Goal: Task Accomplishment & Management: Use online tool/utility

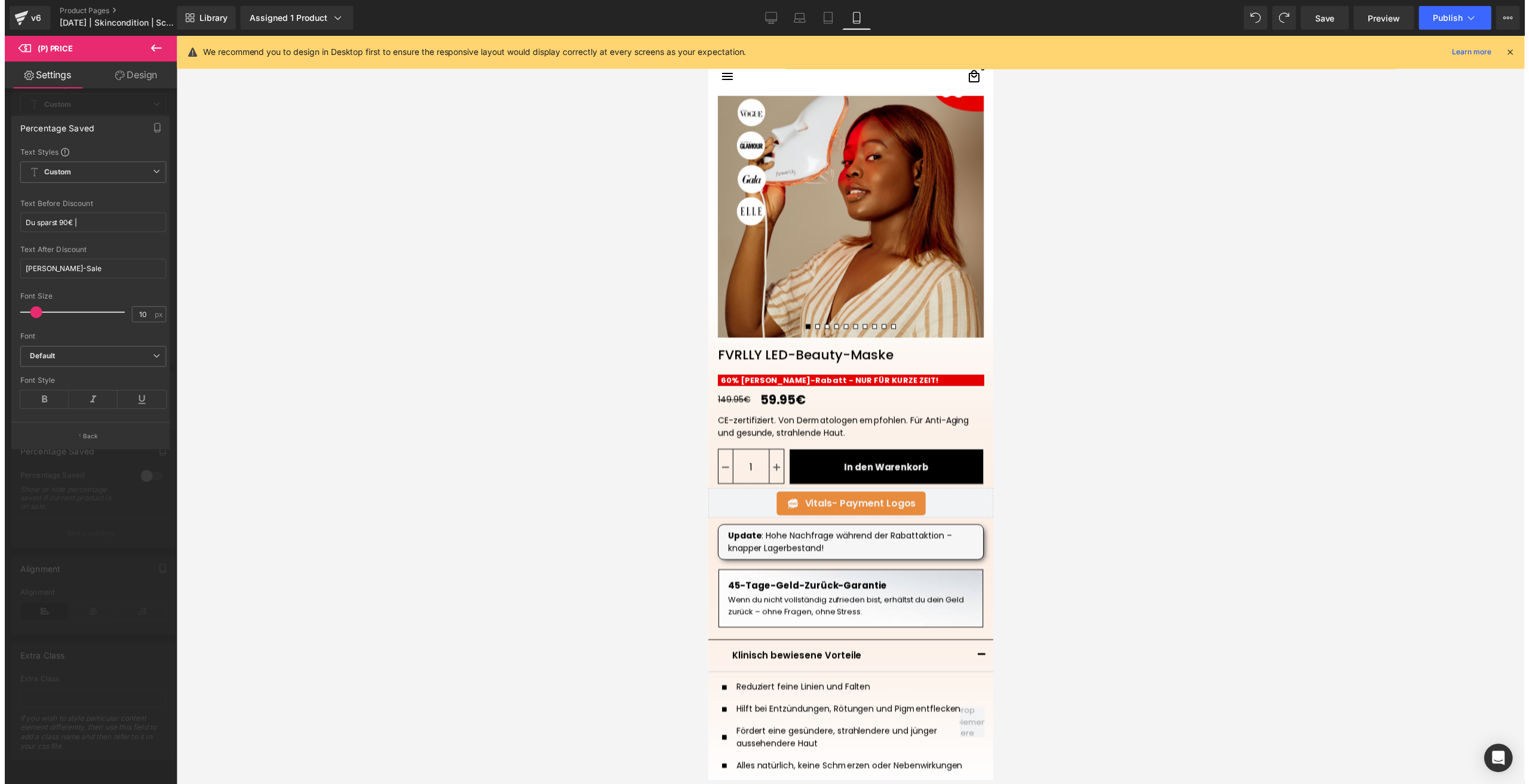
scroll to position [220, 0]
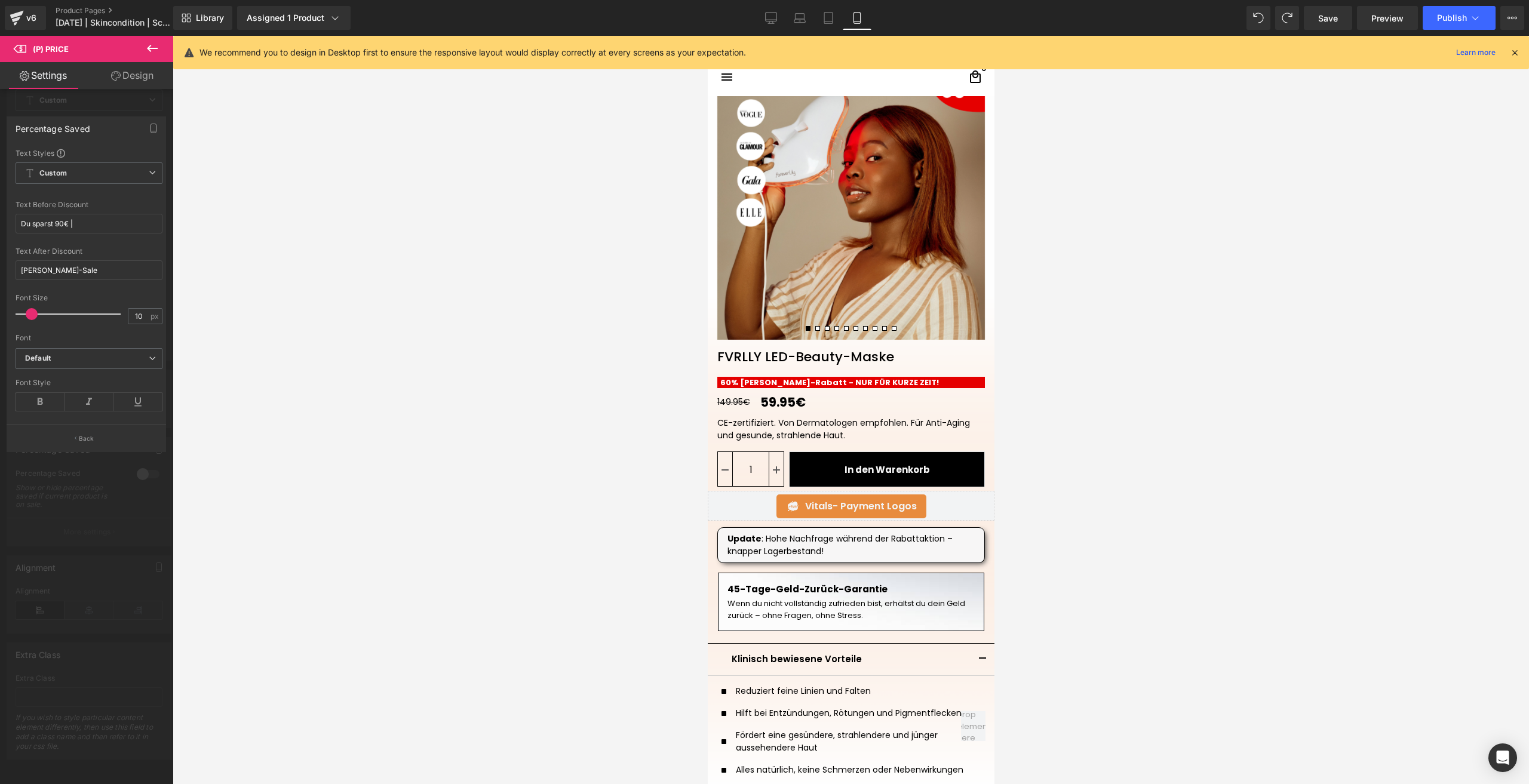
click at [474, 592] on div at bounding box center [851, 410] width 1356 height 748
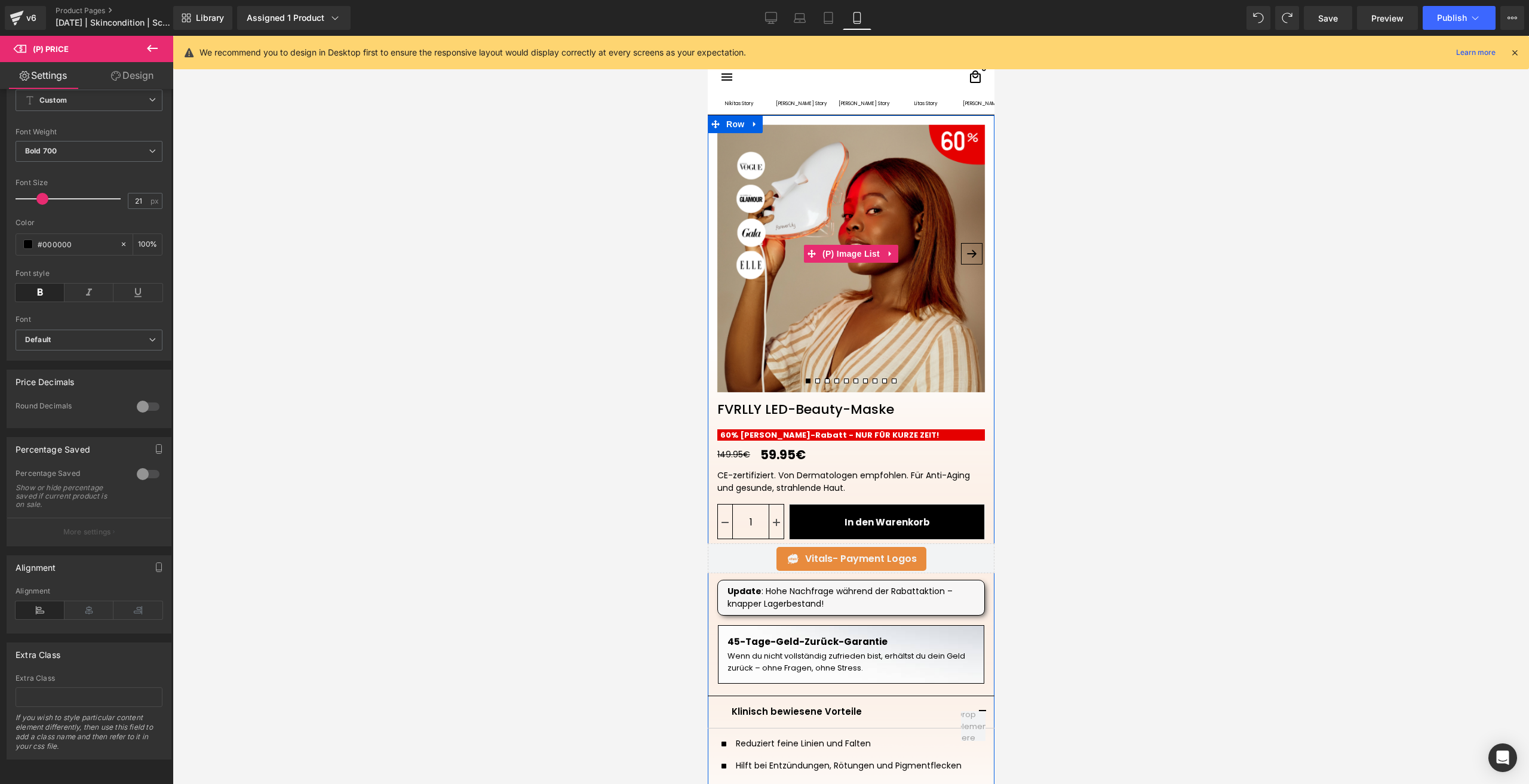
scroll to position [60, 0]
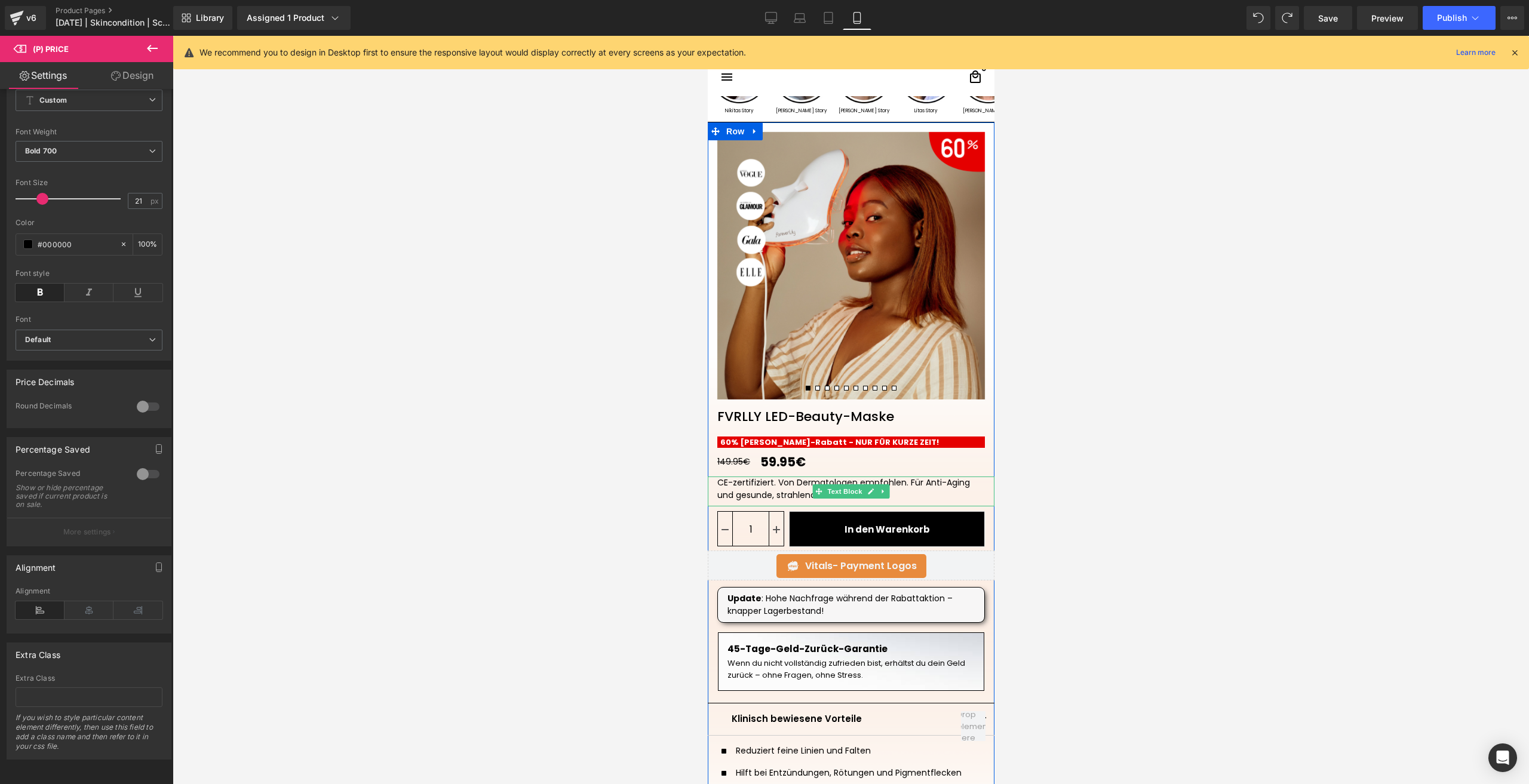
click at [751, 490] on div "CE-zertifiziert. Von Dermatologen empfohlen. Für Anti-Aging und gesunde, strahl…" at bounding box center [850, 489] width 267 height 25
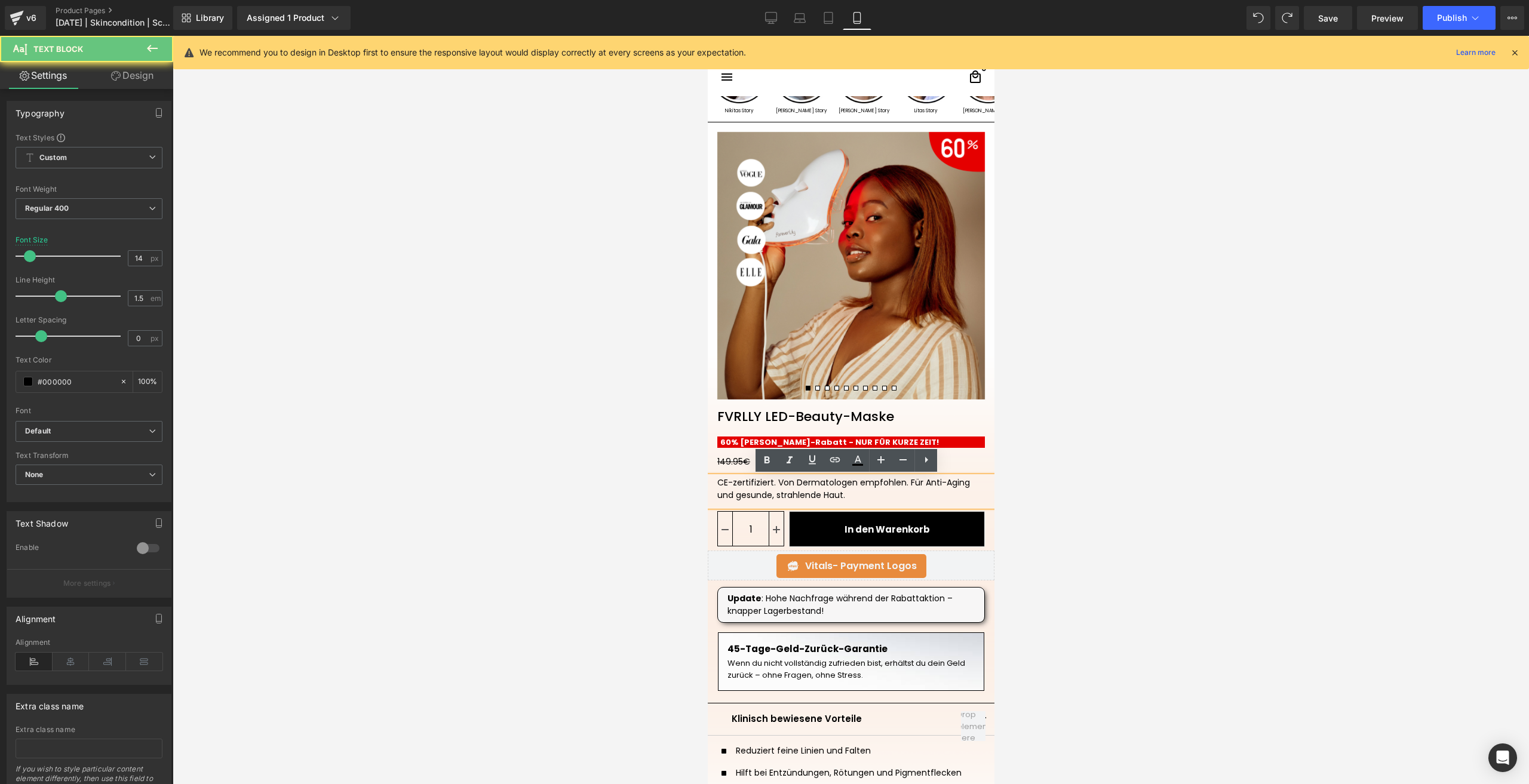
click at [751, 490] on div "CE-zertifiziert. Von Dermatologen empfohlen. Für Anti-Aging und gesunde, strahl…" at bounding box center [850, 489] width 267 height 25
click at [717, 477] on div "CE-zertifiziert. Von Dermatologen empfohlen. Für Anti-Aging und gesunde, strahl…" at bounding box center [850, 489] width 267 height 25
click at [777, 480] on div "CE-zertifiziert. Von Dermatologen empfohlen. Für Anti-Aging und gesunde, strahl…" at bounding box center [850, 489] width 267 height 25
click at [901, 480] on div "CE-zertifiziert, von Dermatologen empfohlen. Für Anti-Aging und gesunde, strahl…" at bounding box center [850, 489] width 267 height 25
click at [766, 482] on div "CE-zertifiziert, von Dermatologen empfohlene Für Anti-Aging und gesunde, strahl…" at bounding box center [850, 489] width 267 height 25
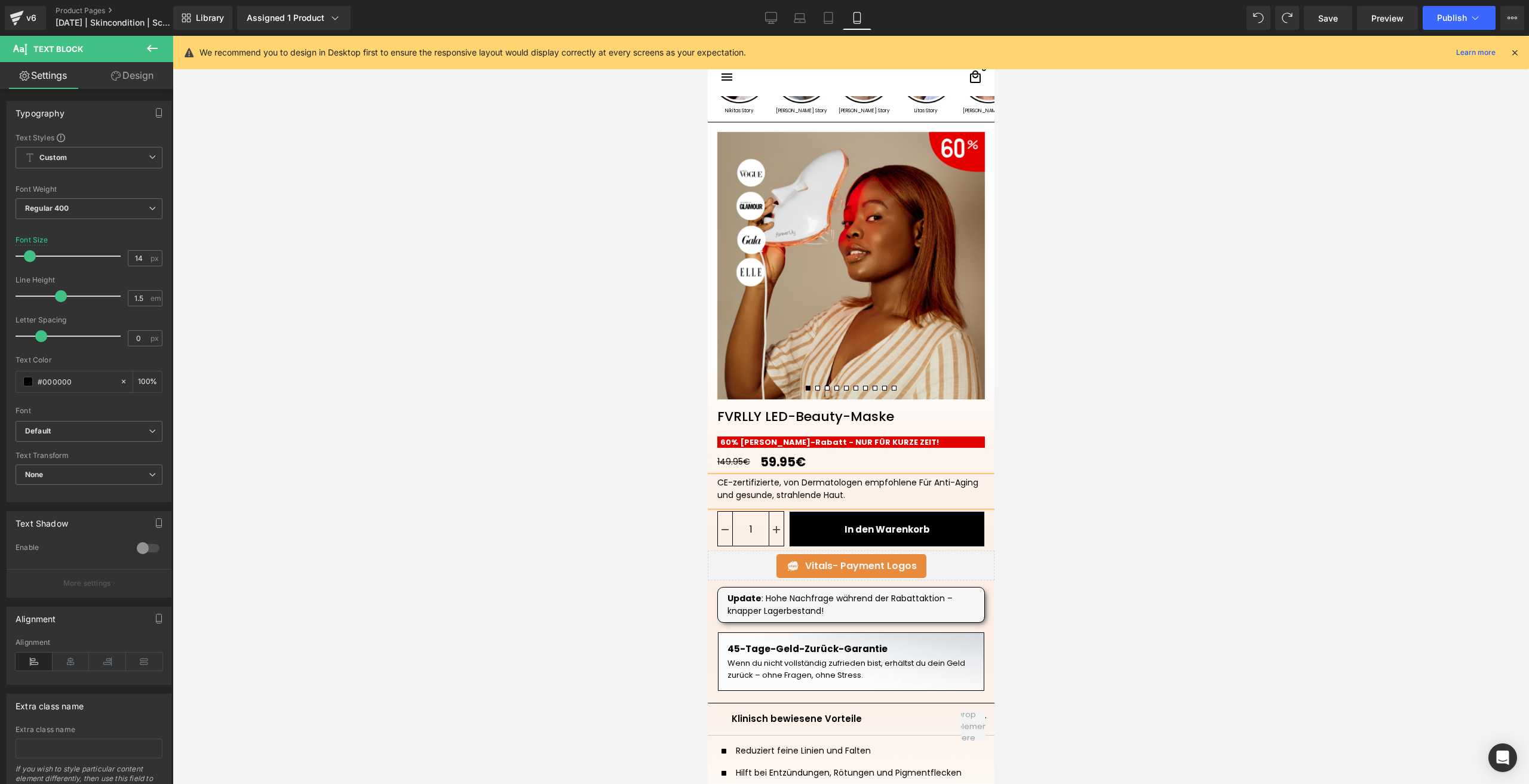
click at [909, 484] on div "CE-zertifizierte, von Dermatologen empfohlene Für Anti-Aging und gesunde, strah…" at bounding box center [850, 489] width 267 height 25
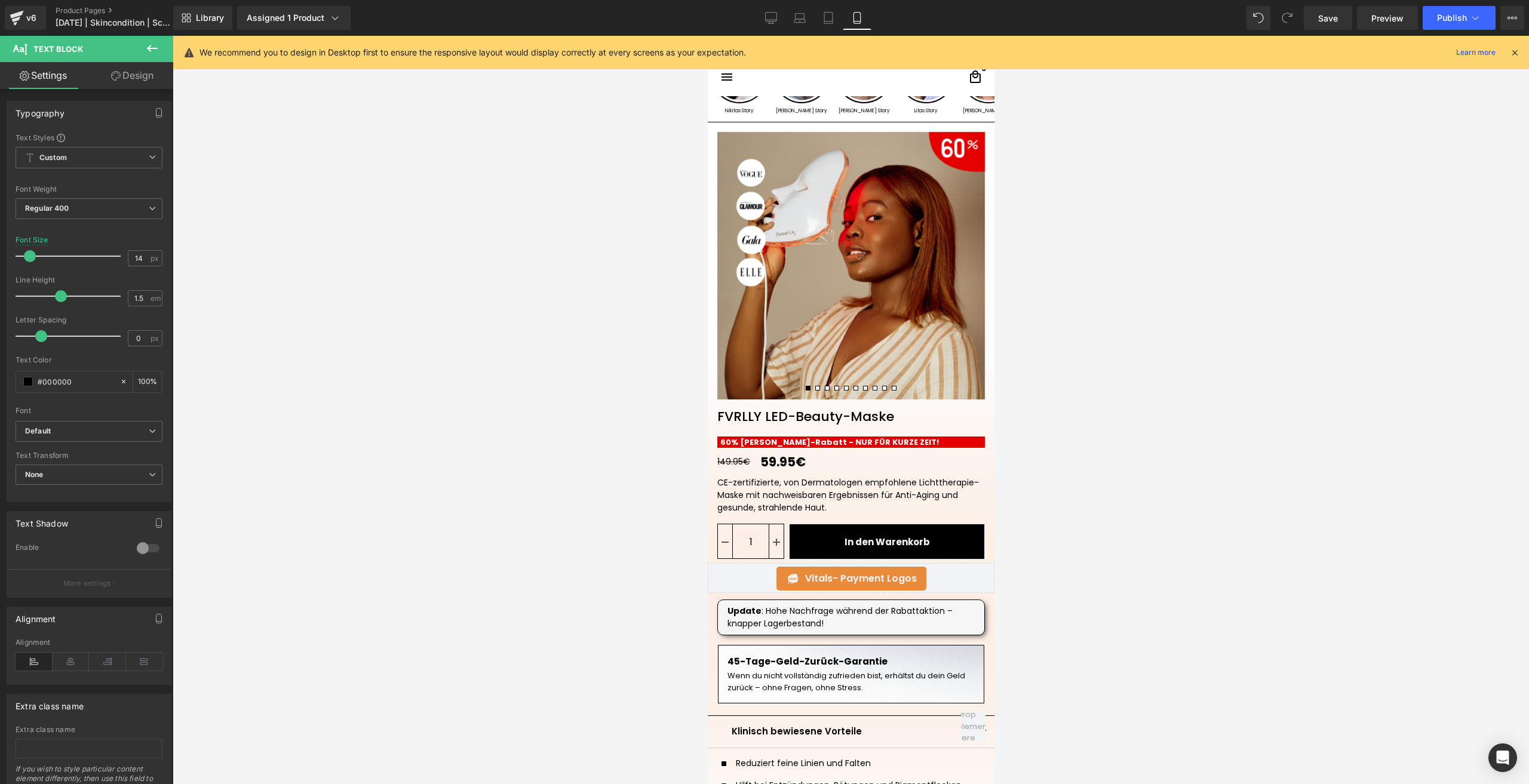
click at [1091, 521] on div at bounding box center [851, 410] width 1356 height 748
click at [768, 462] on span "(P) Price" at bounding box center [780, 462] width 42 height 18
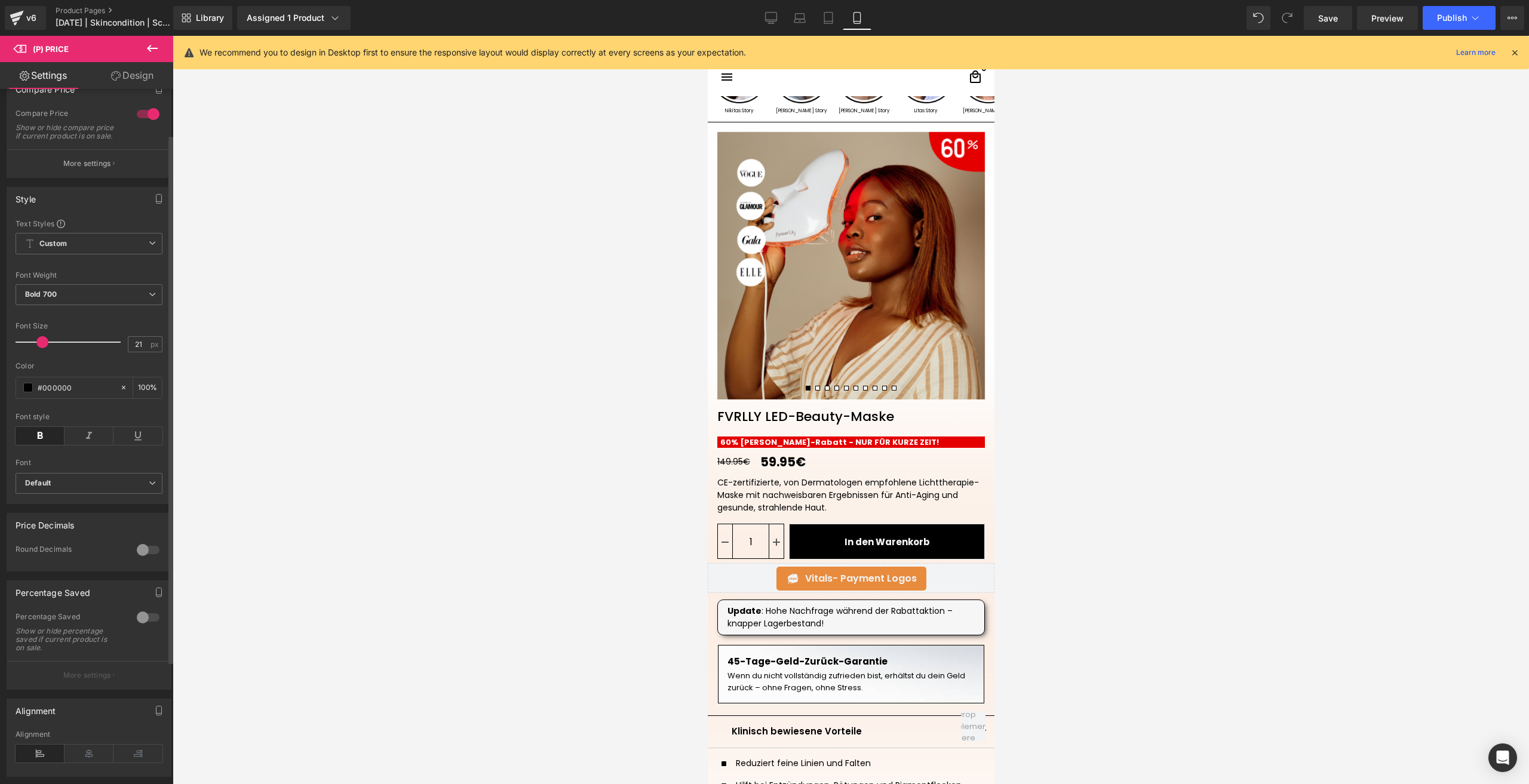
click at [146, 592] on div at bounding box center [148, 617] width 29 height 19
click at [879, 442] on icon at bounding box center [883, 441] width 6 height 7
click at [886, 444] on icon at bounding box center [889, 441] width 6 height 7
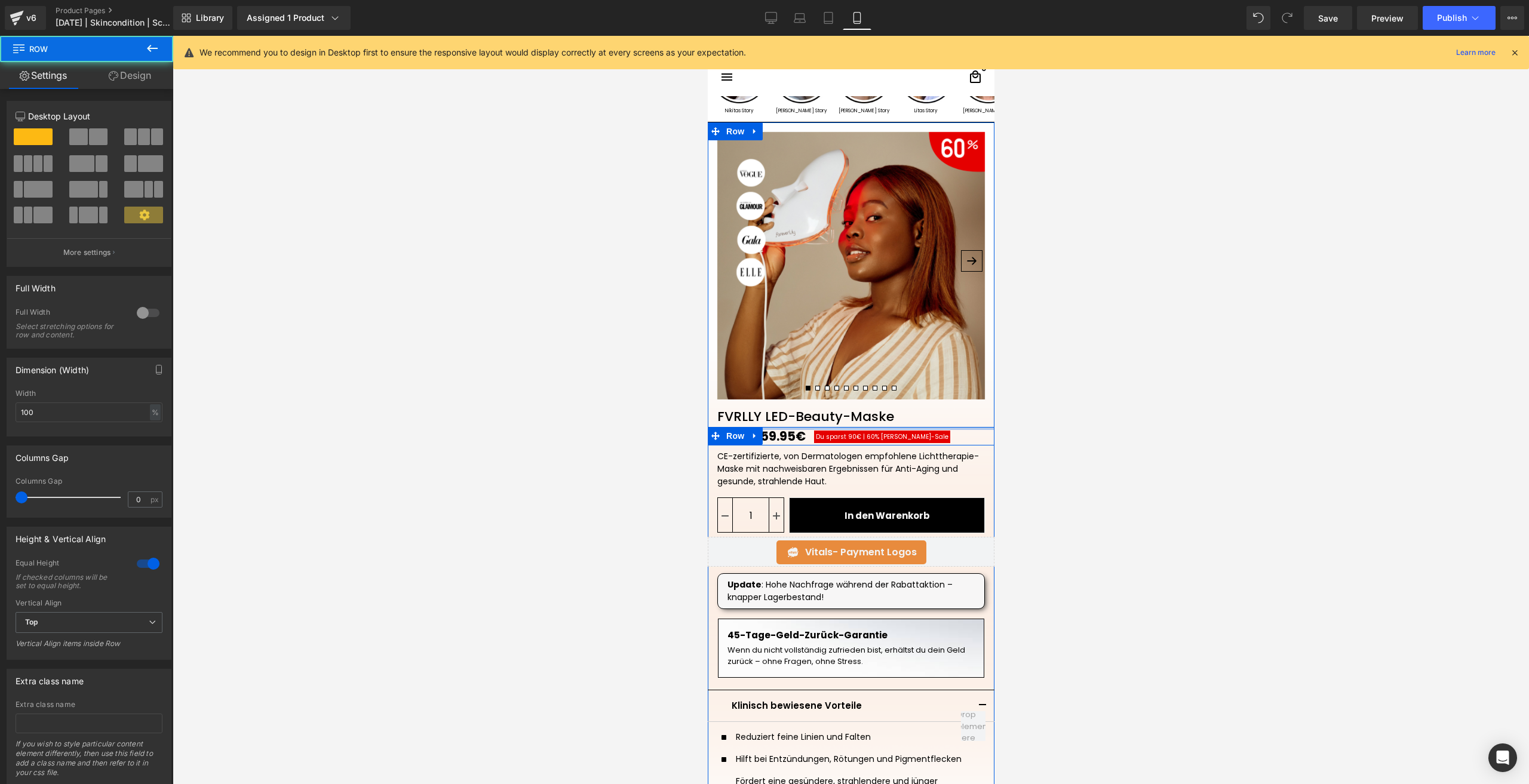
drag, startPoint x: 854, startPoint y: 431, endPoint x: 896, endPoint y: 370, distance: 74.1
click at [889, 378] on div "‹" at bounding box center [851, 529] width 287 height 814
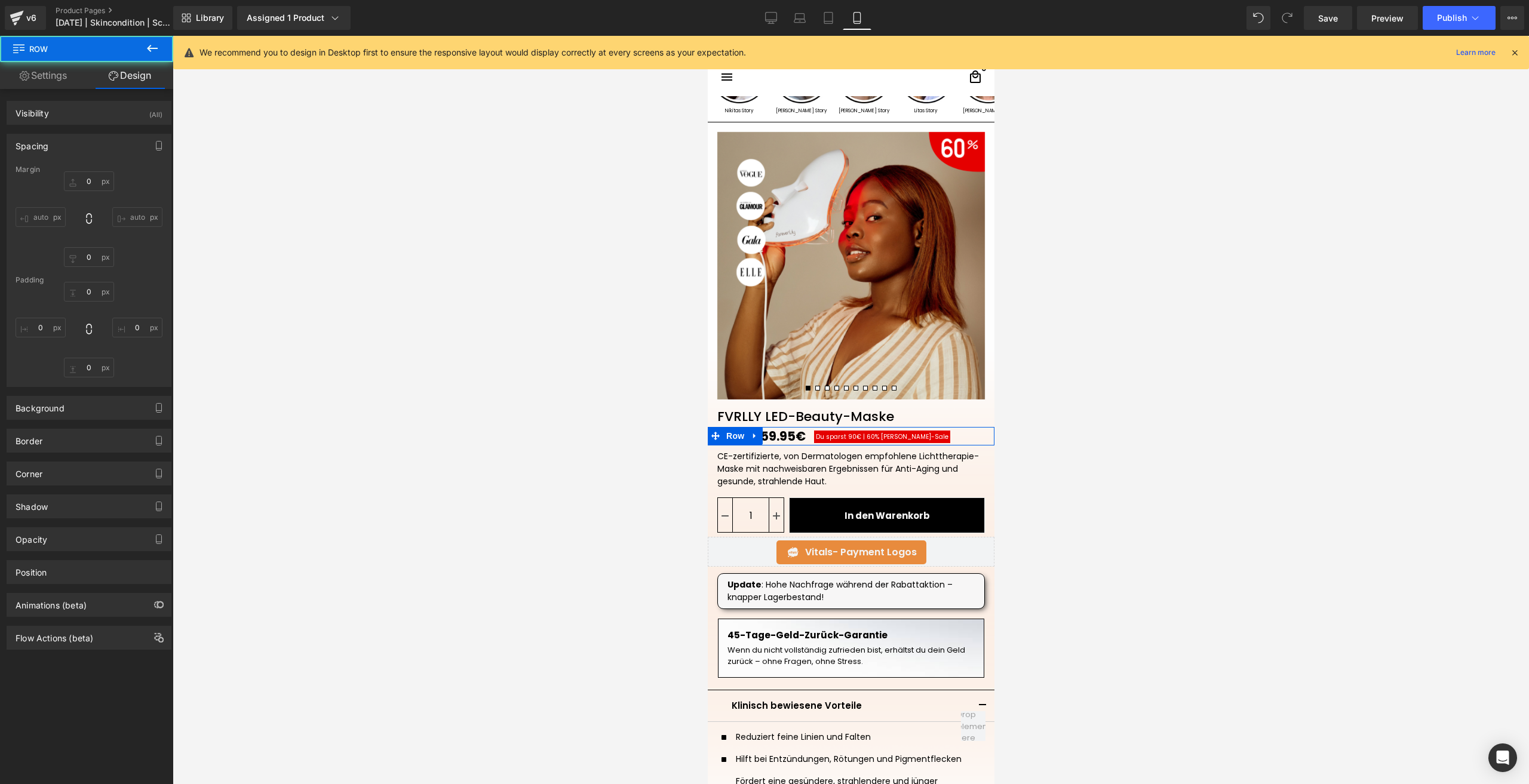
type input "0"
type input "S"
type input "0"
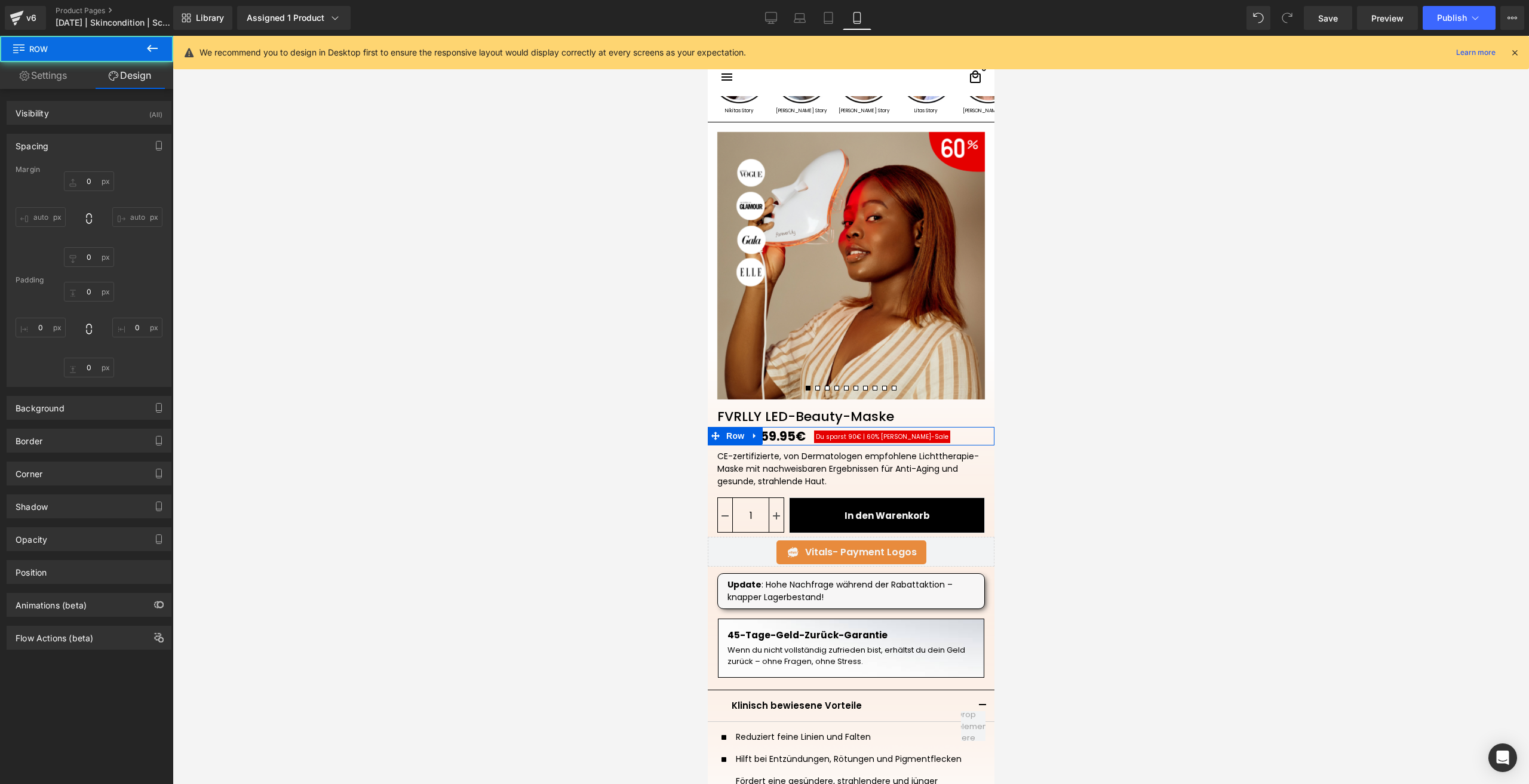
type input "0"
click at [93, 289] on input "S" at bounding box center [89, 291] width 50 height 19
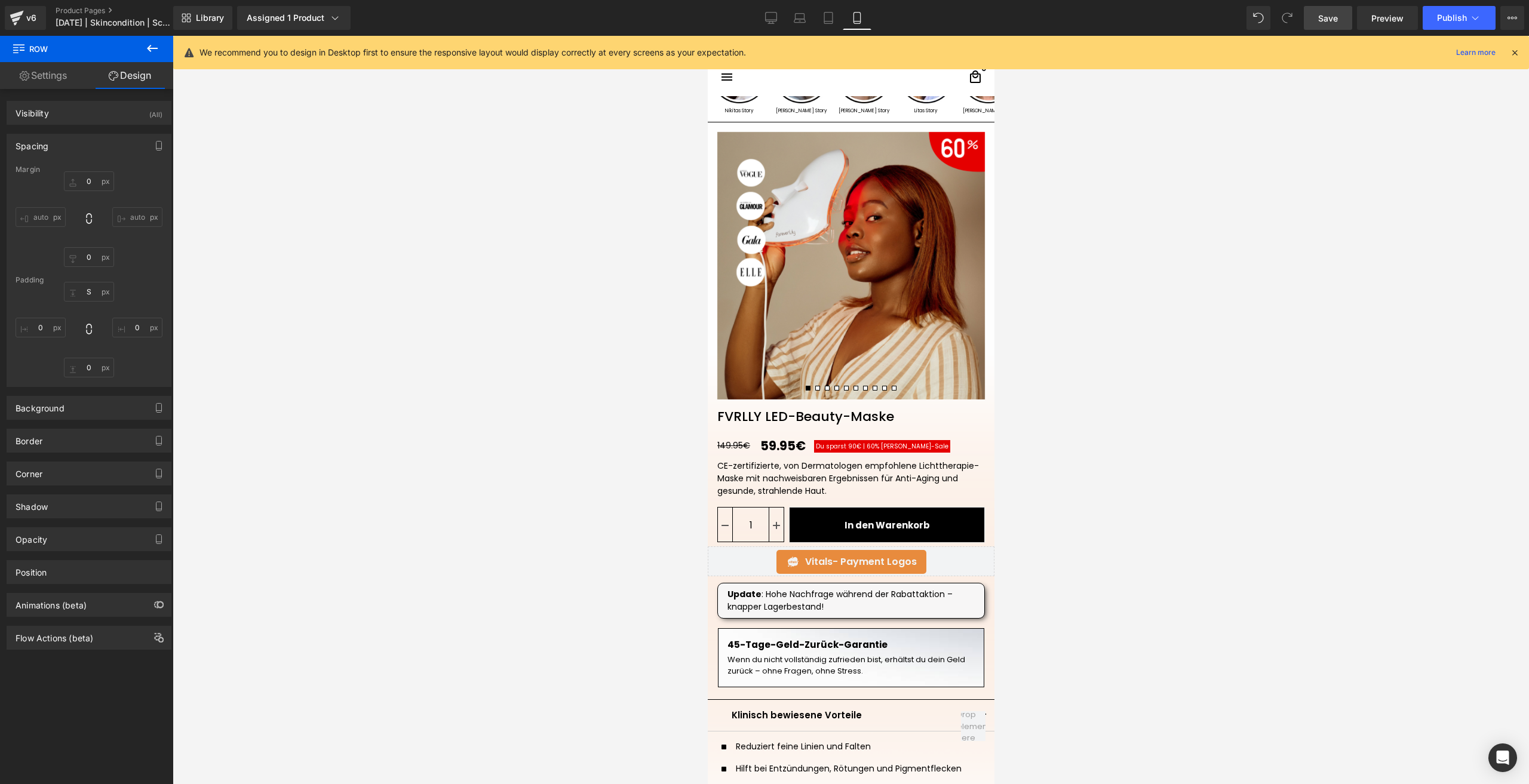
click at [1146, 15] on link "Save" at bounding box center [1328, 18] width 48 height 24
click at [1146, 14] on span "Publish" at bounding box center [1452, 18] width 30 height 9
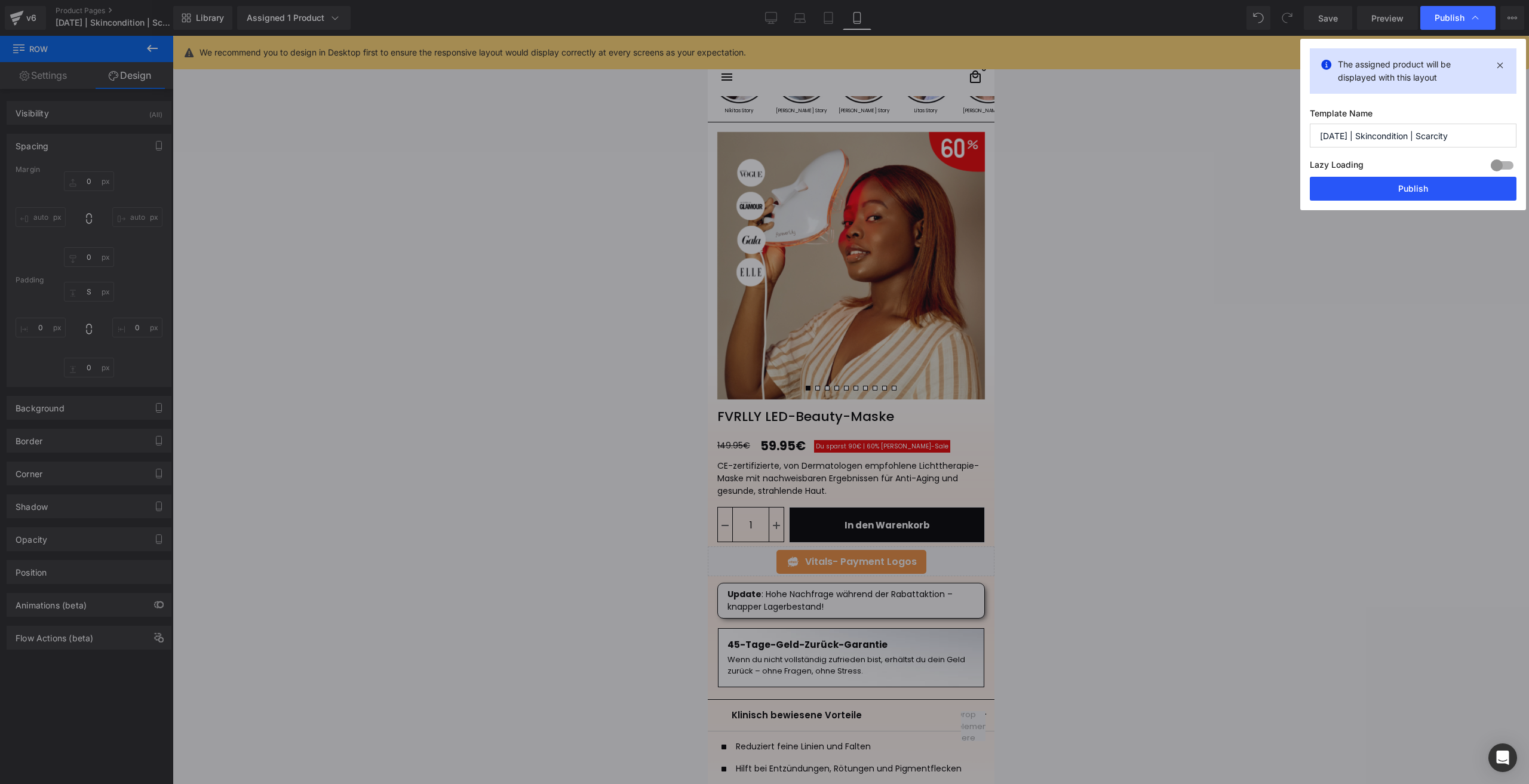
click at [0, 0] on button "Publish" at bounding box center [0, 0] width 0 height 0
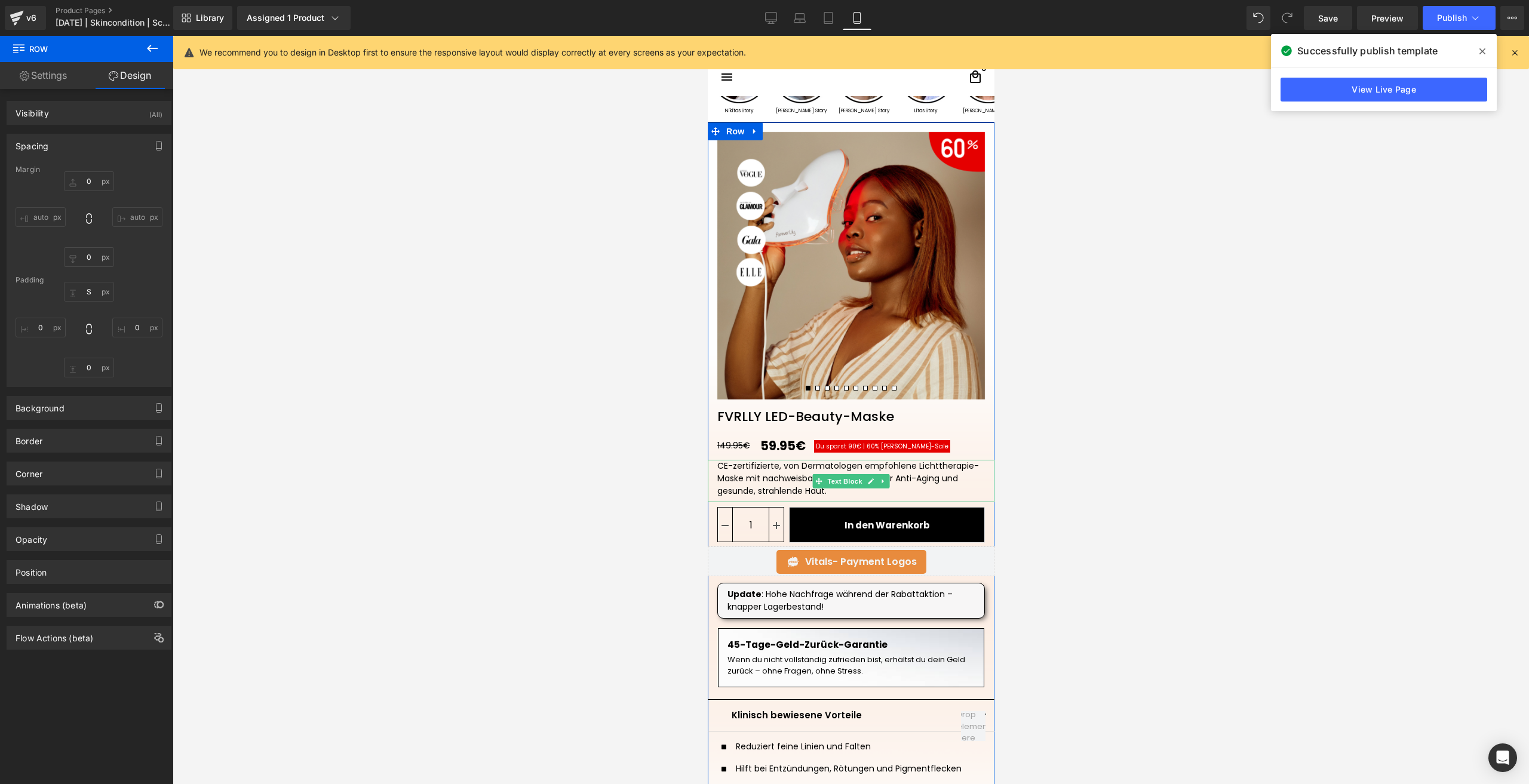
click at [749, 472] on div "CE-zertifizierte, von Dermatologen empfohlene Lichttherapie-Maske mit nachweisb…" at bounding box center [850, 478] width 267 height 37
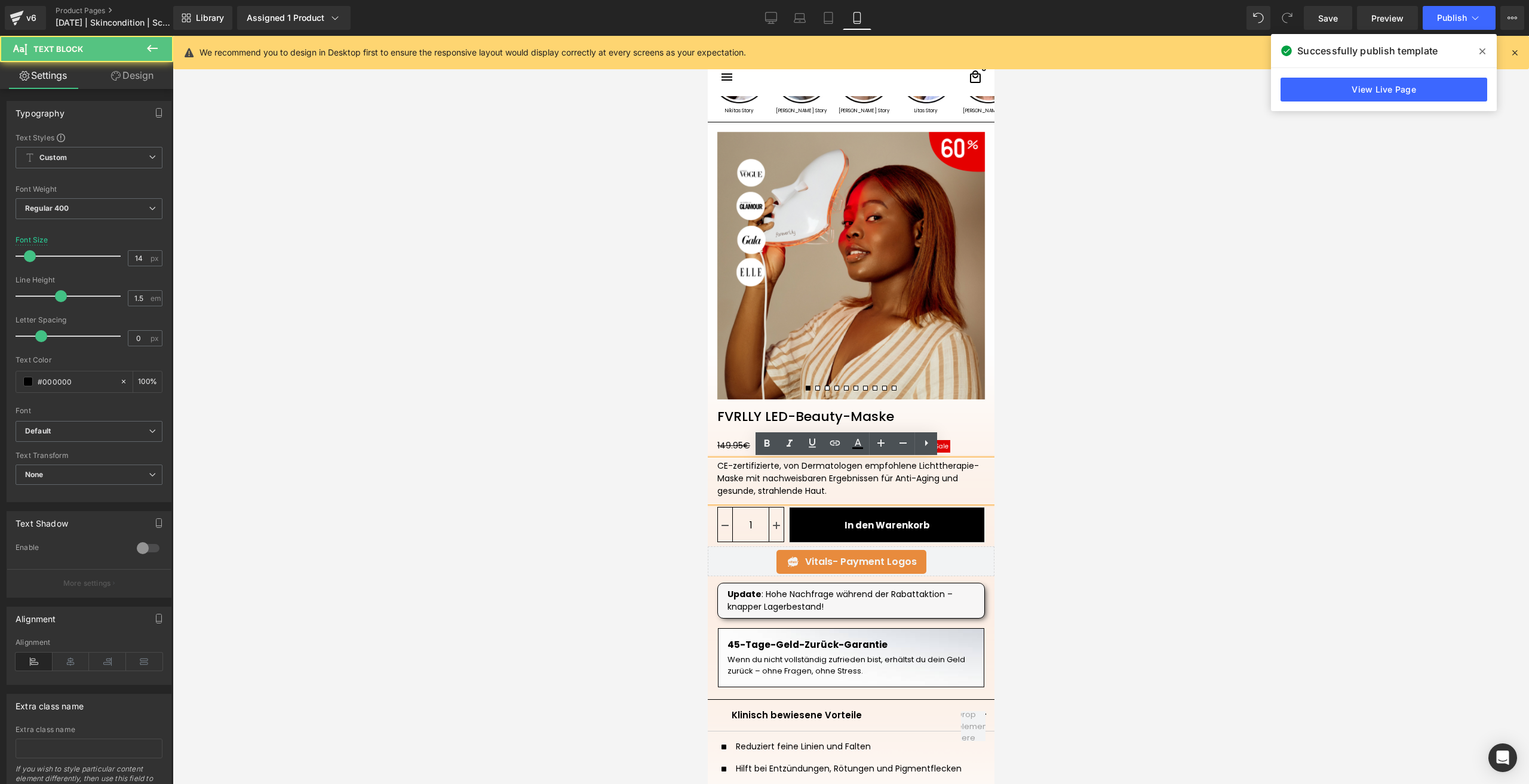
click at [876, 479] on div "CE-zertifizierte, von Dermatologen empfohlene Lichttherapie-Maske mit nachweisb…" at bounding box center [850, 478] width 267 height 37
drag, startPoint x: 876, startPoint y: 479, endPoint x: 744, endPoint y: 474, distance: 132.1
click at [744, 474] on div "CE-zertifizierte, von Dermatologen empfohlene Lichttherapie-Maske mit nachweisb…" at bounding box center [850, 478] width 267 height 37
click at [878, 479] on div "CE-zertifizierte, von Dermatologen empfohlene Lichttherapie-Maske mit nachweisb…" at bounding box center [850, 478] width 267 height 37
drag, startPoint x: 873, startPoint y: 474, endPoint x: 742, endPoint y: 479, distance: 131.1
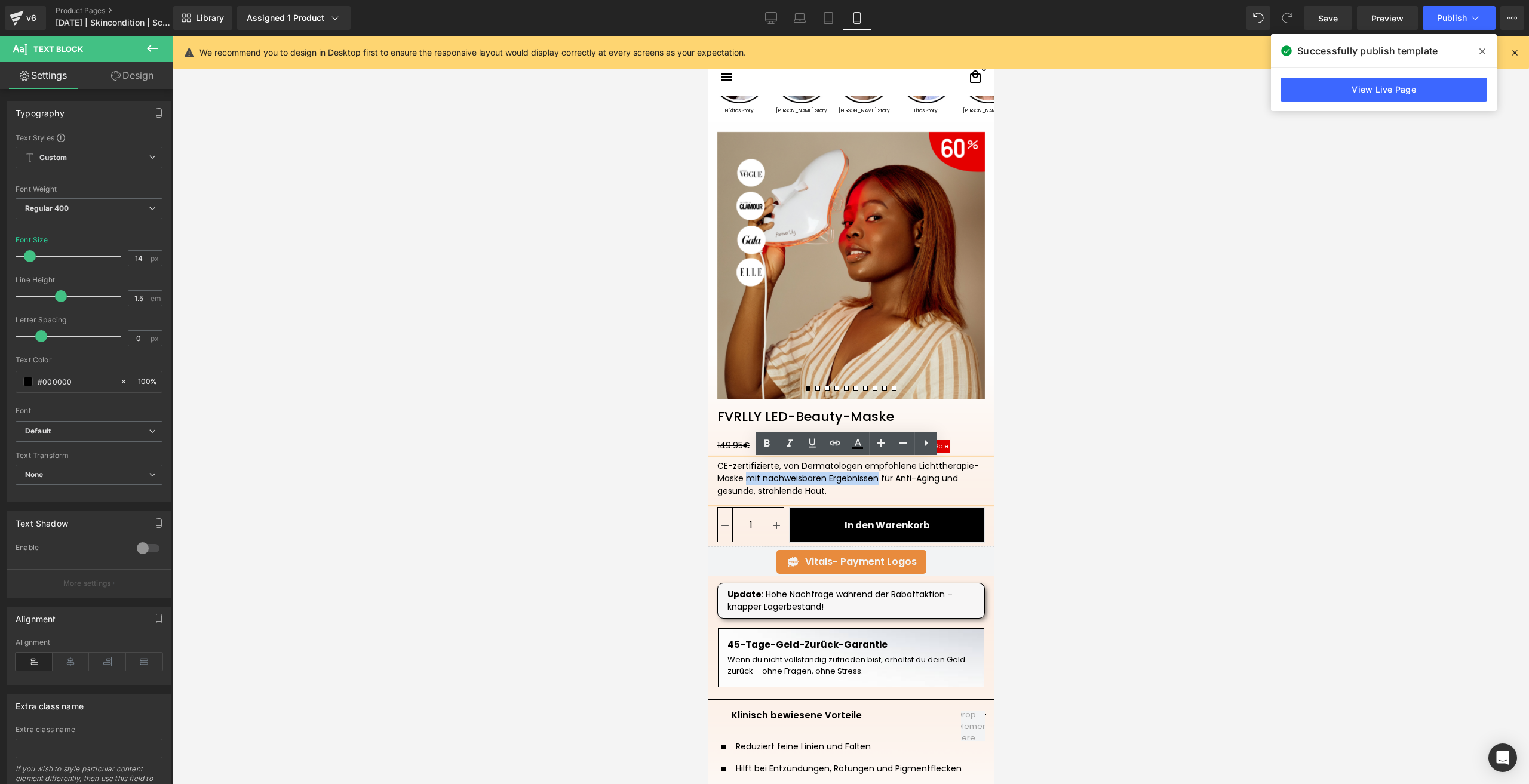
click at [742, 479] on div "CE-zertifizierte, von Dermatologen empfohlene Lichttherapie-Maske mit nachweisb…" at bounding box center [850, 478] width 267 height 37
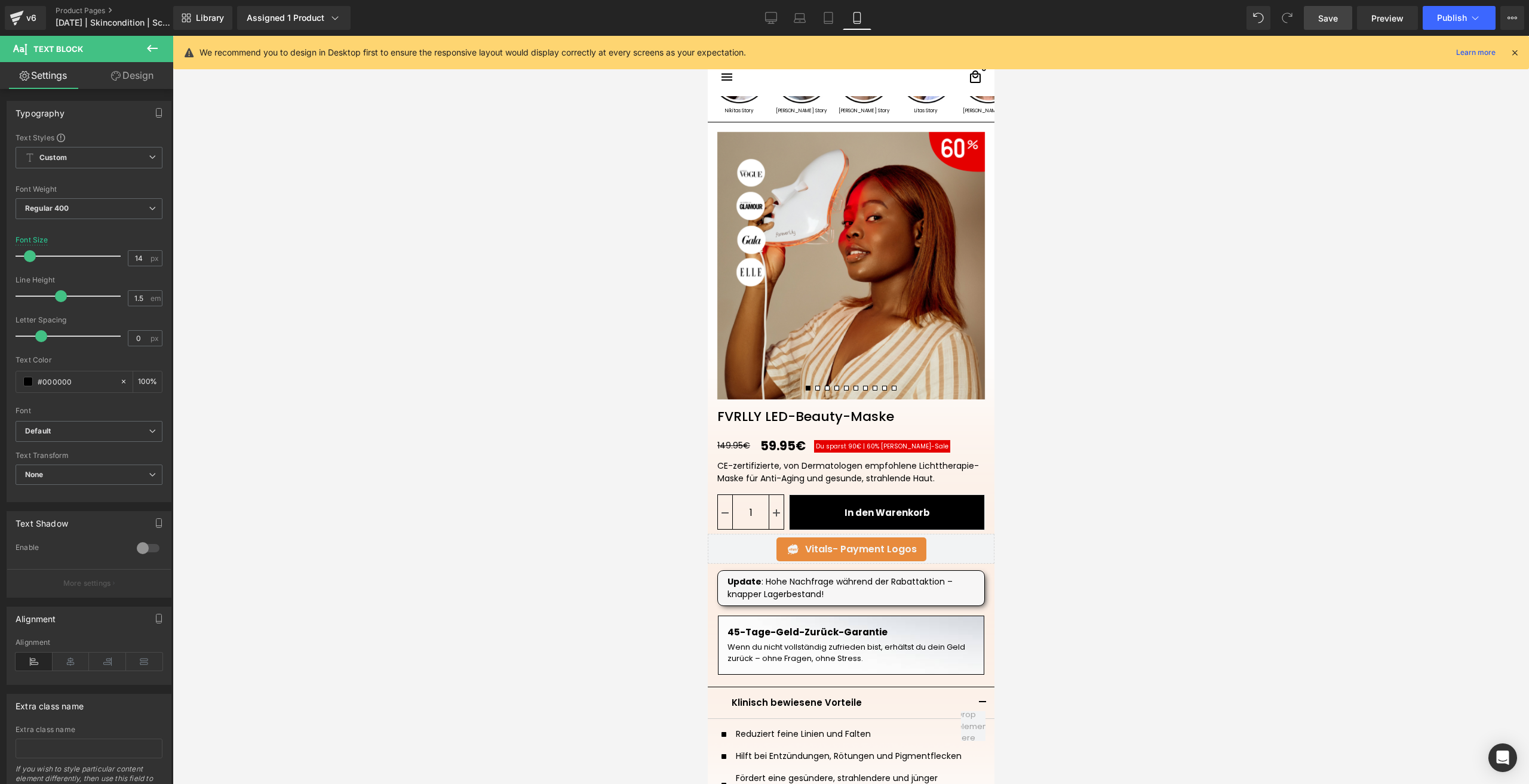
click at [1146, 16] on span "Save" at bounding box center [1327, 18] width 19 height 12
click at [1146, 26] on button "Publish" at bounding box center [1459, 18] width 73 height 24
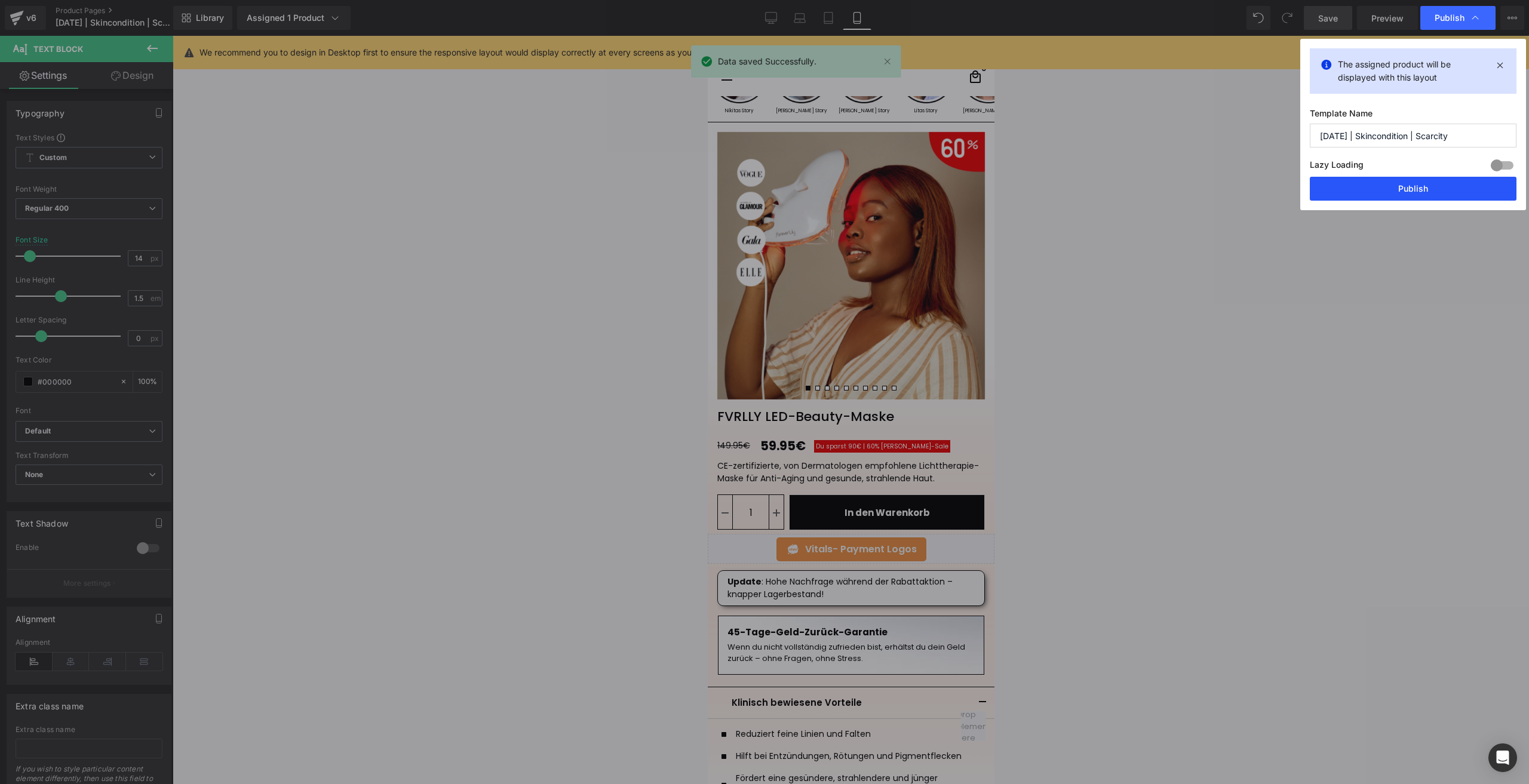
click at [0, 0] on button "Publish" at bounding box center [0, 0] width 0 height 0
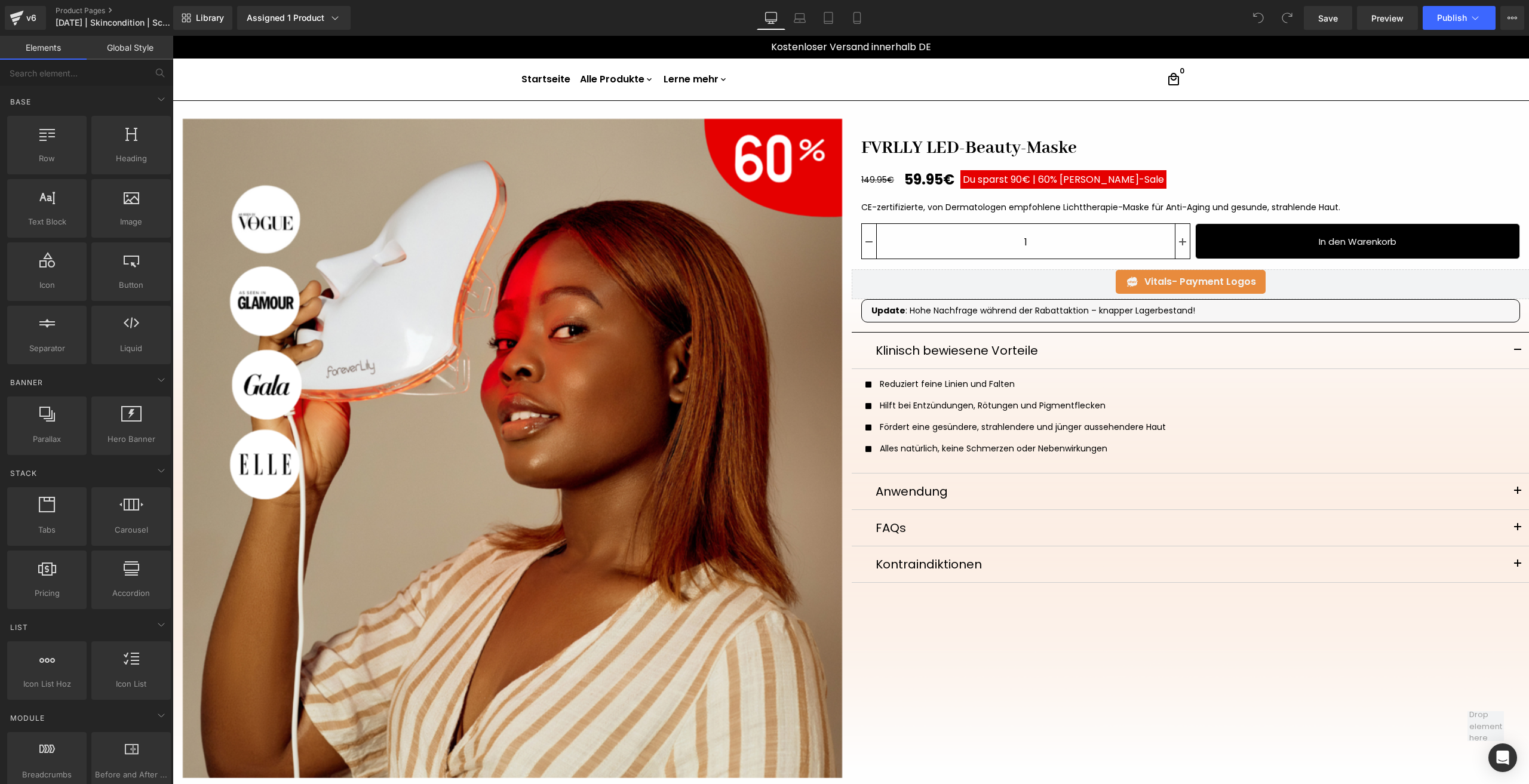
click at [972, 185] on span "Du sparst 90€ |" at bounding box center [999, 180] width 73 height 14
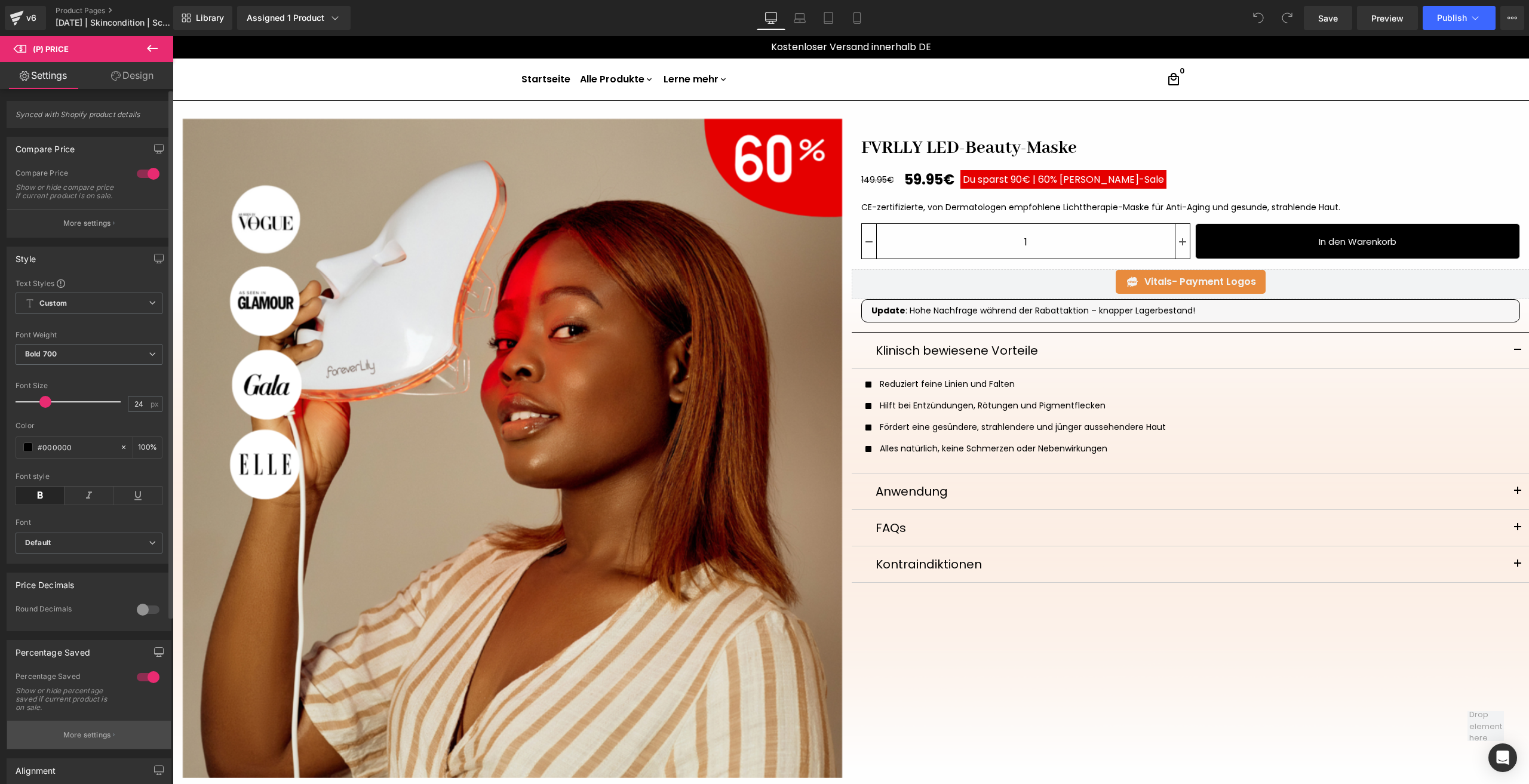
click at [102, 730] on button "More settings" at bounding box center [89, 734] width 164 height 28
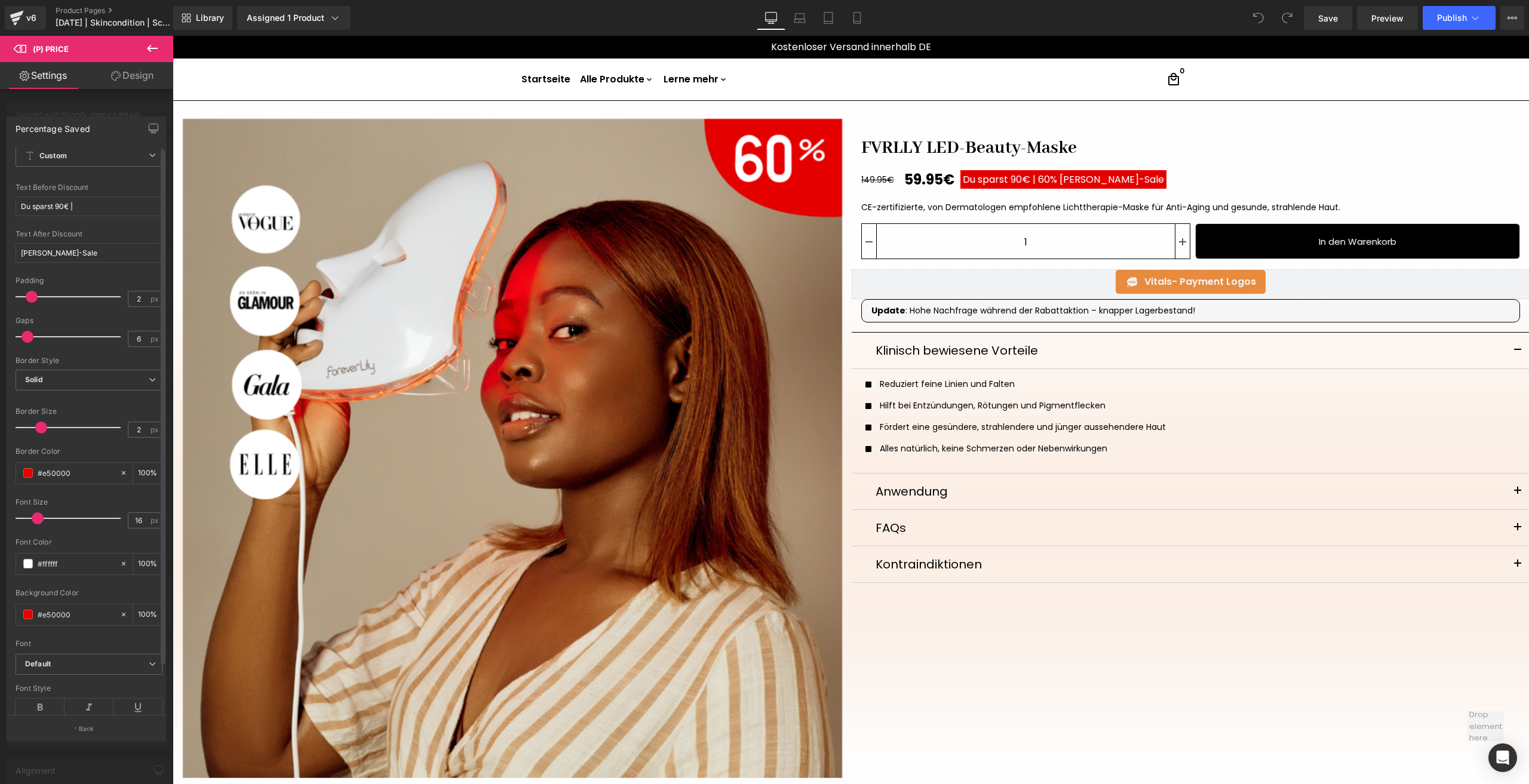
scroll to position [53, 0]
click at [137, 487] on input "16" at bounding box center [139, 493] width 21 height 15
click at [860, 11] on link "Mobile" at bounding box center [857, 18] width 29 height 24
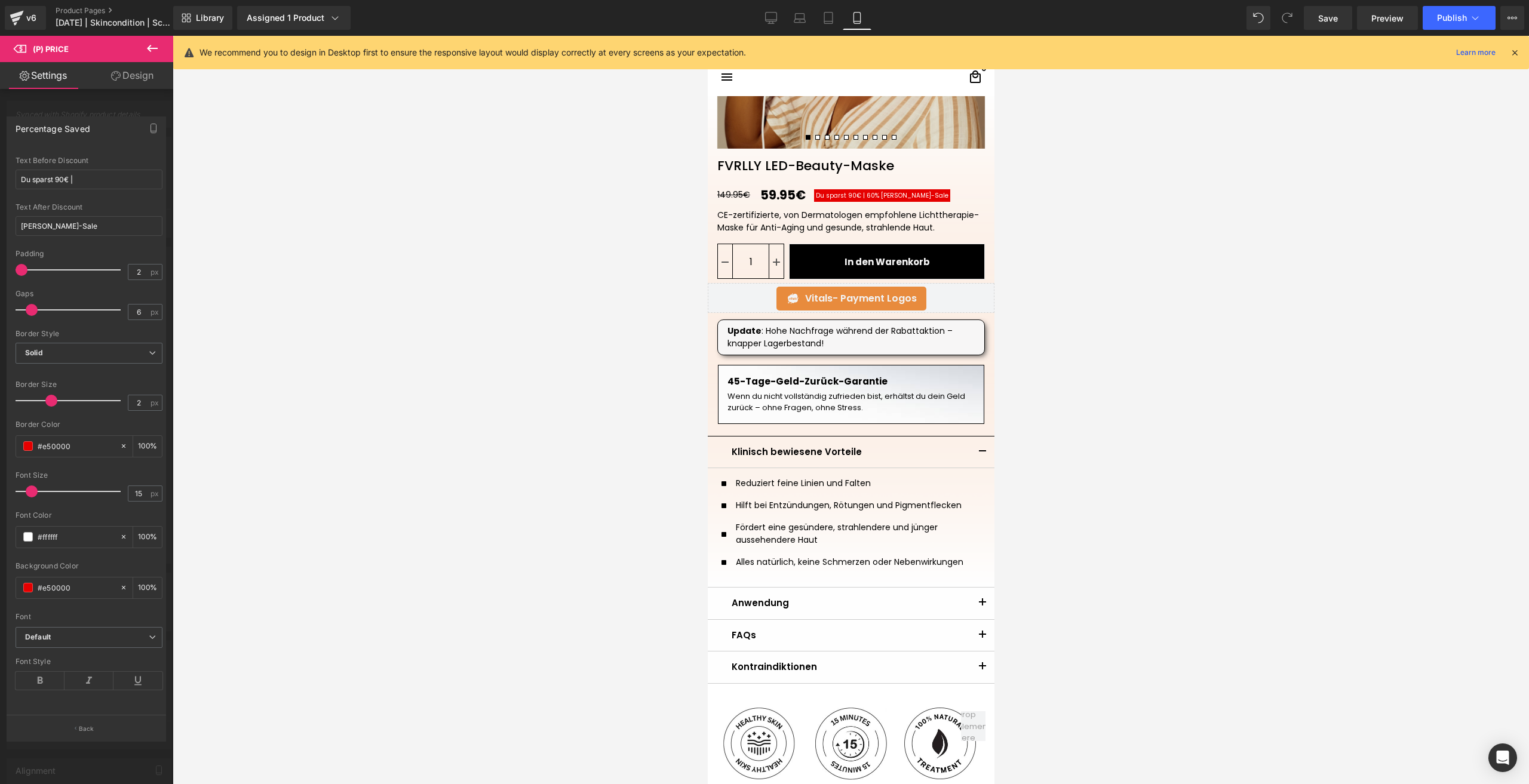
scroll to position [303, 0]
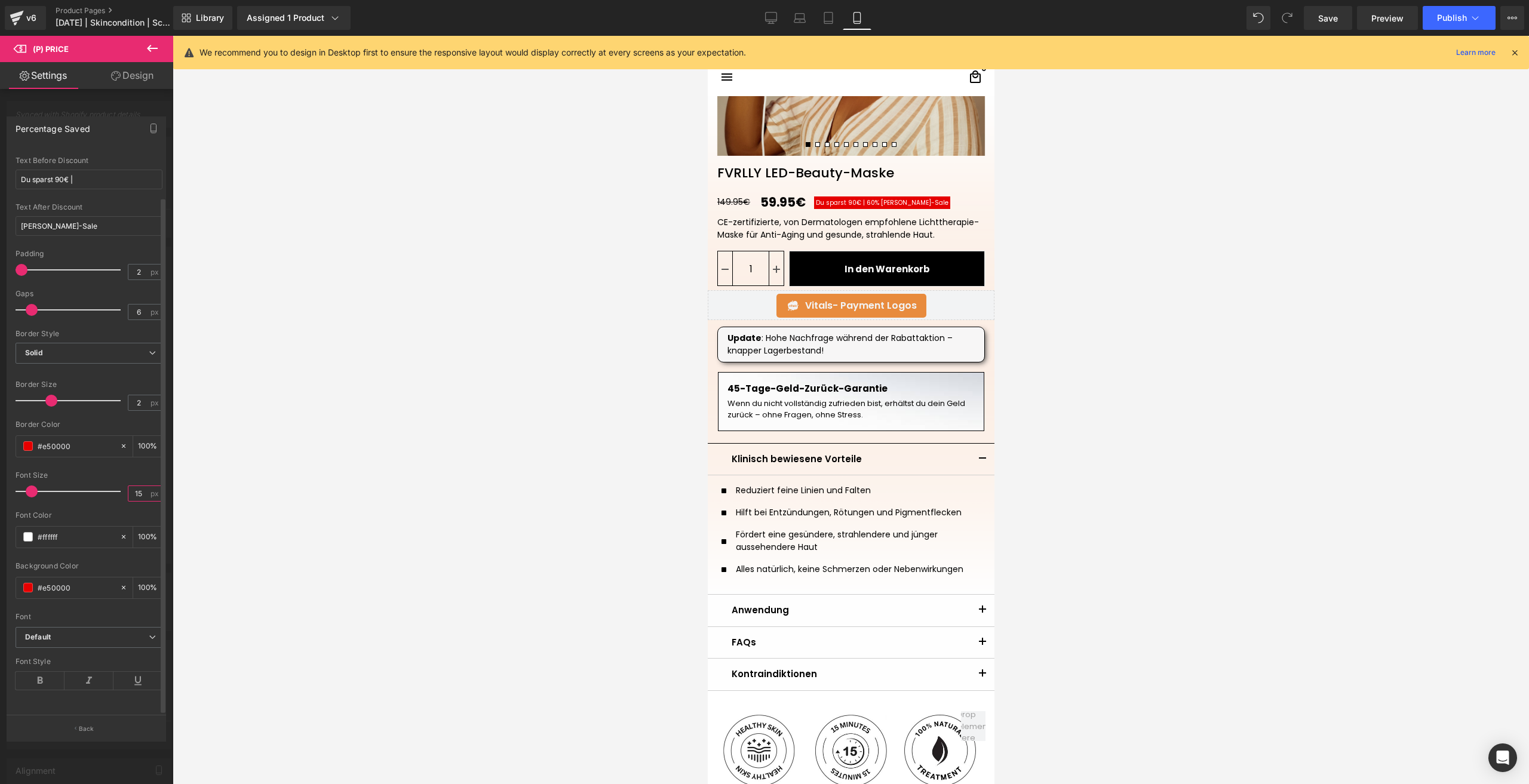
click at [143, 486] on input "15" at bounding box center [139, 493] width 21 height 15
type input "9"
click at [1323, 27] on link "Save" at bounding box center [1328, 18] width 48 height 24
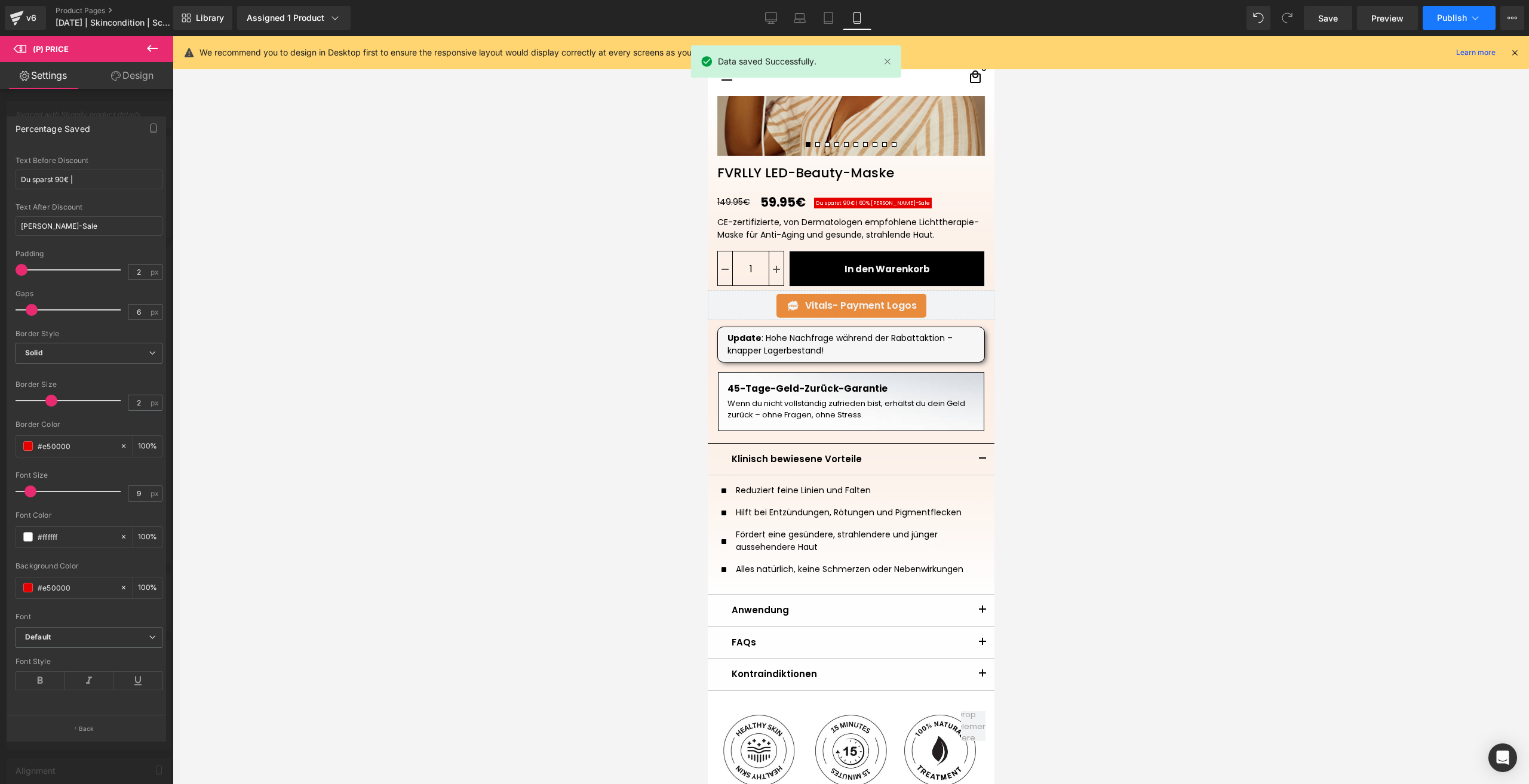
click at [1437, 16] on span "Publish" at bounding box center [1452, 18] width 30 height 9
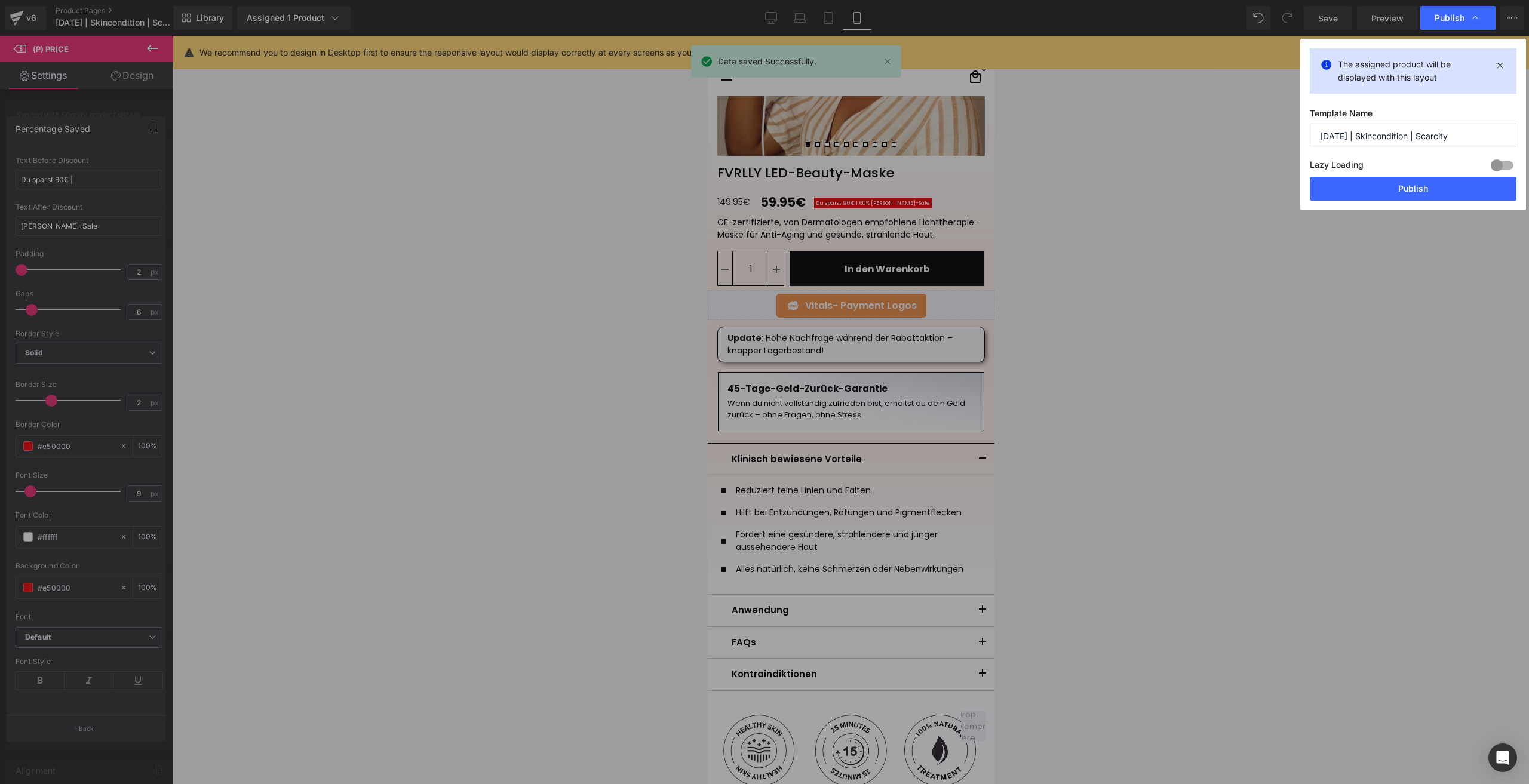
click at [1385, 194] on button "Publish" at bounding box center [1412, 188] width 206 height 24
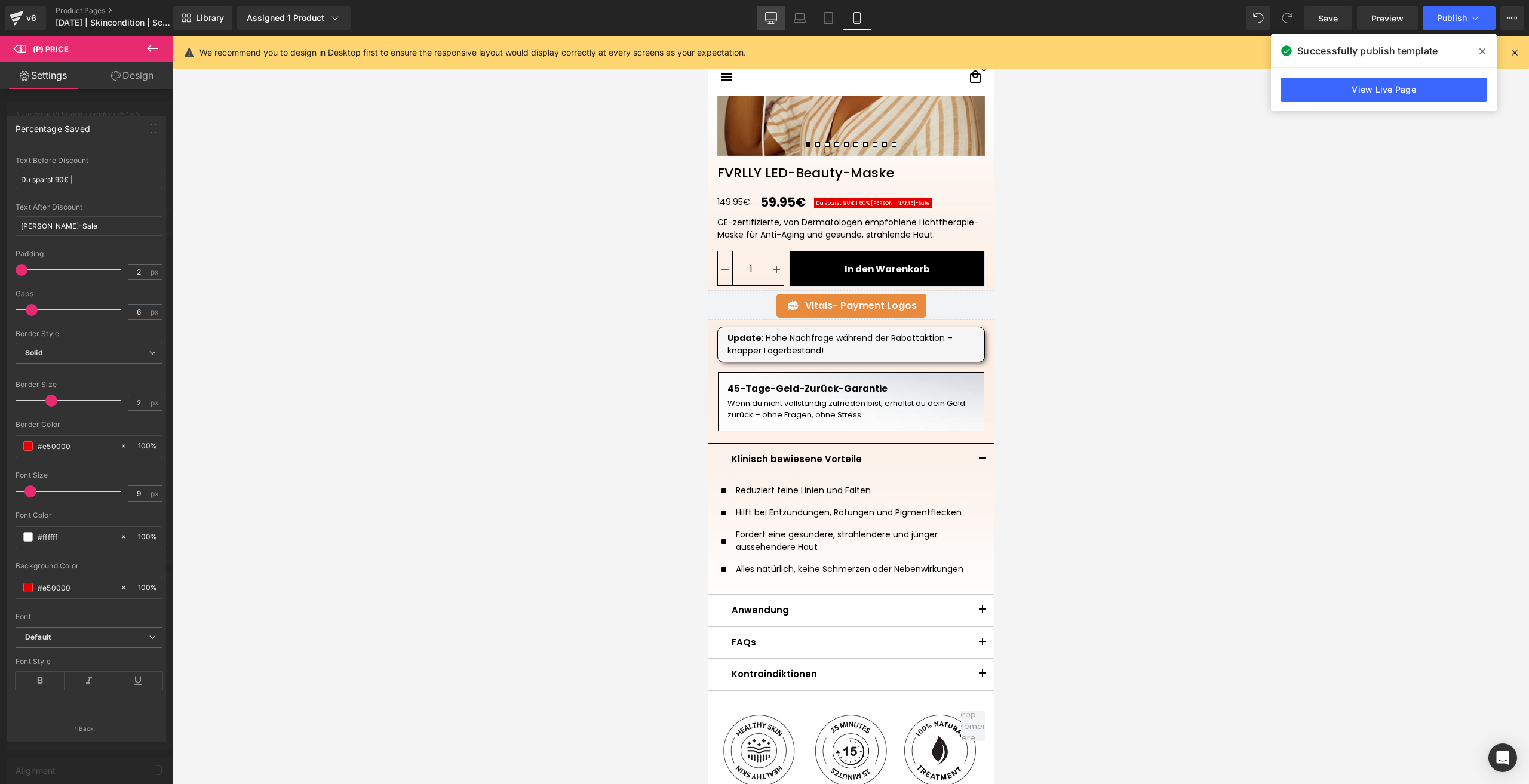
click at [759, 14] on link "Desktop" at bounding box center [770, 18] width 29 height 24
click at [772, 16] on icon at bounding box center [770, 17] width 12 height 12
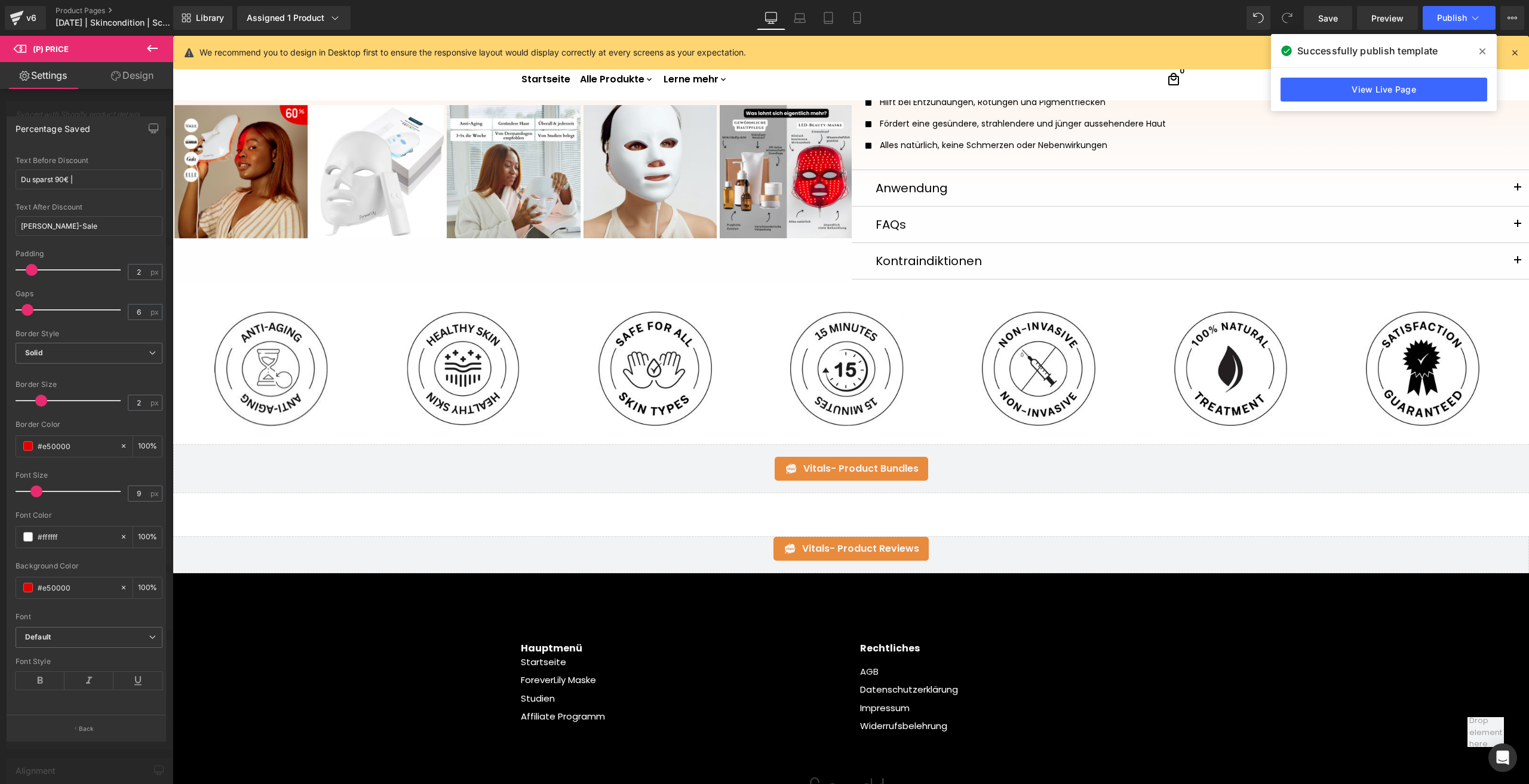
scroll to position [0, 0]
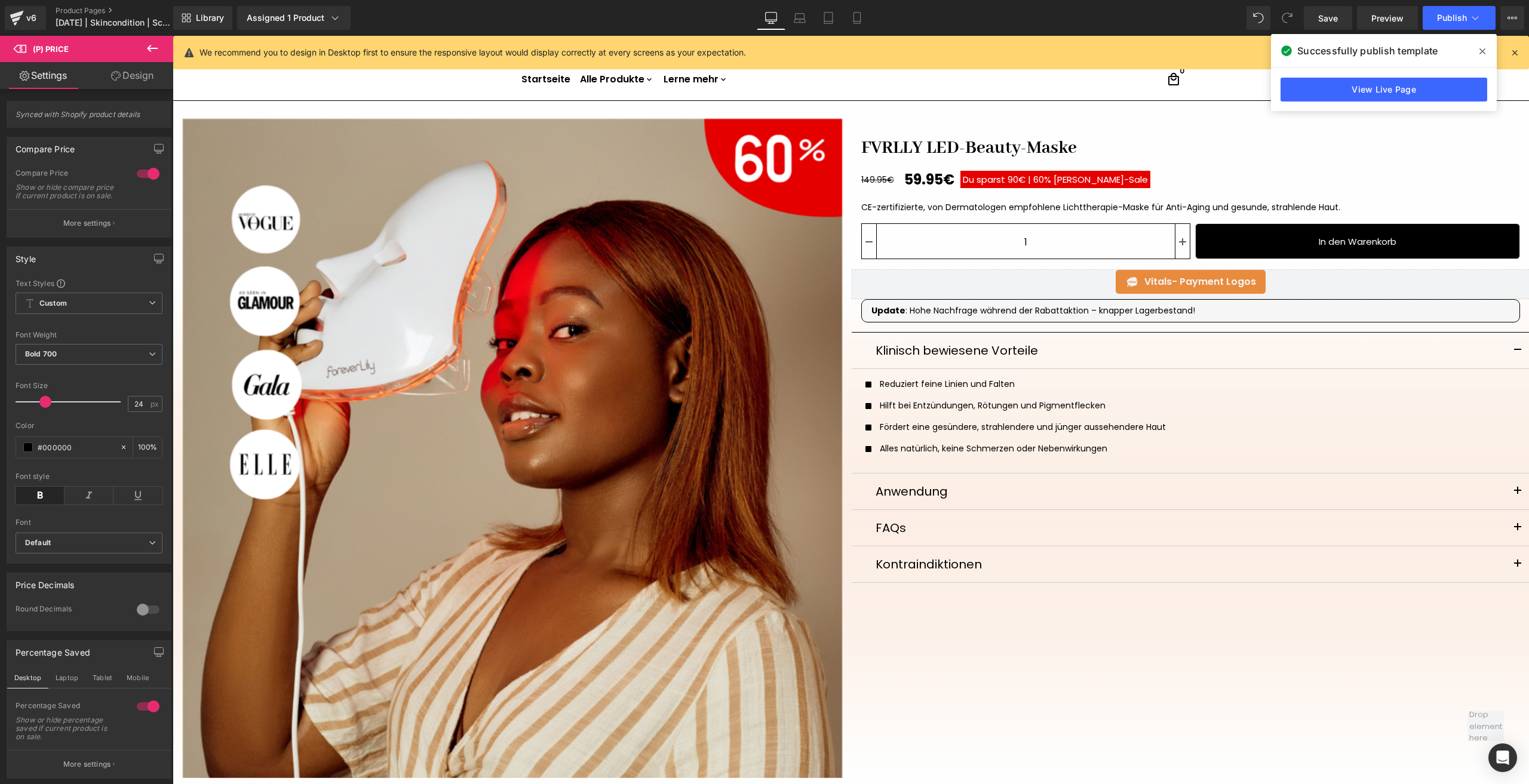
click at [870, 10] on link "Mobile" at bounding box center [857, 18] width 29 height 24
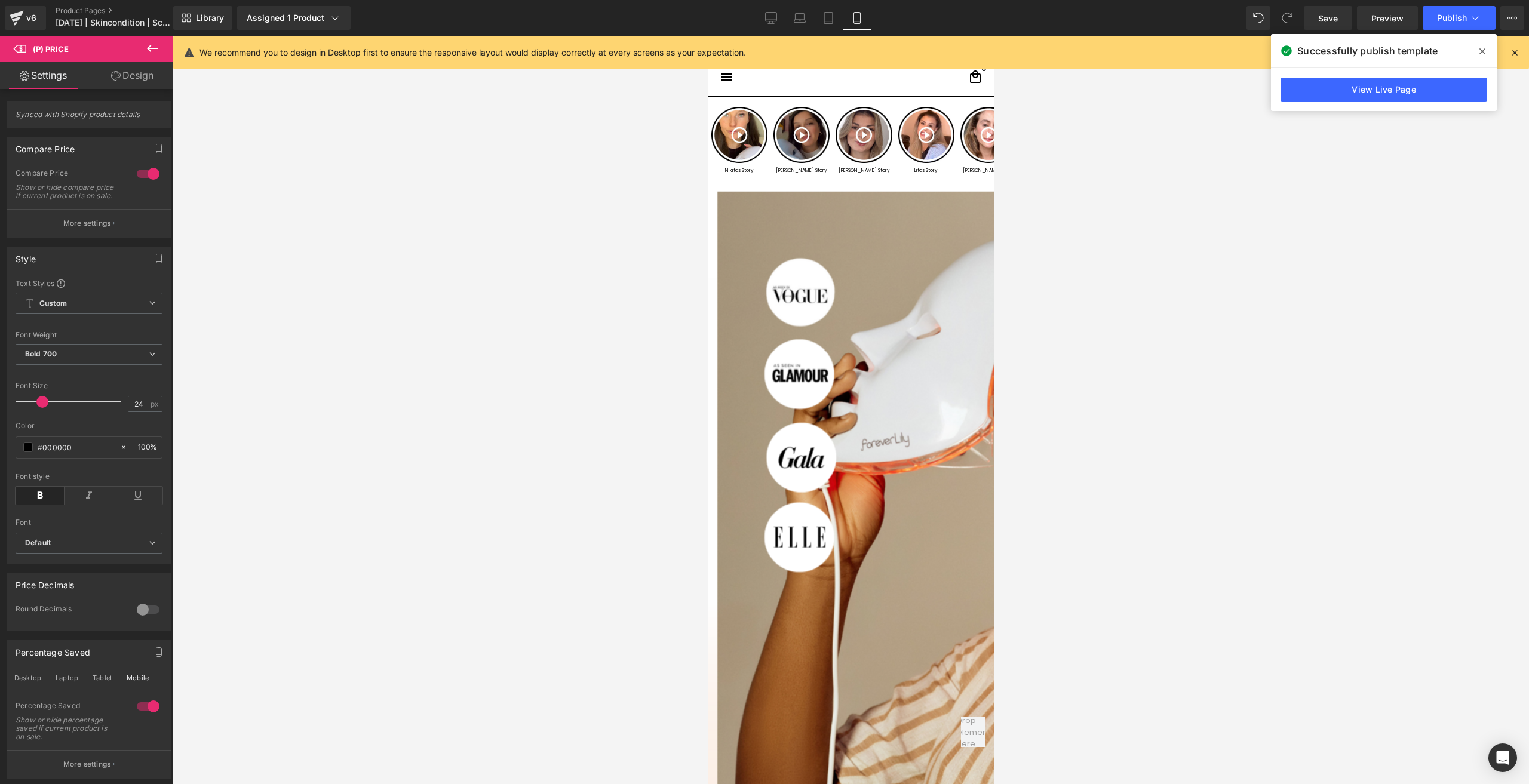
click at [853, 18] on icon at bounding box center [856, 17] width 12 height 12
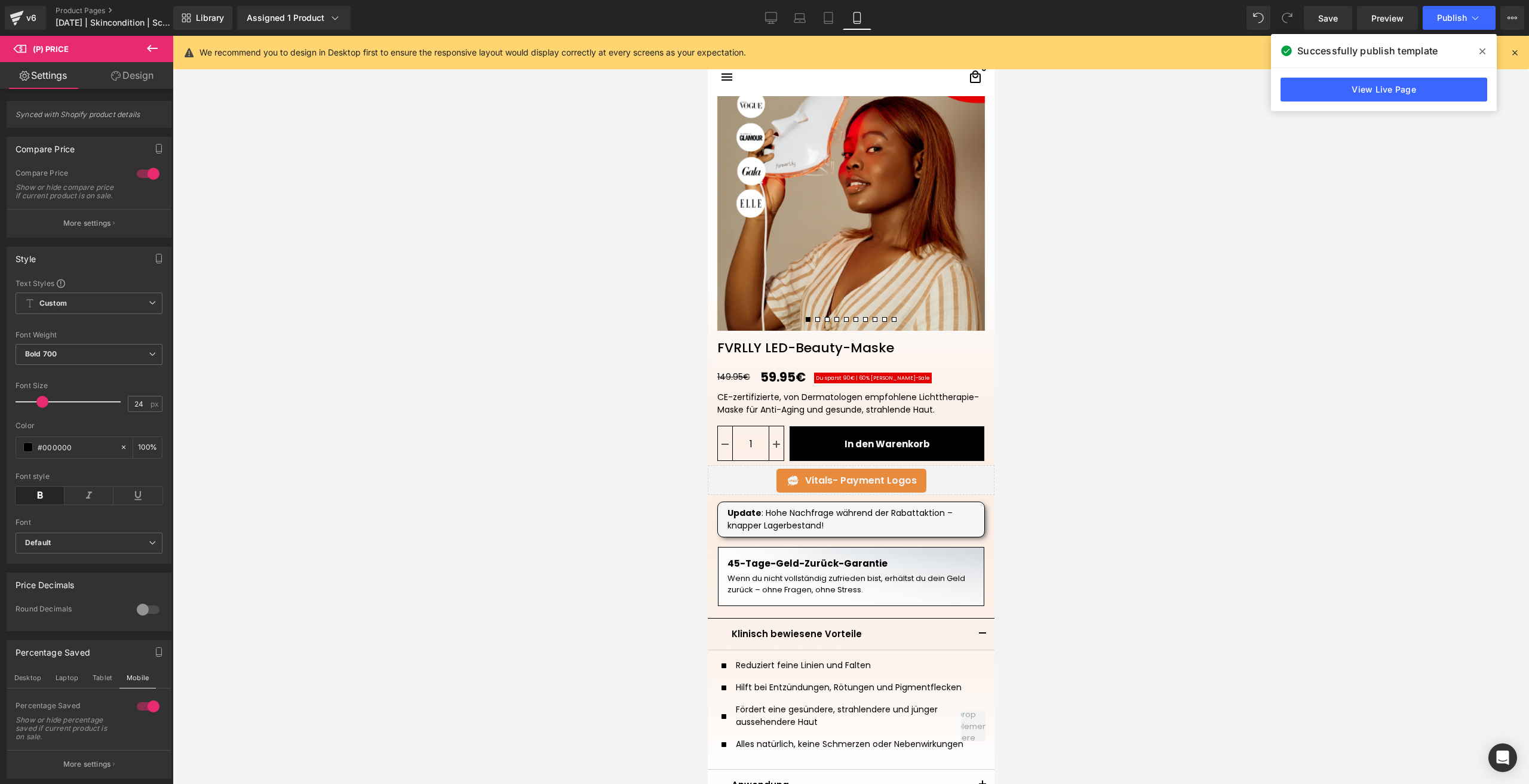
scroll to position [63, 0]
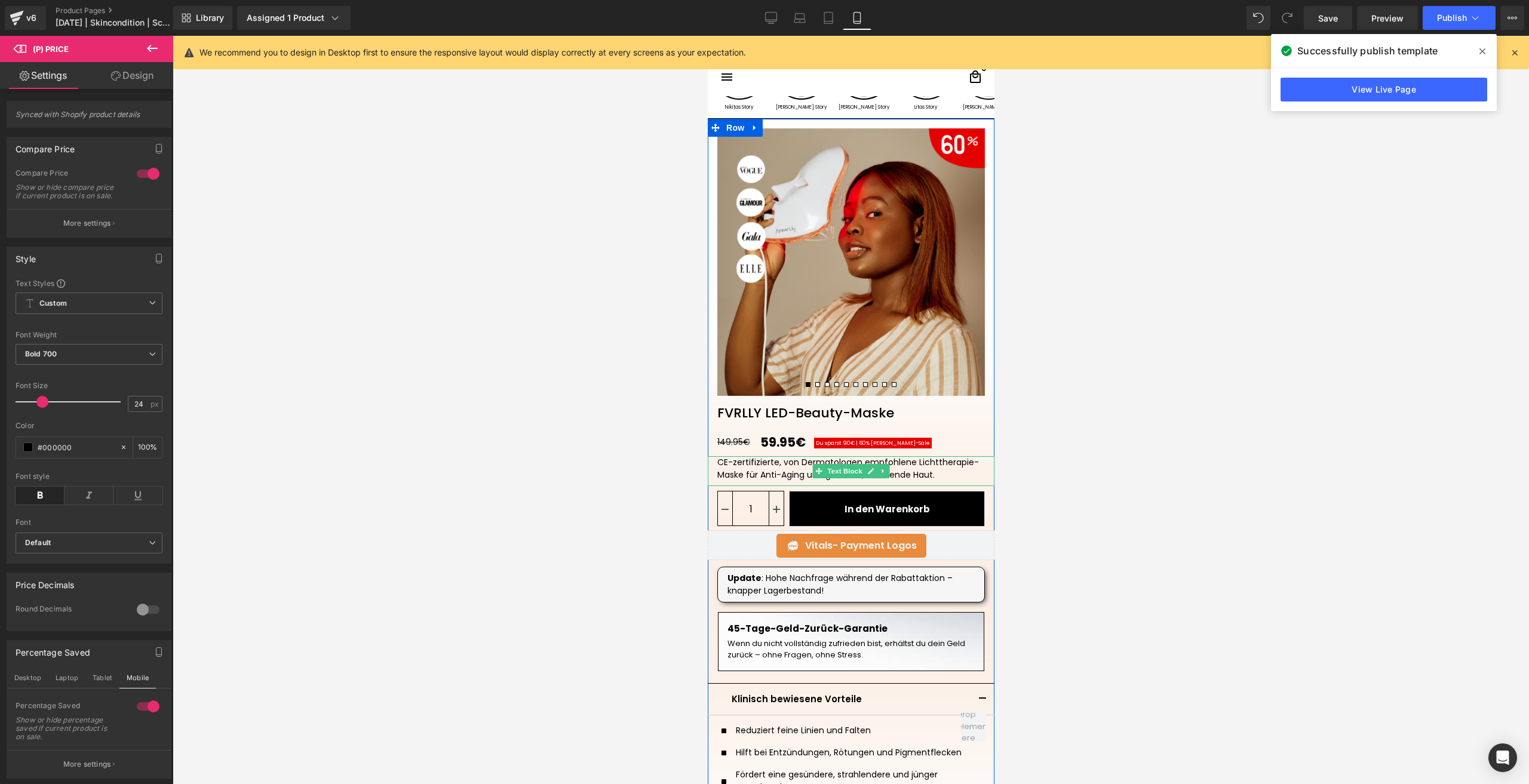
click at [907, 464] on div "CE-zertifizierte, von Dermatologen empfohlene Lichttherapie-Maske für Anti-Agin…" at bounding box center [850, 469] width 267 height 25
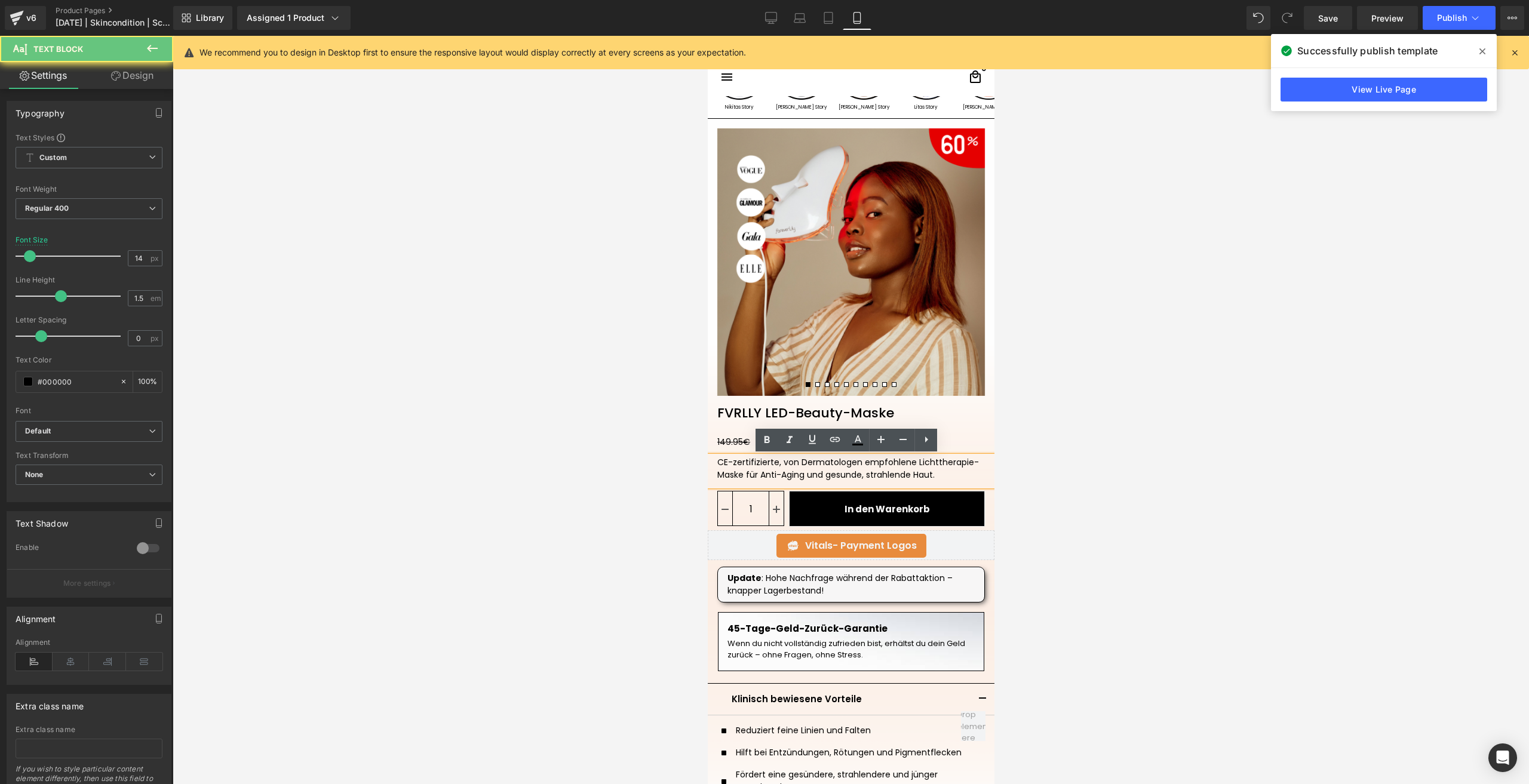
click at [908, 464] on div "CE-zertifizierte, von Dermatologen empfohlene Lichttherapie-Maske für Anti-Agin…" at bounding box center [850, 469] width 267 height 25
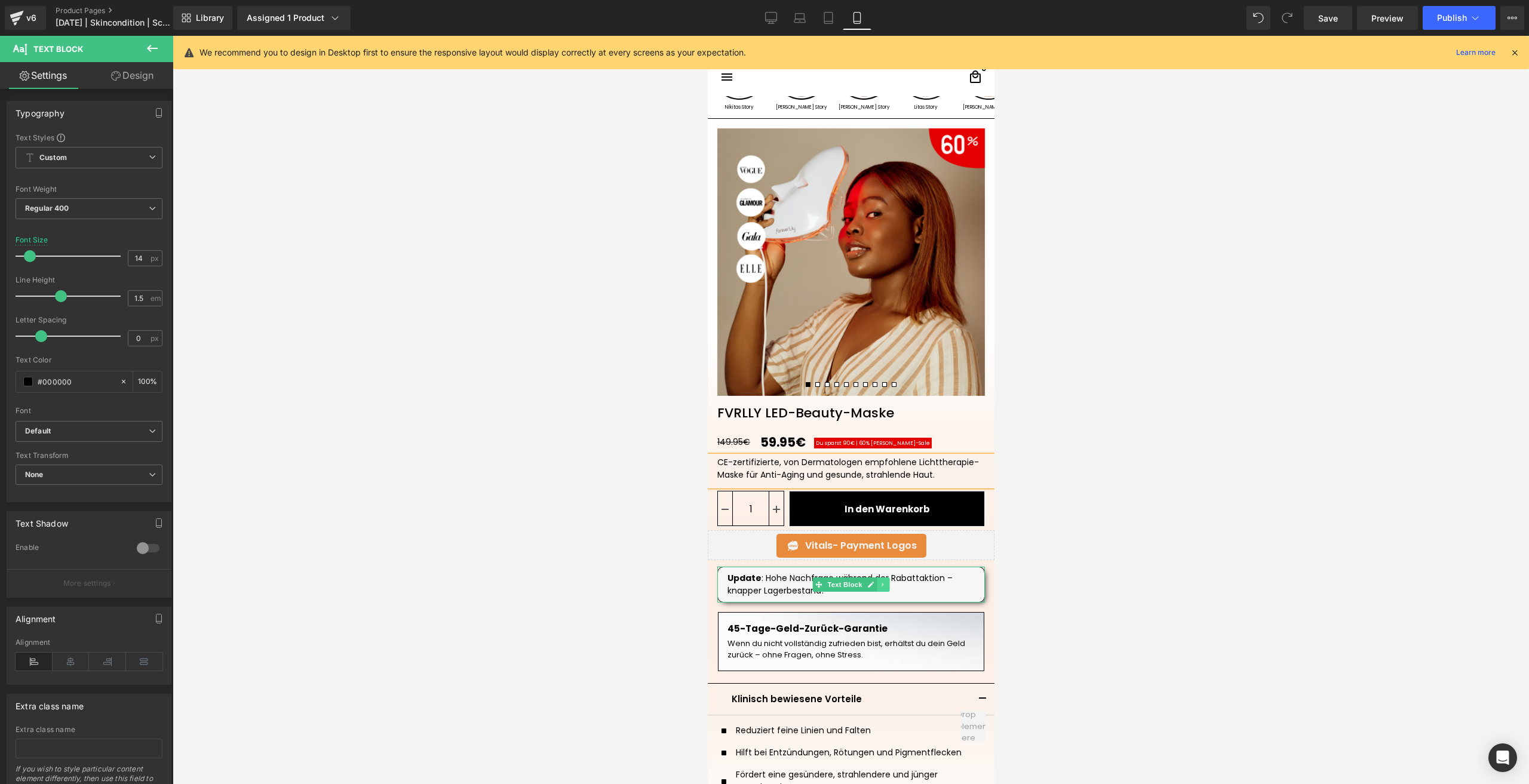
click at [882, 589] on link at bounding box center [883, 584] width 12 height 14
click at [883, 586] on link at bounding box center [889, 584] width 12 height 14
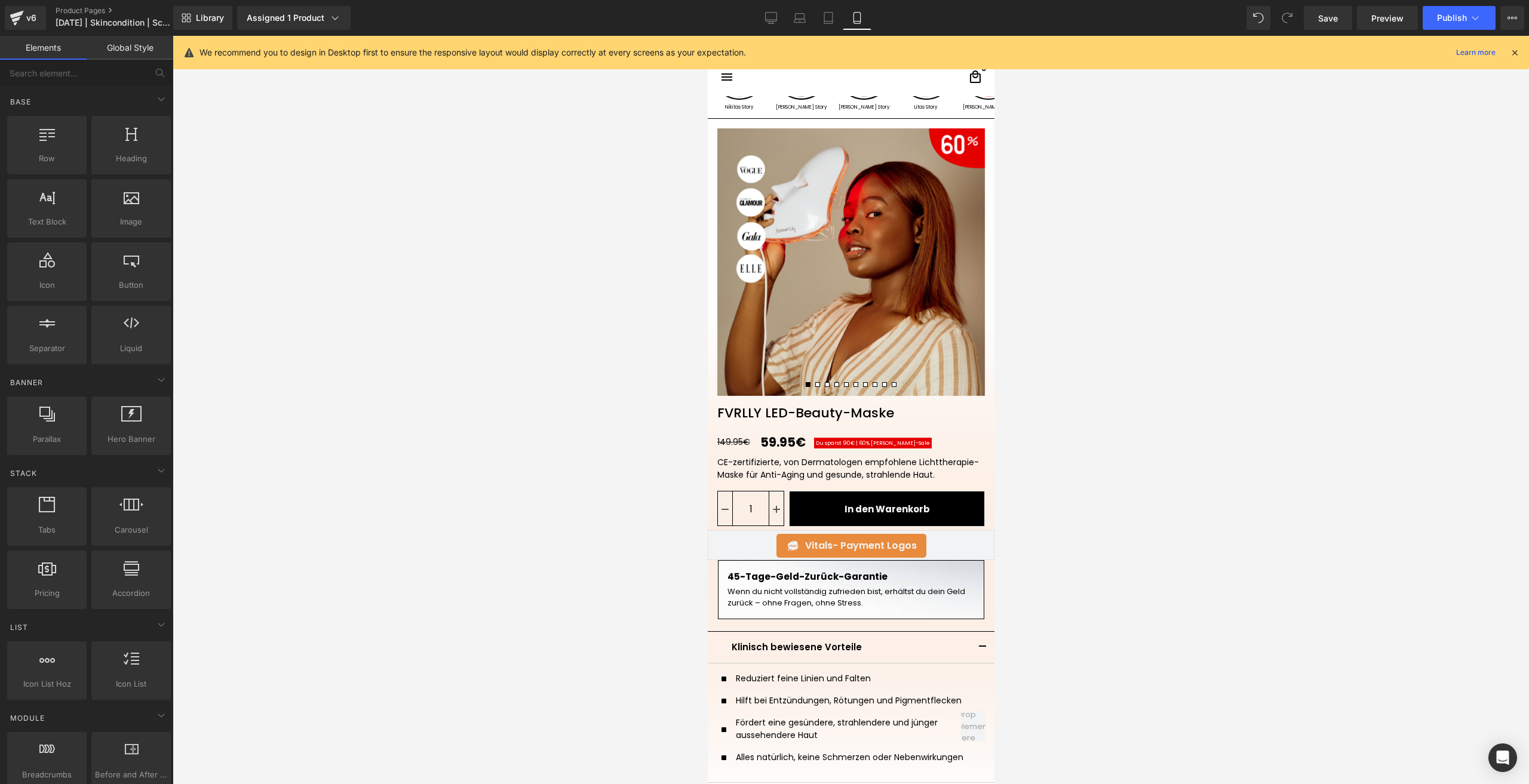
click at [1087, 456] on div at bounding box center [851, 410] width 1356 height 748
click at [213, 11] on link "Library" at bounding box center [203, 18] width 59 height 24
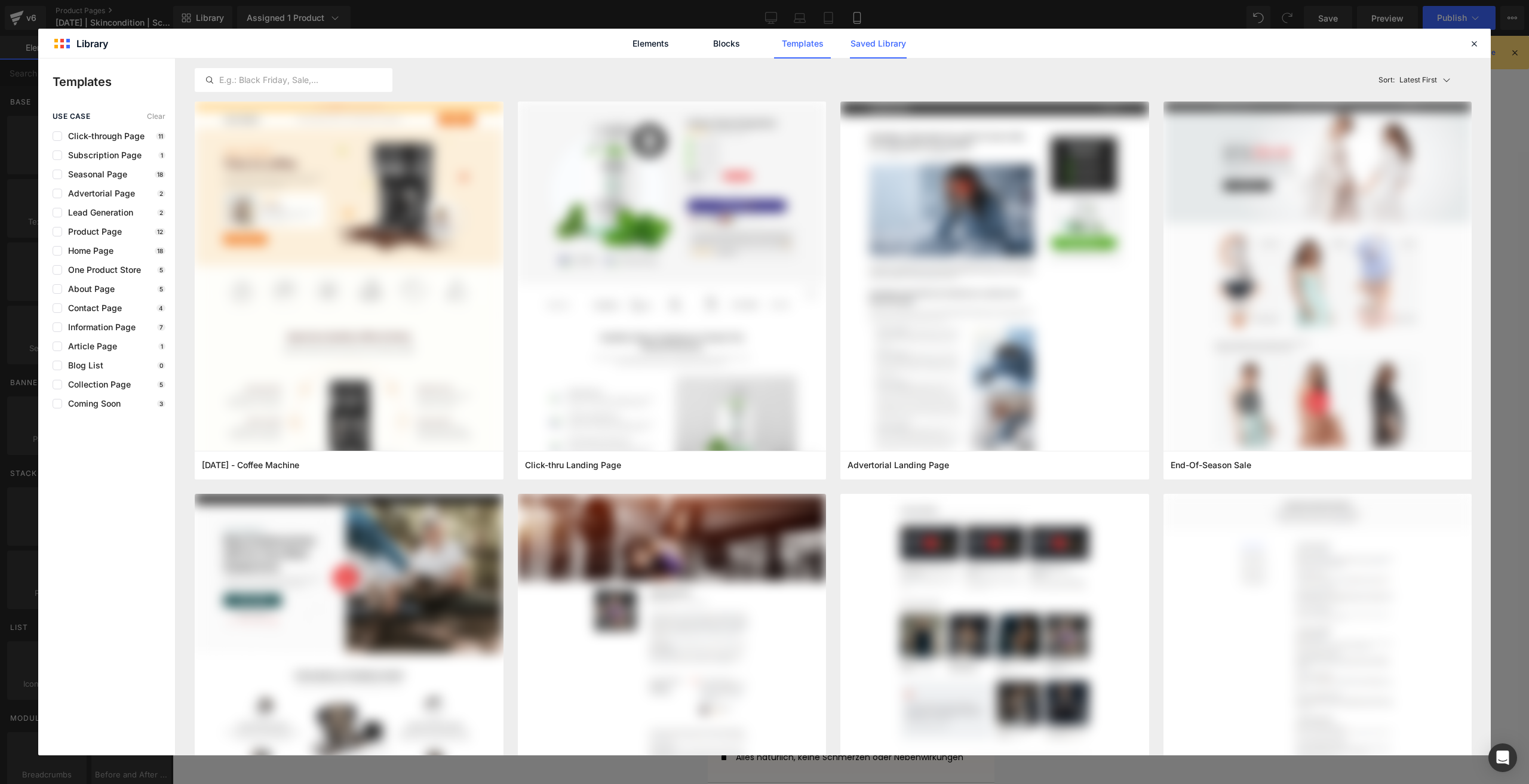
click at [861, 42] on link "Saved Library" at bounding box center [878, 44] width 57 height 30
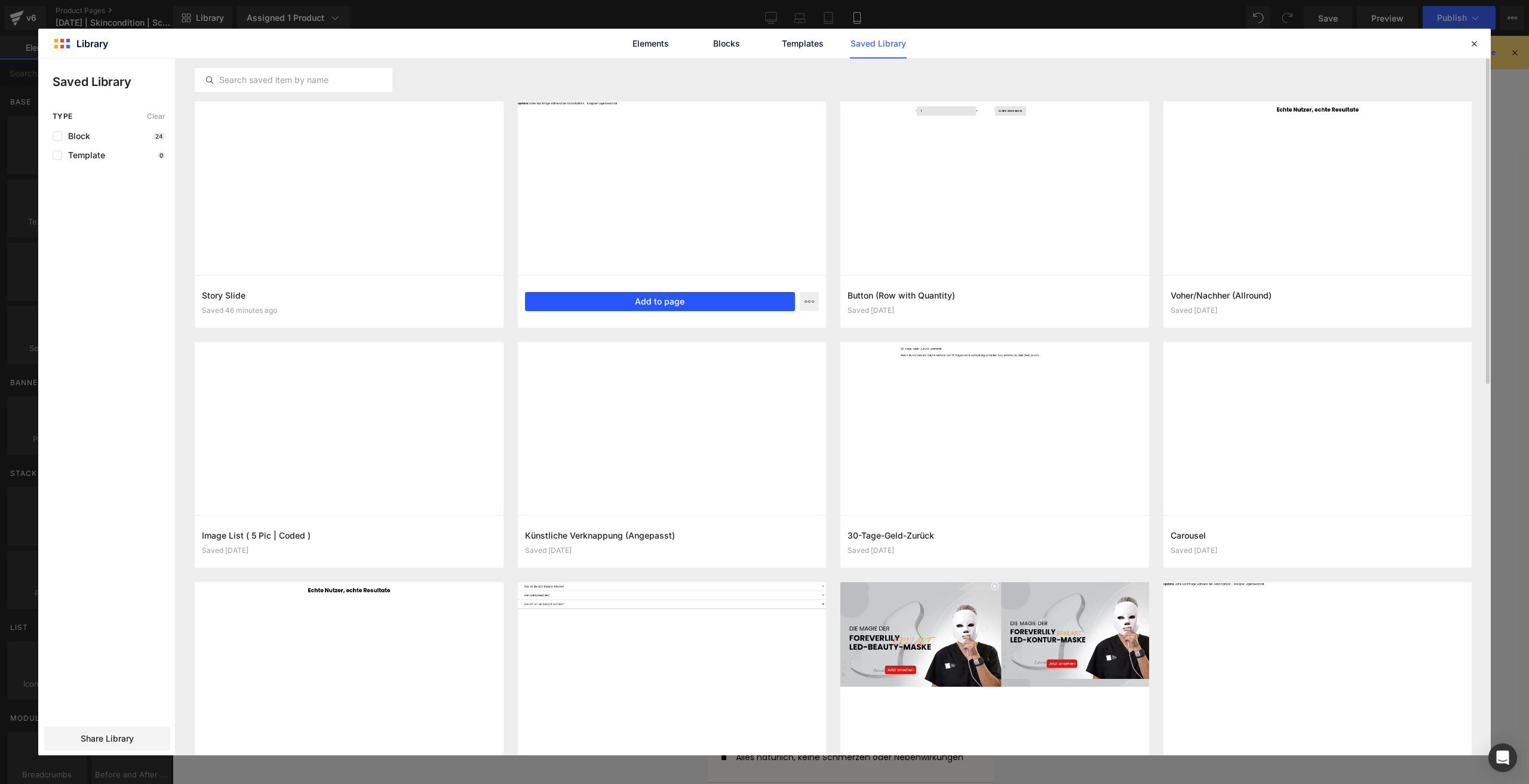
click at [433, 76] on button "Add to page" at bounding box center [405, 38] width 56 height 75
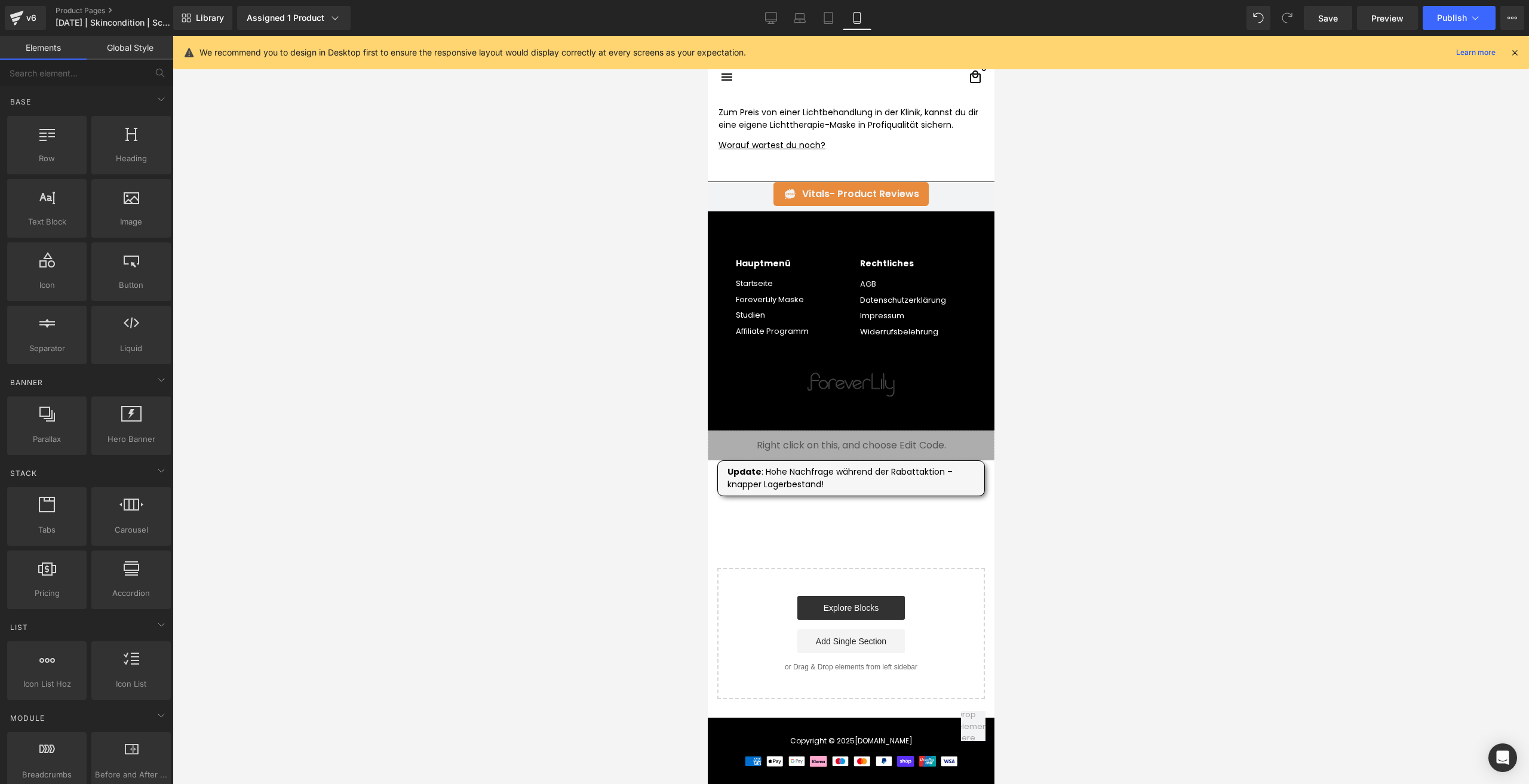
scroll to position [4122, 0]
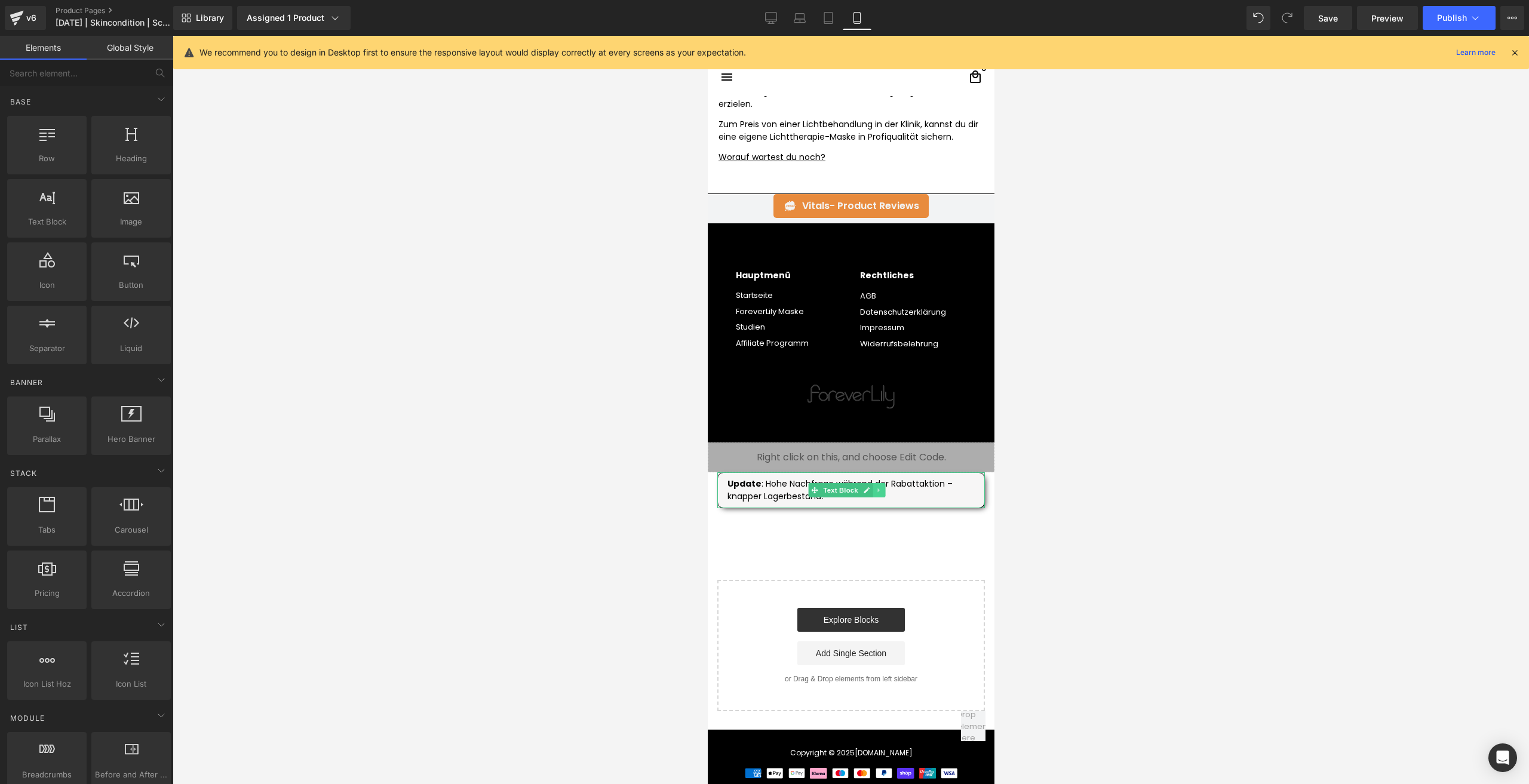
click at [880, 487] on icon at bounding box center [878, 490] width 6 height 7
click at [882, 487] on icon at bounding box center [884, 490] width 6 height 6
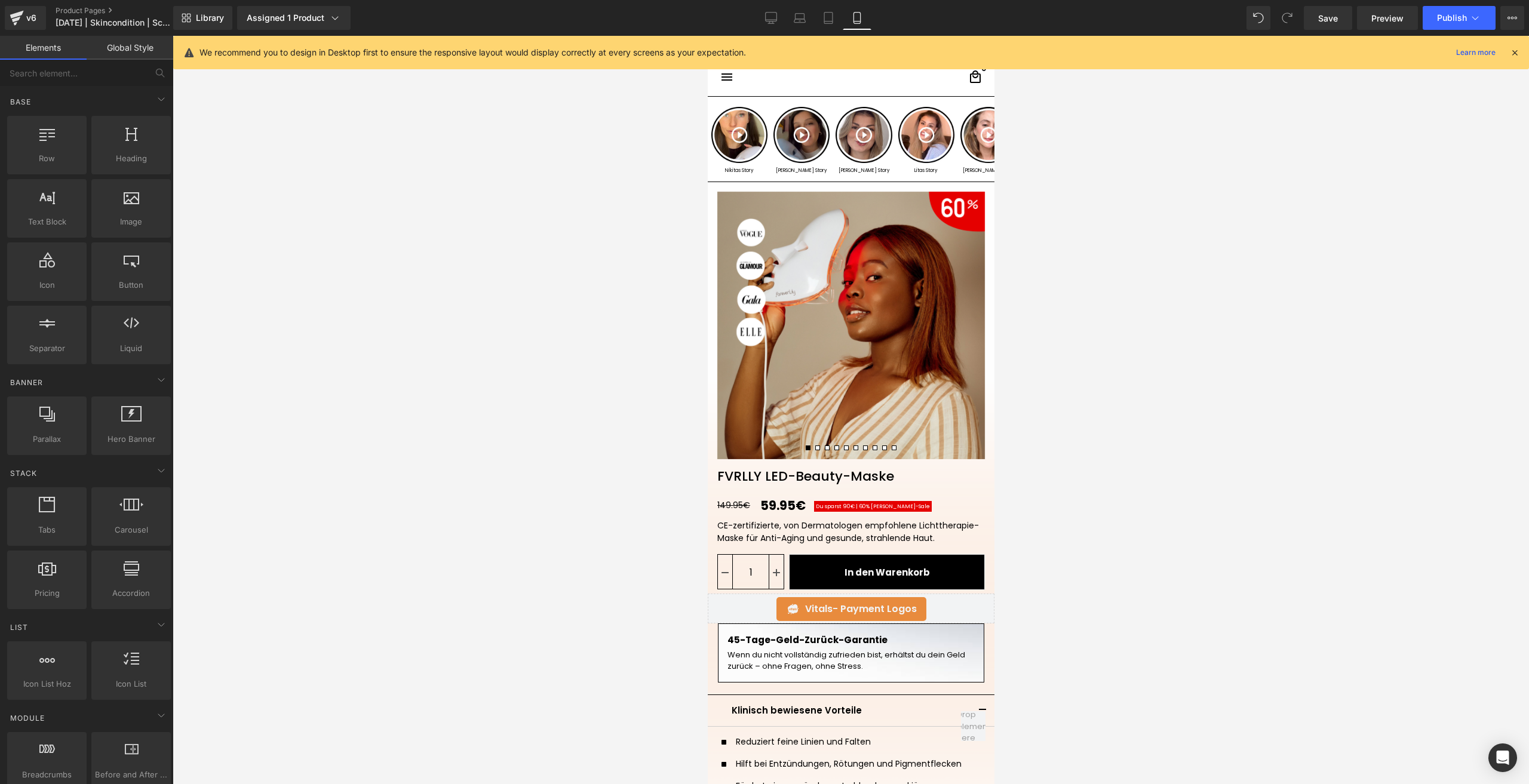
scroll to position [119, 0]
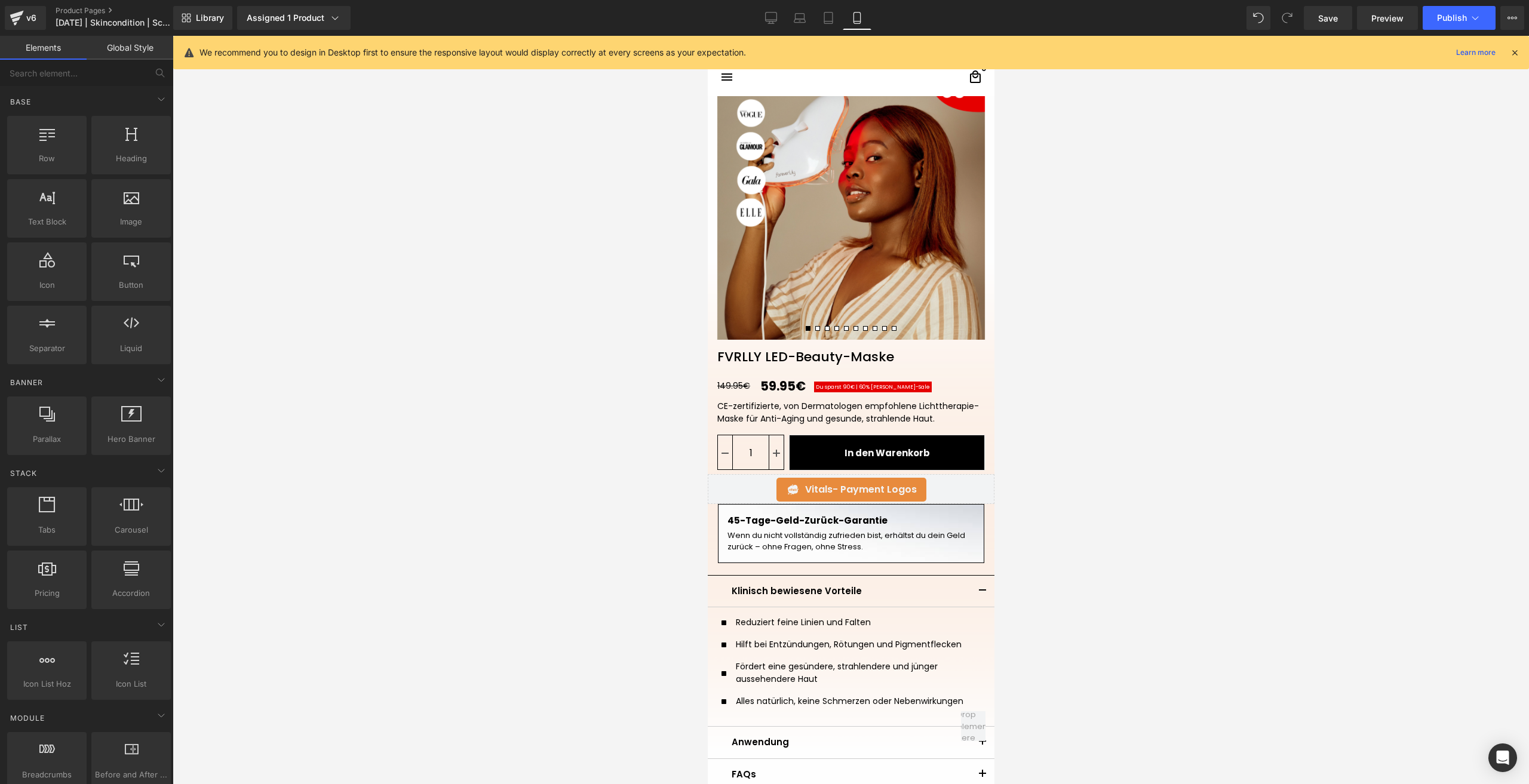
click at [138, 55] on link "Global Style" at bounding box center [129, 47] width 86 height 24
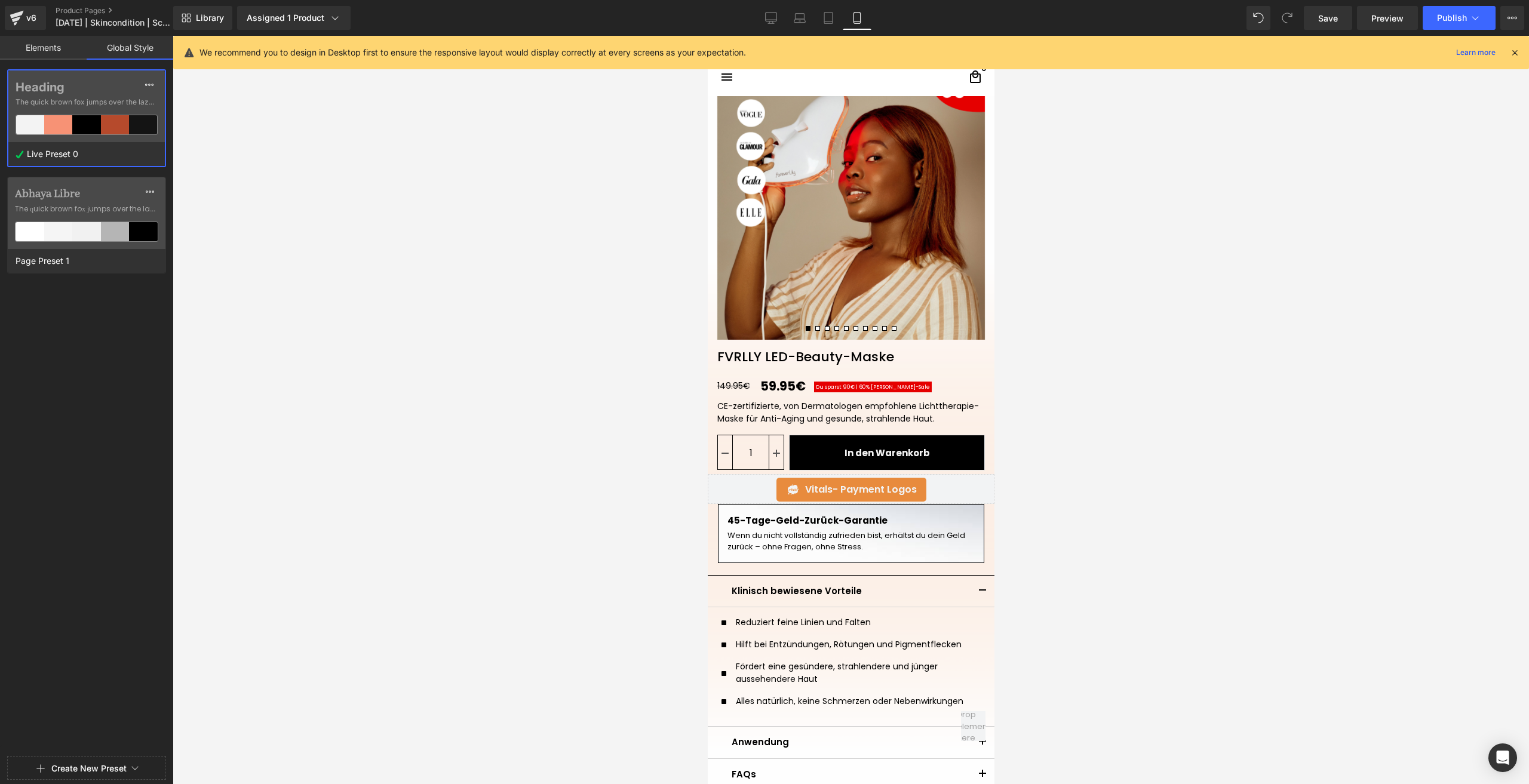
click at [36, 47] on link "Elements" at bounding box center [43, 47] width 86 height 24
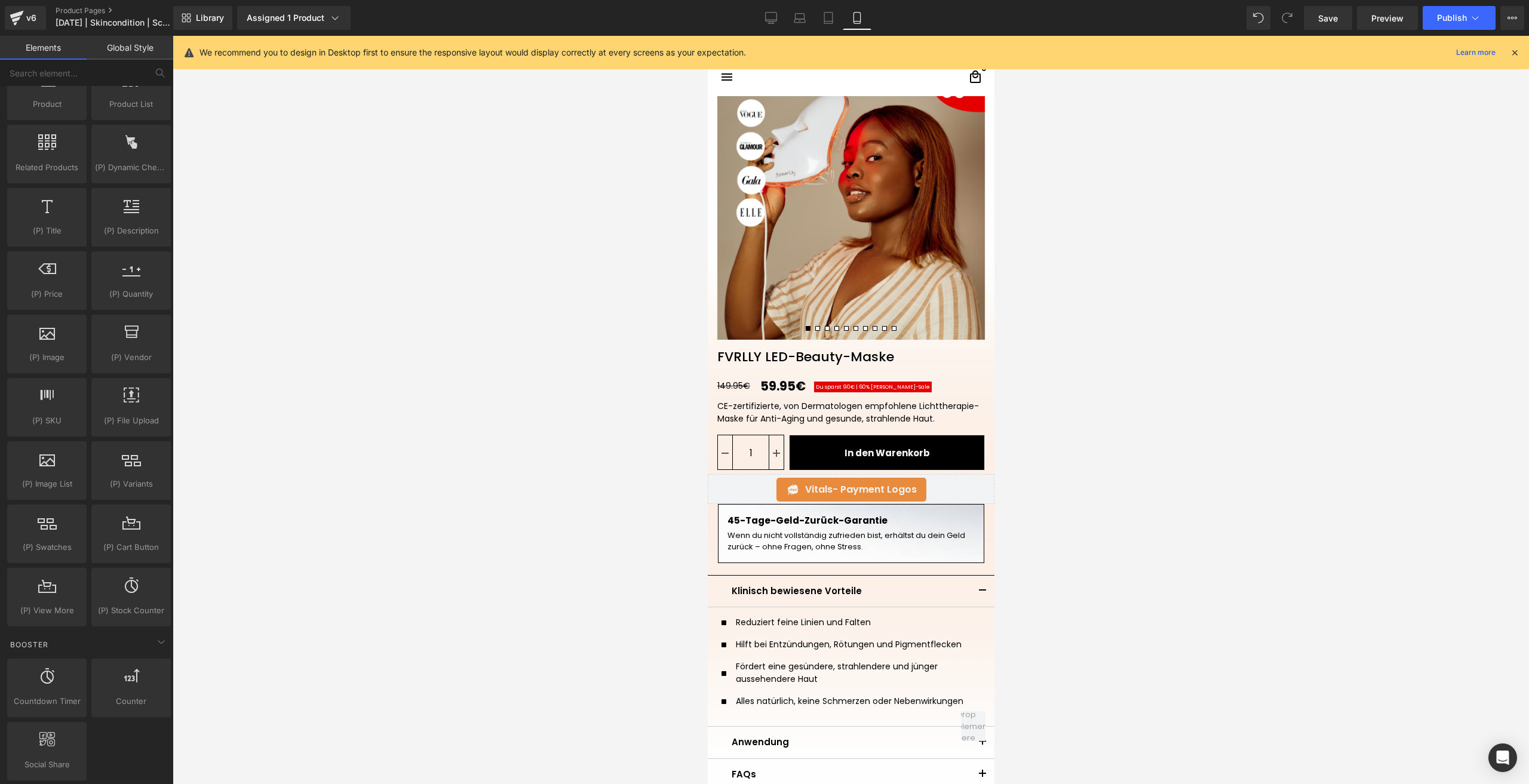
scroll to position [1074, 0]
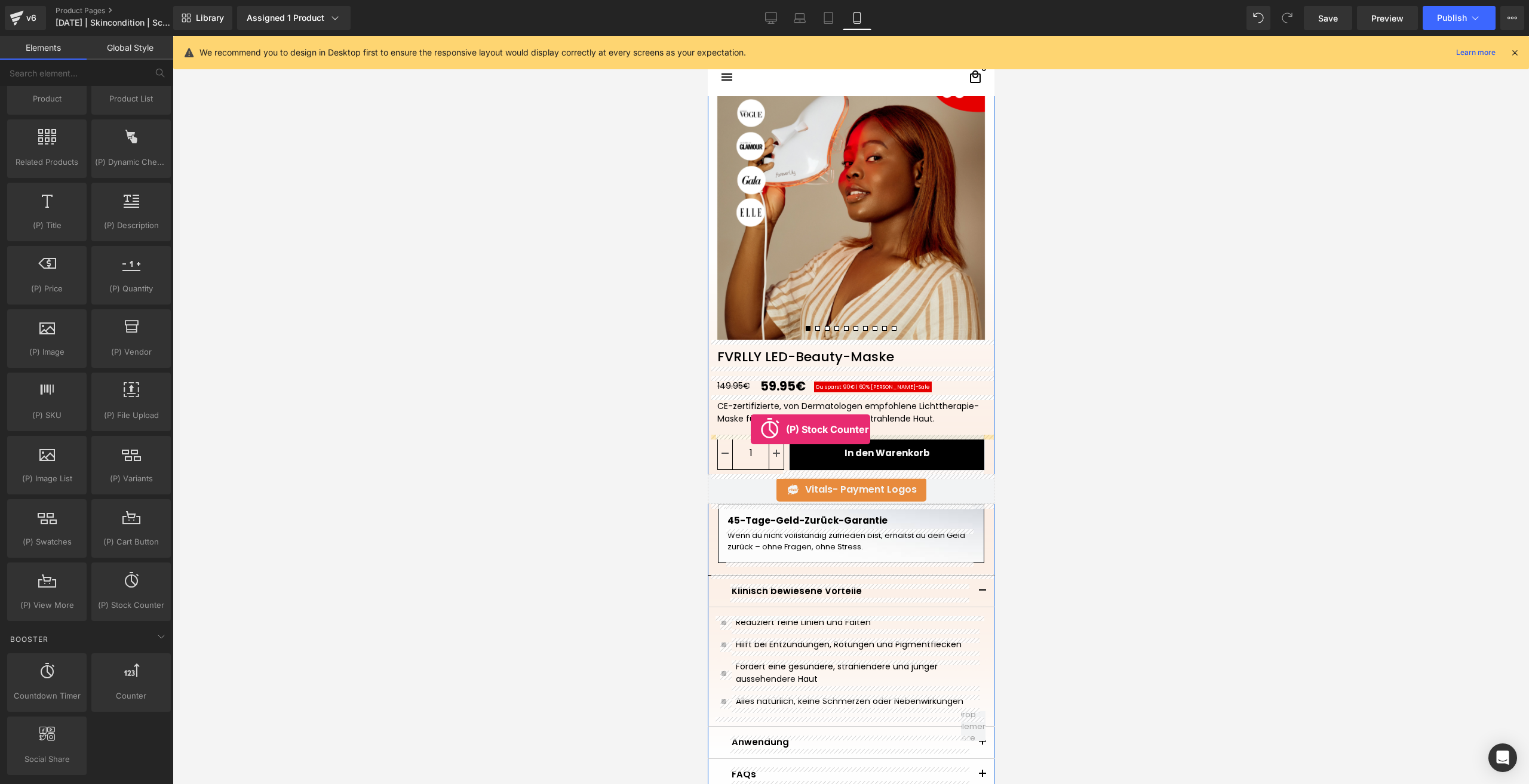
drag, startPoint x: 856, startPoint y: 646, endPoint x: 750, endPoint y: 429, distance: 241.5
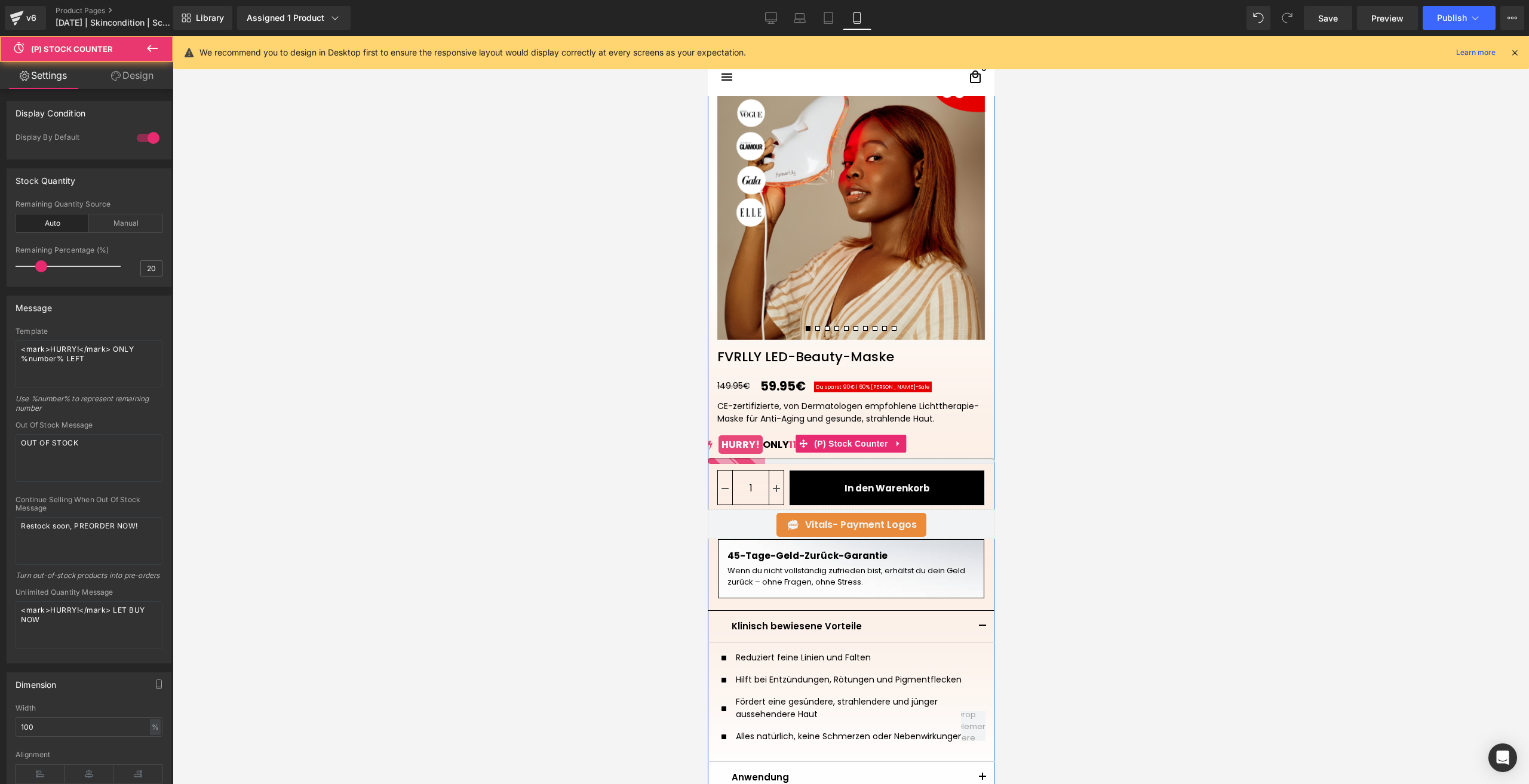
click at [752, 442] on mark "HURRY!" at bounding box center [740, 445] width 44 height 19
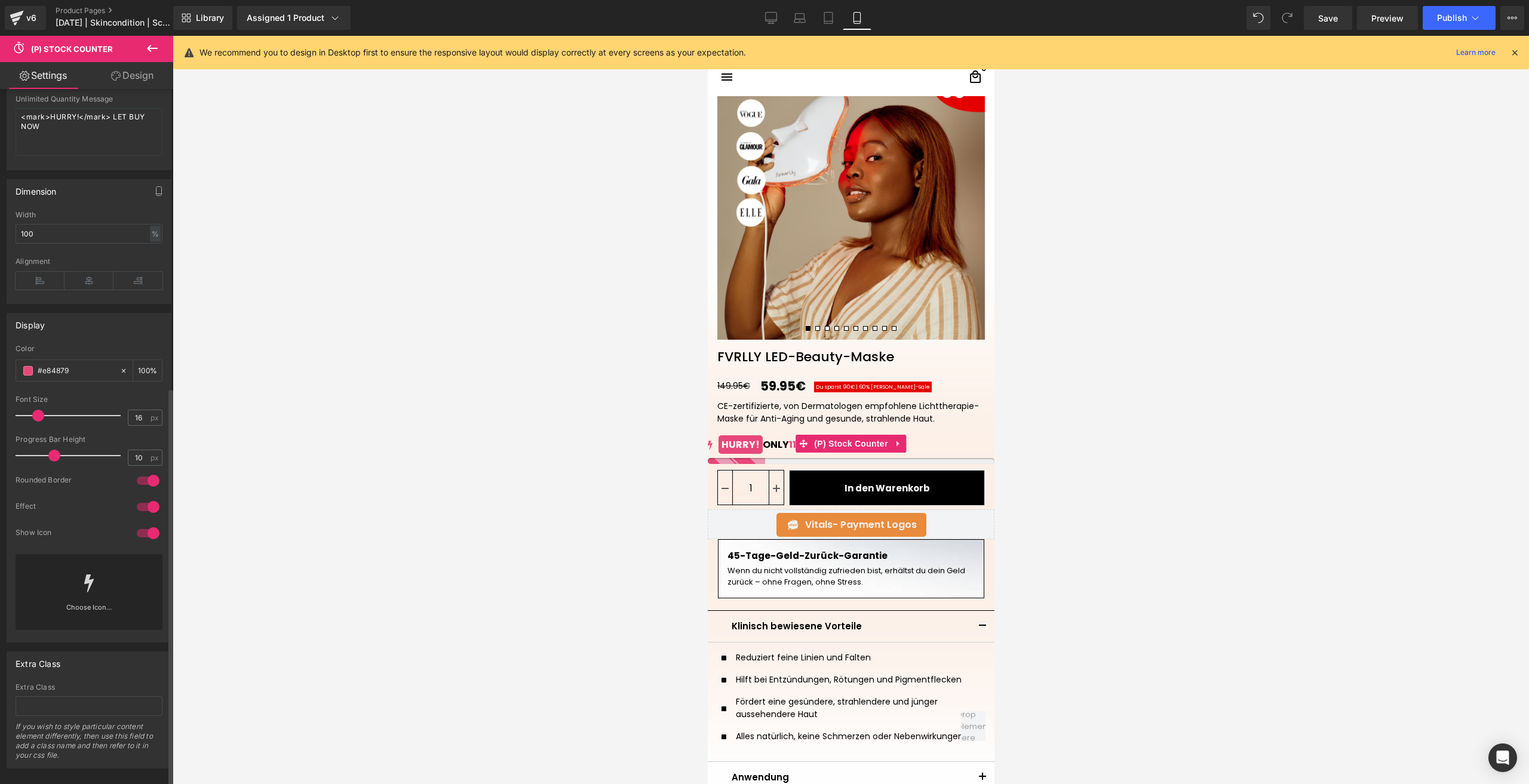
scroll to position [521, 0]
click at [25, 357] on span at bounding box center [28, 361] width 9 height 9
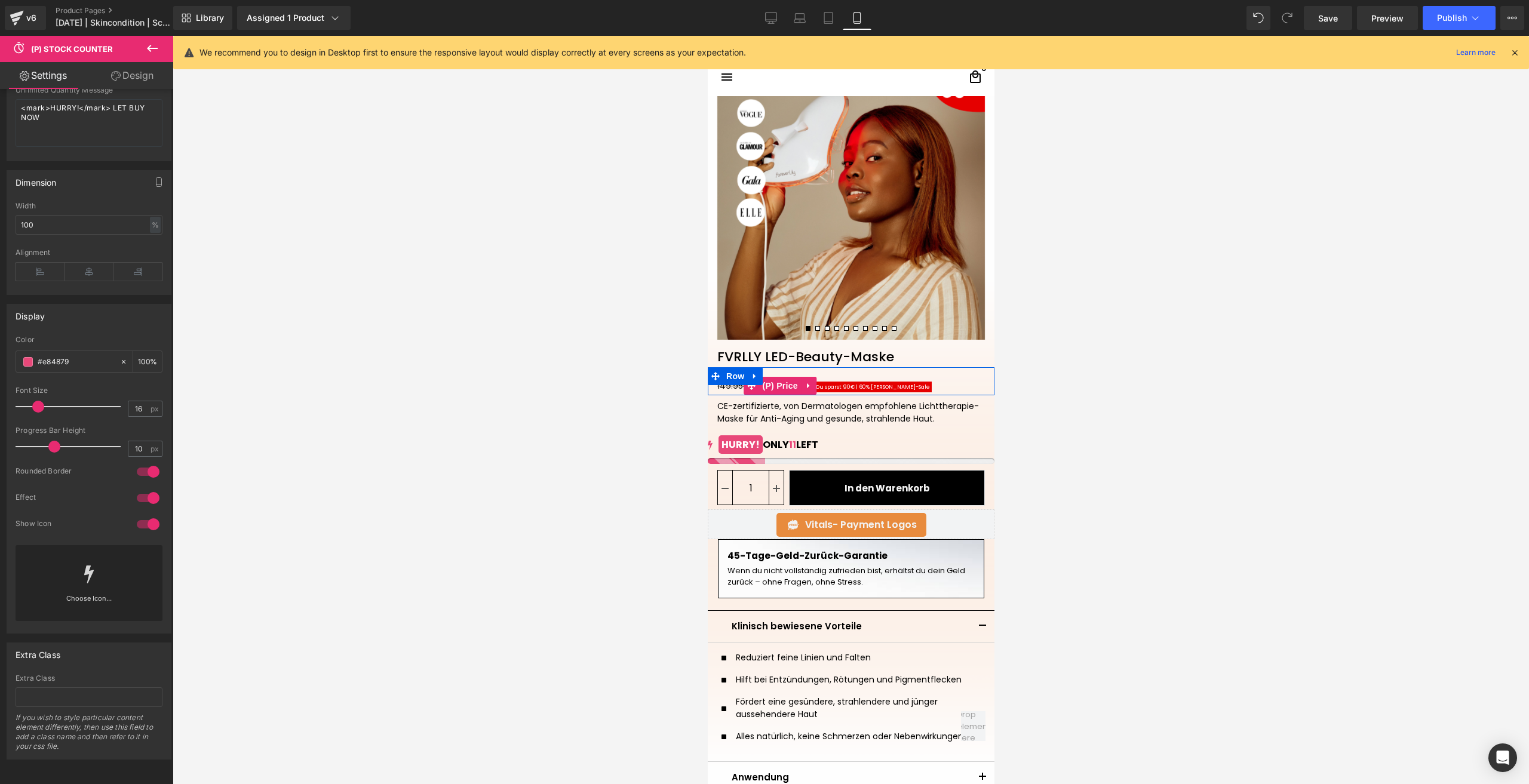
click at [847, 381] on span "Du sparst 90€ | 60% Sommer-Sale" at bounding box center [872, 385] width 129 height 14
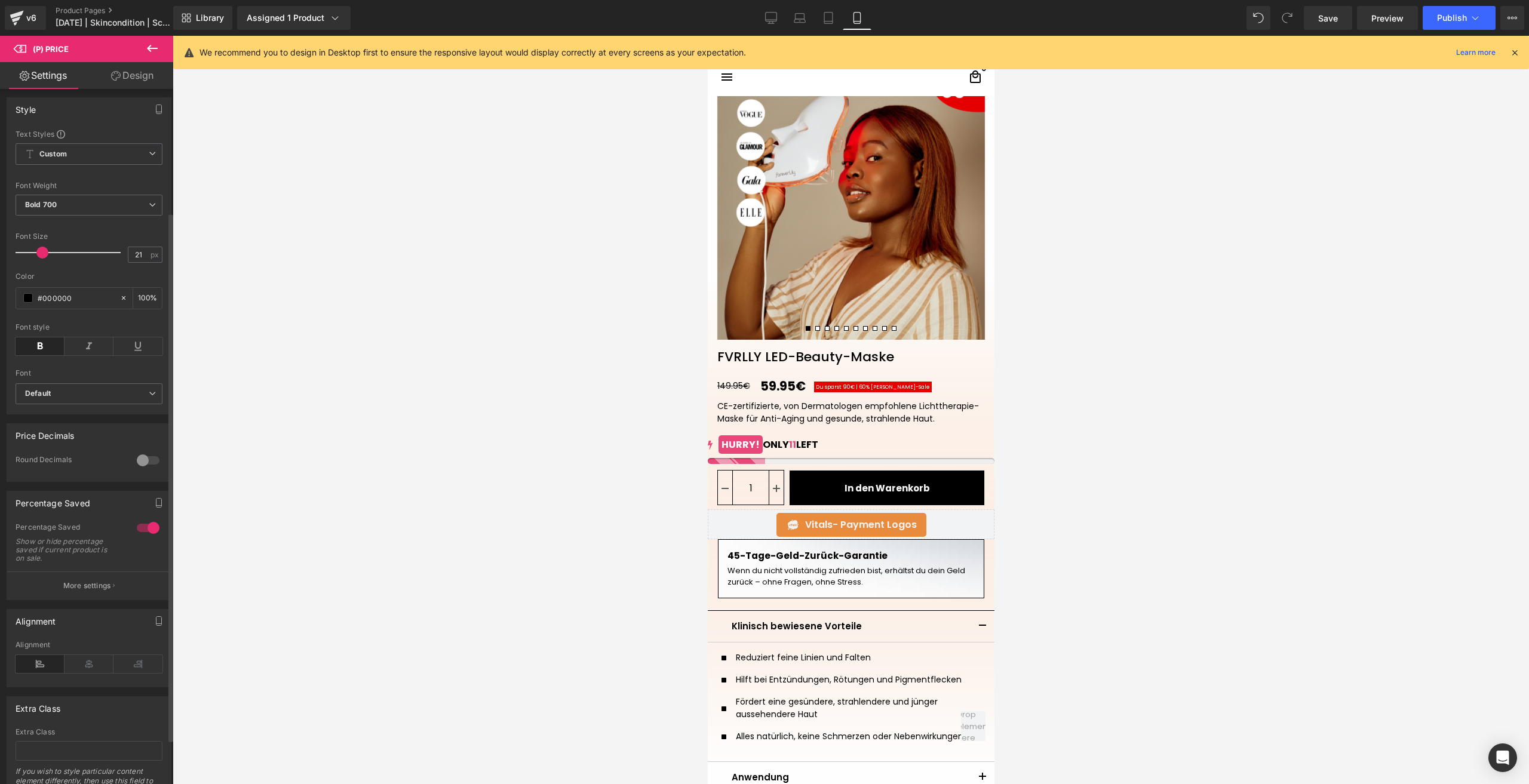
scroll to position [179, 0]
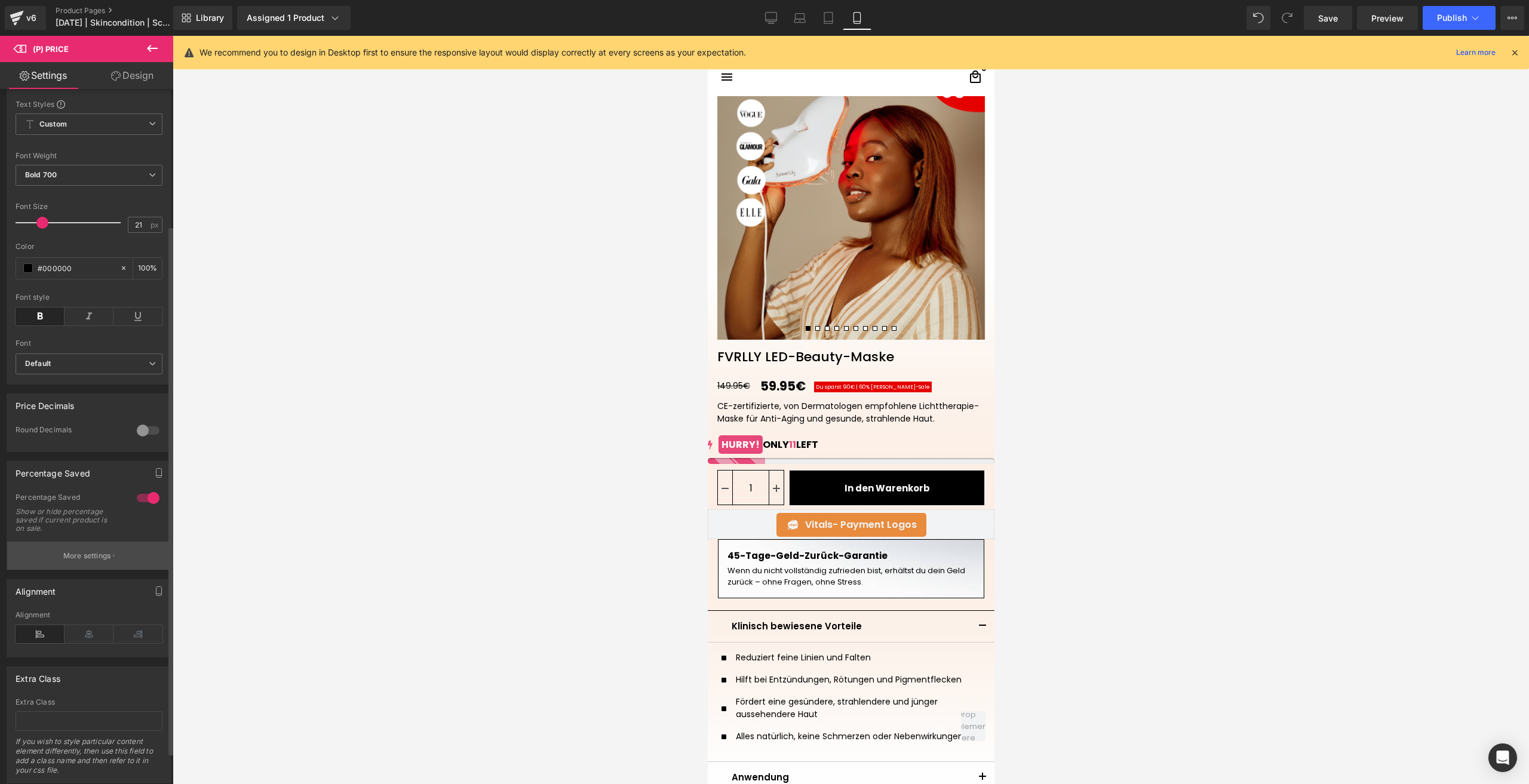
click at [97, 559] on p "More settings" at bounding box center [86, 556] width 48 height 11
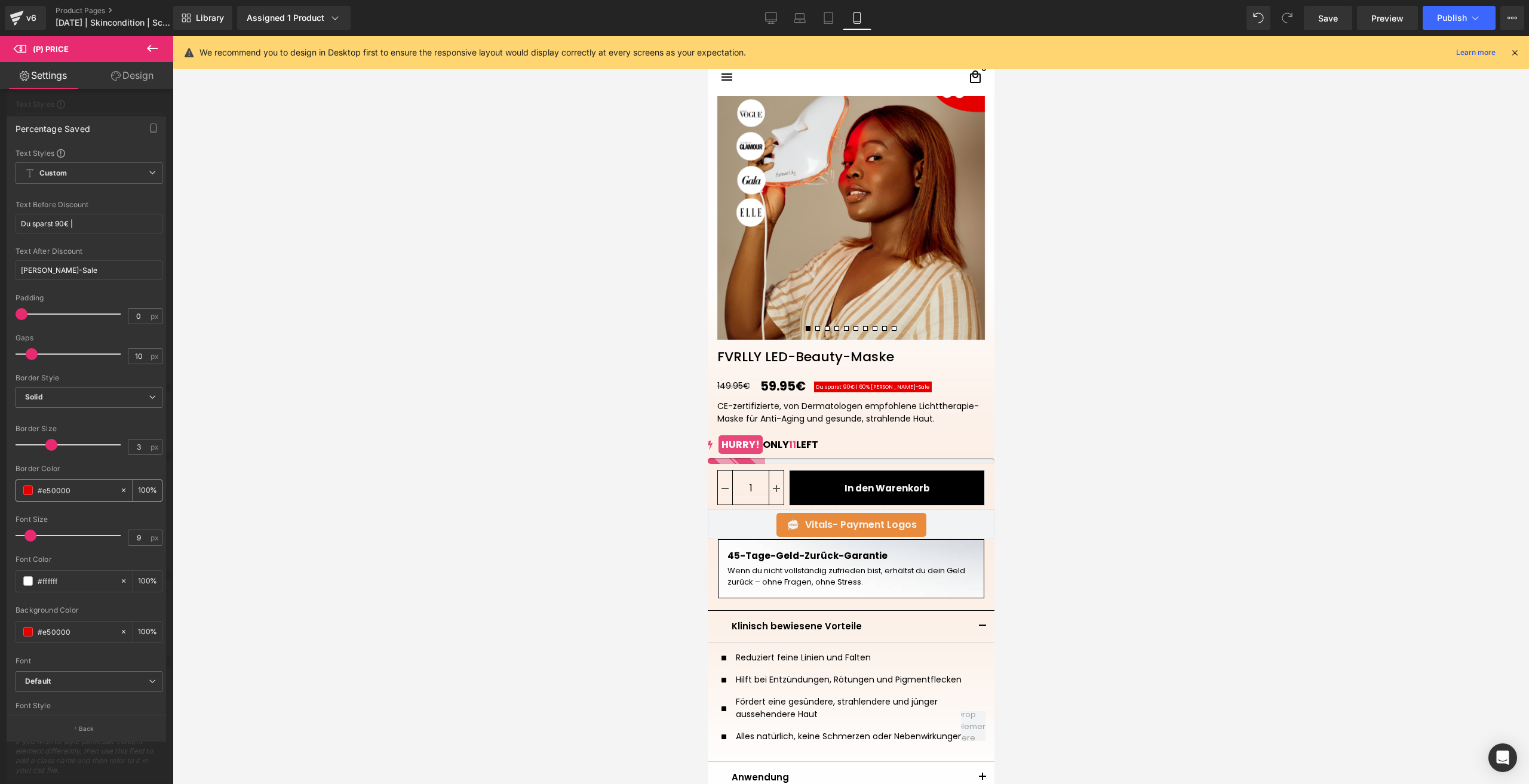
click at [65, 496] on input "#e50000" at bounding box center [76, 490] width 76 height 13
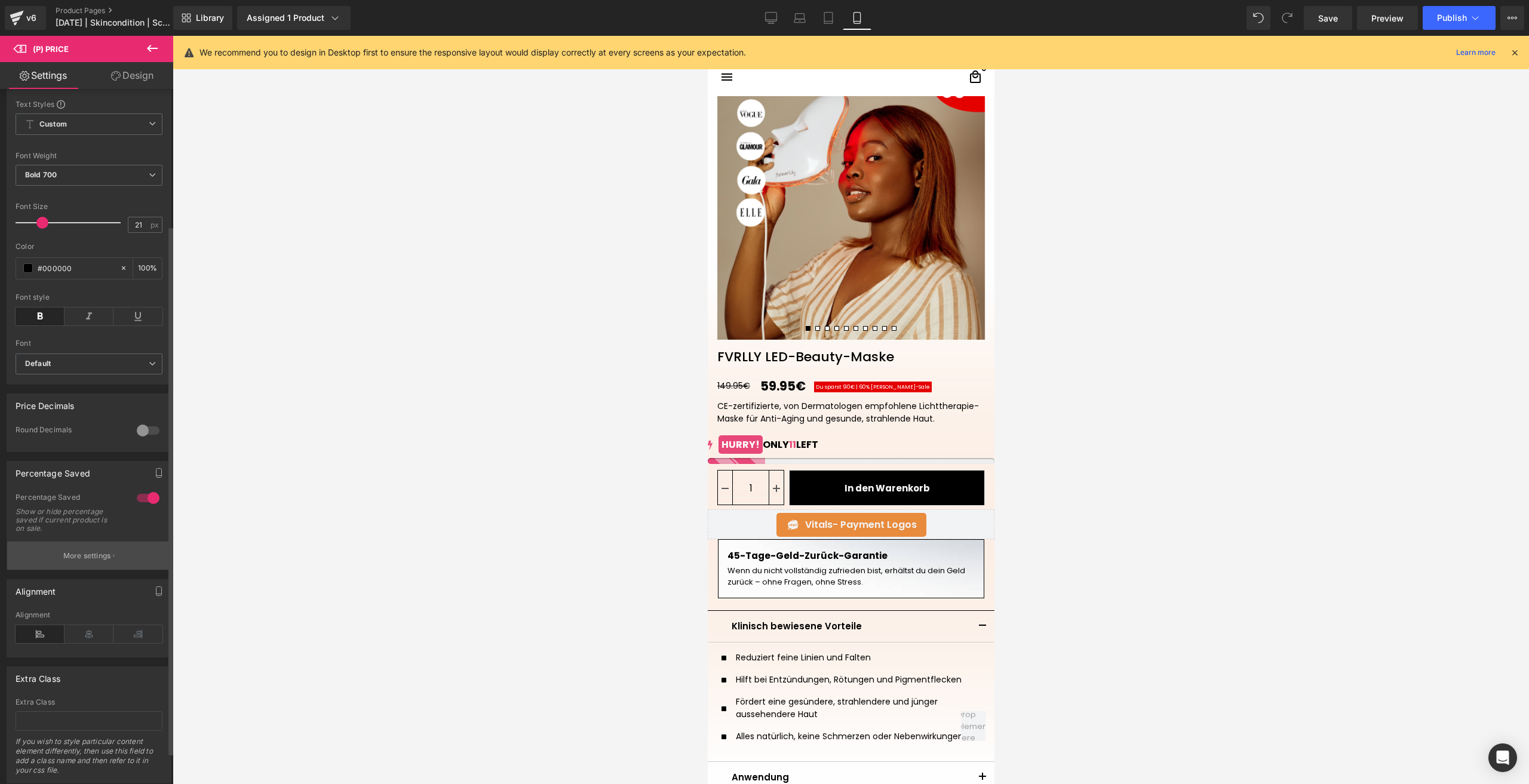
click at [93, 560] on p "More settings" at bounding box center [86, 556] width 48 height 11
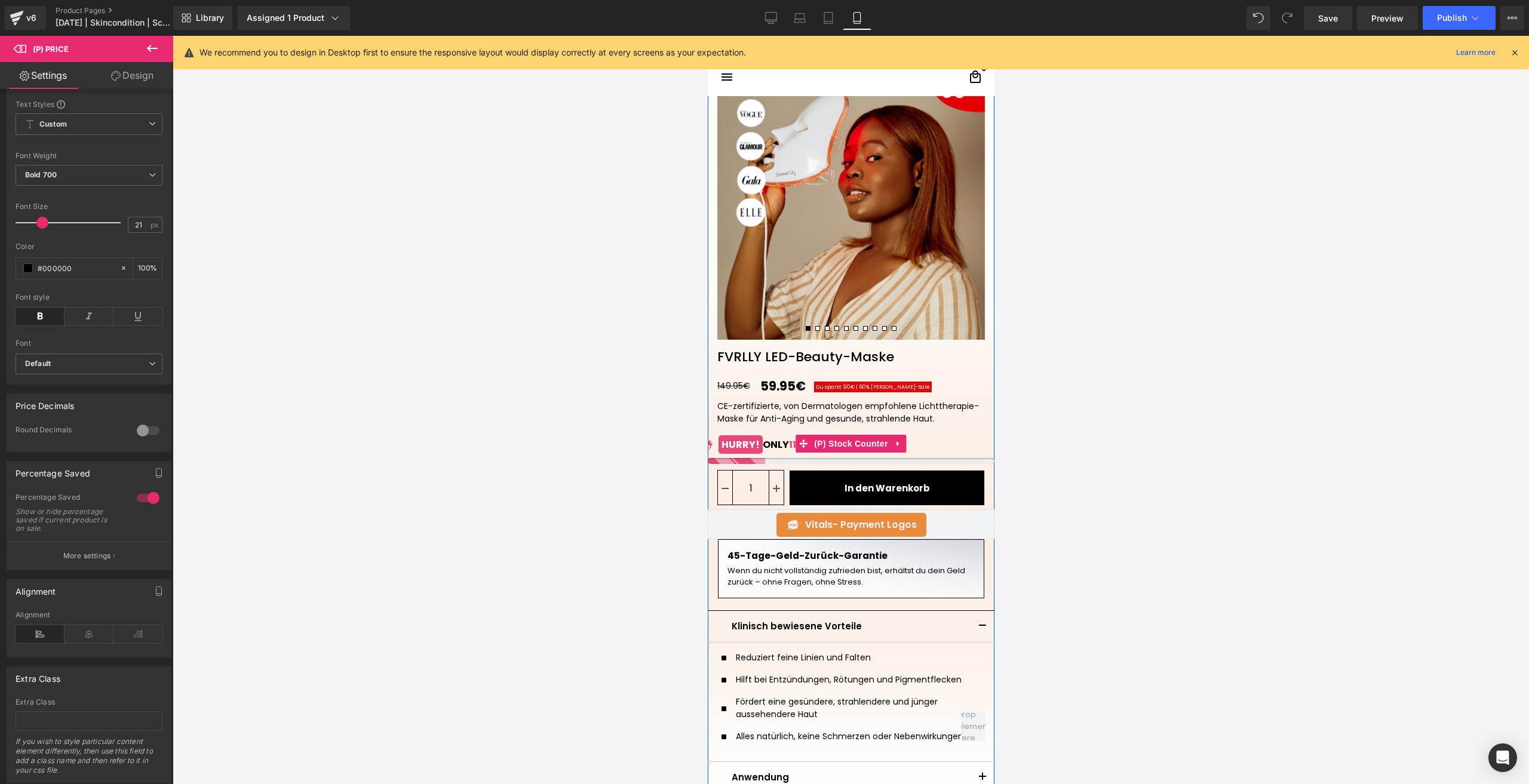
click at [741, 444] on mark "HURRY!" at bounding box center [740, 445] width 44 height 19
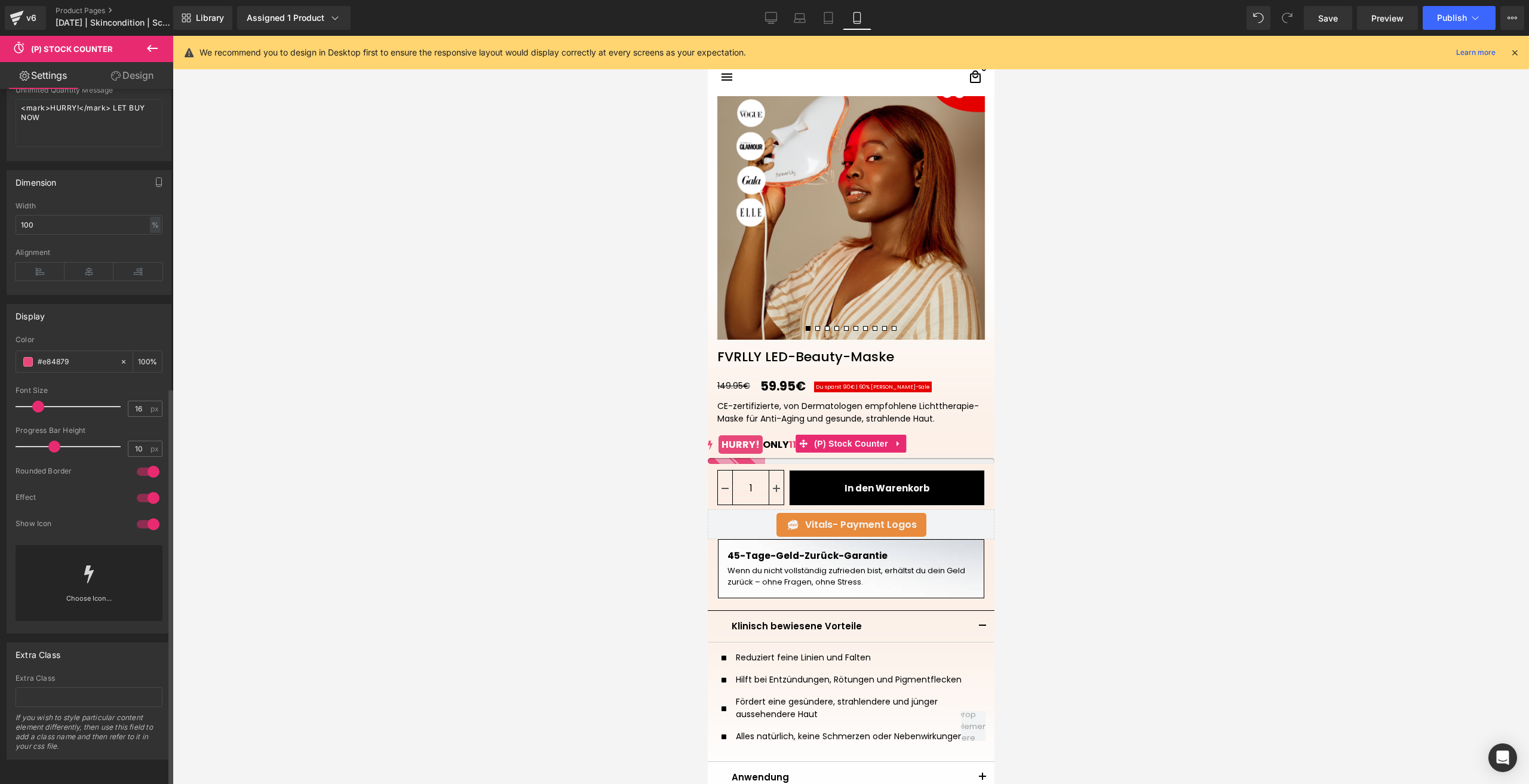
scroll to position [521, 0]
click at [67, 355] on input "#e84879" at bounding box center [76, 361] width 76 height 13
paste input "50000"
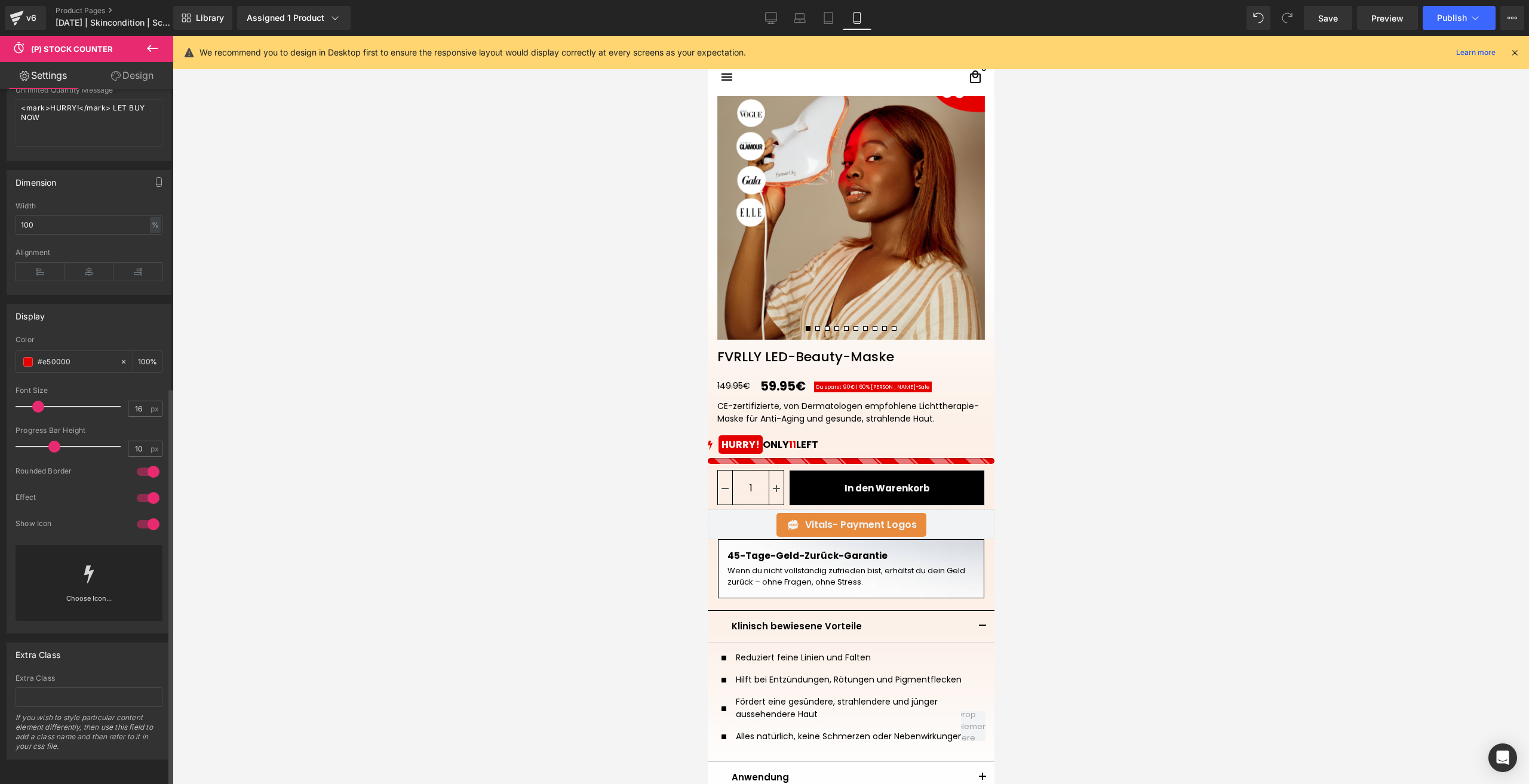
type input "#e50000"
click at [136, 465] on div at bounding box center [148, 471] width 29 height 19
click at [146, 490] on div at bounding box center [148, 497] width 29 height 19
click at [152, 515] on div at bounding box center [148, 524] width 29 height 19
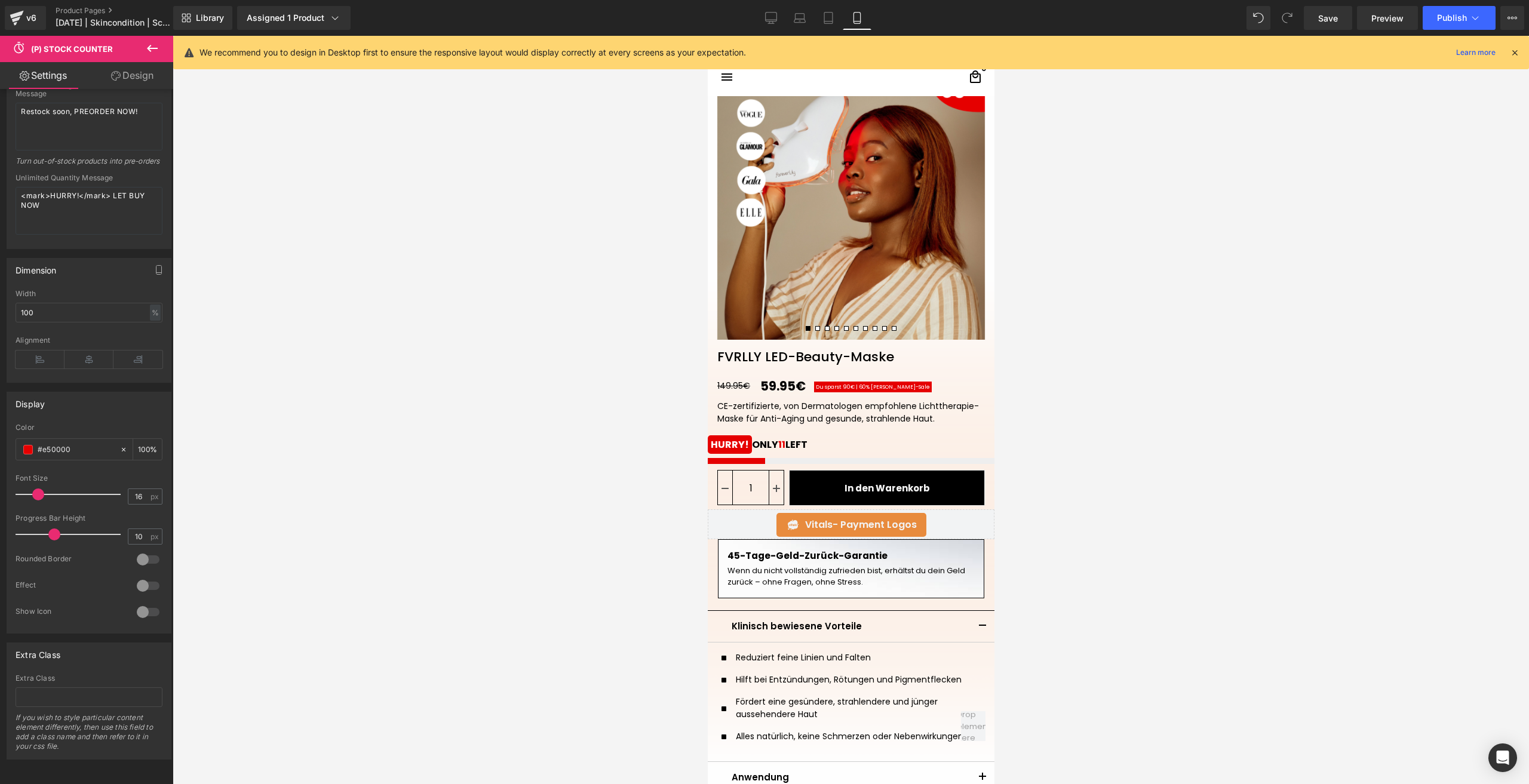
click at [114, 75] on icon at bounding box center [116, 76] width 9 height 9
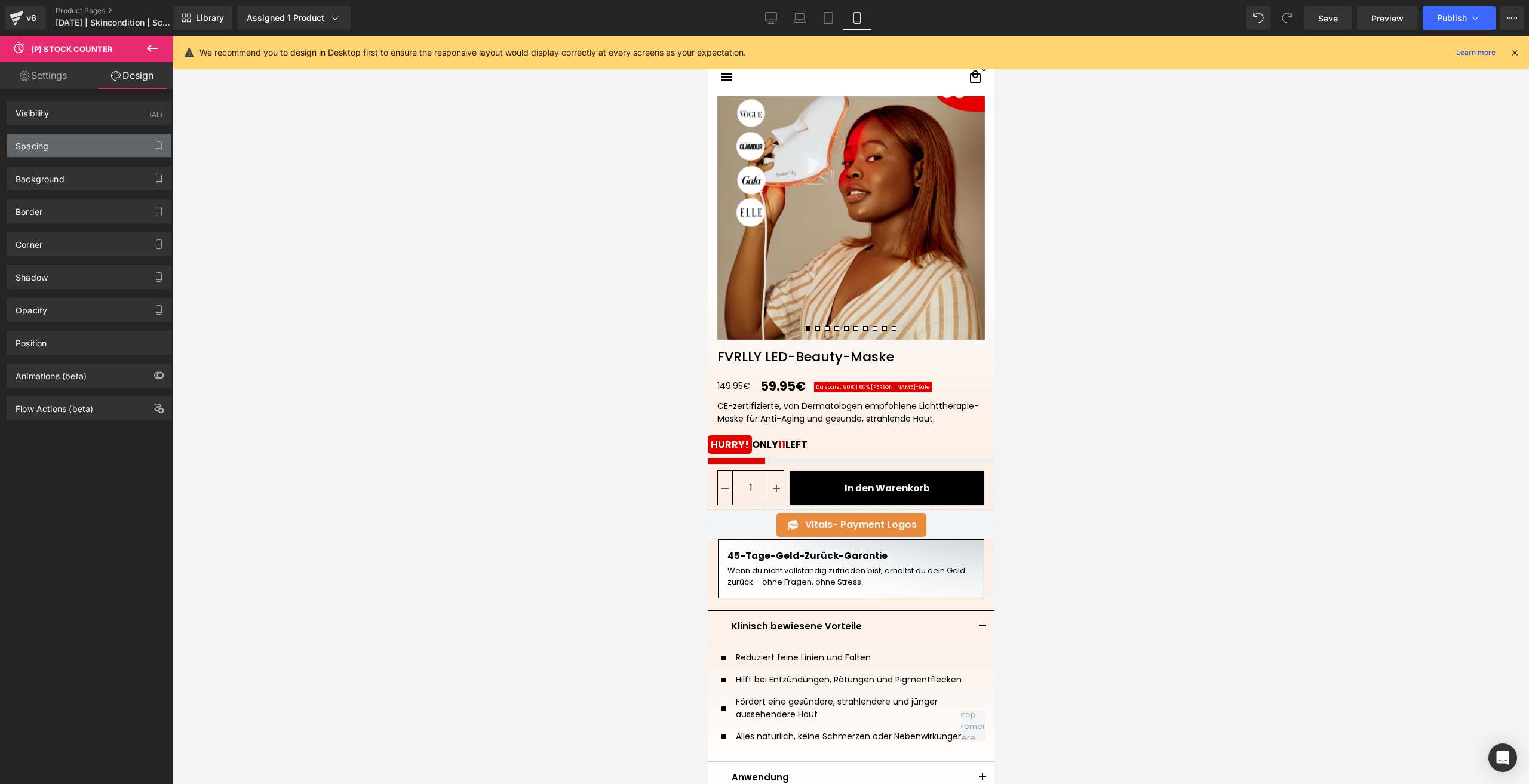
click at [55, 139] on div "Spacing" at bounding box center [89, 145] width 164 height 23
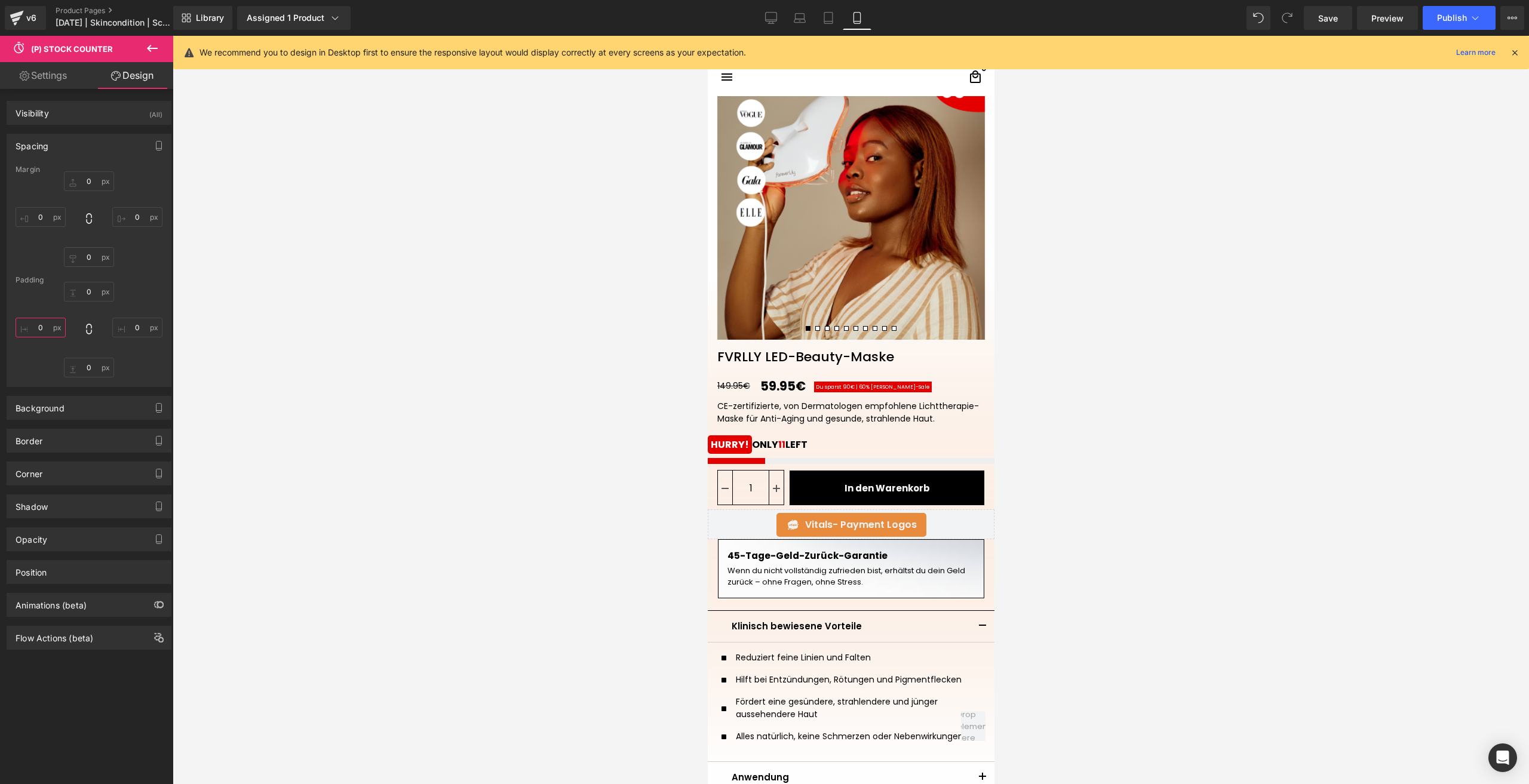
click at [56, 329] on input "text" at bounding box center [41, 327] width 50 height 19
click at [41, 325] on input "text" at bounding box center [41, 327] width 50 height 19
type input "S"
click at [39, 214] on input "text" at bounding box center [41, 216] width 50 height 19
click at [143, 213] on input "text" at bounding box center [137, 216] width 50 height 19
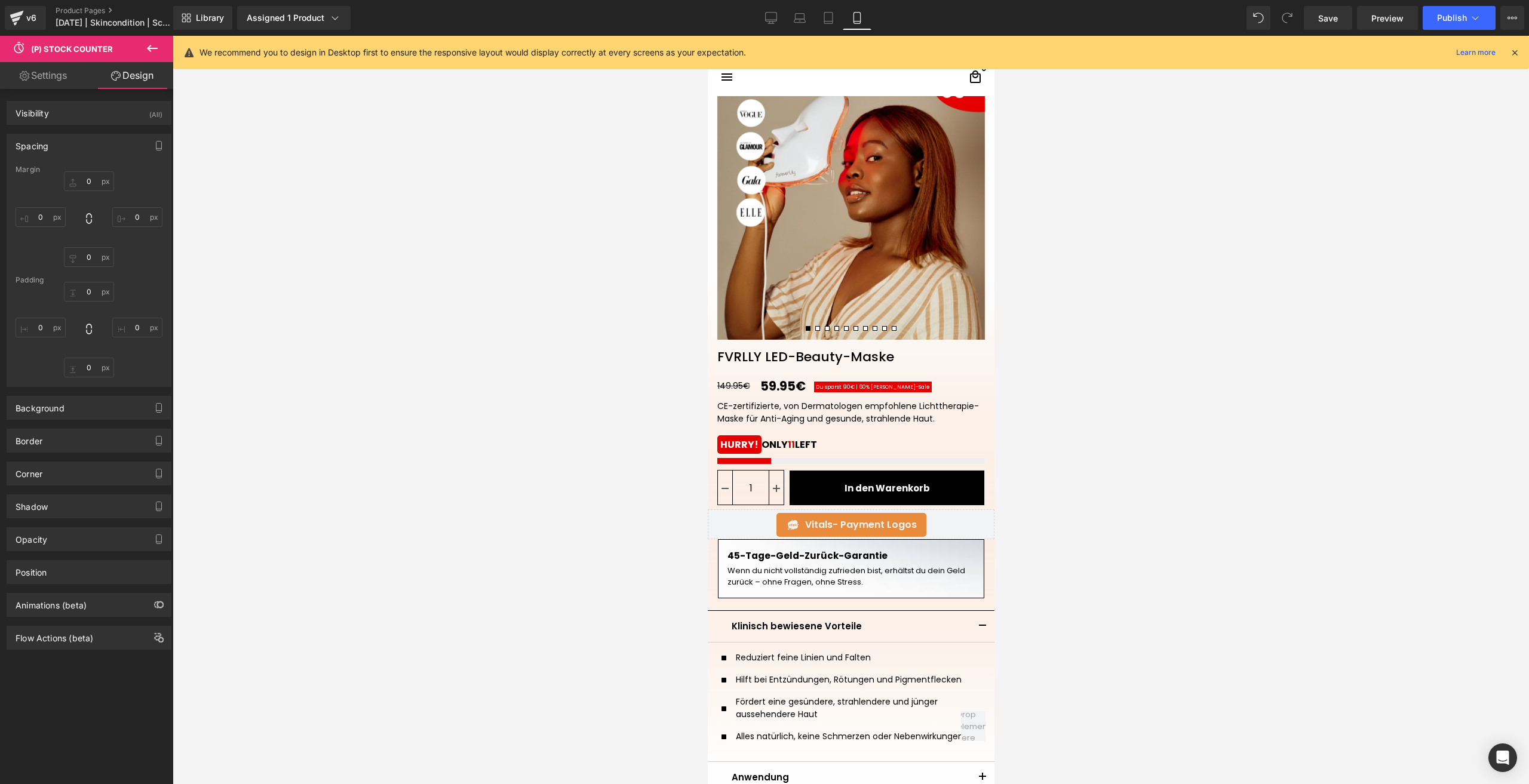
click at [65, 89] on div "Visibility (All) 0|0|0|0 1 Show on Desktop 1 Show on Laptop 1 Show on Tablet 1 …" at bounding box center [89, 369] width 178 height 561
click at [62, 89] on div "Visibility (All) 0|0|0|0 1 Show on Desktop 1 Show on Laptop 1 Show on Tablet 1 …" at bounding box center [89, 369] width 178 height 561
click at [48, 77] on link "Settings" at bounding box center [43, 76] width 86 height 26
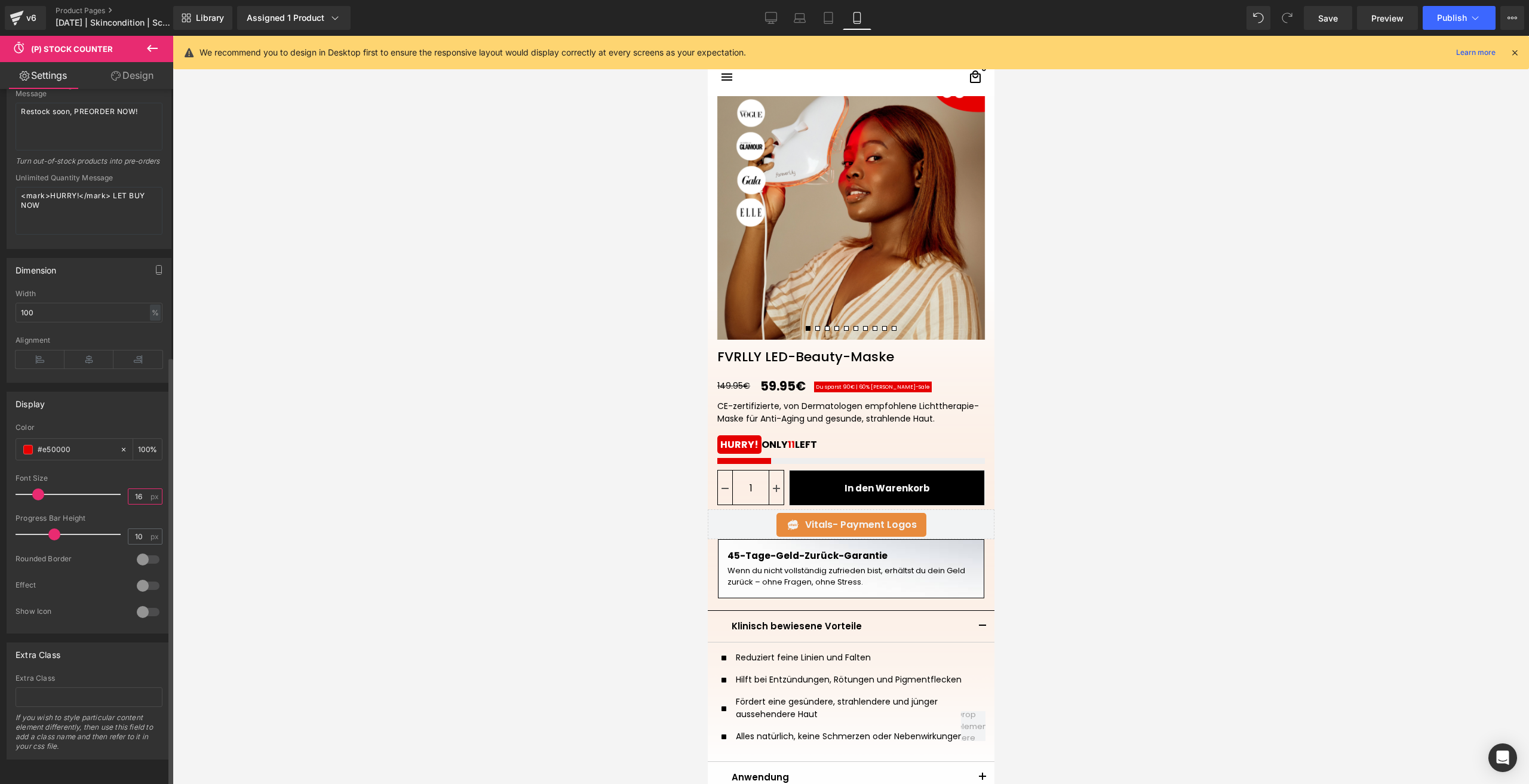
click at [141, 489] on input "16" at bounding box center [139, 496] width 21 height 15
type input "12"
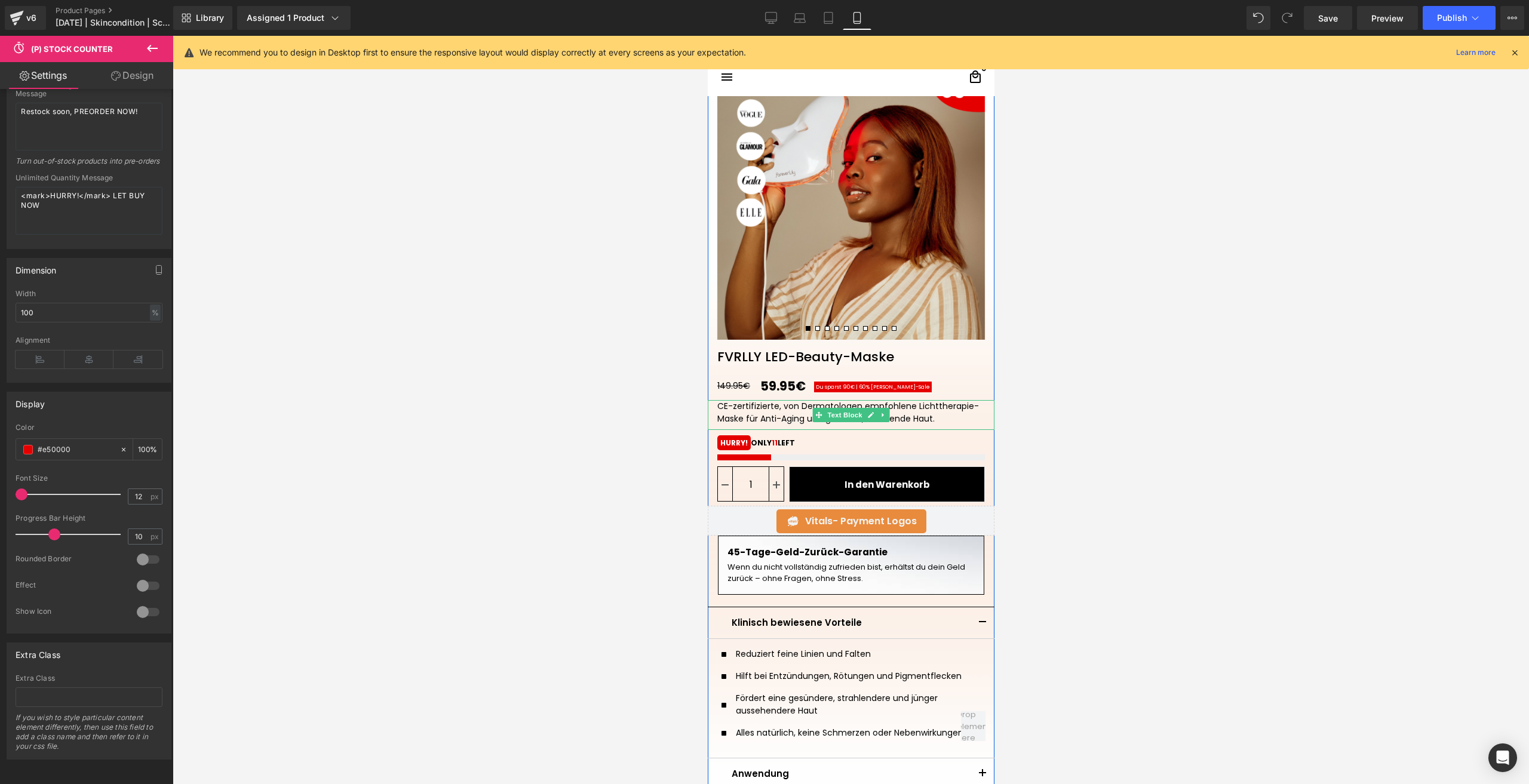
click at [736, 406] on div "CE-zertifizierte, von Dermatologen empfohlene Lichttherapie-Maske für Anti-Agin…" at bounding box center [850, 413] width 267 height 25
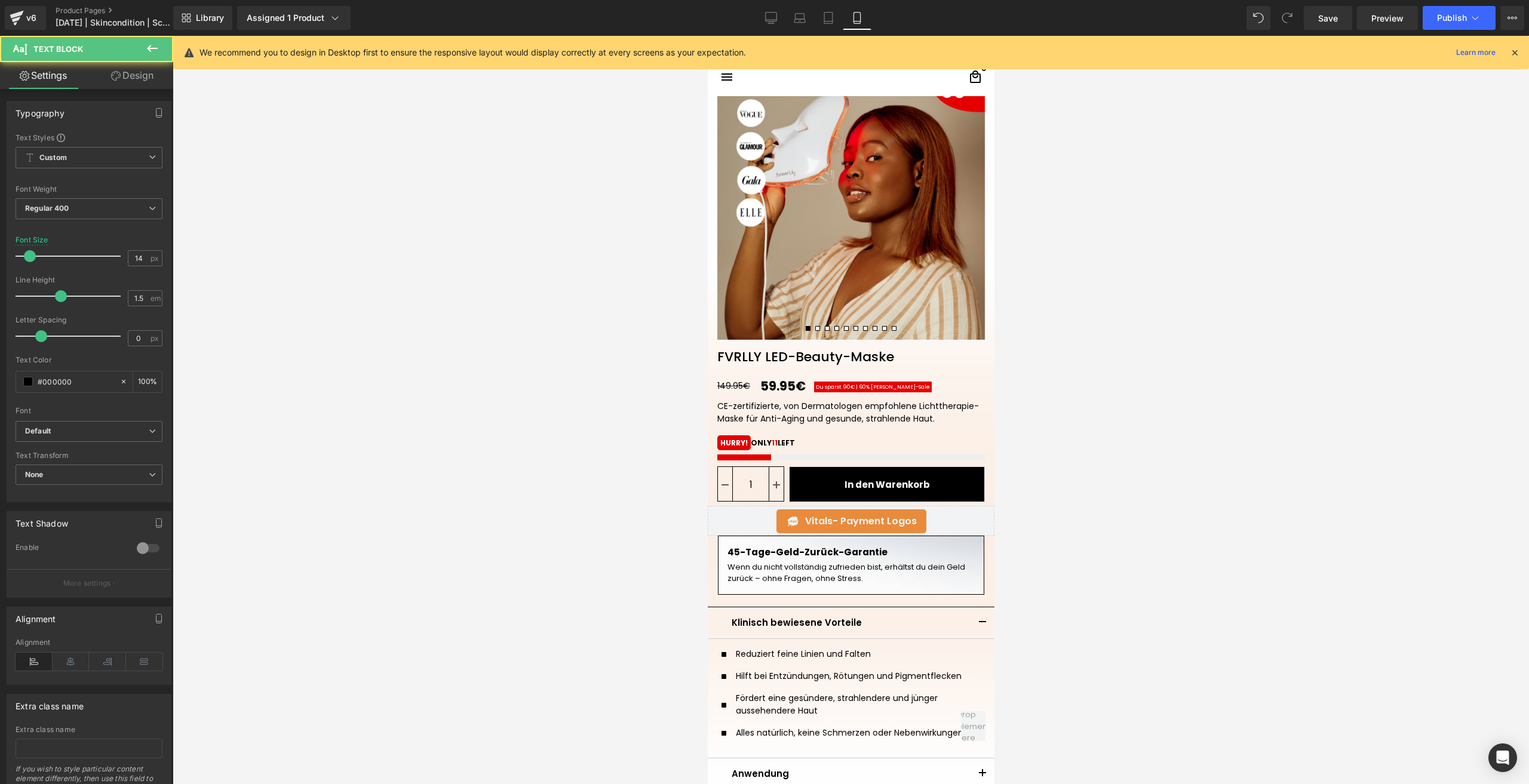
click at [145, 76] on link "Design" at bounding box center [132, 76] width 86 height 26
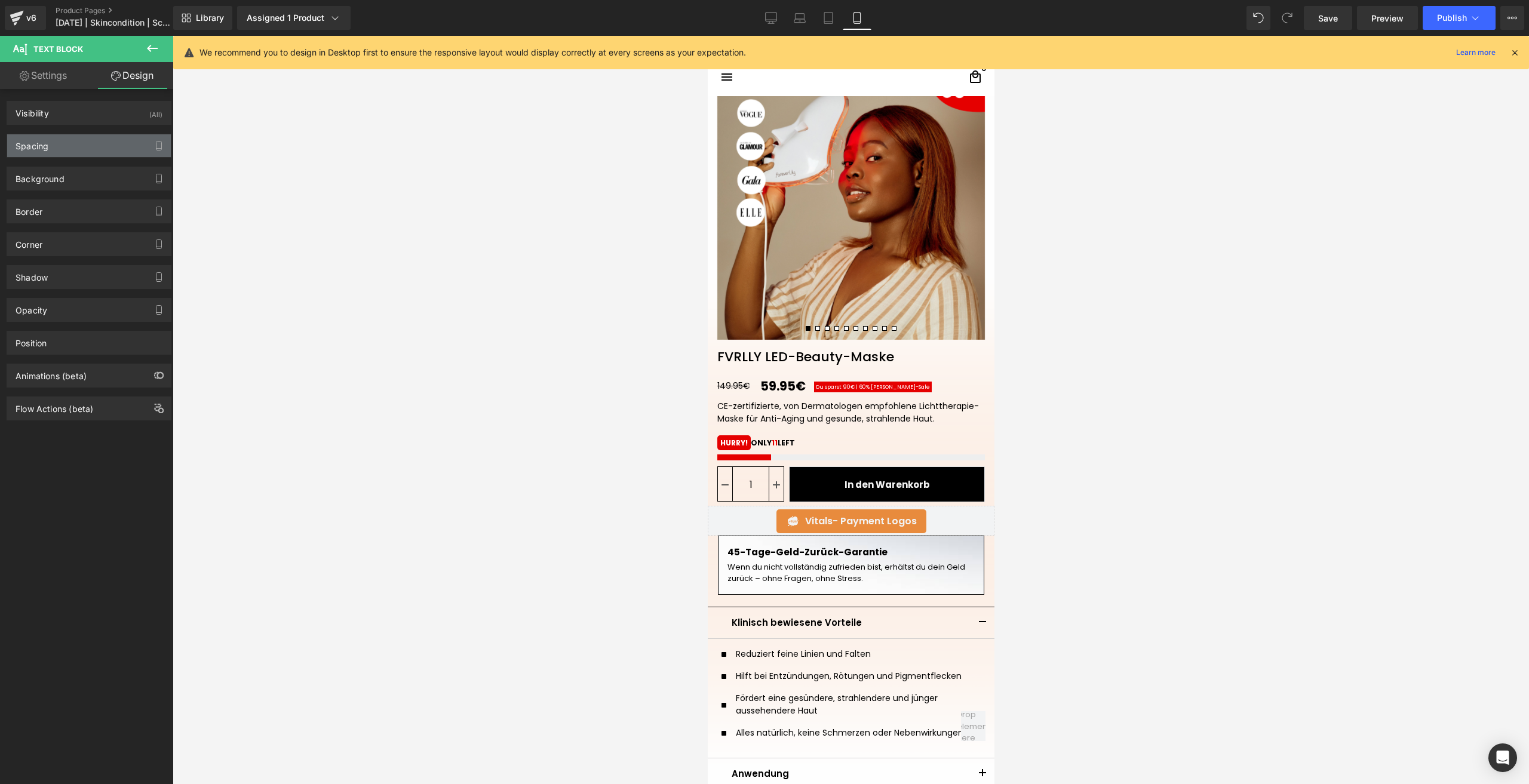
click at [82, 148] on div "Spacing" at bounding box center [89, 145] width 164 height 23
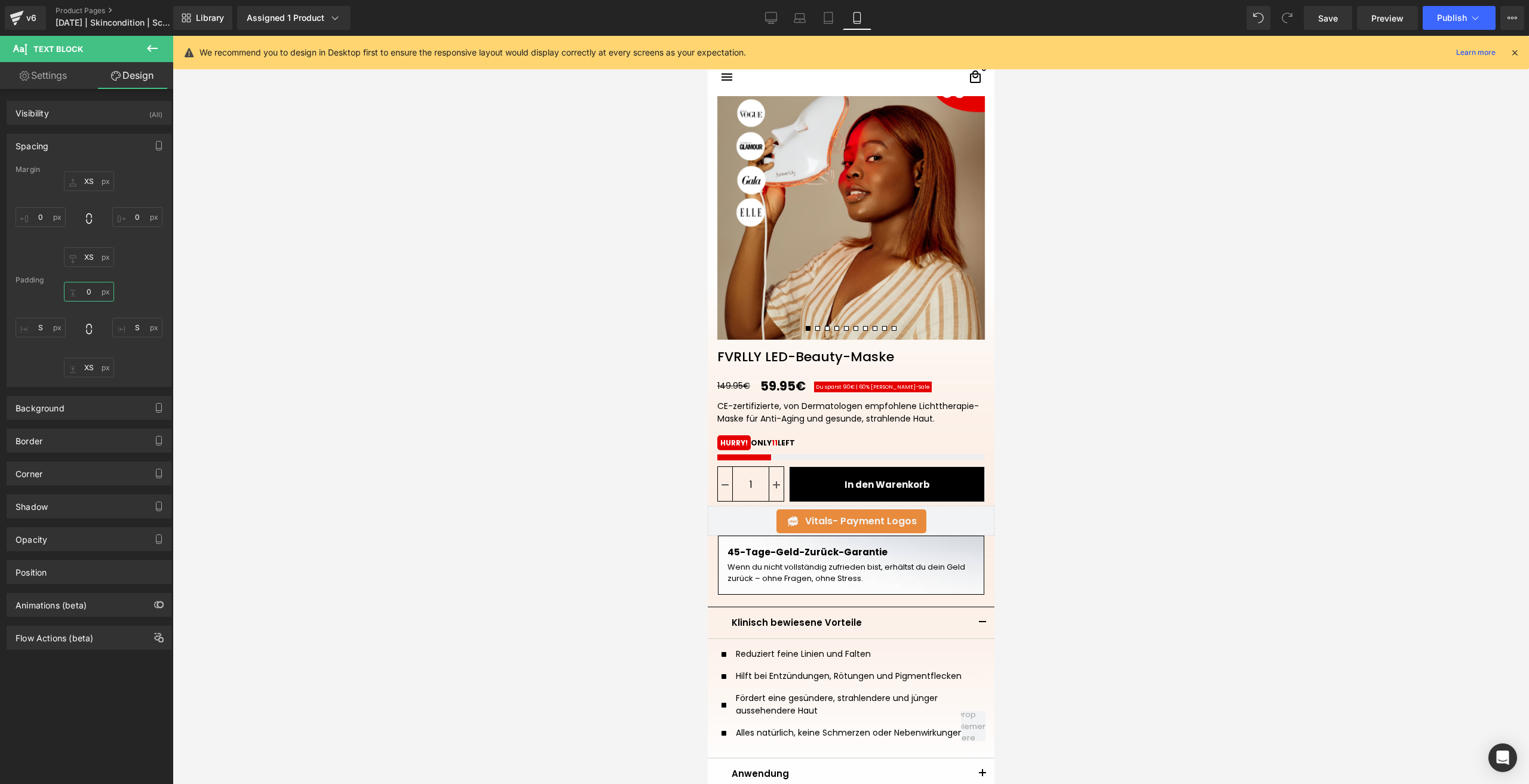
click at [88, 295] on input "text" at bounding box center [89, 291] width 50 height 19
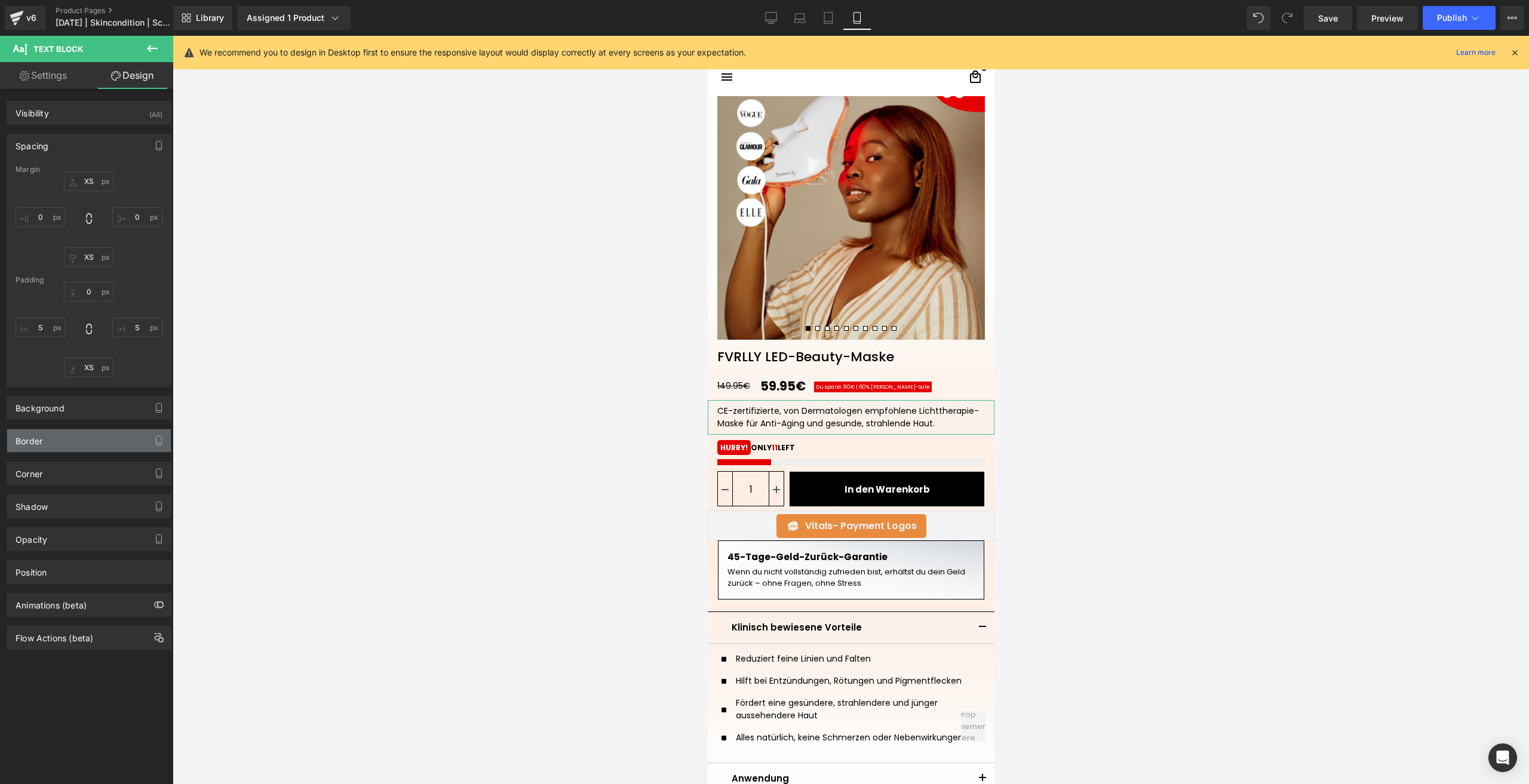
click at [58, 435] on div "Border" at bounding box center [89, 440] width 164 height 23
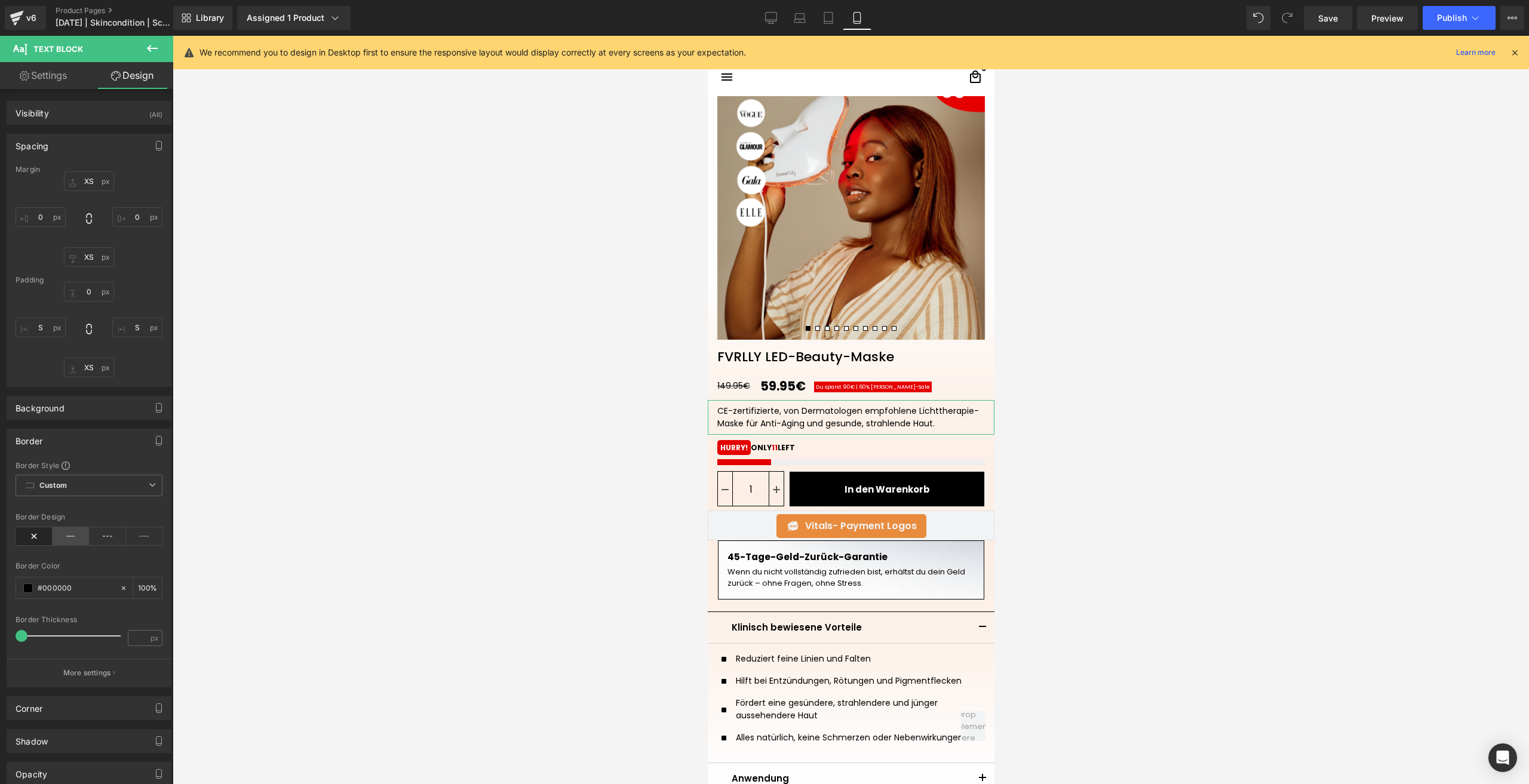
click at [71, 538] on icon at bounding box center [71, 536] width 37 height 18
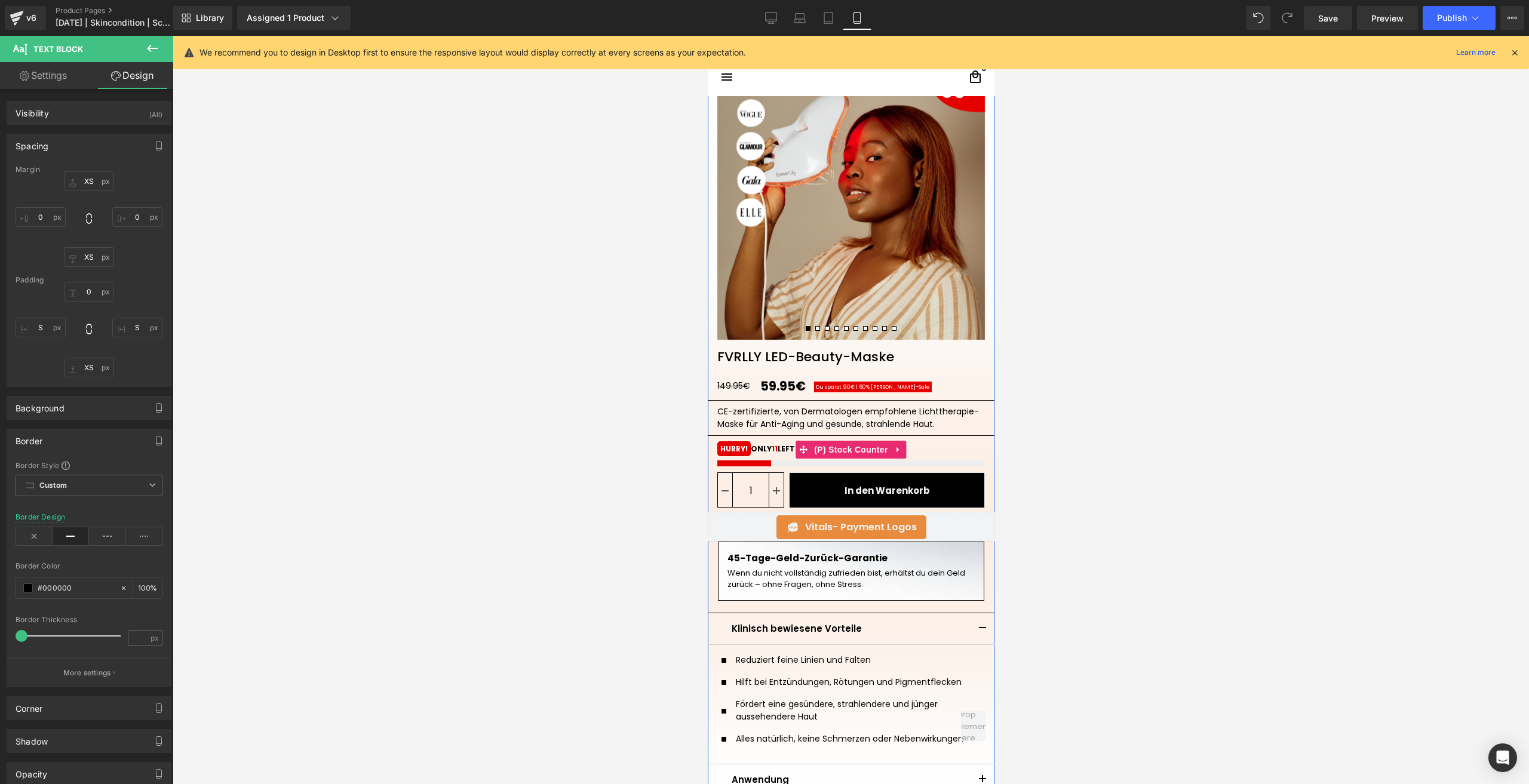
click at [730, 456] on div "11 HURRY! ONLY 11 LEFT" at bounding box center [850, 455] width 267 height 23
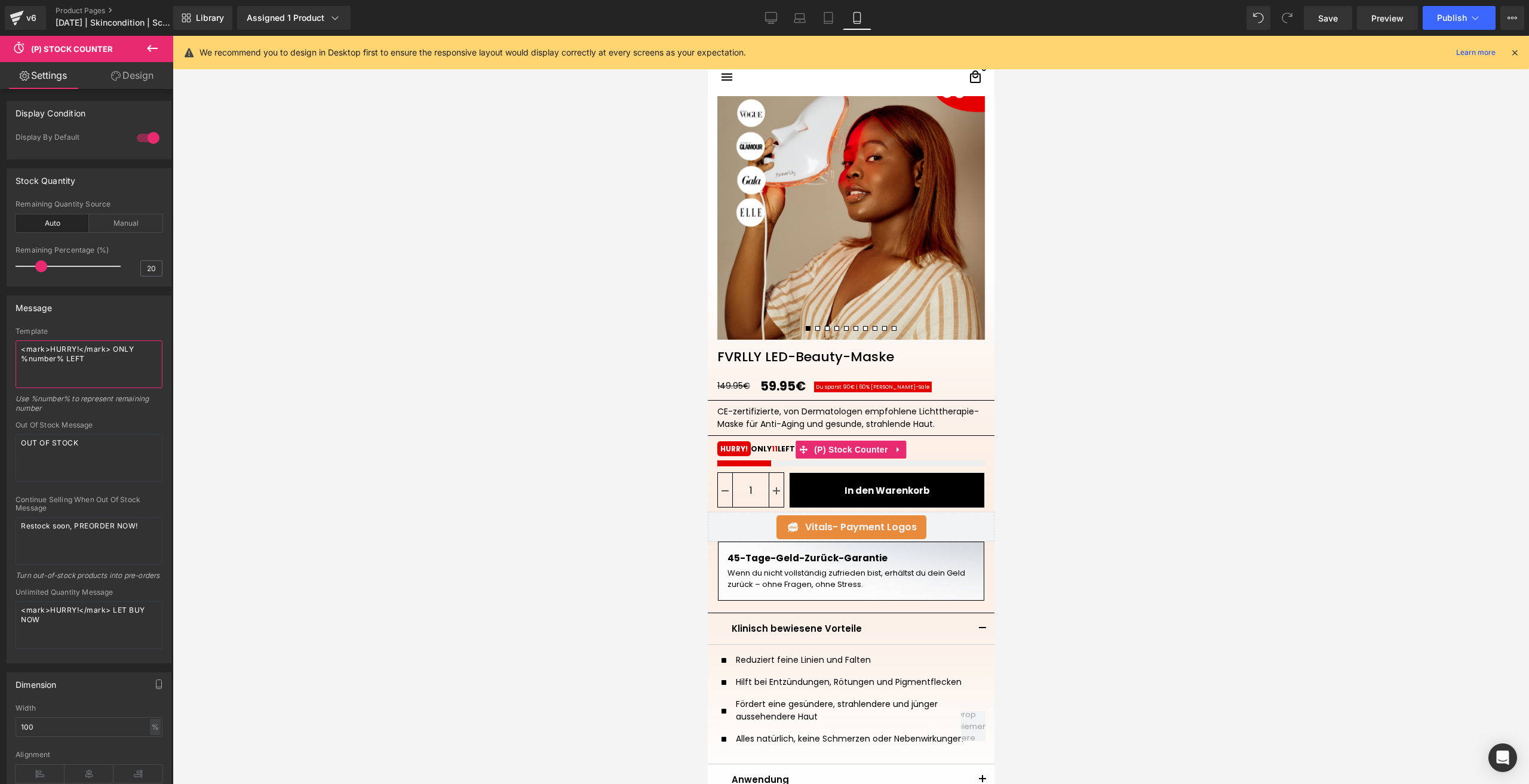
drag, startPoint x: 75, startPoint y: 346, endPoint x: 52, endPoint y: 346, distance: 23.0
click at [52, 346] on textarea "<mark>HURRY!</mark> ONLY %number% LEFT" at bounding box center [89, 364] width 147 height 47
drag, startPoint x: 147, startPoint y: 346, endPoint x: 129, endPoint y: 343, distance: 18.2
click at [129, 343] on textarea "<mark>BEEIL DICH!</mark> ONLY %number% LEFT" at bounding box center [89, 364] width 147 height 47
drag, startPoint x: 109, startPoint y: 360, endPoint x: 91, endPoint y: 357, distance: 18.2
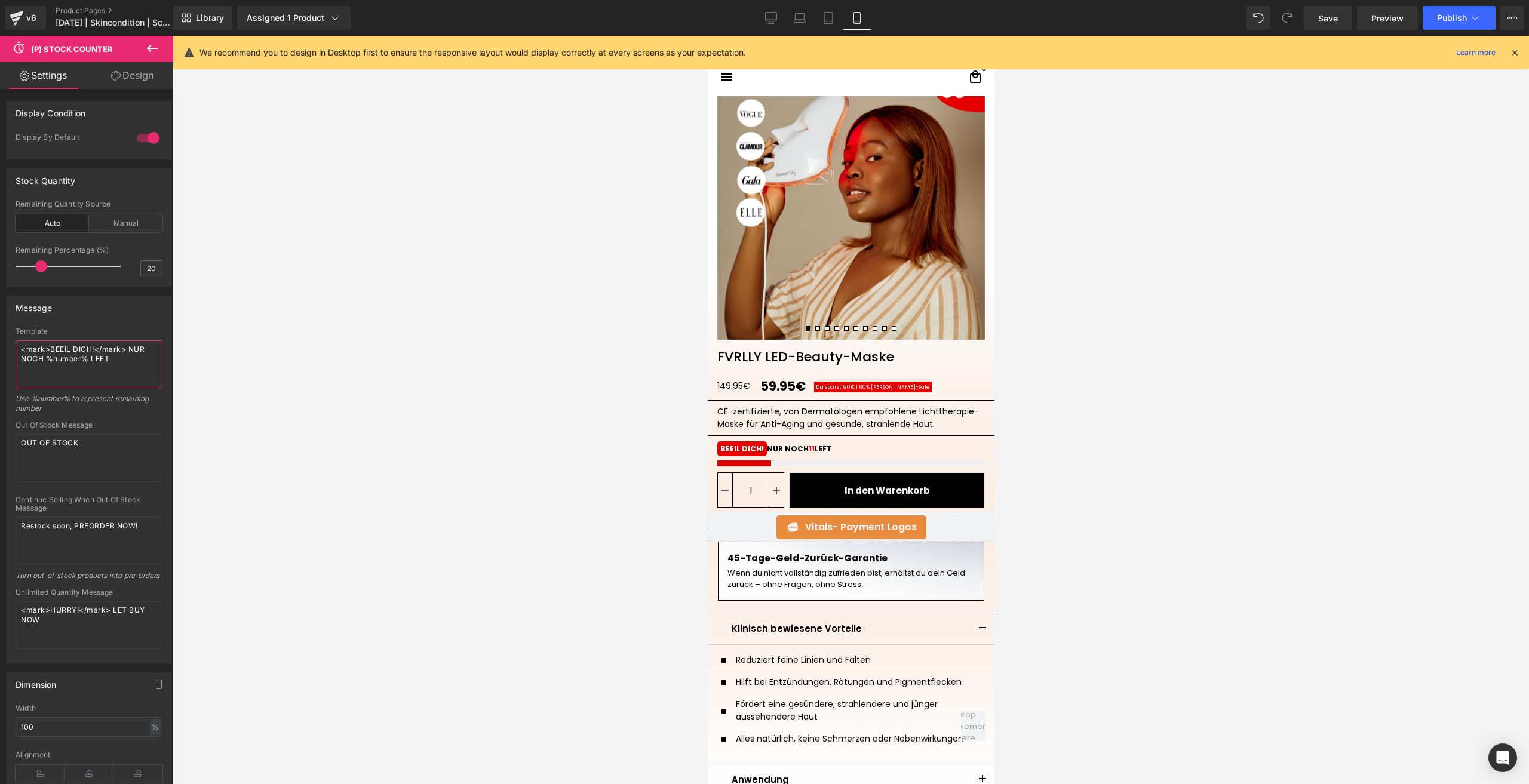
click at [91, 357] on textarea "<mark>BEEIL DICH!</mark> NUR NOCH %number% LEFT" at bounding box center [89, 364] width 147 height 47
click at [840, 448] on span "(P) Stock Counter" at bounding box center [850, 450] width 79 height 18
type textarea "<mark>BEEIL DICH!</mark> NUR NOCH %number% ÜBRIG"
click at [129, 66] on link "Design" at bounding box center [132, 76] width 86 height 26
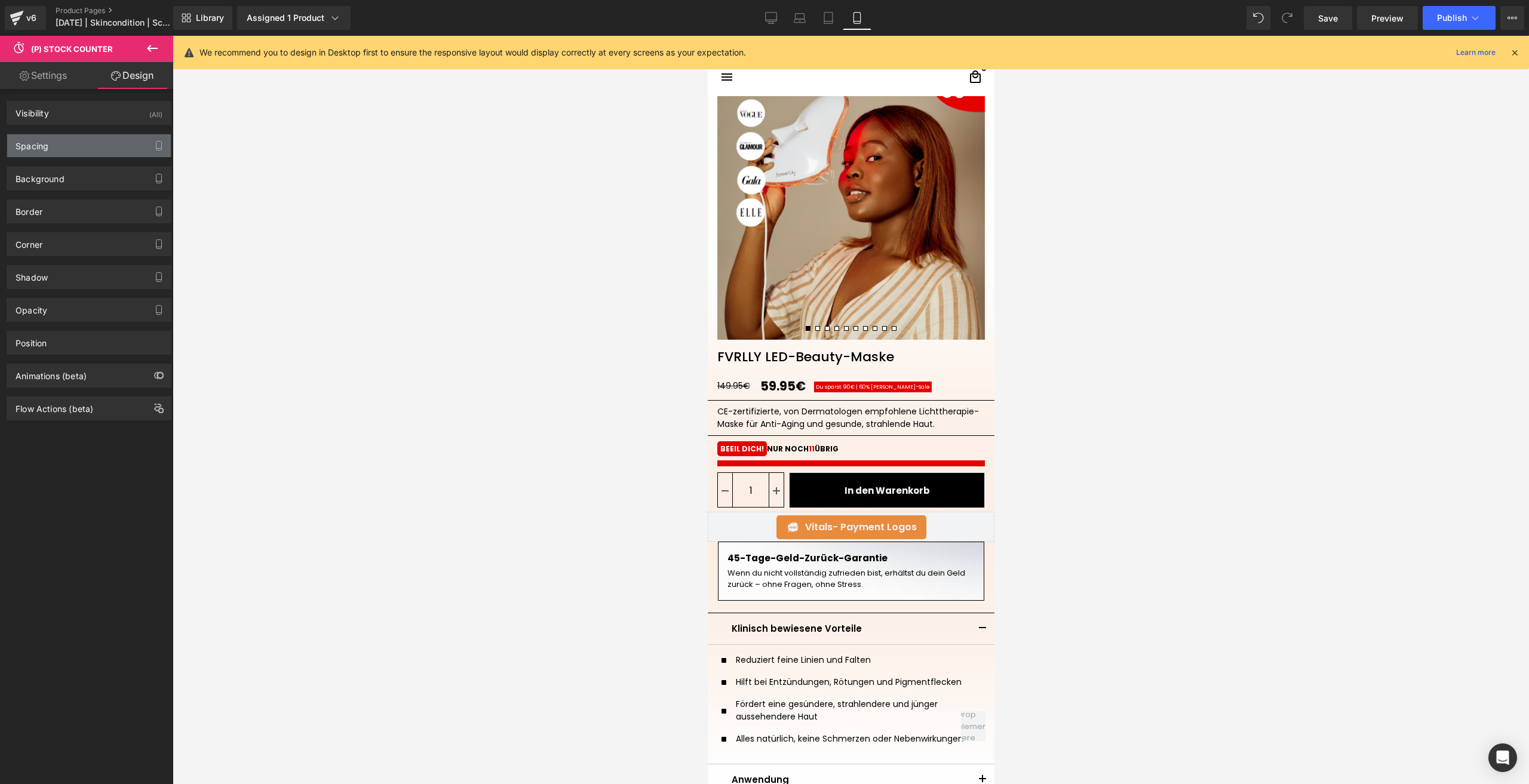
click at [68, 144] on div "Spacing" at bounding box center [89, 145] width 164 height 23
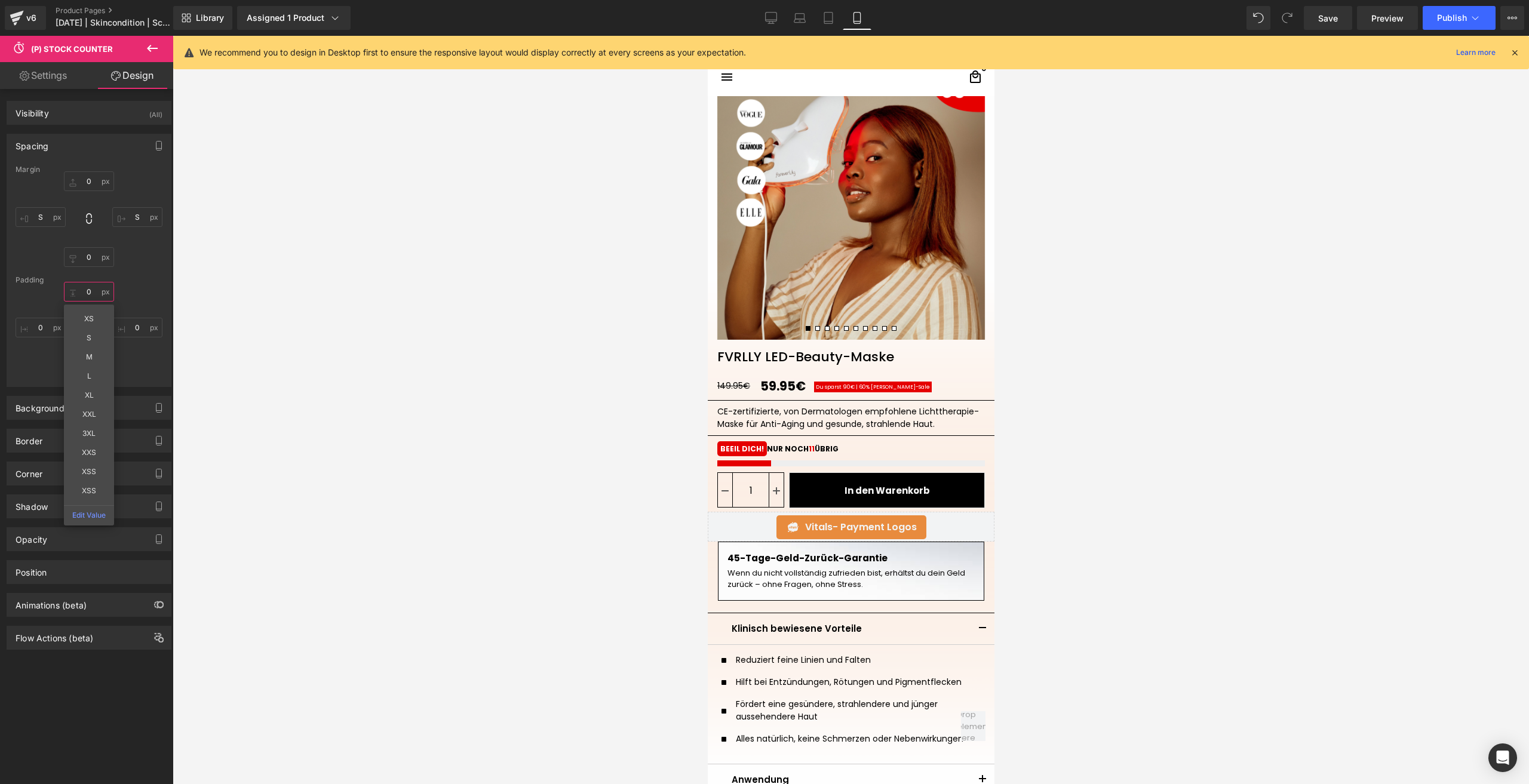
click at [93, 289] on input "text" at bounding box center [89, 291] width 50 height 19
click at [91, 293] on input "text" at bounding box center [89, 291] width 50 height 19
type input "0"
click at [97, 183] on input "text" at bounding box center [89, 181] width 50 height 19
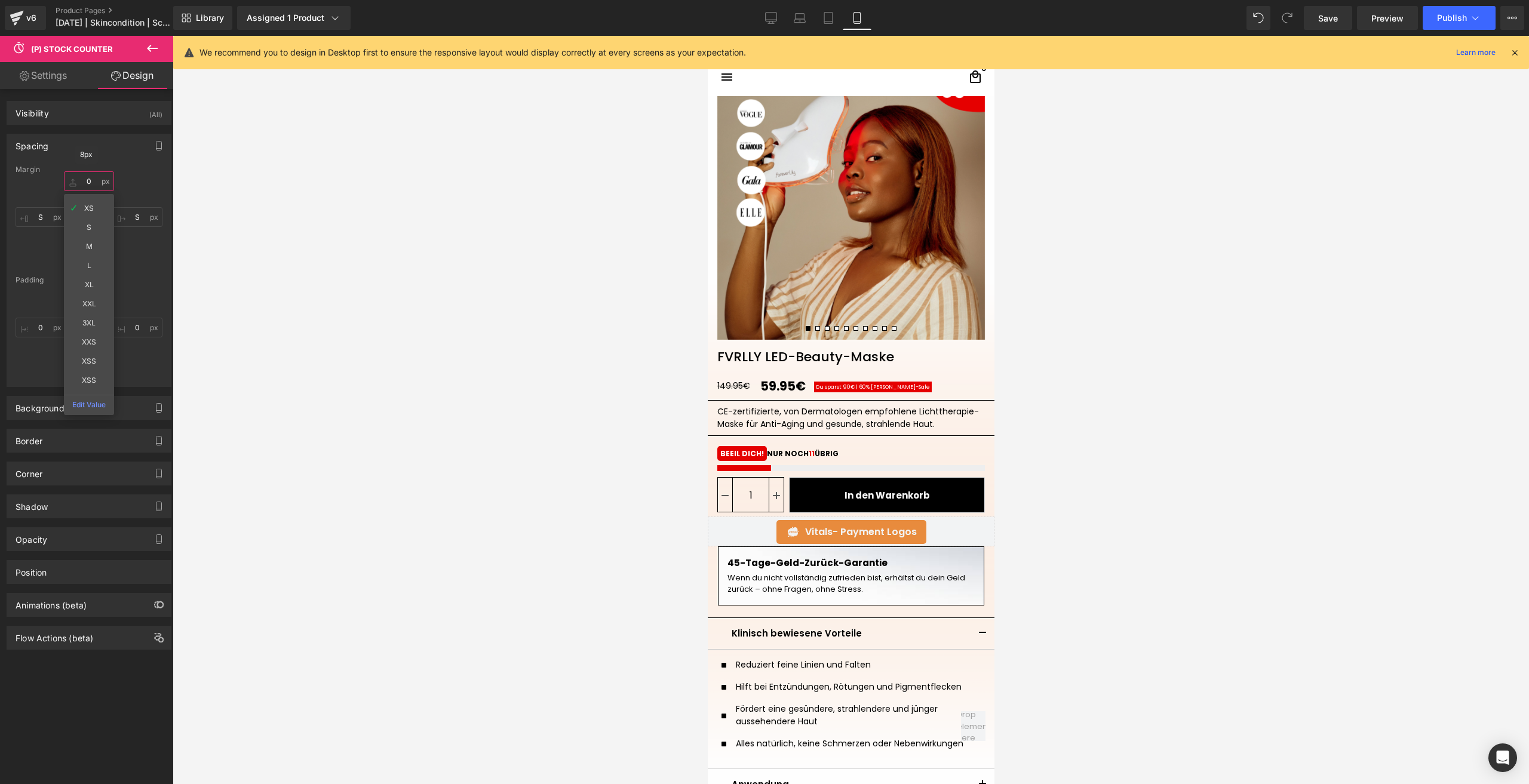
click at [78, 178] on input "text" at bounding box center [89, 181] width 50 height 19
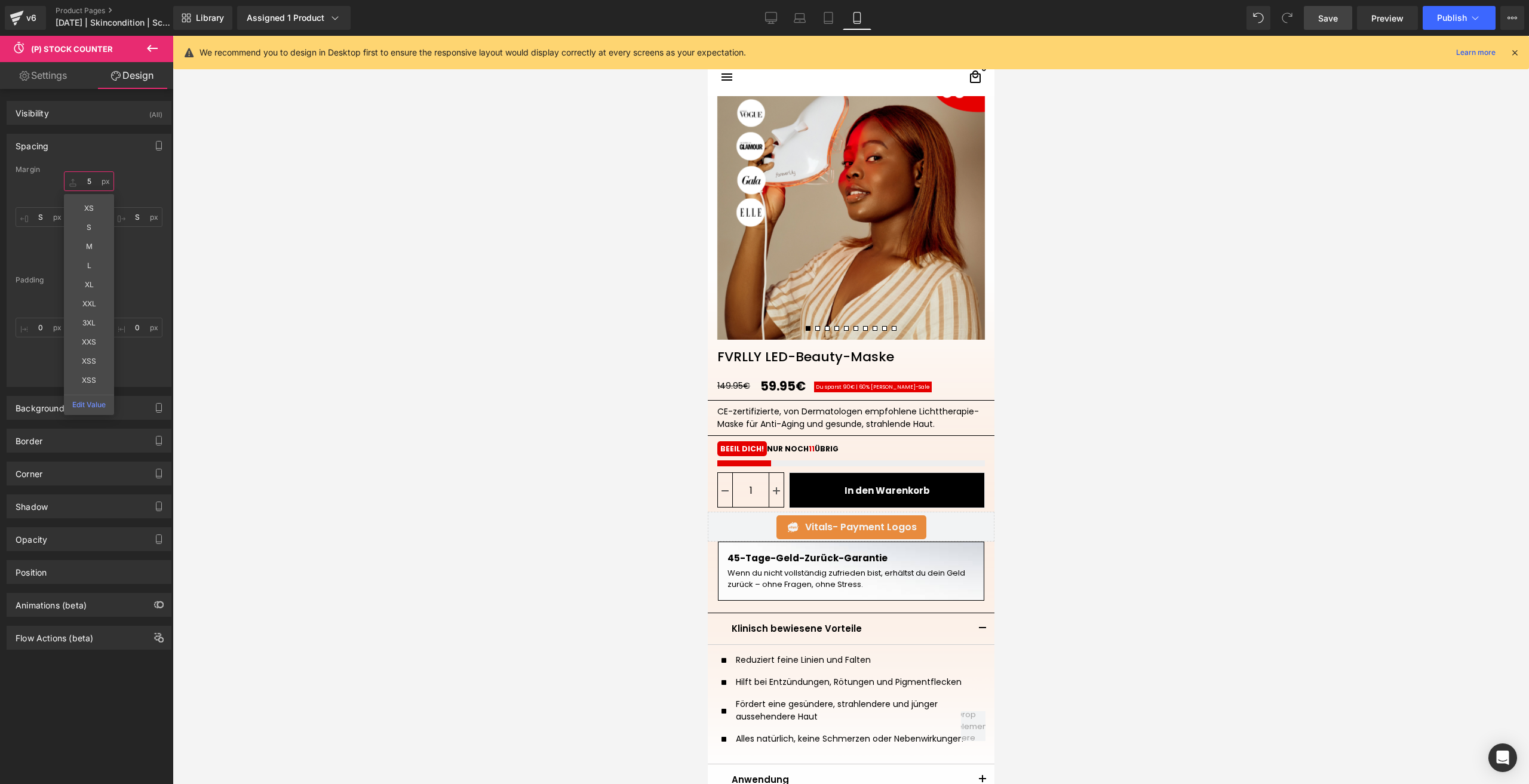
type input "5"
click at [1322, 19] on span "Save" at bounding box center [1327, 18] width 19 height 12
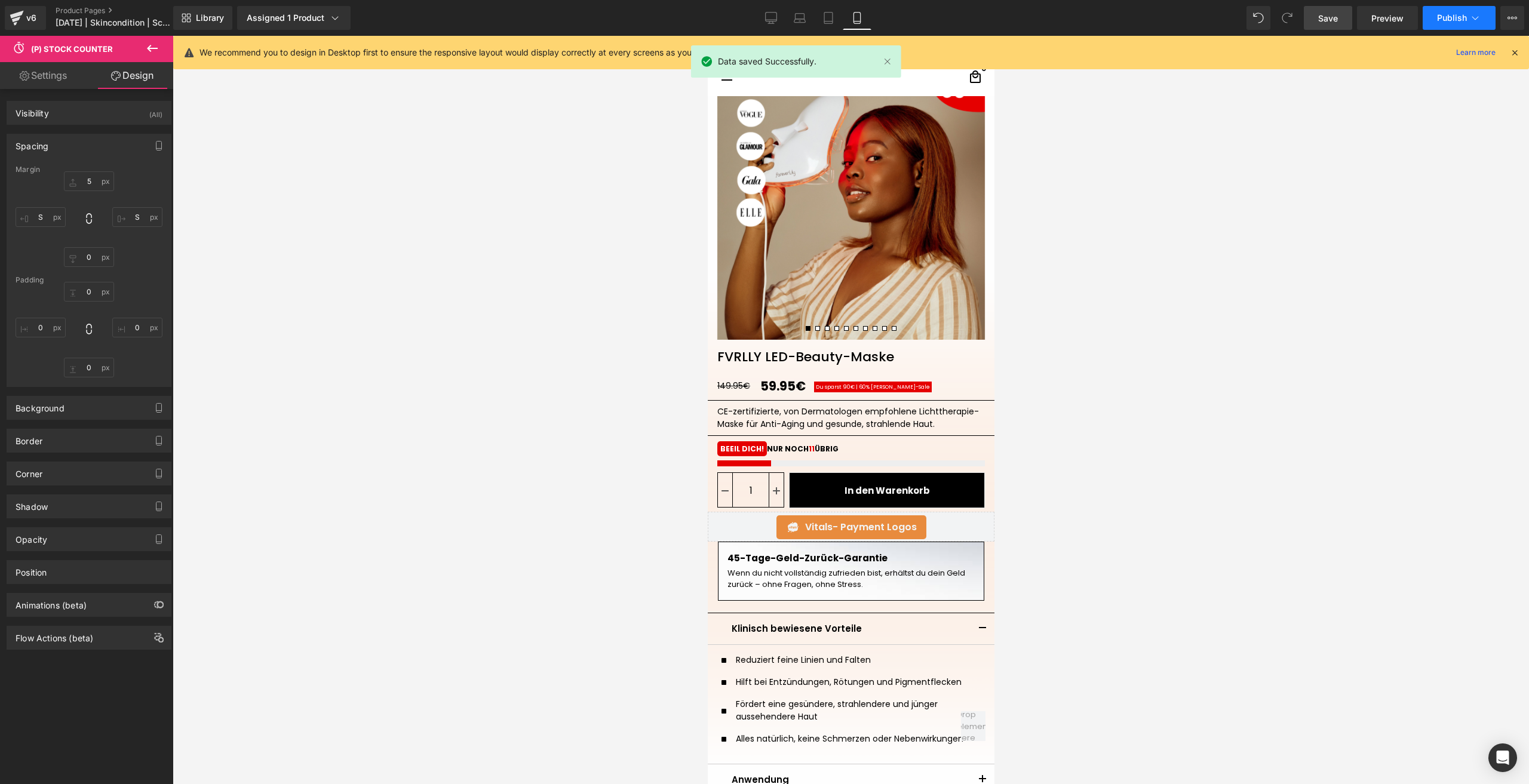
click at [1437, 15] on span "Publish" at bounding box center [1452, 18] width 30 height 9
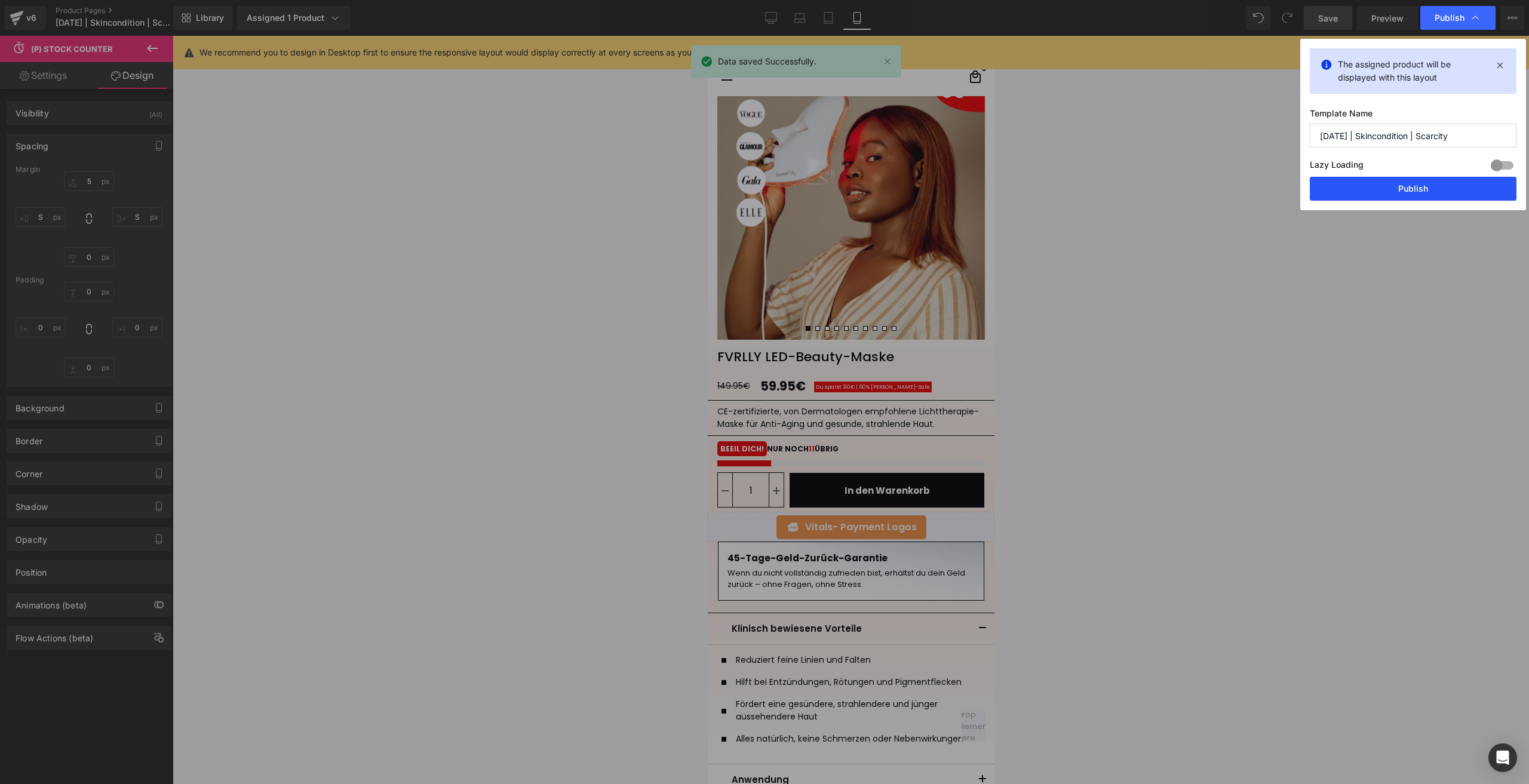
click at [0, 0] on button "Publish" at bounding box center [0, 0] width 0 height 0
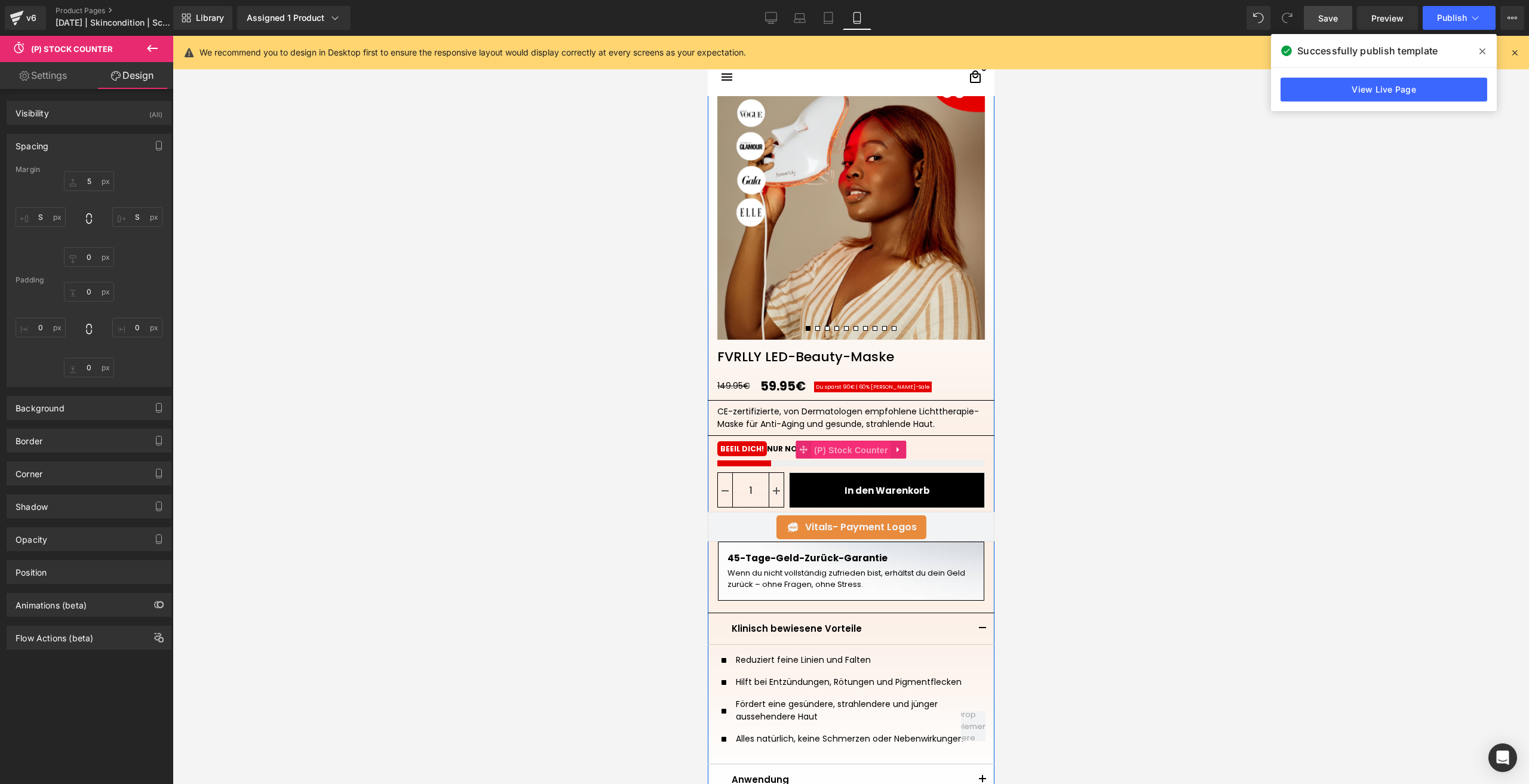
click at [838, 457] on span "(P) Stock Counter" at bounding box center [850, 450] width 79 height 18
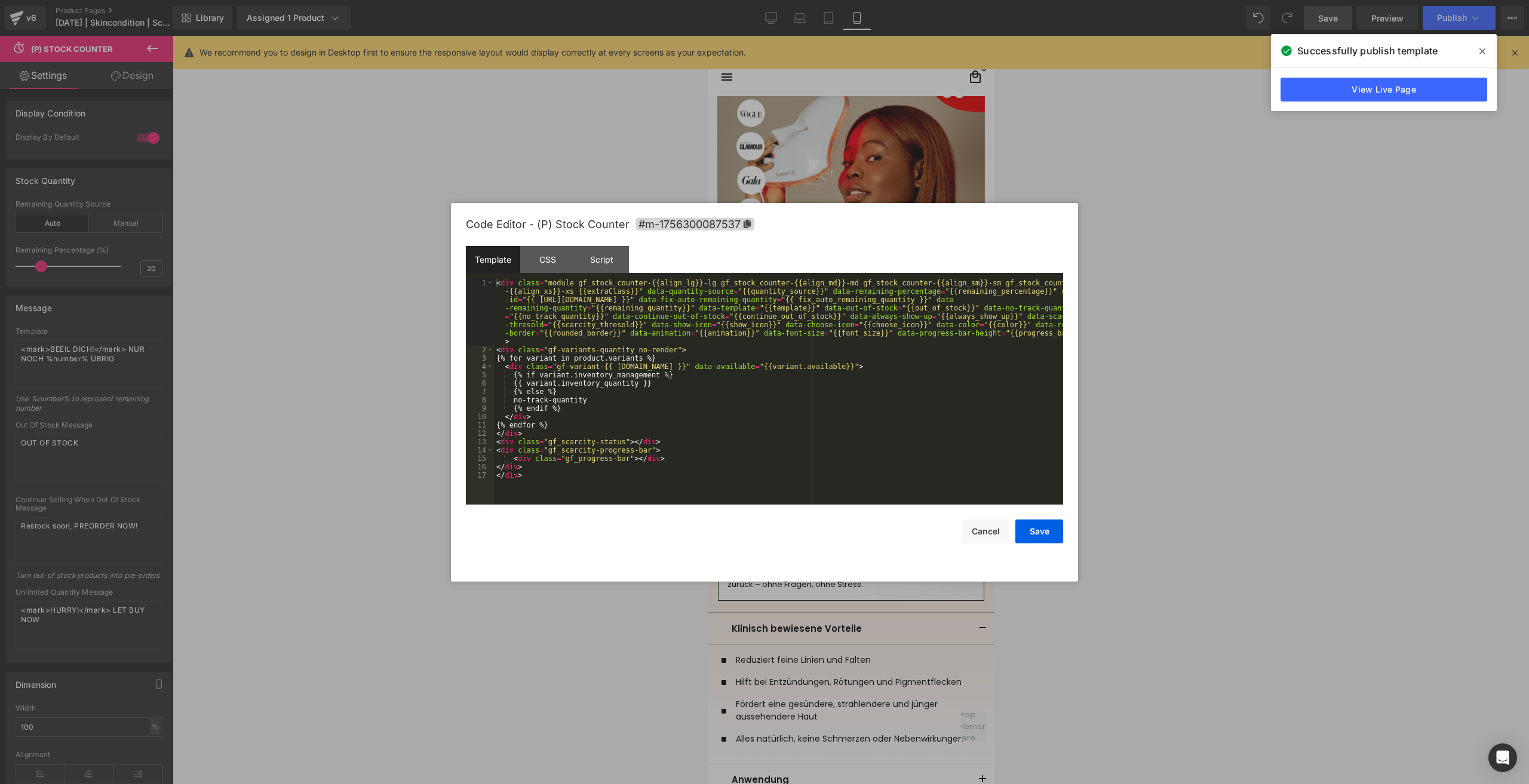
click at [833, 0] on div "(P) Stock Counter You are previewing how the will restyle your page. You can no…" at bounding box center [764, 0] width 1529 height 0
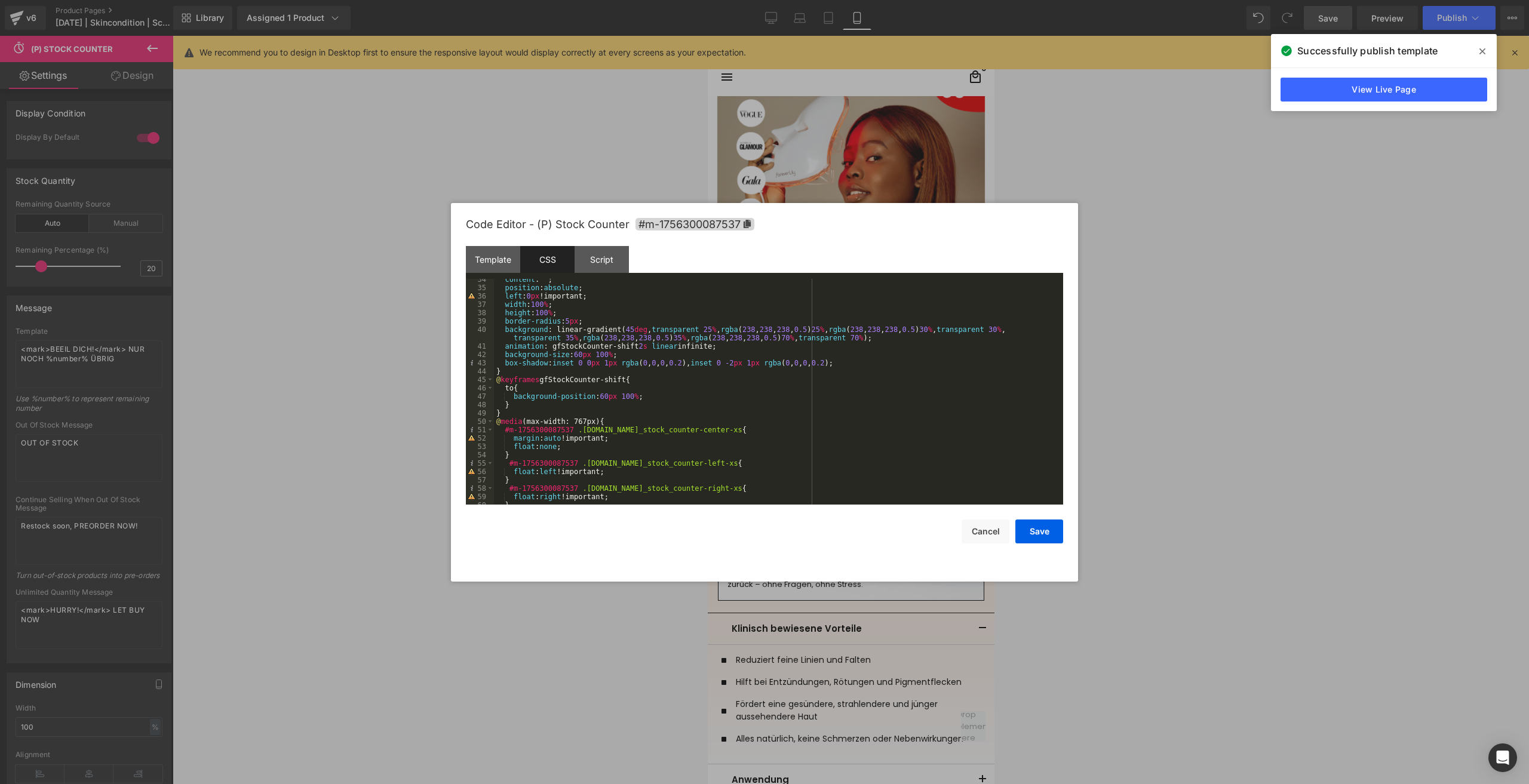
scroll to position [279, 0]
click at [988, 528] on button "Cancel" at bounding box center [985, 531] width 48 height 24
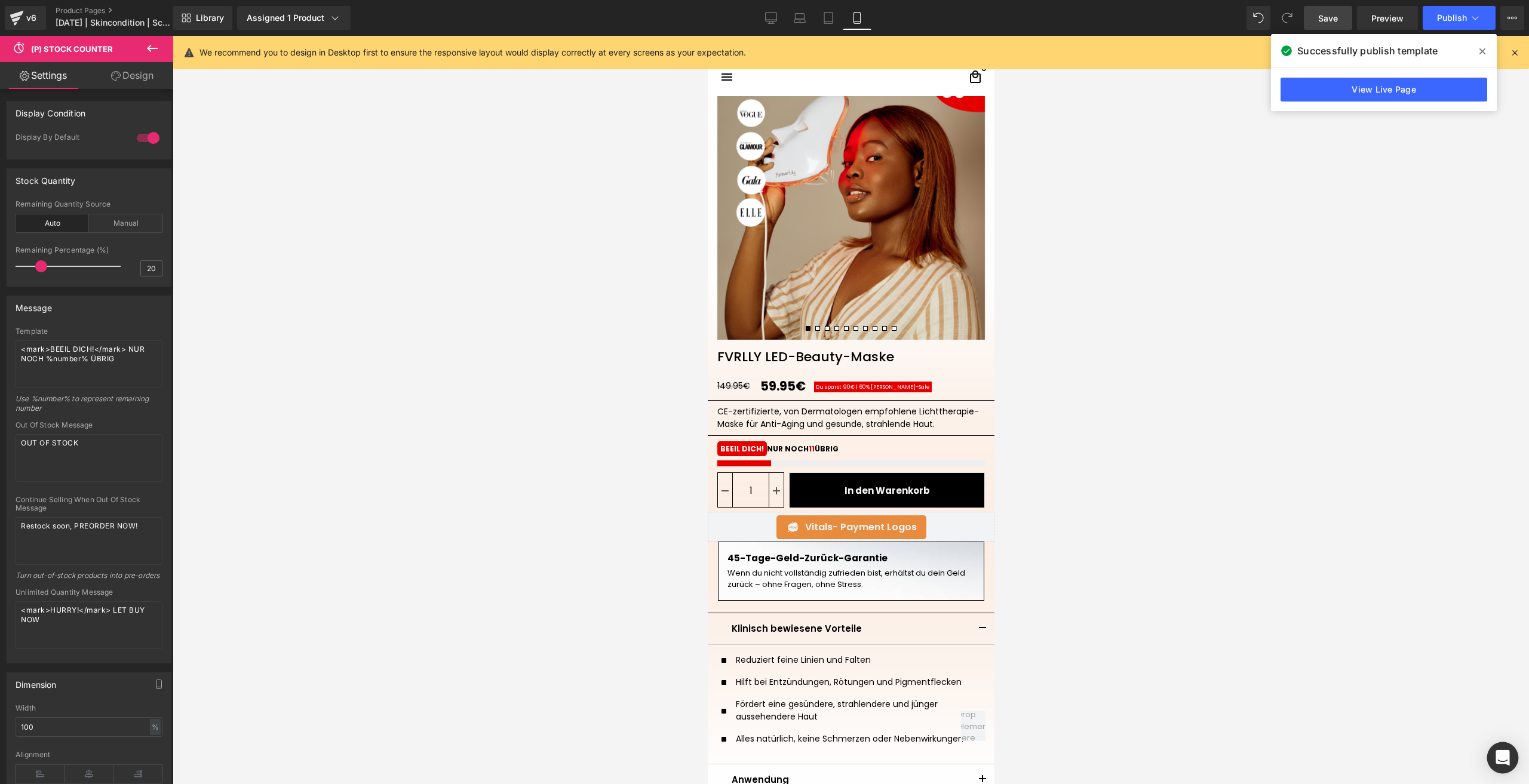
click at [1510, 758] on div "Open Intercom Messenger" at bounding box center [1503, 758] width 32 height 32
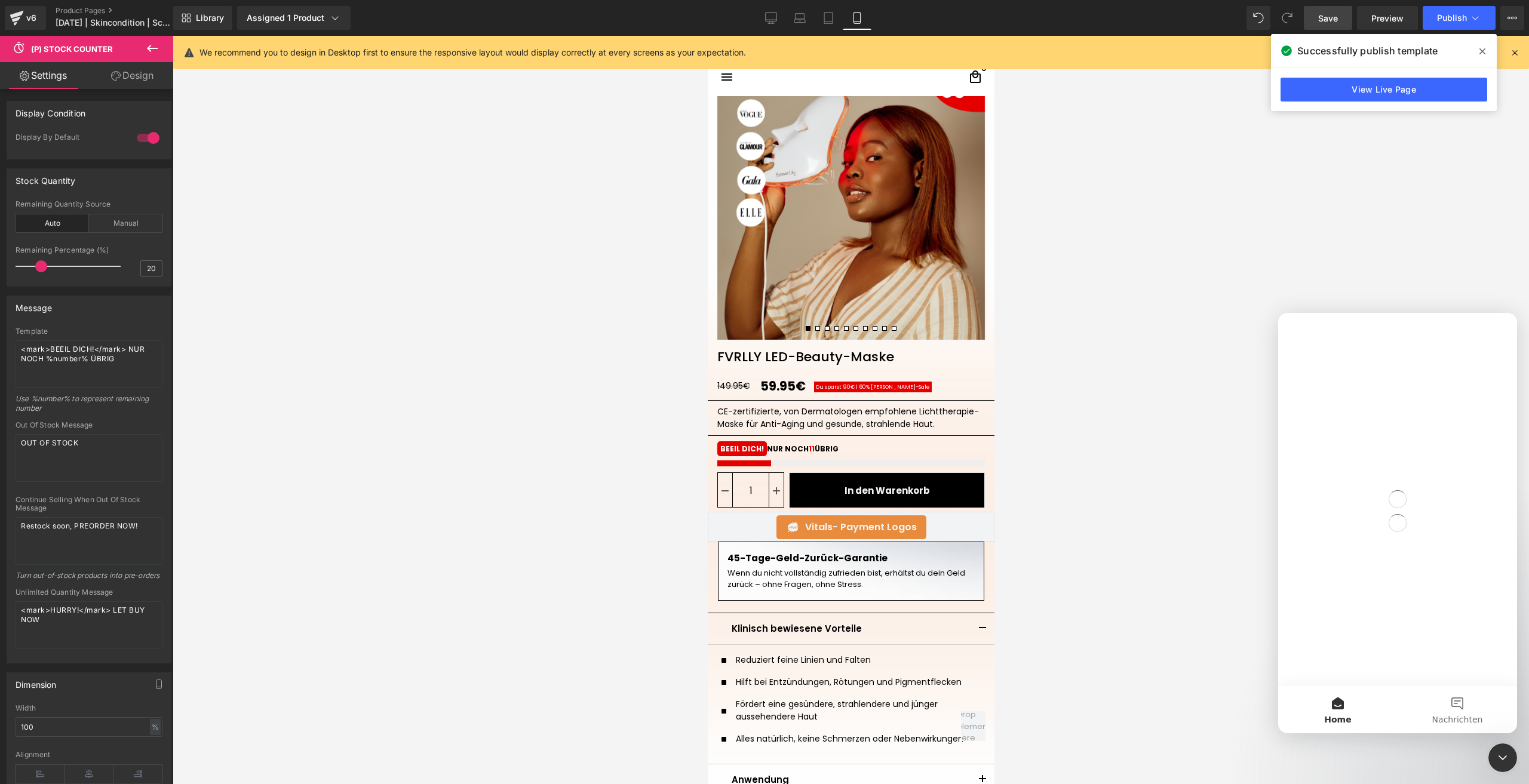
scroll to position [0, 0]
click at [0, 0] on div at bounding box center [0, 0] width 0 height 0
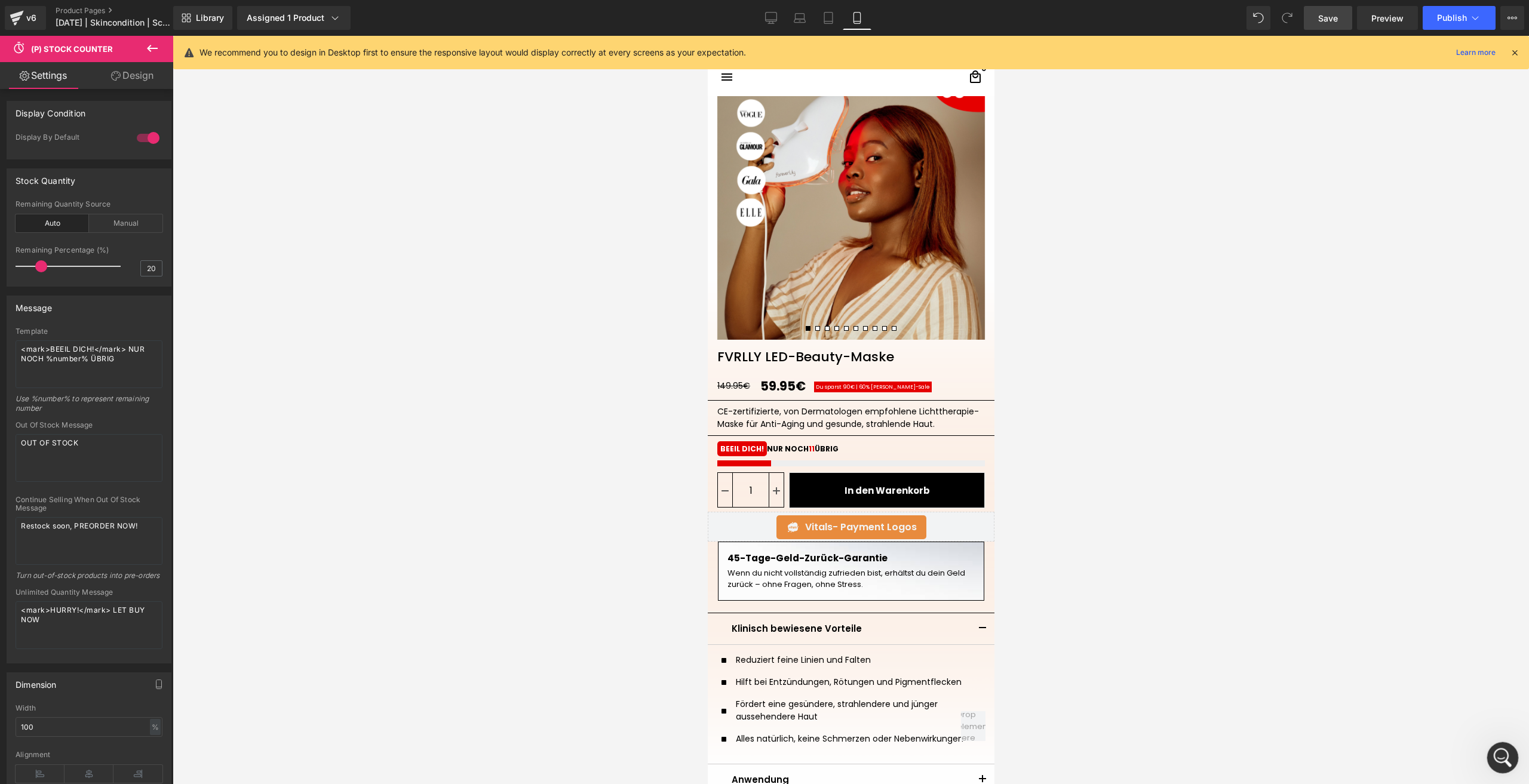
click at [1499, 754] on icon "Intercom-Nachrichtendienst öffnen" at bounding box center [1500, 755] width 19 height 19
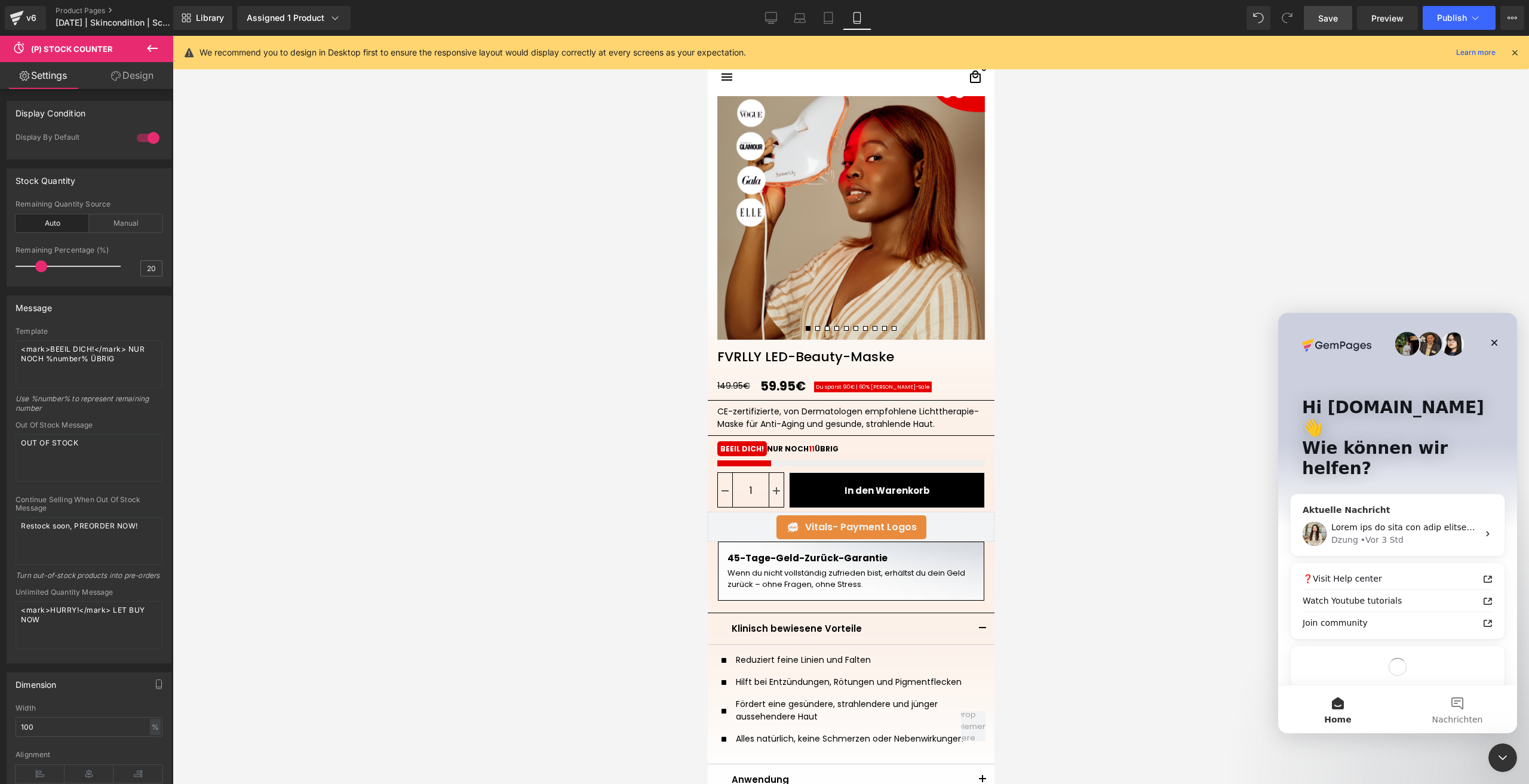
click at [1363, 533] on div "• Vor 3 Std" at bounding box center [1381, 540] width 43 height 12
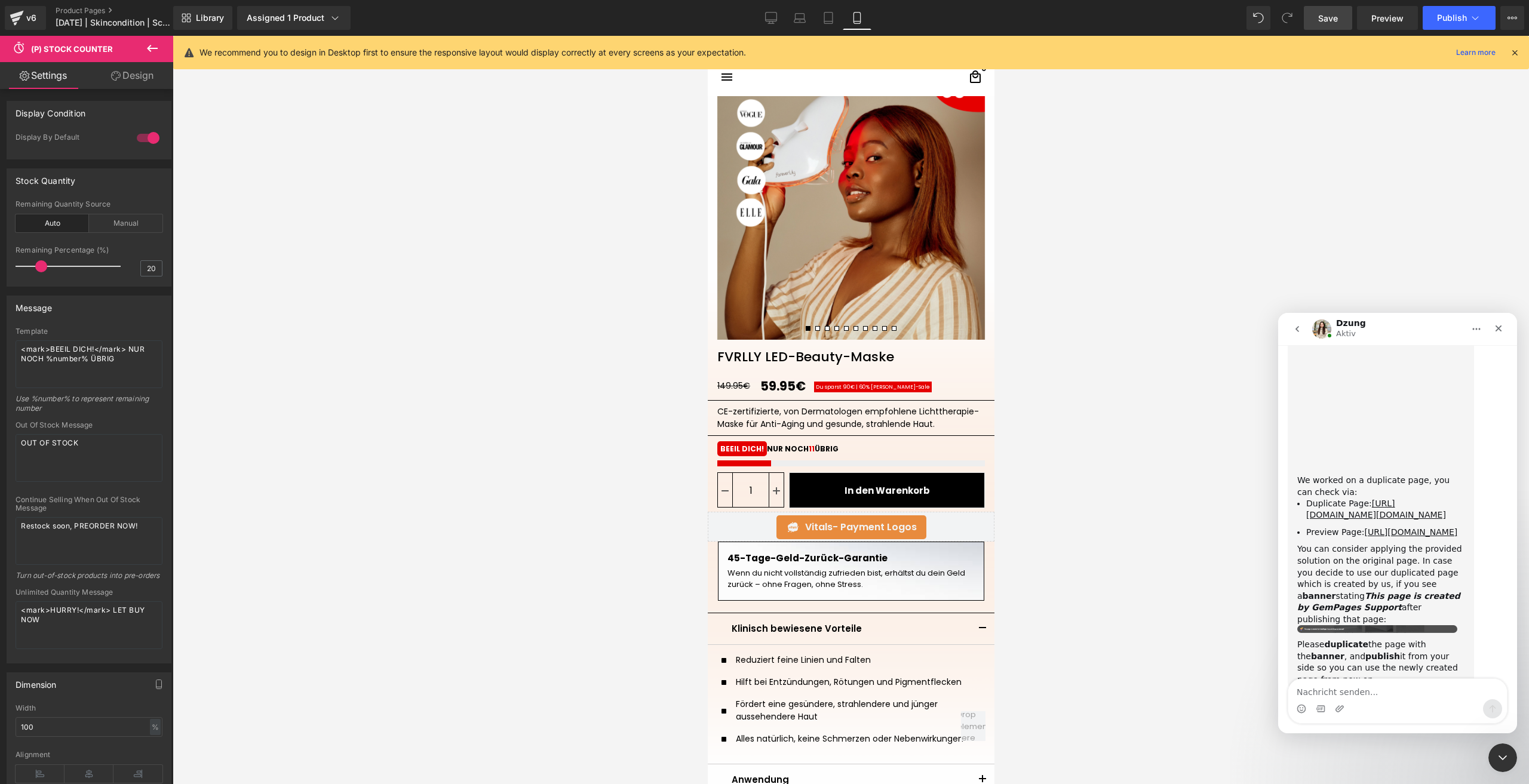
click at [1340, 687] on textarea "Nachricht senden..." at bounding box center [1397, 689] width 219 height 20
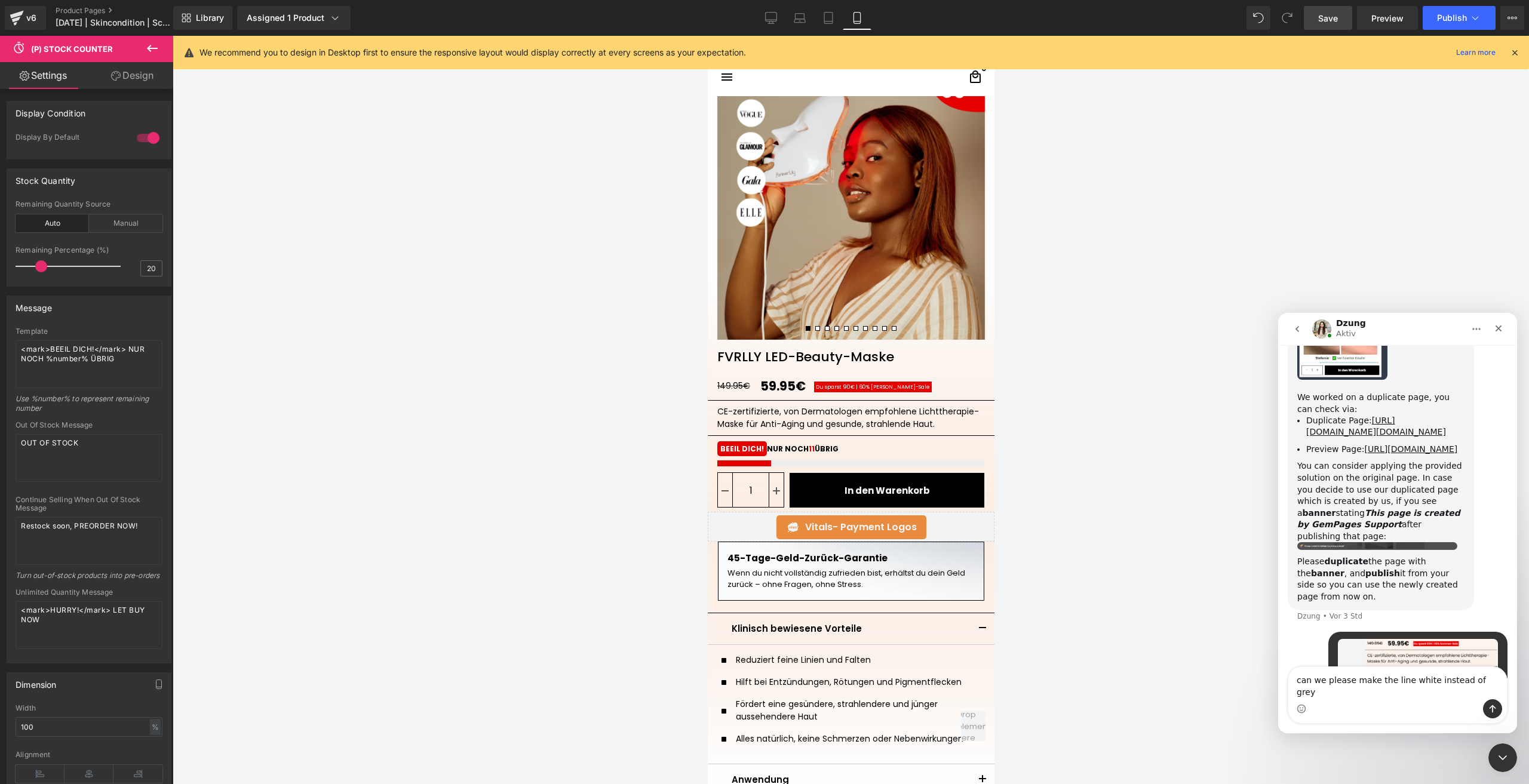
type textarea "can we please make the line white instead of grey?"
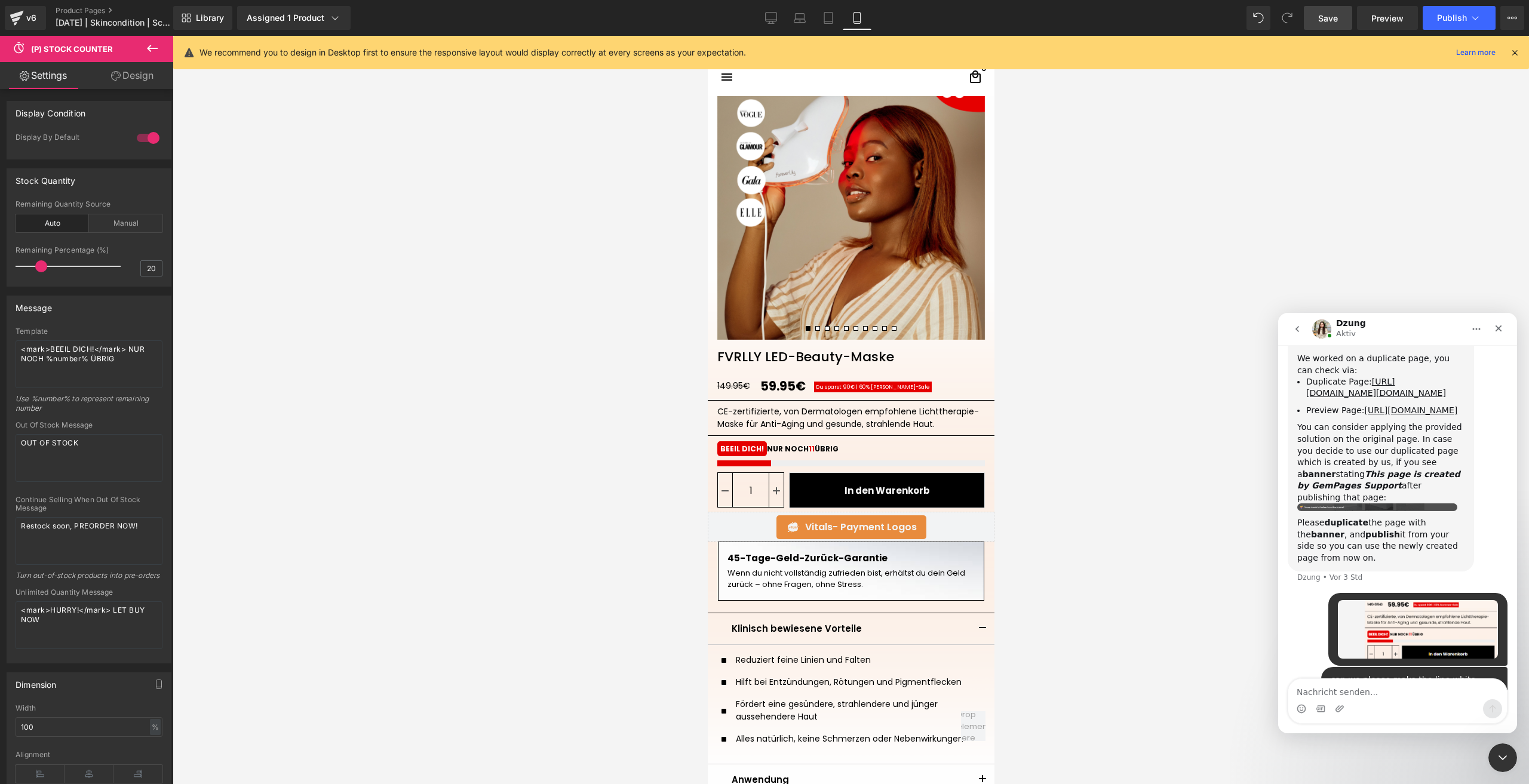
click at [0, 0] on div at bounding box center [0, 0] width 0 height 0
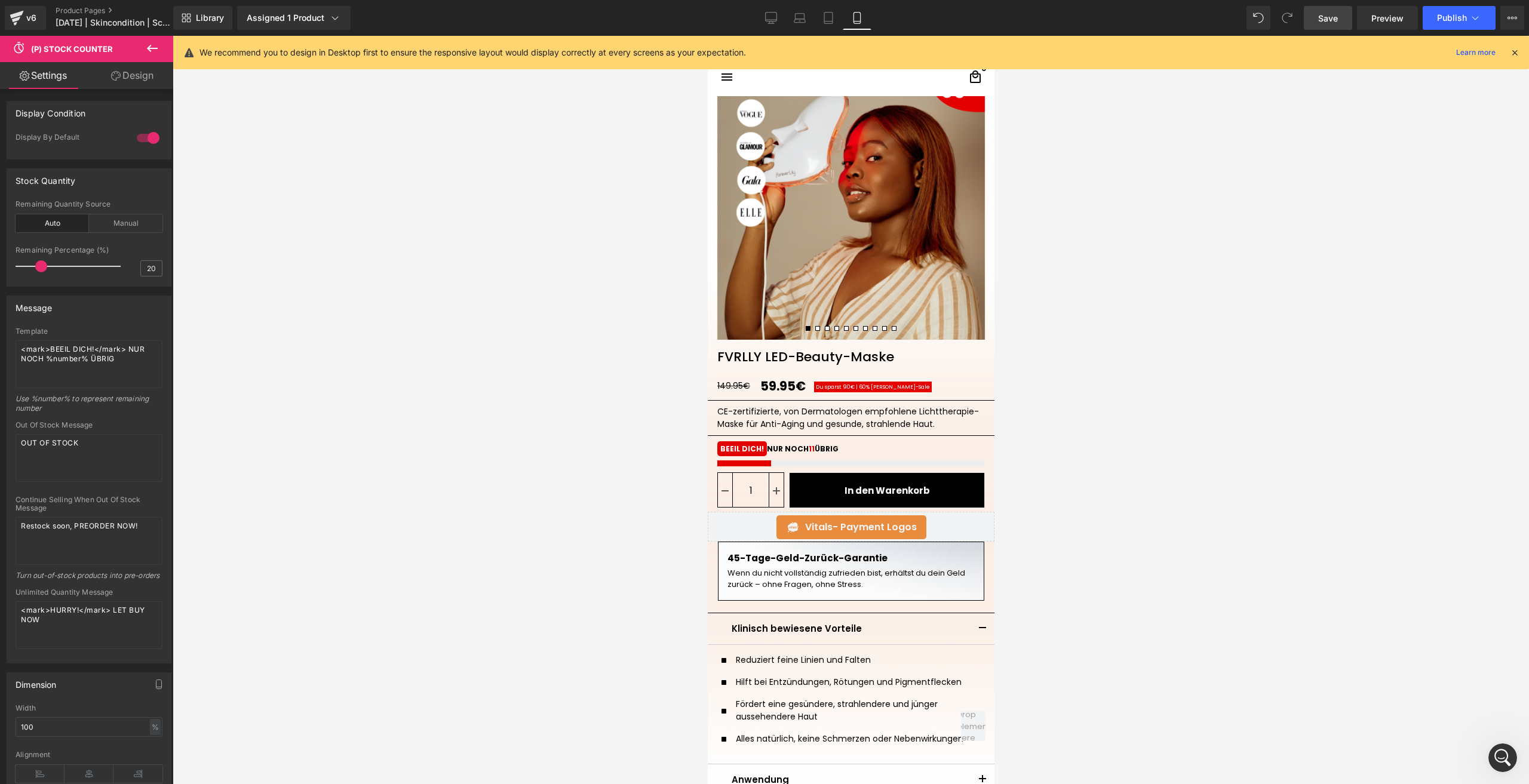
click at [1311, 9] on link "Save" at bounding box center [1328, 18] width 48 height 24
click at [732, 424] on div "CE-zertifizierte, von Dermatologen empfohlene Lichttherapie-Maske für Anti-Agin…" at bounding box center [850, 418] width 267 height 25
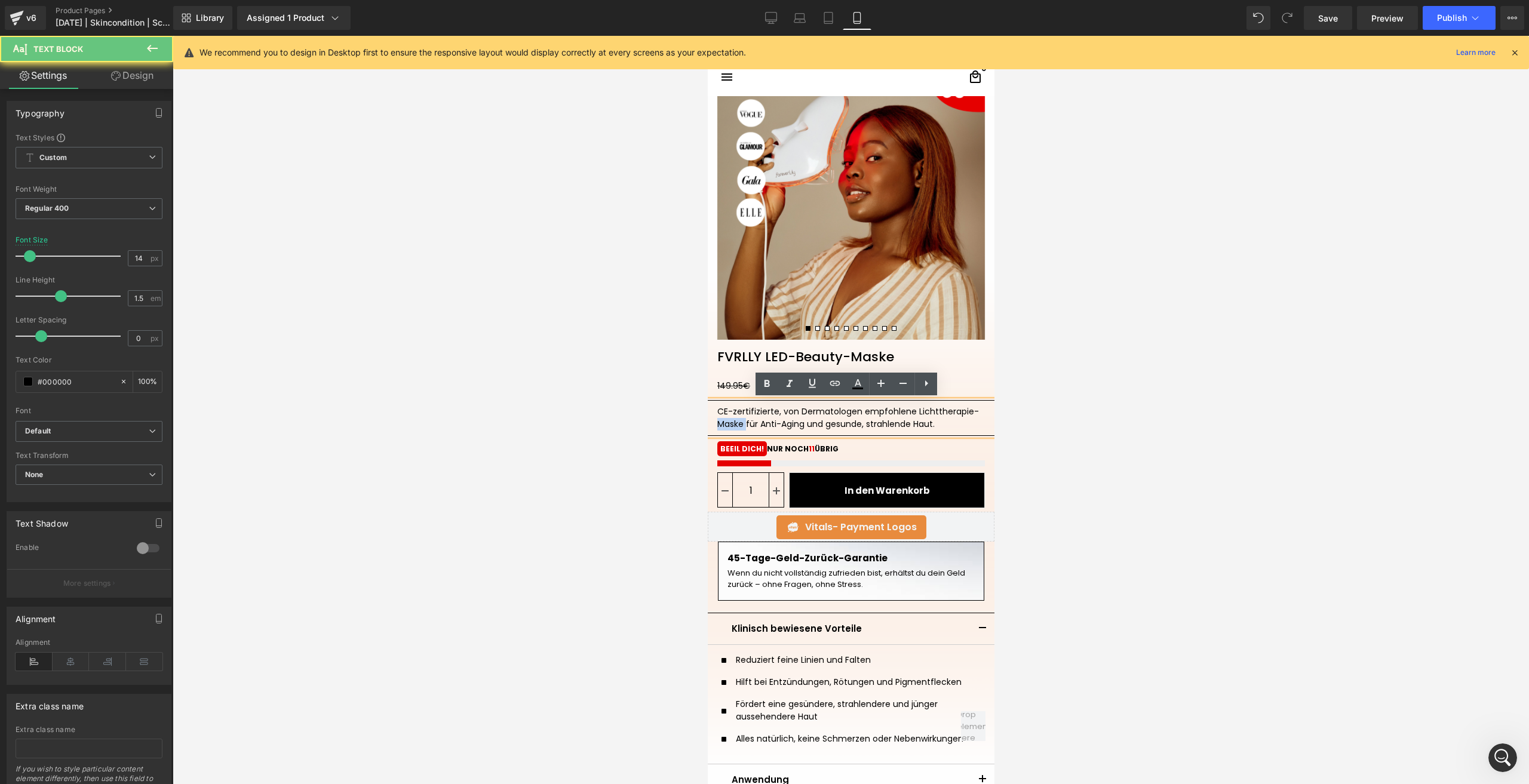
click at [732, 424] on div "CE-zertifizierte, von Dermatologen empfohlene Lichttherapie-Maske für Anti-Agin…" at bounding box center [850, 418] width 267 height 25
copy div "CE-zertifizierte, von Dermatologen empfohlene Lichttherapie-Maske für Anti-Agin…"
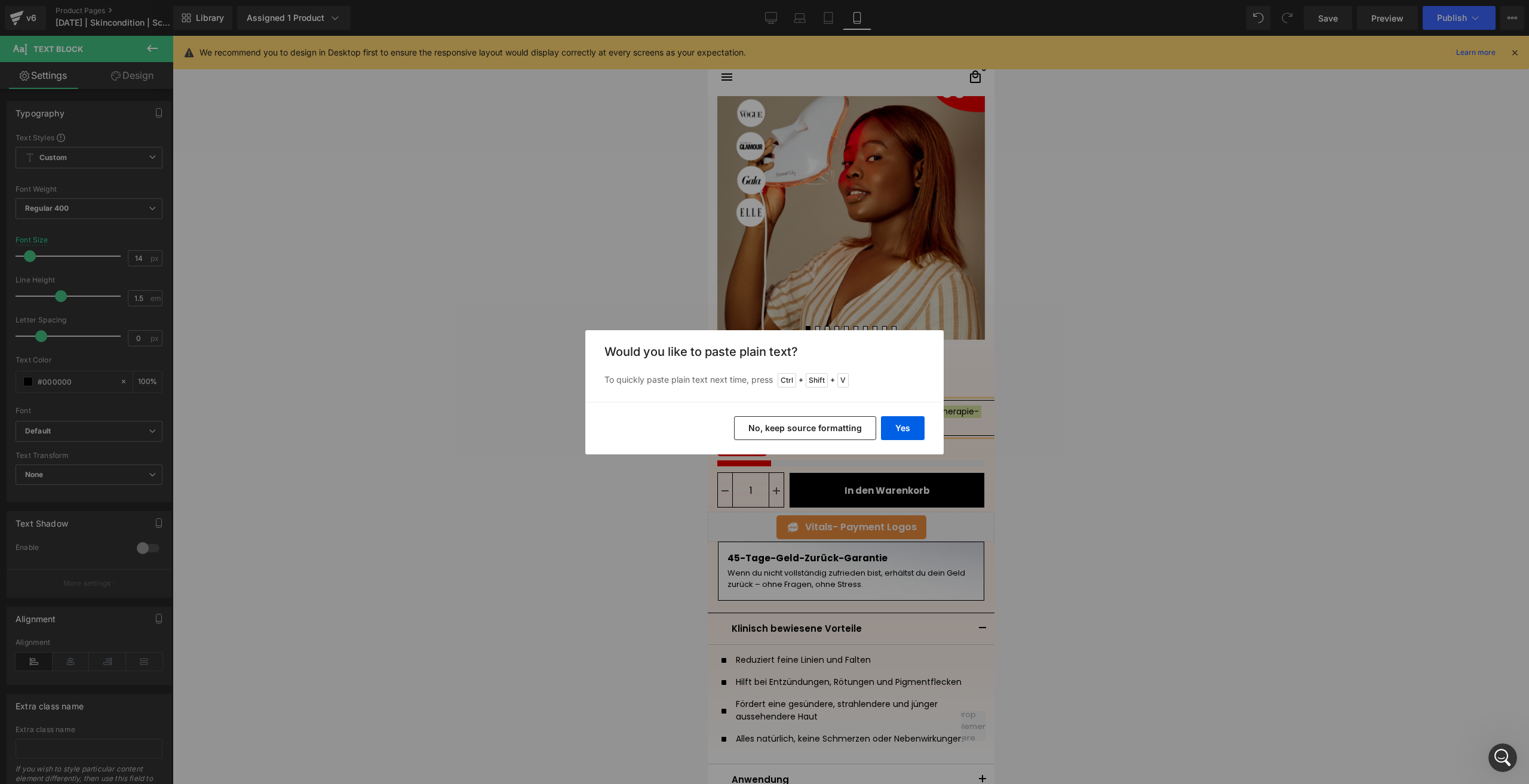
click at [0, 0] on button "No, keep source formatting" at bounding box center [0, 0] width 0 height 0
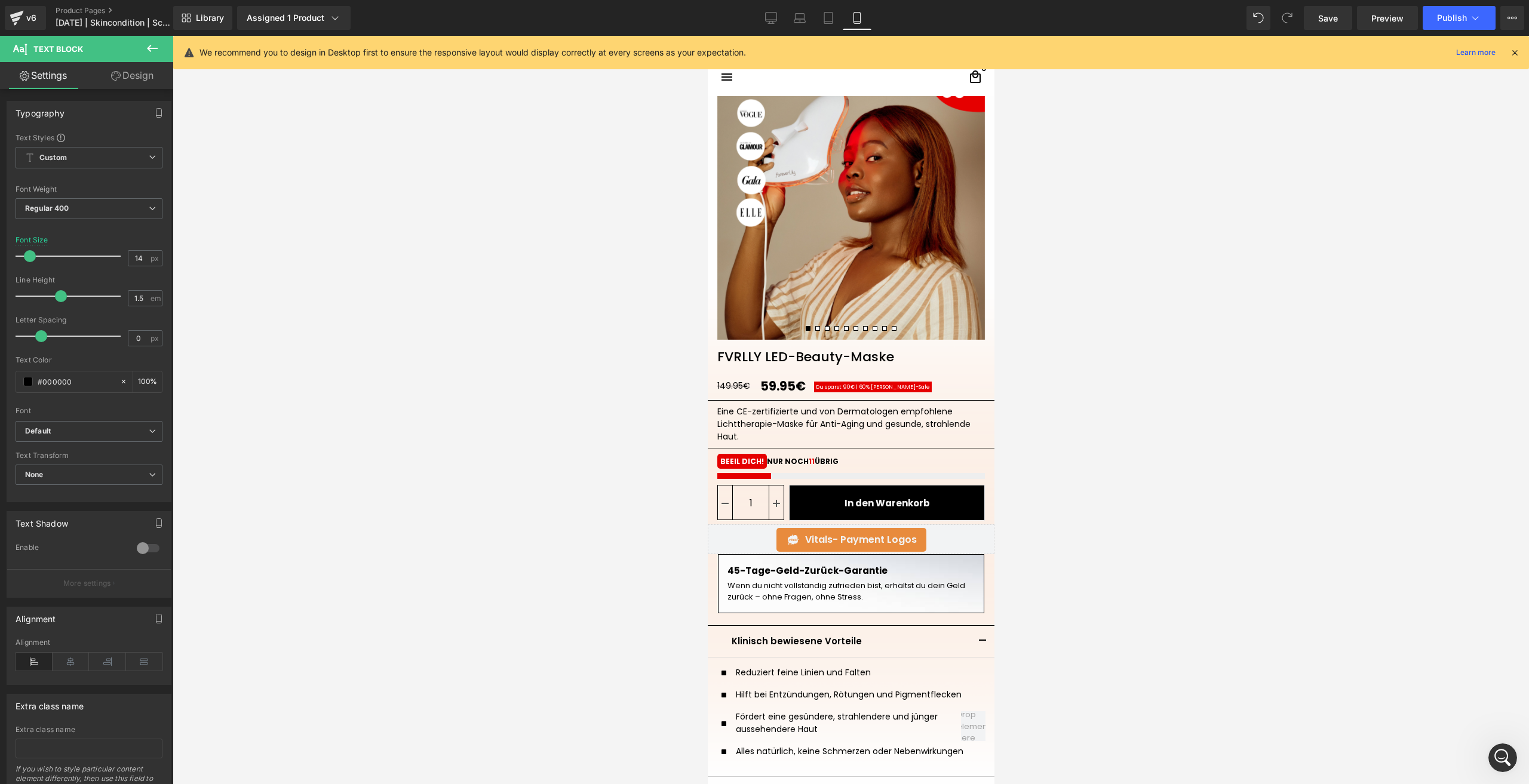
click at [1083, 462] on div at bounding box center [851, 410] width 1356 height 748
click at [1314, 23] on link "Save" at bounding box center [1328, 18] width 48 height 24
click at [1432, 9] on button "Publish" at bounding box center [1459, 18] width 73 height 24
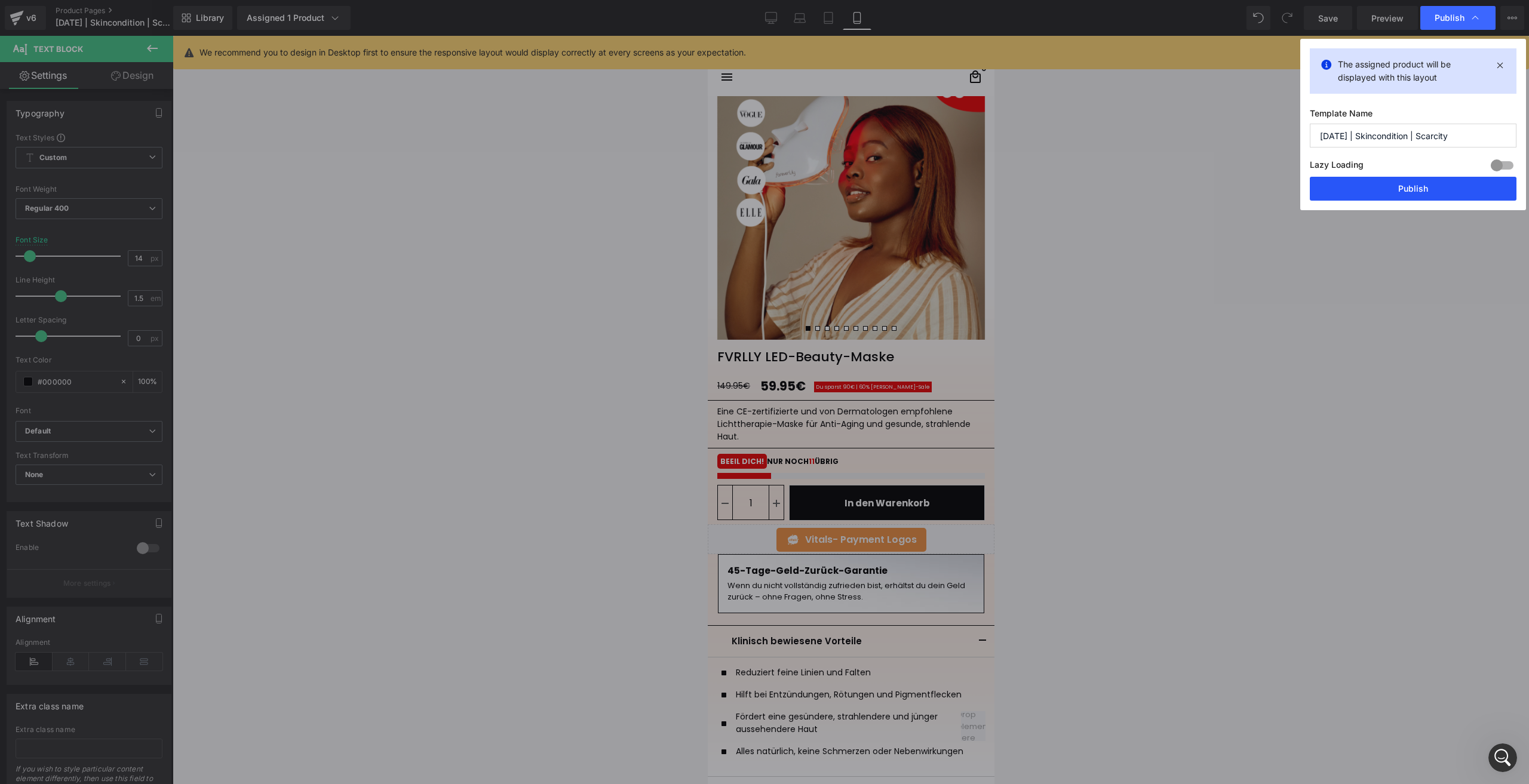
click at [0, 0] on button "Publish" at bounding box center [0, 0] width 0 height 0
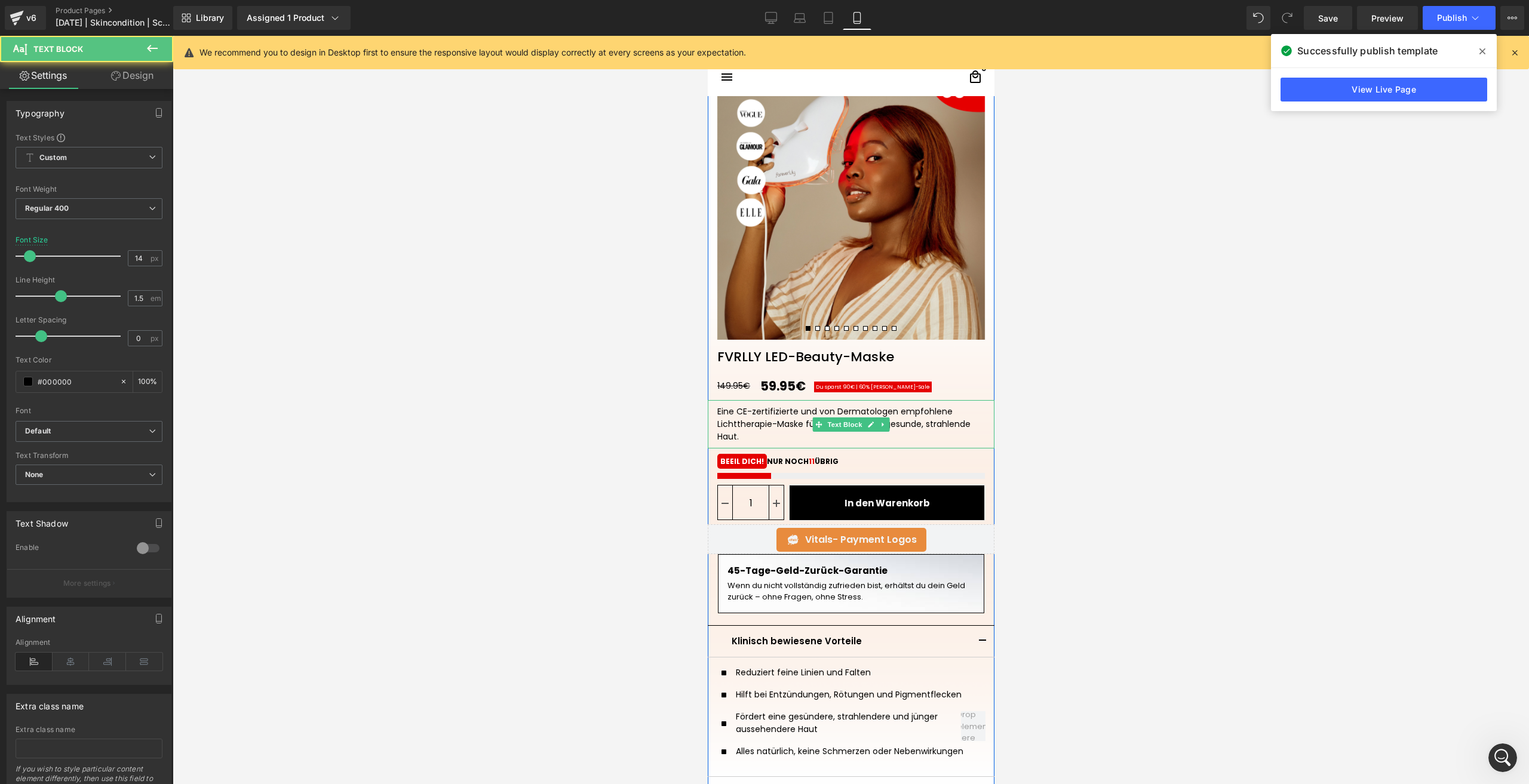
click at [729, 409] on div "Eine CE-zertifizierte und von Dermatologen empfohlene Lichttherapie-Maske für A…" at bounding box center [850, 424] width 267 height 37
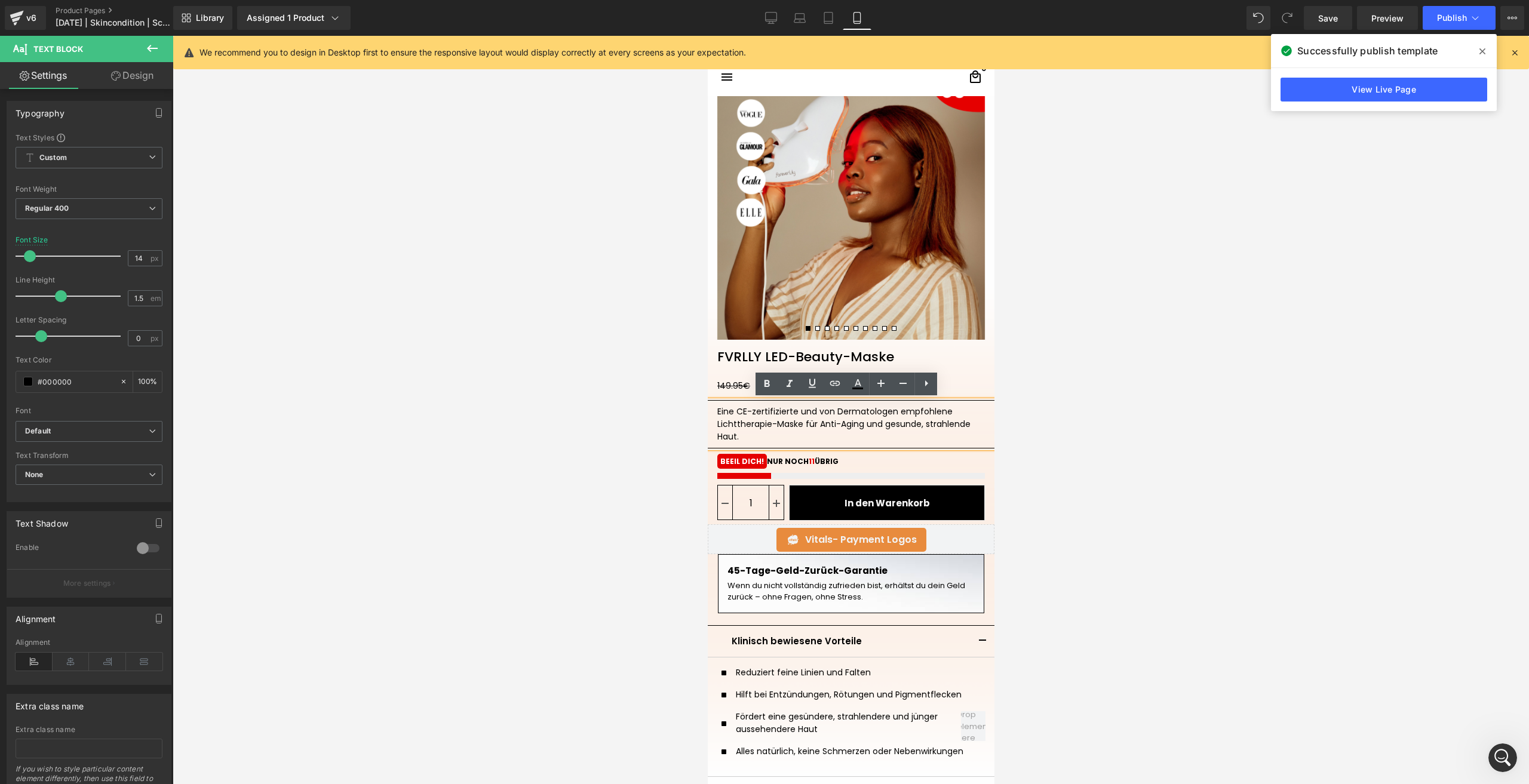
click at [729, 409] on div "Eine CE-zertifizierte und von Dermatologen empfohlene Lichttherapie-Maske für A…" at bounding box center [850, 424] width 267 height 37
click at [724, 410] on div "Eine CE-zertifizierte und von Dermatologen empfohlene Lichttherapie-Maske für A…" at bounding box center [850, 424] width 267 height 37
click at [731, 410] on div "Eine CE-zertifizierte und von Dermatologen empfohlene Lichttherapie-Maske für A…" at bounding box center [850, 424] width 267 height 37
drag, startPoint x: 731, startPoint y: 410, endPoint x: 718, endPoint y: 410, distance: 13.0
click at [718, 410] on div "Eine CE-zertifizierte und von Dermatologen empfohlene Lichttherapie-Maske für A…" at bounding box center [850, 424] width 267 height 37
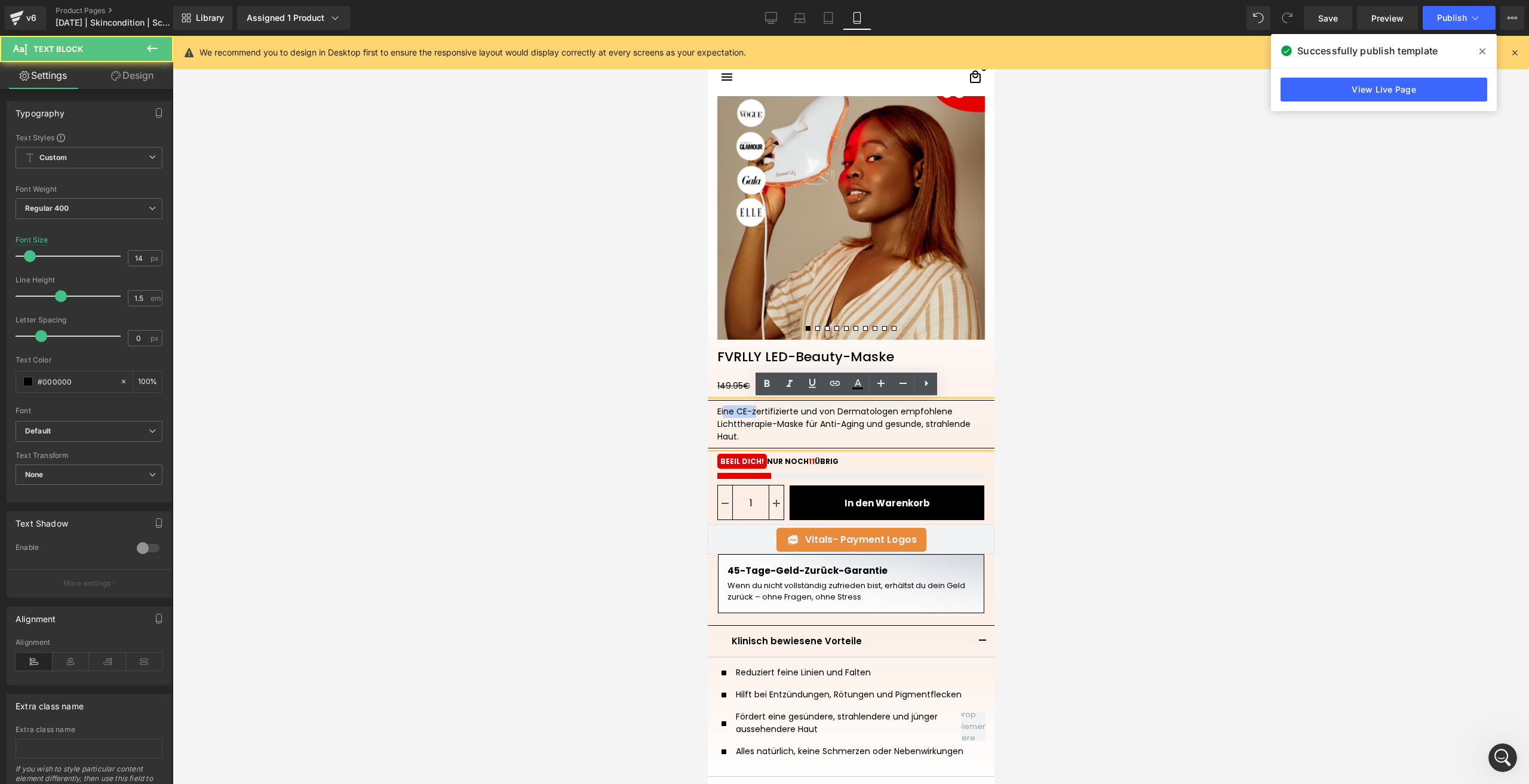
click at [718, 410] on div "Eine CE-zertifizierte und von Dermatologen empfohlene Lichttherapie-Maske für A…" at bounding box center [850, 424] width 267 height 37
drag, startPoint x: 731, startPoint y: 416, endPoint x: 709, endPoint y: 412, distance: 22.4
click at [709, 412] on div "Eine CE-zertifizierte und von Dermatologen empfohlene Lichttherapie-Maske für A…" at bounding box center [851, 424] width 287 height 48
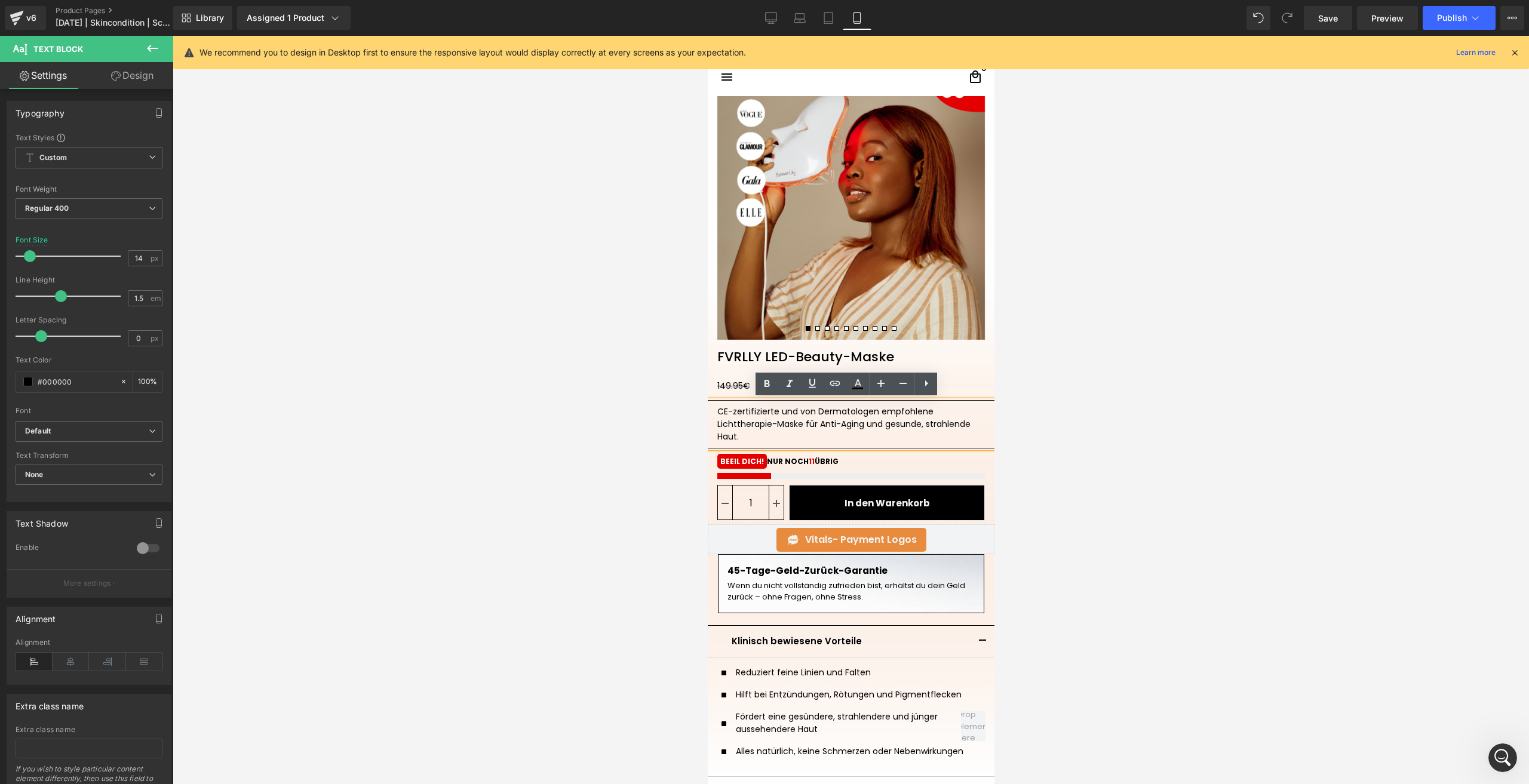
click at [770, 413] on div "CE-zertifizierte und von Dermatologen empfohlene Lichttherapie-Maske für Anti-A…" at bounding box center [850, 424] width 267 height 37
drag, startPoint x: 788, startPoint y: 412, endPoint x: 772, endPoint y: 412, distance: 16.0
click at [772, 412] on div "CE-zertifiziert. und von Dermatologen empfohlene Lichttherapie-Maske für Anti-A…" at bounding box center [850, 424] width 267 height 37
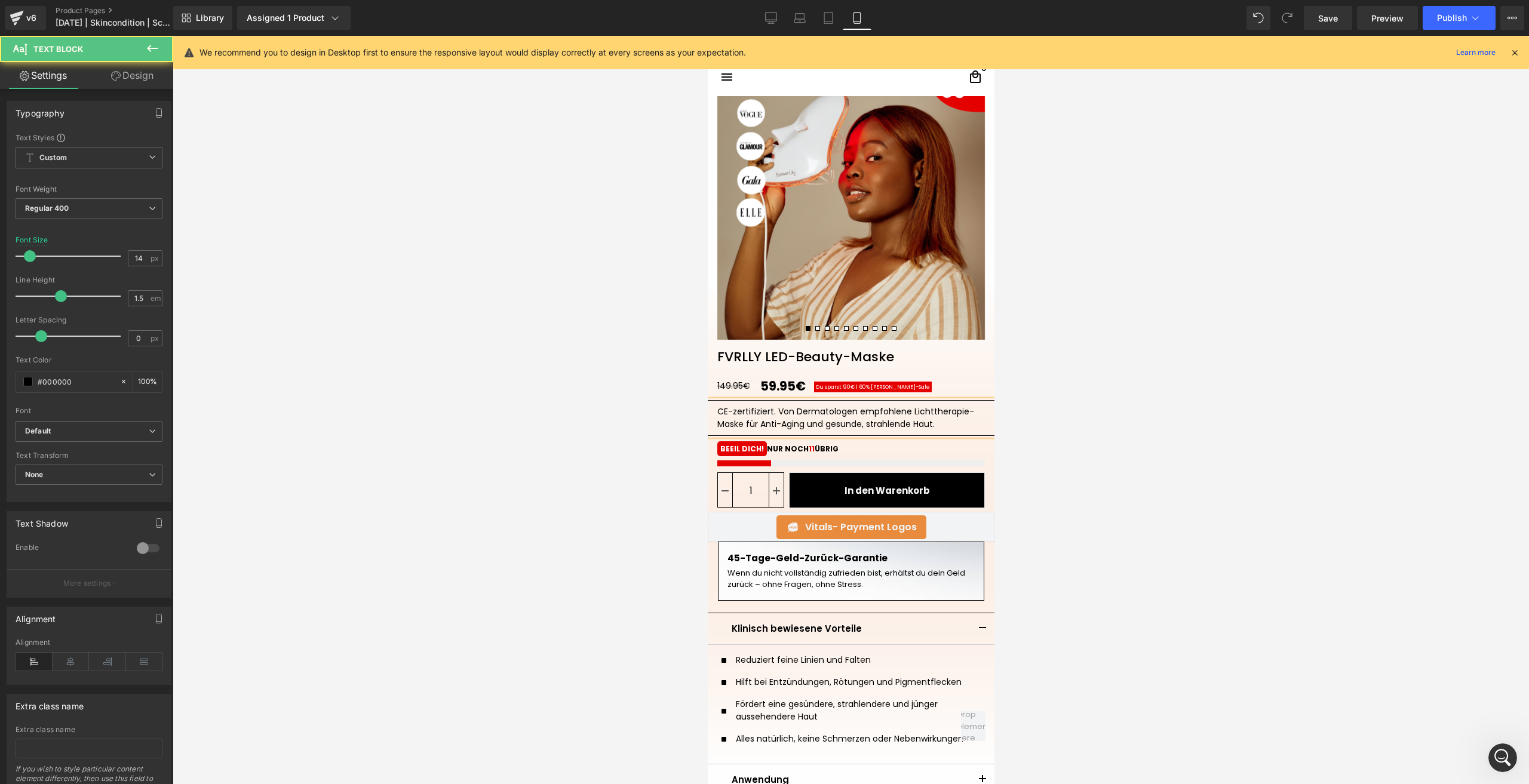
click at [903, 408] on div "CE-zertifiziert. Von Dermatologen empfohlene Lichttherapie-Maske für Anti-Aging…" at bounding box center [850, 418] width 267 height 25
drag, startPoint x: 736, startPoint y: 424, endPoint x: 902, endPoint y: 407, distance: 166.9
click at [902, 407] on div "CE-zertifiziert. Von Dermatologen empfohlen. Lichttherapie-Maske für Anti-Aging…" at bounding box center [850, 418] width 267 height 25
click at [1322, 12] on span "Save" at bounding box center [1327, 18] width 19 height 12
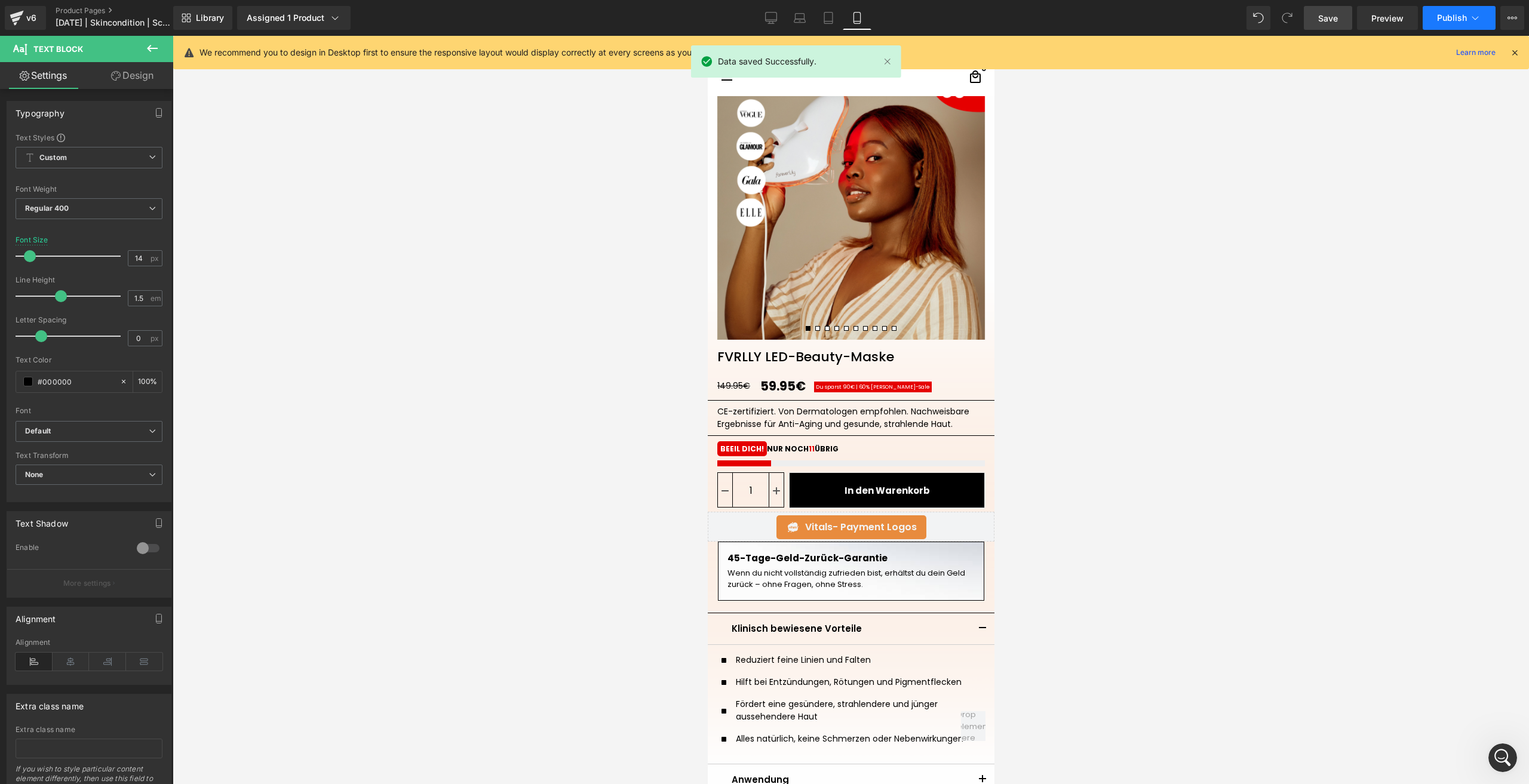
click at [1433, 29] on button "Publish" at bounding box center [1459, 18] width 73 height 24
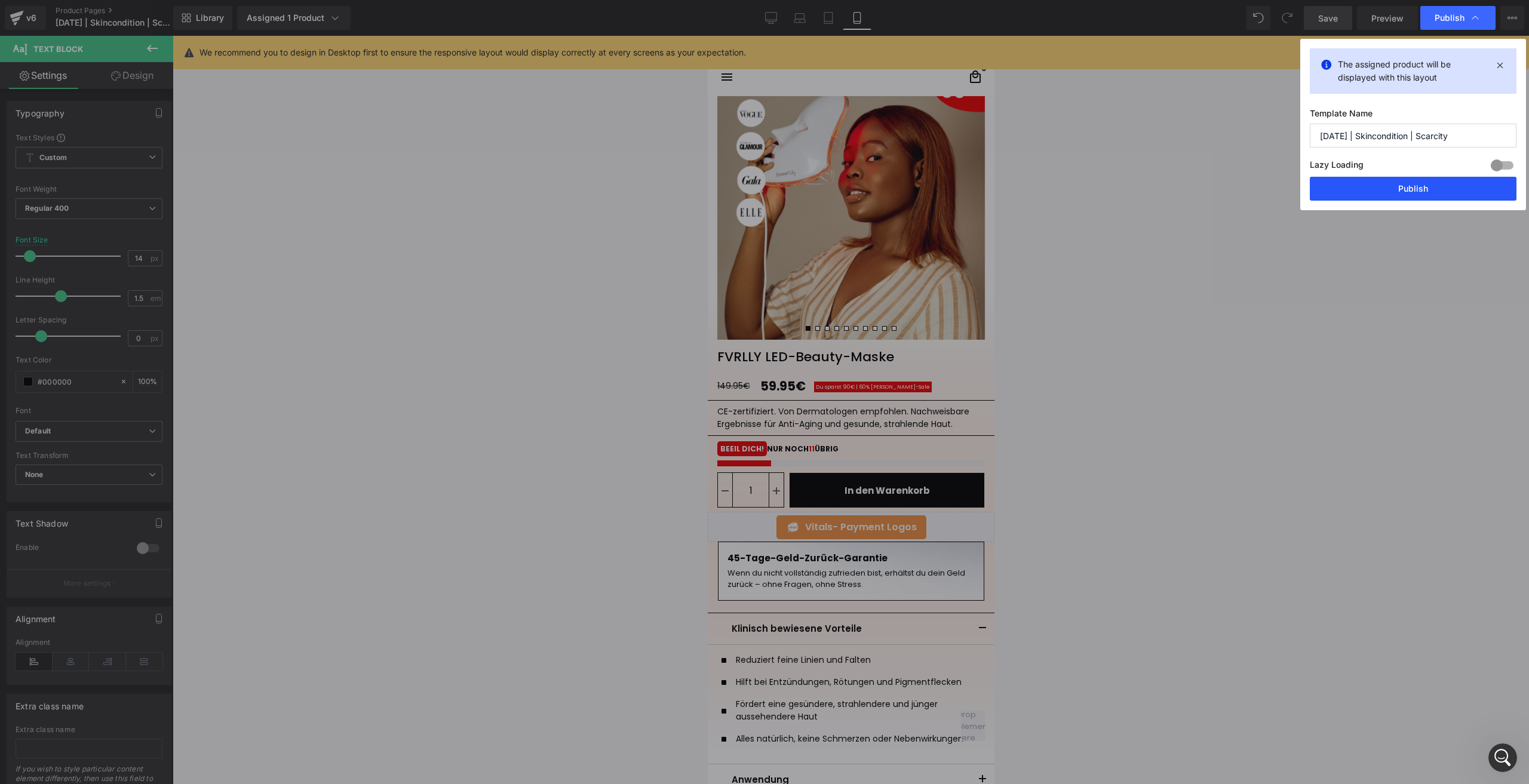
drag, startPoint x: 1361, startPoint y: 185, endPoint x: 20, endPoint y: 13, distance: 1352.0
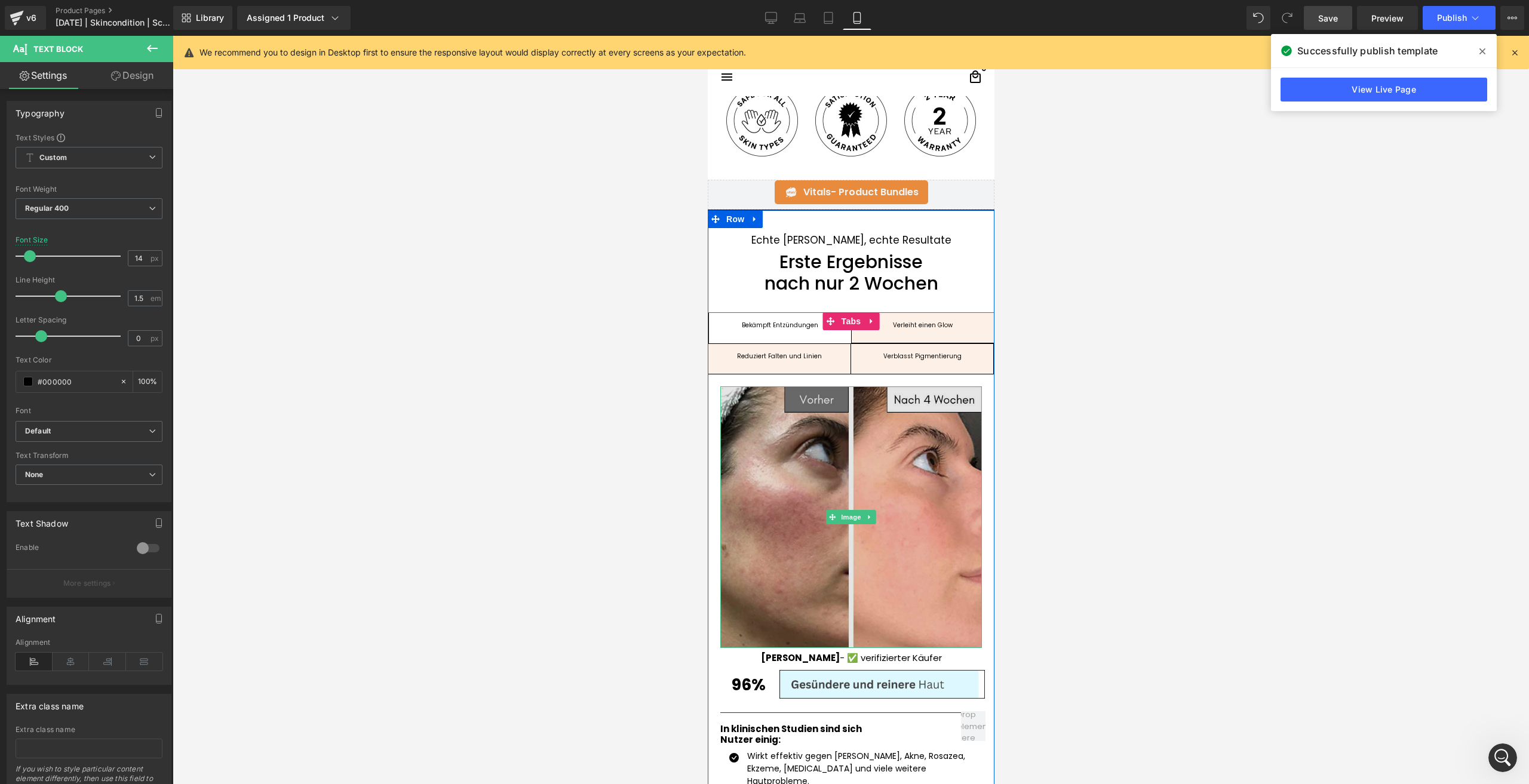
scroll to position [1014, 0]
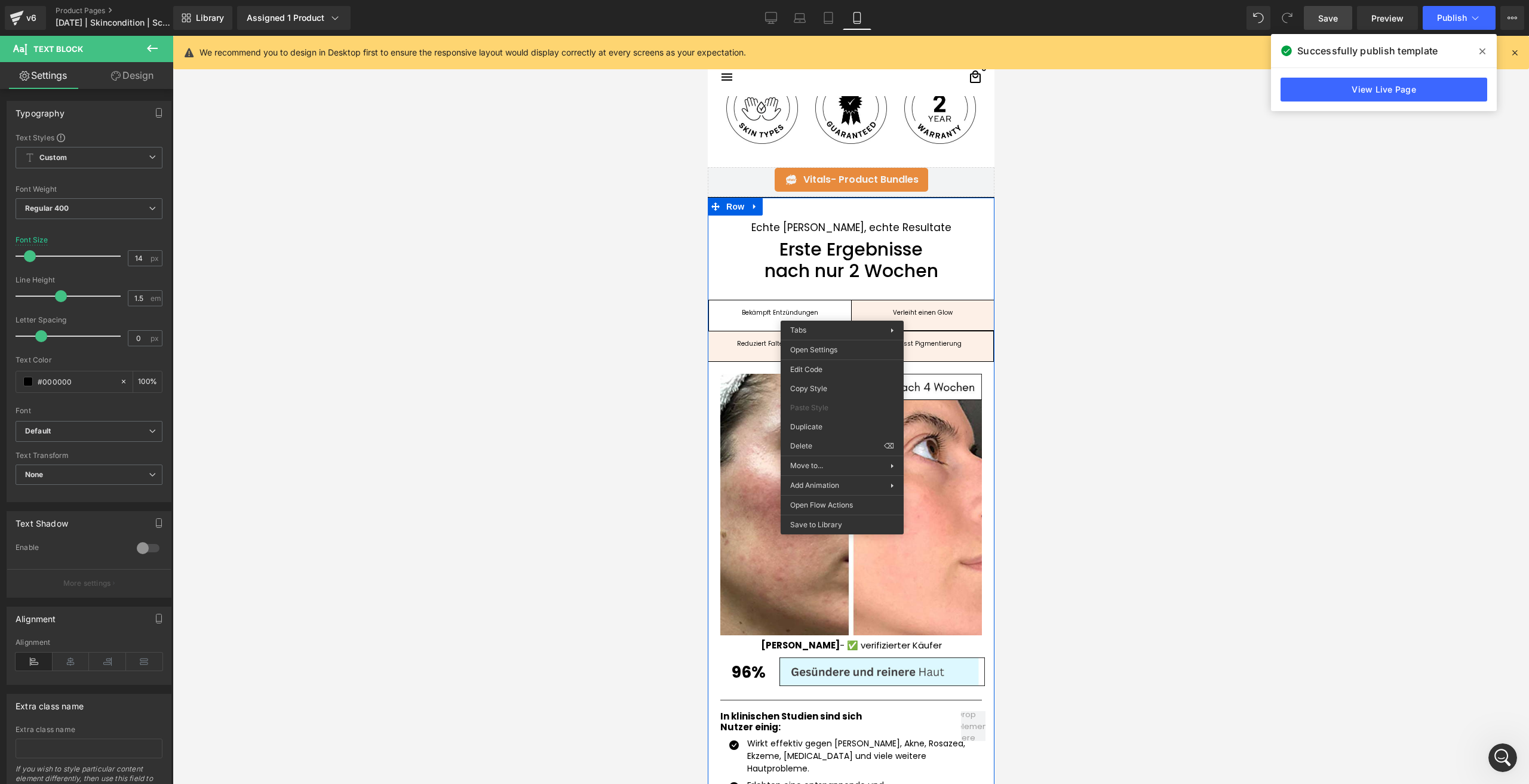
click at [839, 311] on div "Bekämpft Entzündungen Text Block Verleiht einen Glow Text Block Reduziert Falte…" at bounding box center [851, 607] width 287 height 616
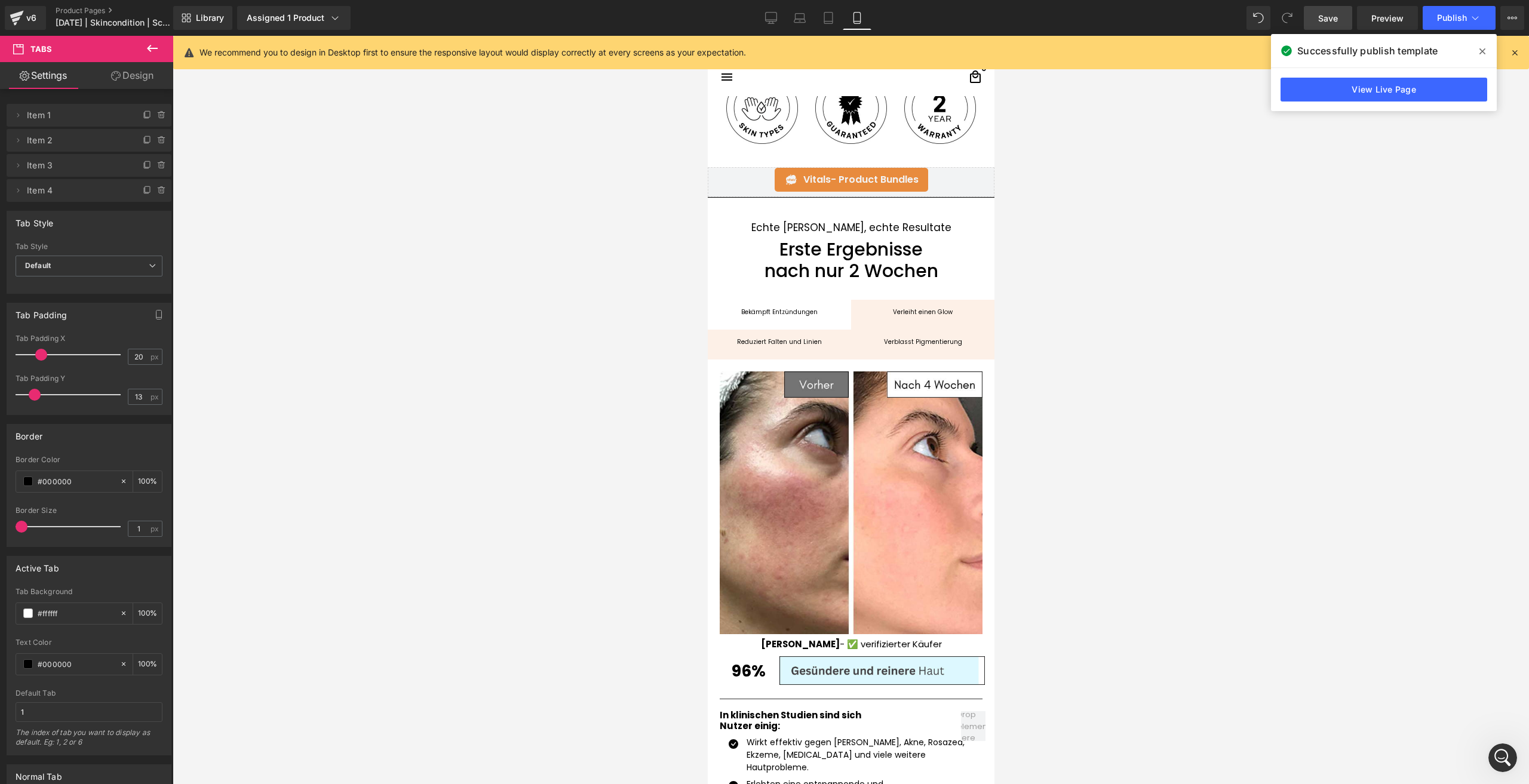
drag, startPoint x: 24, startPoint y: 526, endPoint x: 0, endPoint y: 526, distance: 24.0
click at [0, 526] on div "Border rgba(0, 0, 0, 1) Border Color #000000 100 % 1px Border Size 1 px" at bounding box center [89, 480] width 178 height 132
click at [846, 311] on span "Tabs" at bounding box center [851, 309] width 26 height 18
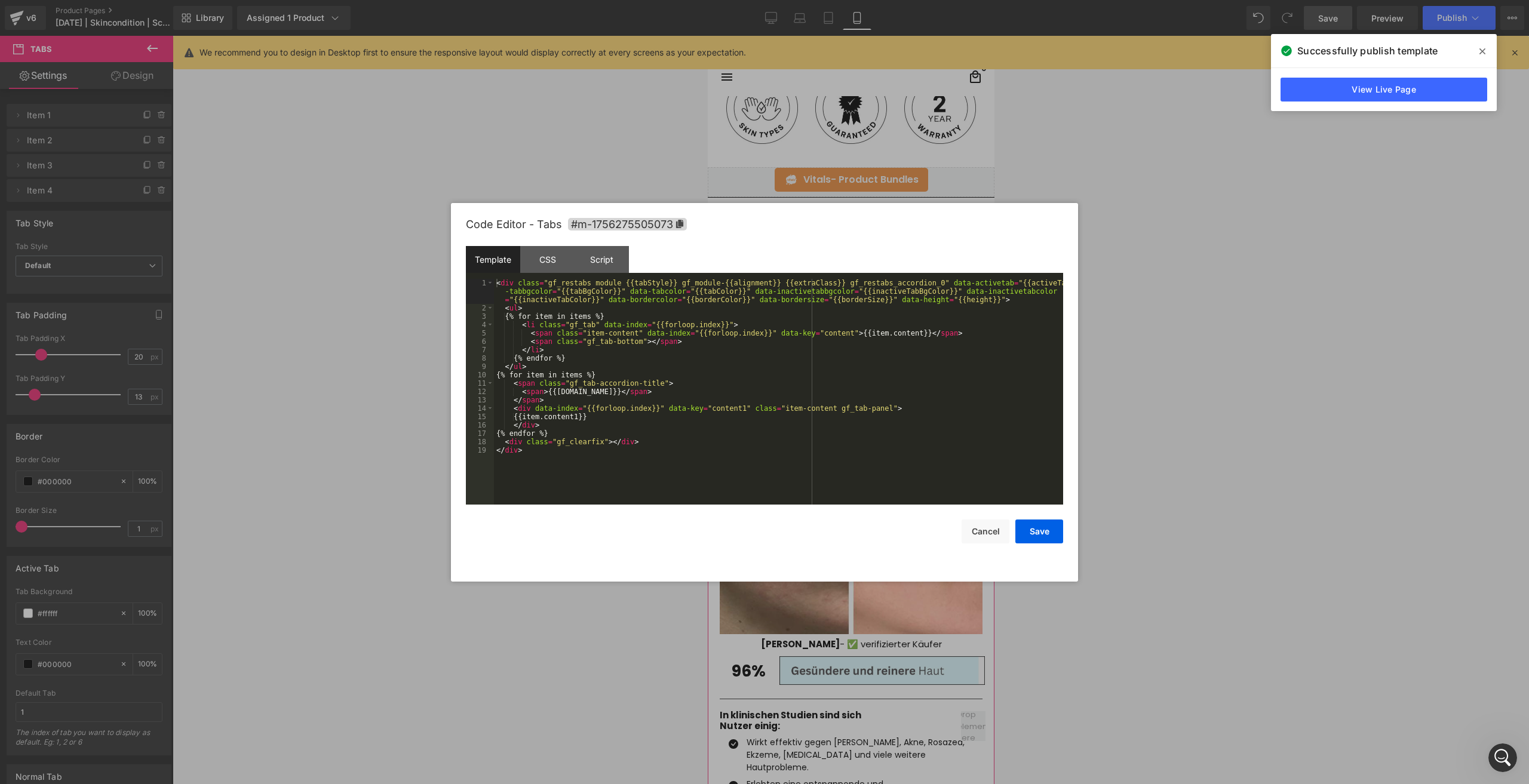
click at [823, 0] on div "Tabs You are previewing how the will restyle your page. You can not edit Elemen…" at bounding box center [764, 0] width 1529 height 0
click at [554, 267] on div "CSS" at bounding box center [548, 259] width 55 height 26
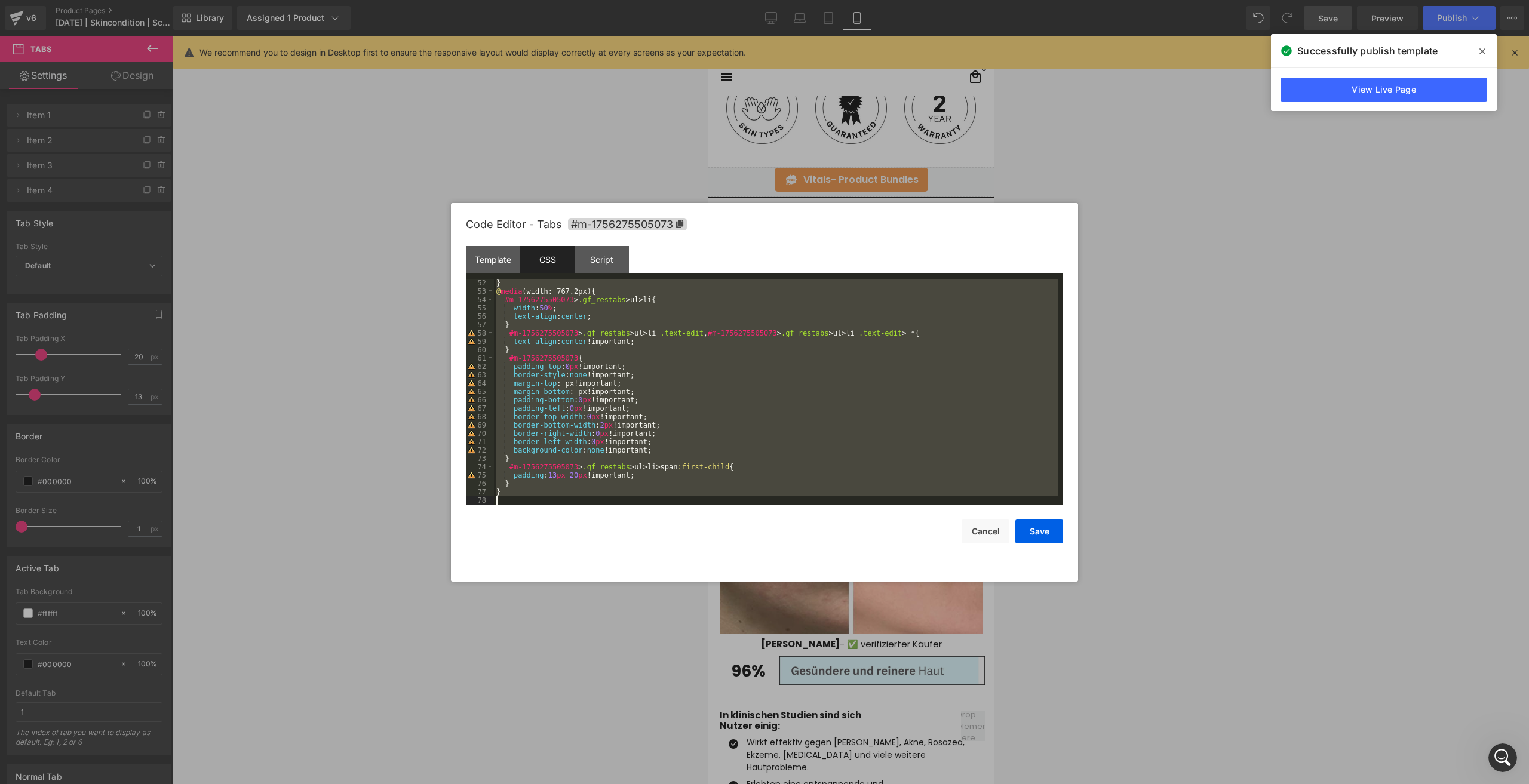
drag, startPoint x: 495, startPoint y: 281, endPoint x: 473, endPoint y: 807, distance: 526.5
click at [473, 783] on html "Tabs You are previewing how the will restyle your page. You can not edit Elemen…" at bounding box center [764, 392] width 1529 height 784
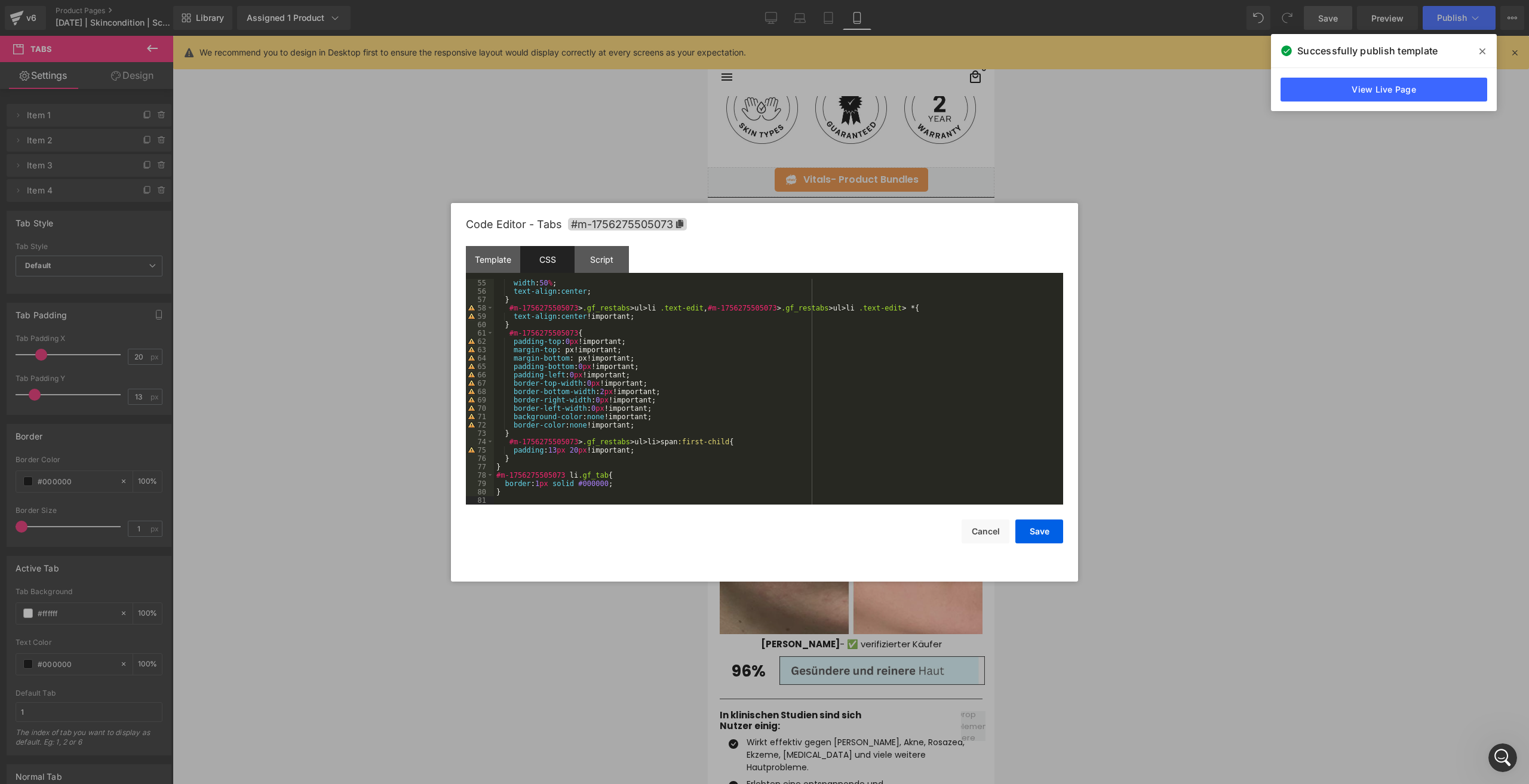
click at [1038, 517] on div "Save Cancel" at bounding box center [764, 524] width 597 height 39
click at [1042, 526] on button "Save" at bounding box center [1038, 531] width 48 height 24
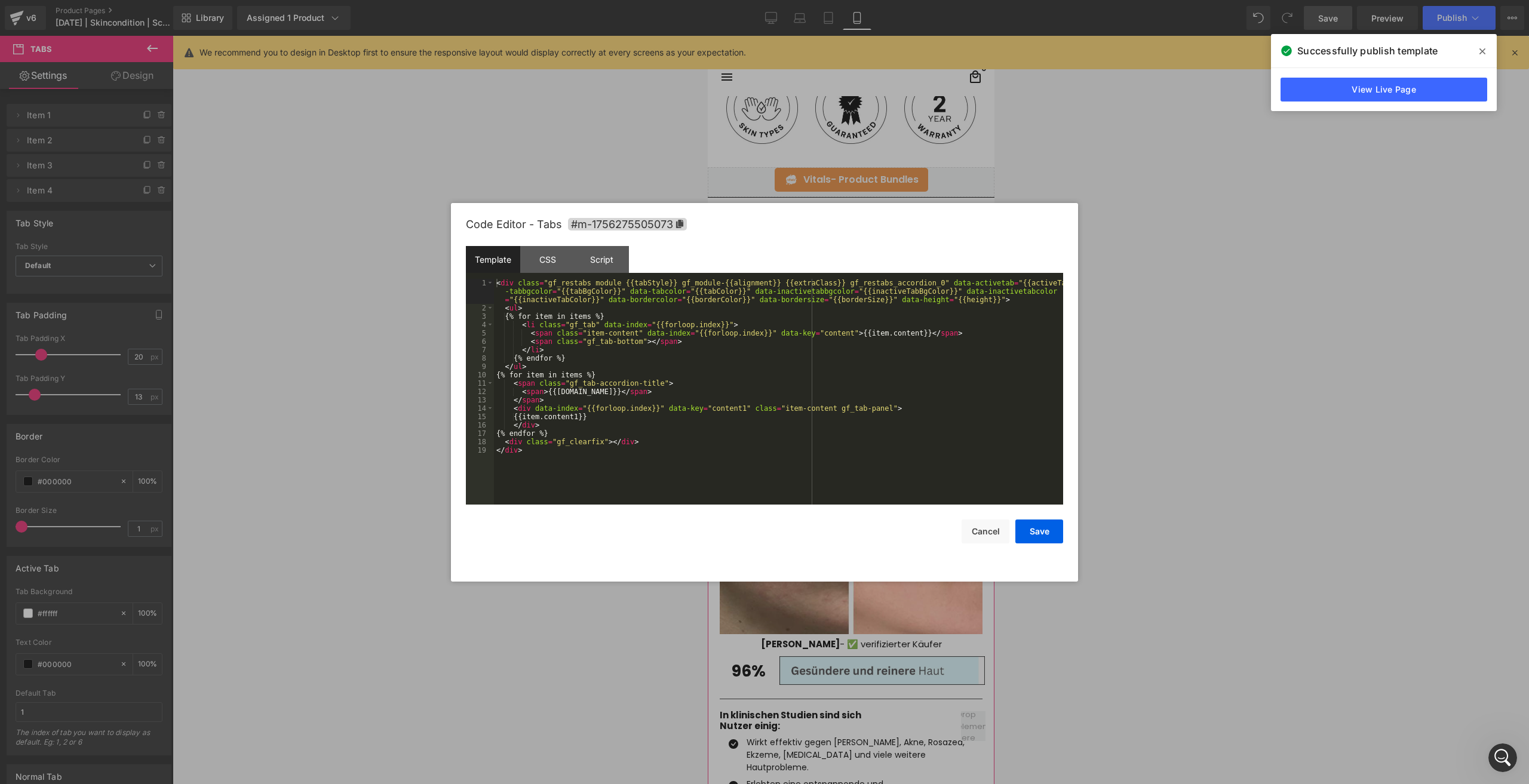
click at [821, 0] on div "Tabs You are previewing how the will restyle your page. You can not edit Elemen…" at bounding box center [764, 0] width 1529 height 0
click at [534, 258] on div "CSS" at bounding box center [548, 259] width 55 height 26
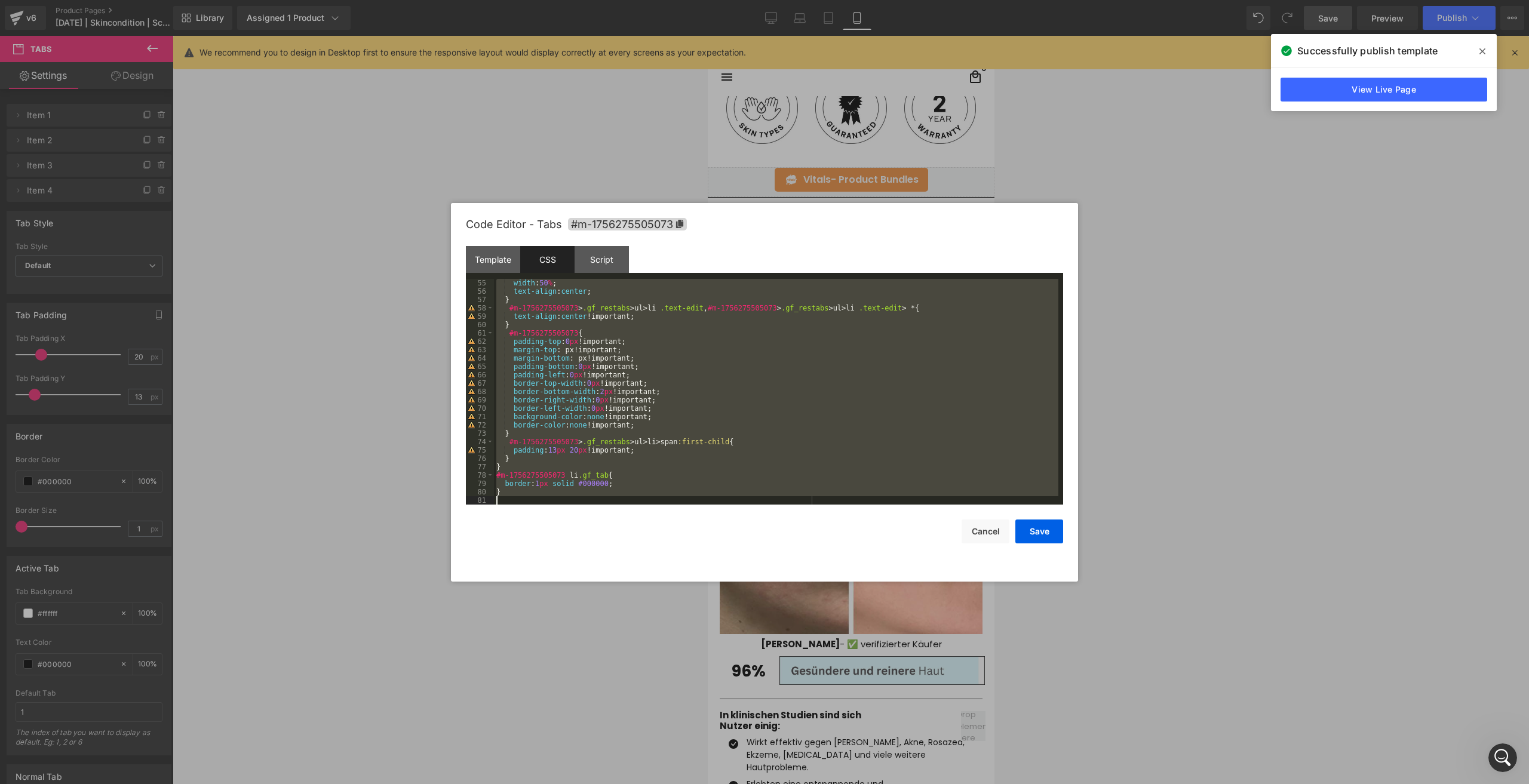
drag, startPoint x: 495, startPoint y: 285, endPoint x: 506, endPoint y: 807, distance: 522.1
click at [506, 783] on html "Tabs You are previewing how the will restyle your page. You can not edit Elemen…" at bounding box center [764, 392] width 1529 height 784
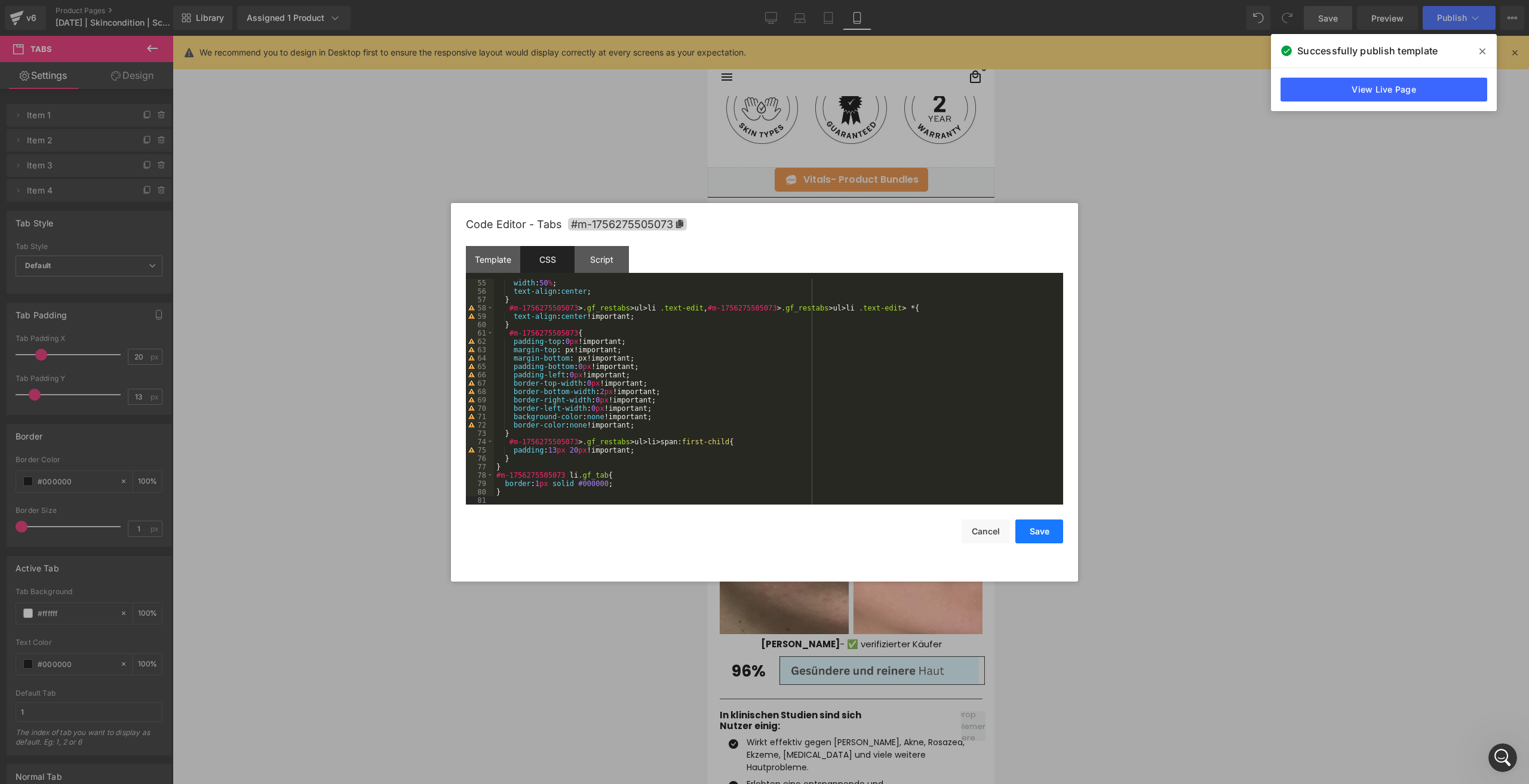
click at [1031, 532] on button "Save" at bounding box center [1038, 531] width 48 height 24
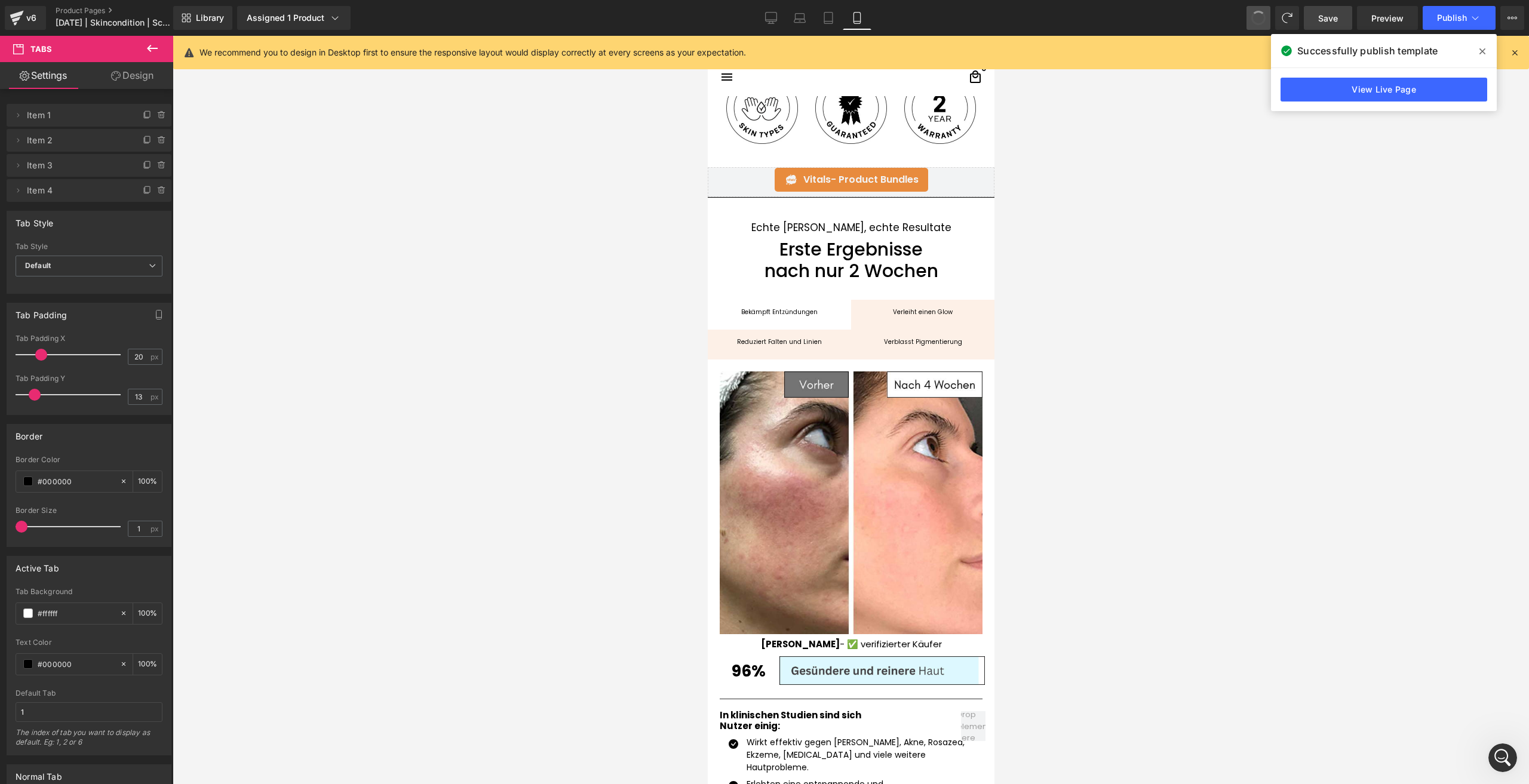
click at [1256, 13] on span at bounding box center [1258, 18] width 20 height 20
click at [1258, 19] on span at bounding box center [1258, 18] width 20 height 20
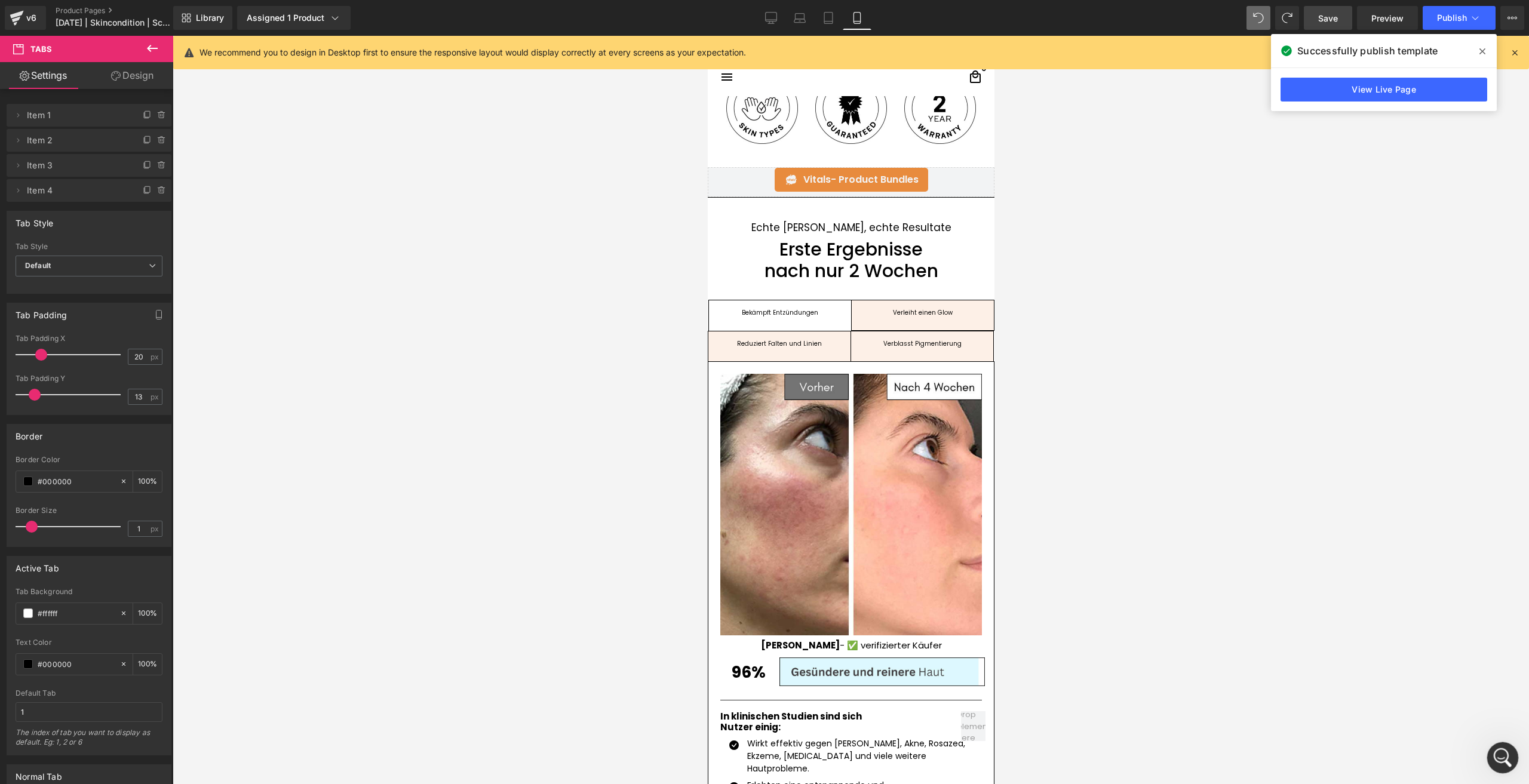
click at [1505, 754] on icon "Intercom-Nachrichtendienst öffnen" at bounding box center [1500, 755] width 19 height 19
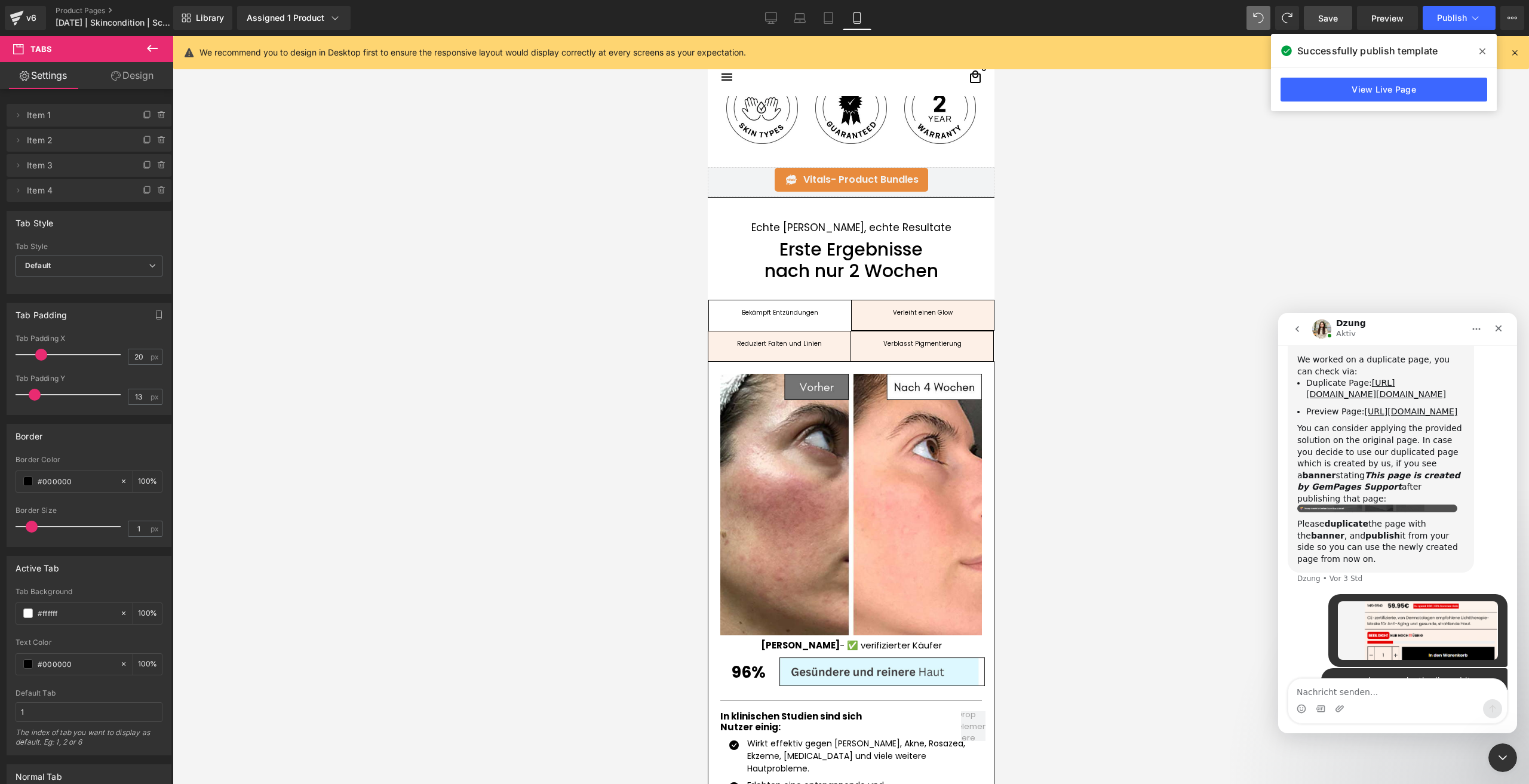
scroll to position [2885, 0]
click at [1333, 685] on textarea "Nachricht senden..." at bounding box center [1397, 689] width 219 height 20
type textarea "and make the changes on the live page right away"
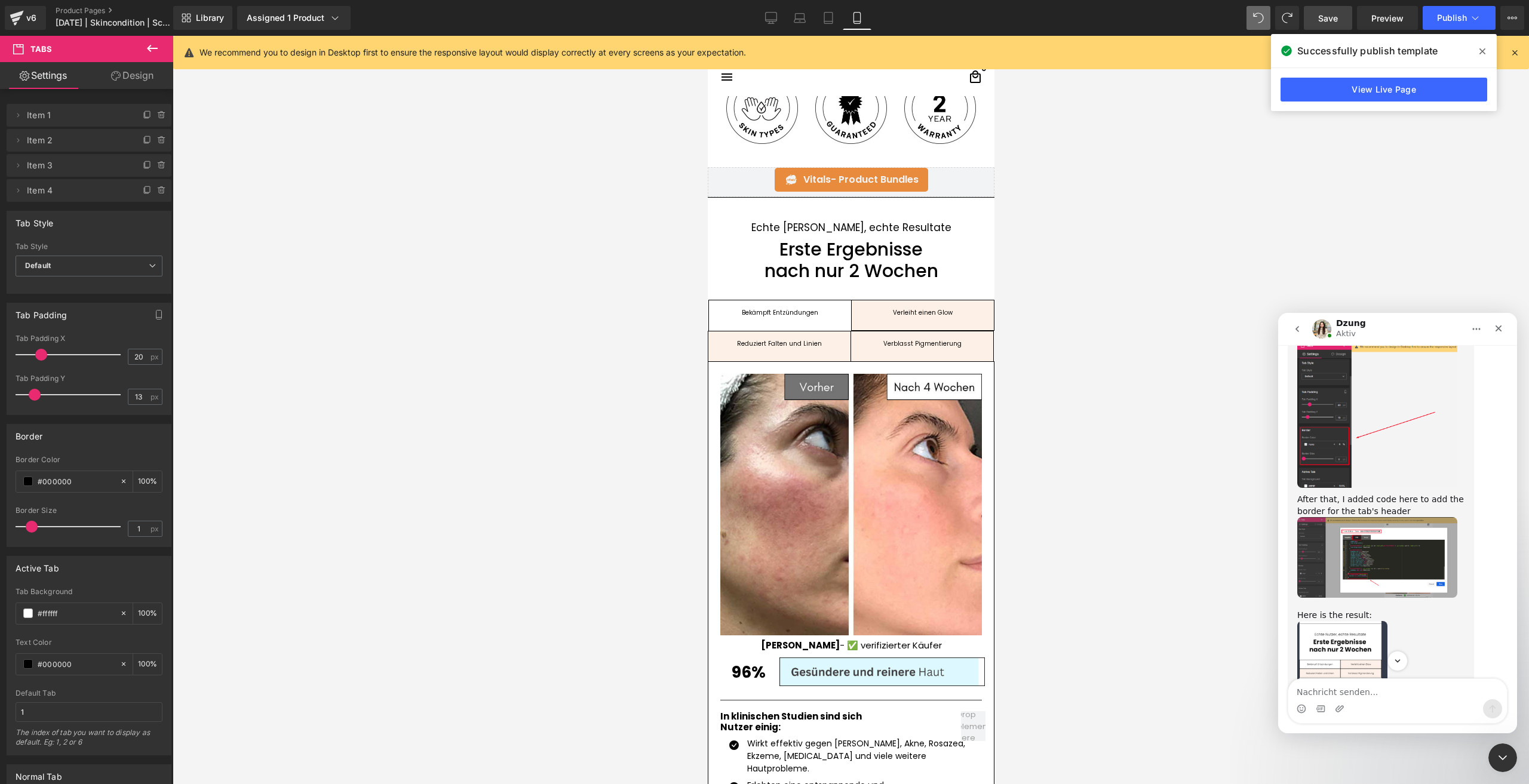
scroll to position [2446, 0]
click at [1368, 515] on img "Dzung sagt…" at bounding box center [1376, 555] width 160 height 80
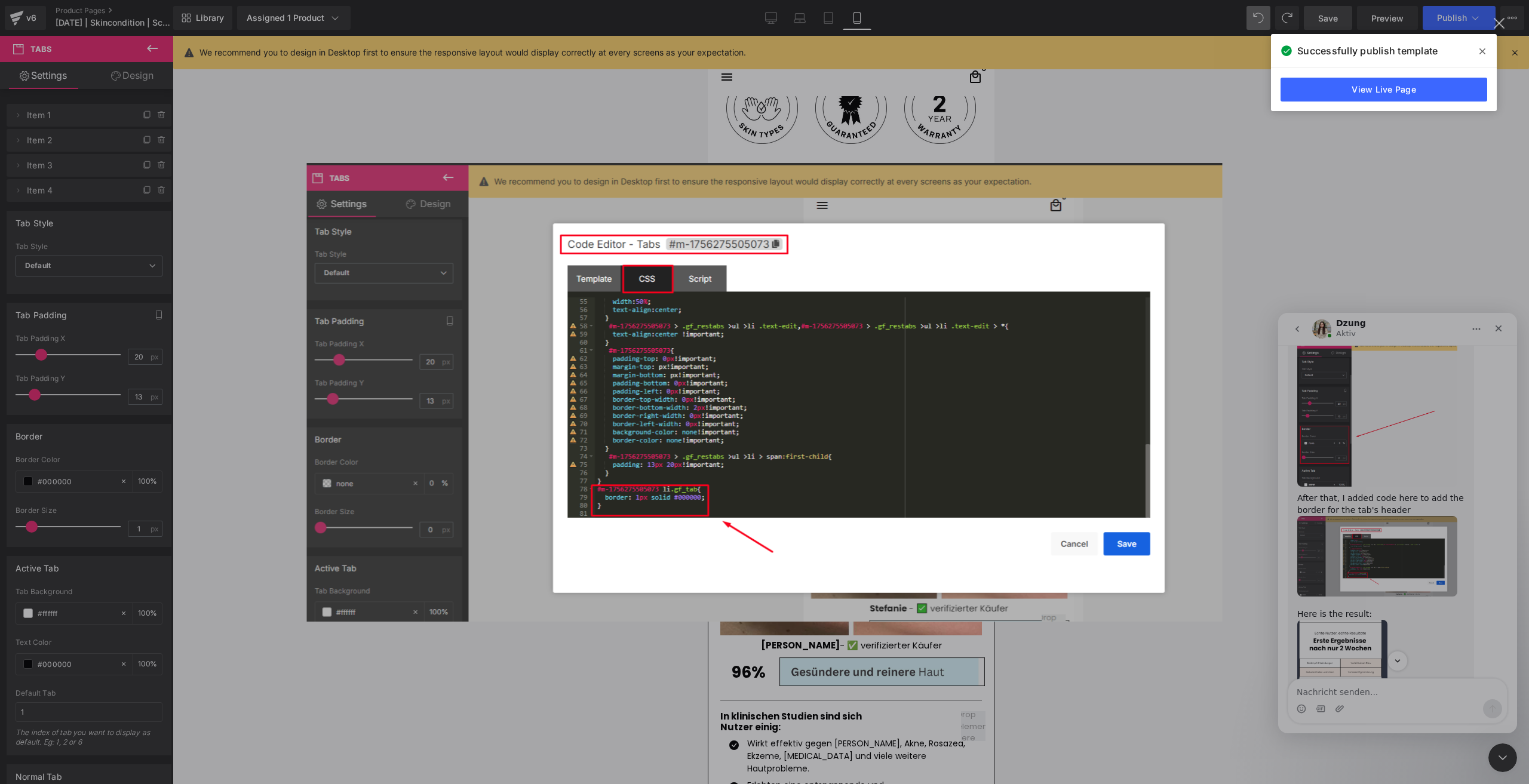
click at [865, 682] on div "Intercom Messenger" at bounding box center [764, 392] width 1529 height 784
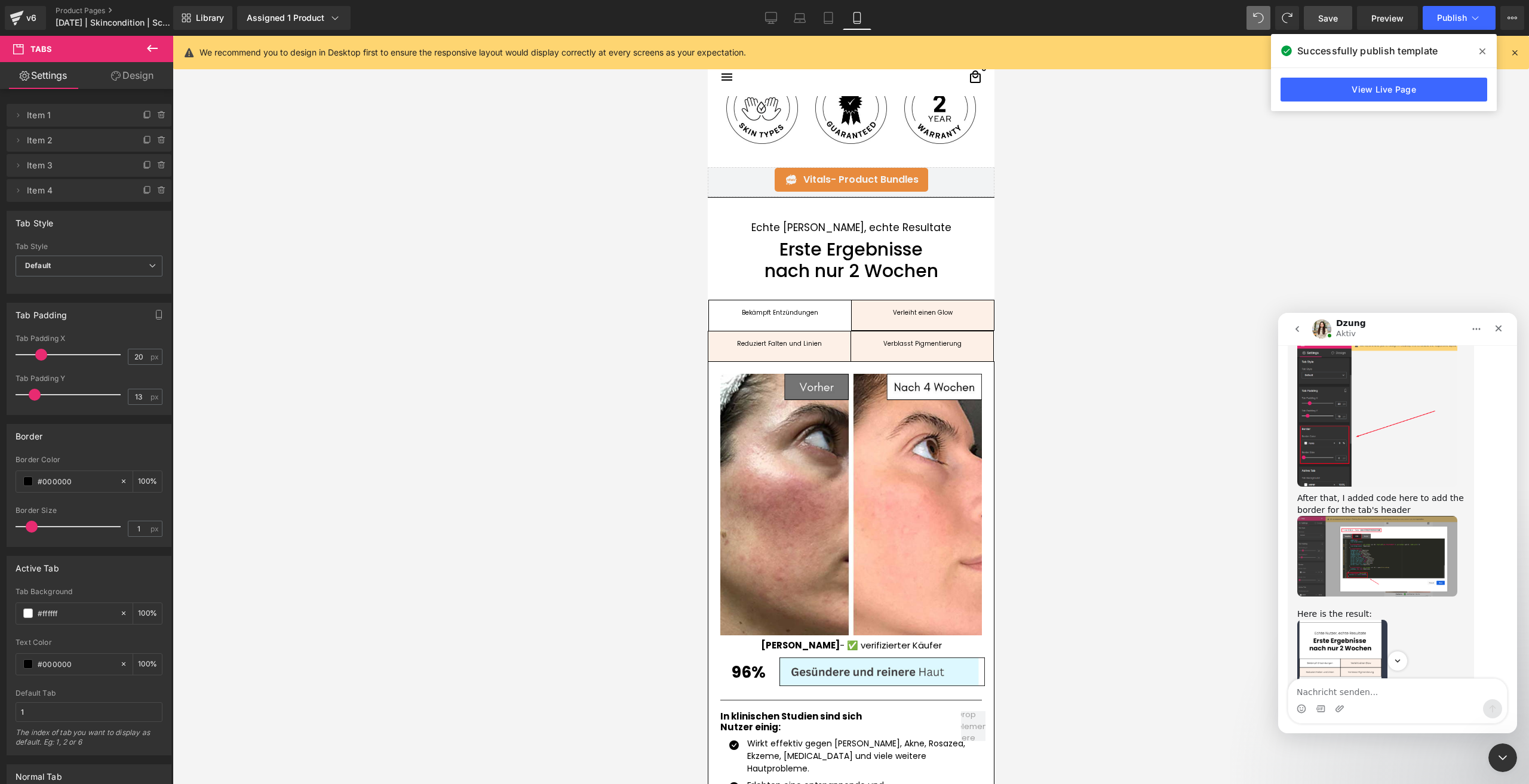
drag, startPoint x: 822, startPoint y: 467, endPoint x: 643, endPoint y: 439, distance: 181.2
click at [643, 439] on div at bounding box center [764, 374] width 1529 height 748
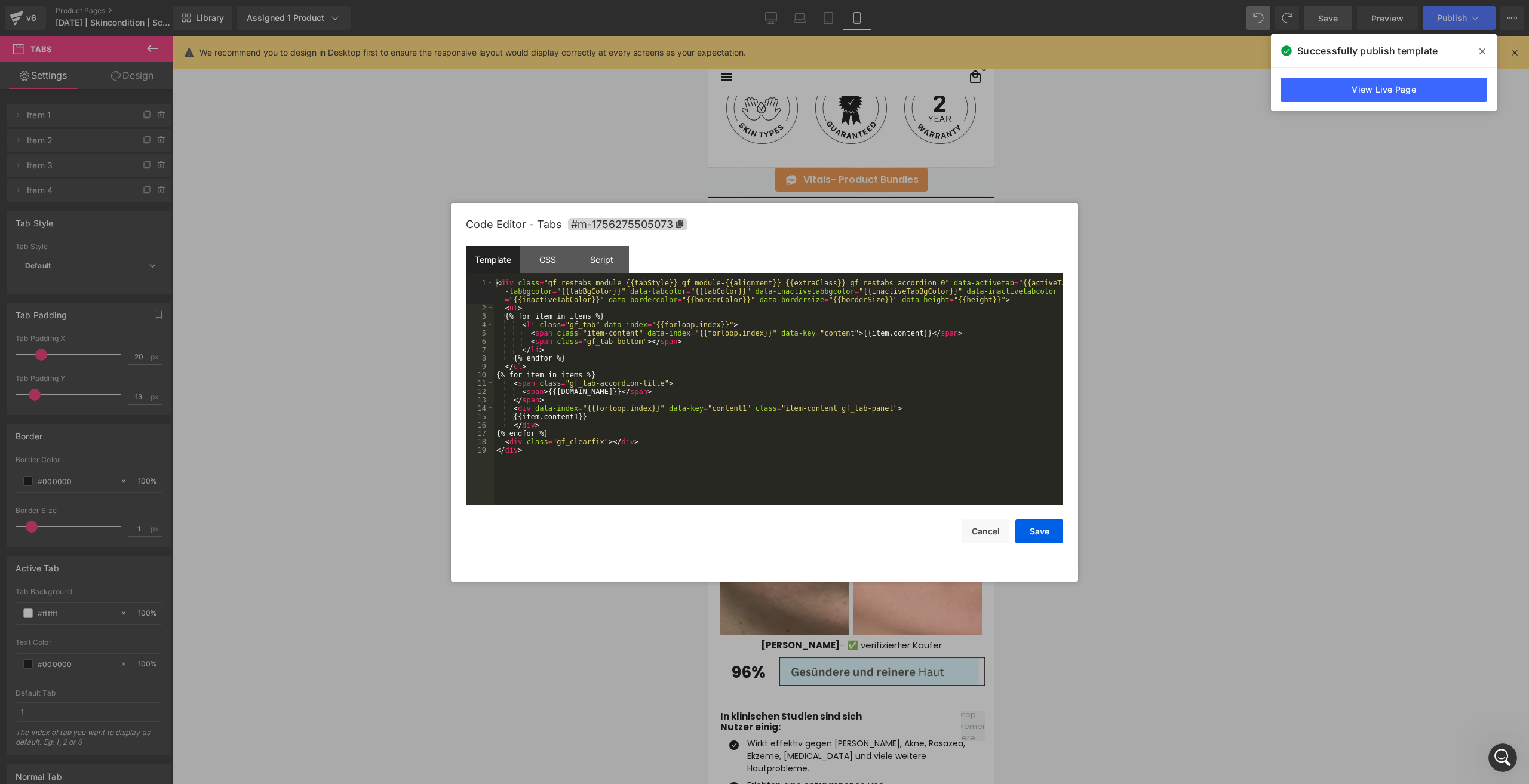
click at [830, 0] on div "Tabs You are previewing how the will restyle your page. You can not edit Elemen…" at bounding box center [764, 0] width 1529 height 0
click at [547, 265] on div "CSS" at bounding box center [548, 259] width 55 height 26
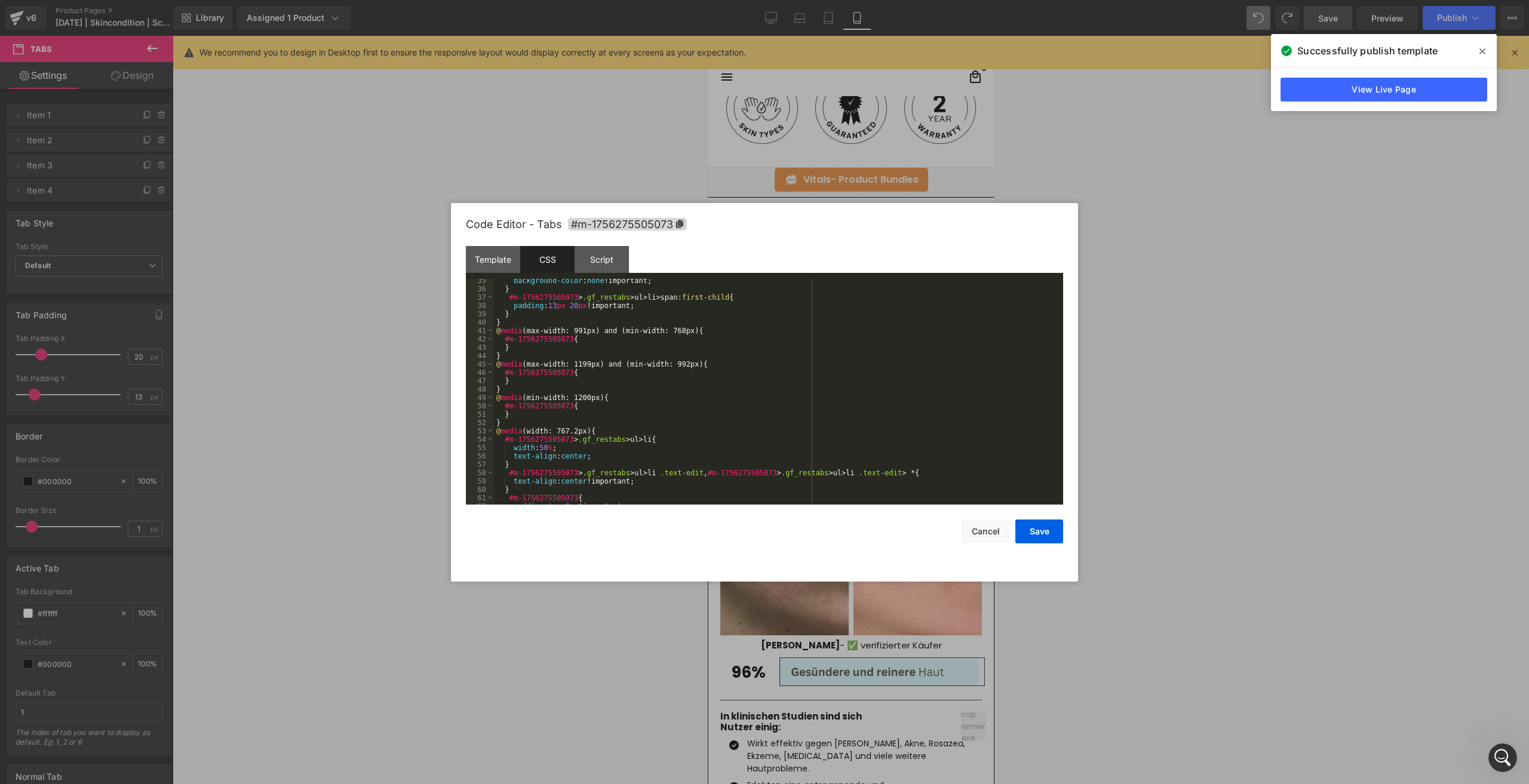
scroll to position [426, 0]
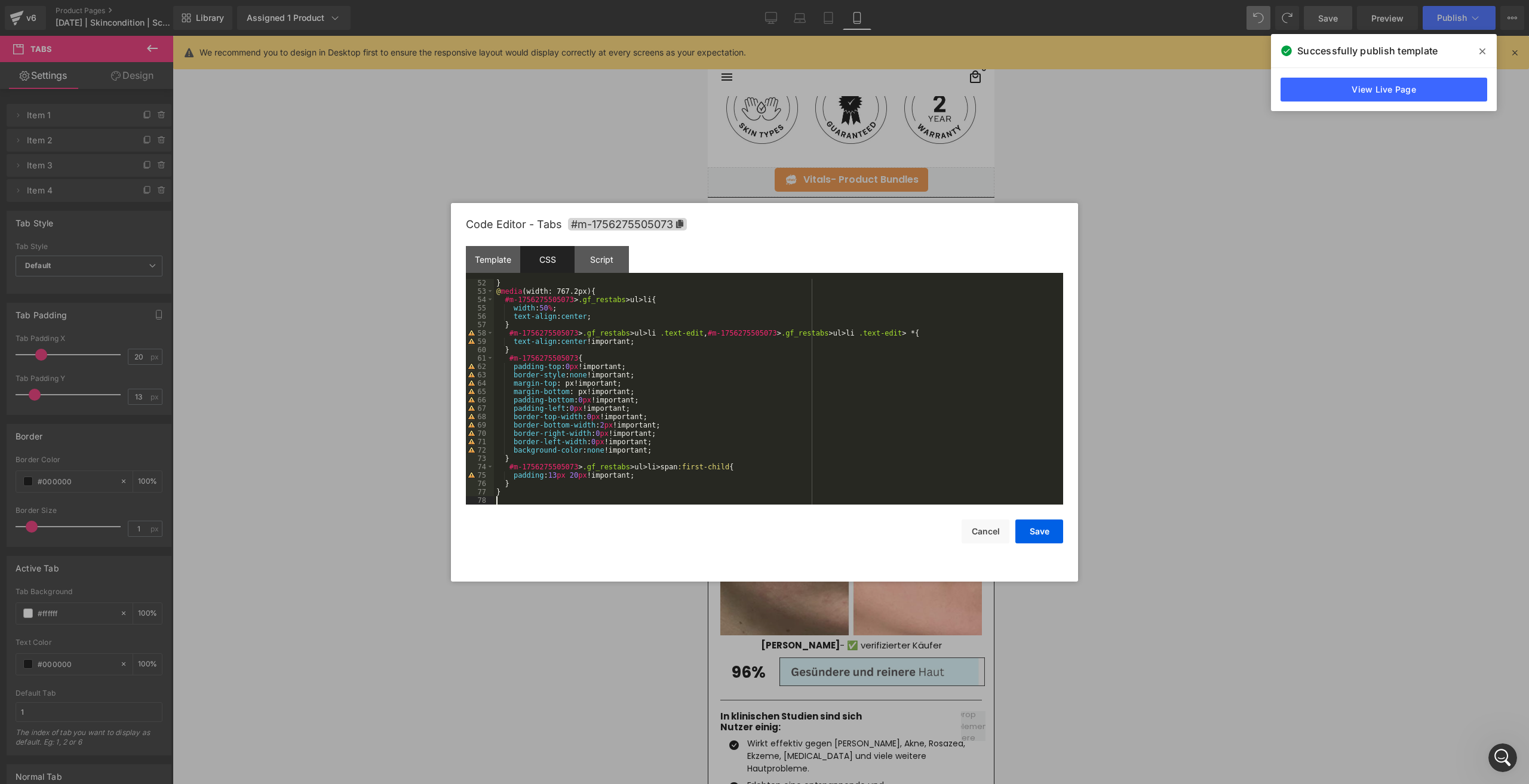
click at [543, 497] on div "} @ media (width: 767.2px) { #m-1756275505073 > .gf_restabs > ul > li { width :…" at bounding box center [776, 399] width 564 height 242
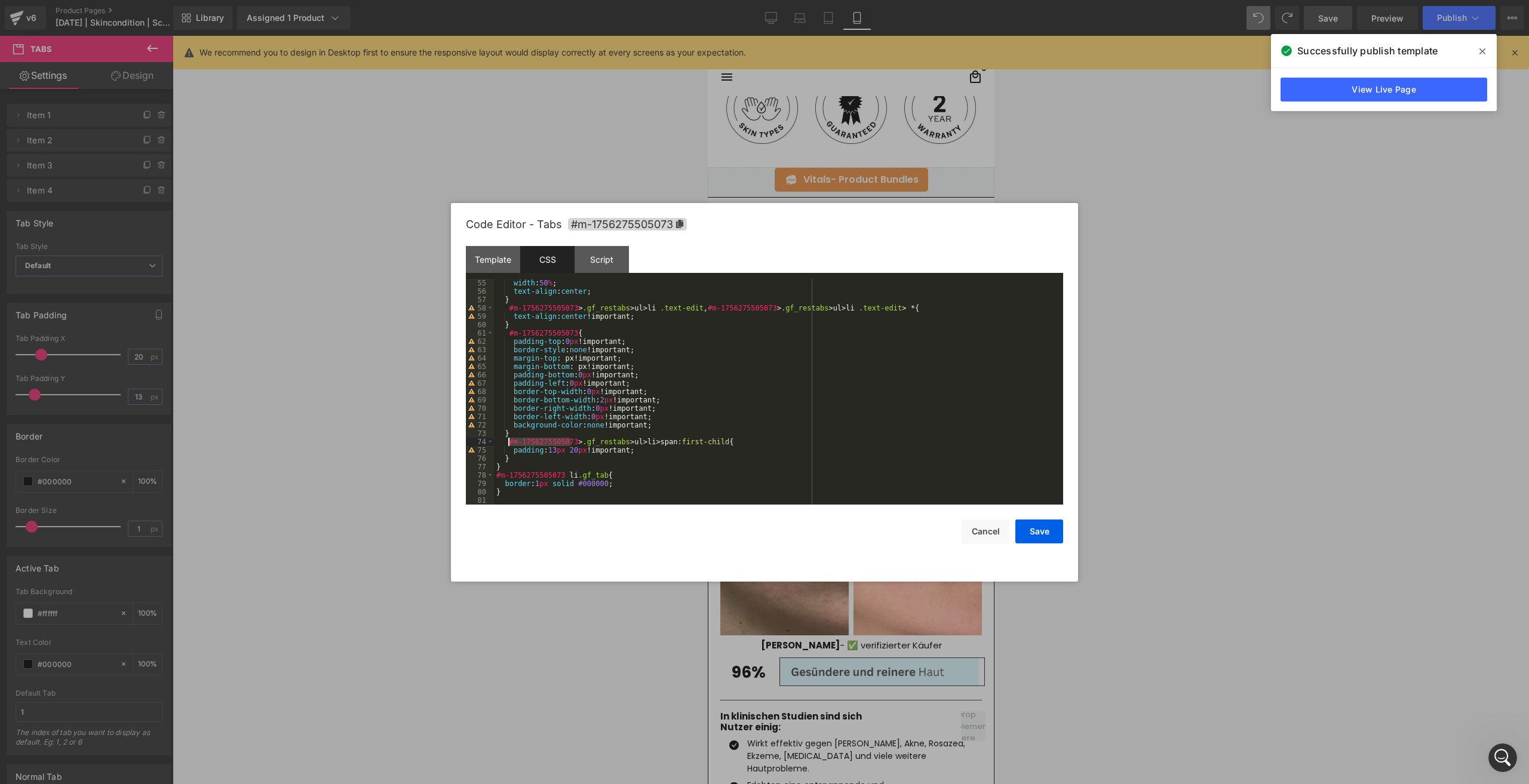
drag, startPoint x: 571, startPoint y: 439, endPoint x: 508, endPoint y: 442, distance: 63.1
click at [508, 442] on div "width : 50 % ; text-align : center ; } #m-1756275505073 > .gf_restabs > ul > li…" at bounding box center [776, 399] width 564 height 242
drag, startPoint x: 557, startPoint y: 474, endPoint x: 541, endPoint y: 475, distance: 16.0
click at [541, 475] on div "width : 50 % ; text-align : center ; } #m-1756275505073 > .gf_restabs > ul > li…" at bounding box center [776, 399] width 564 height 242
click at [556, 478] on div "width : 50 % ; text-align : center ; } #m-1756275505073 > .gf_restabs > ul > li…" at bounding box center [776, 392] width 564 height 226
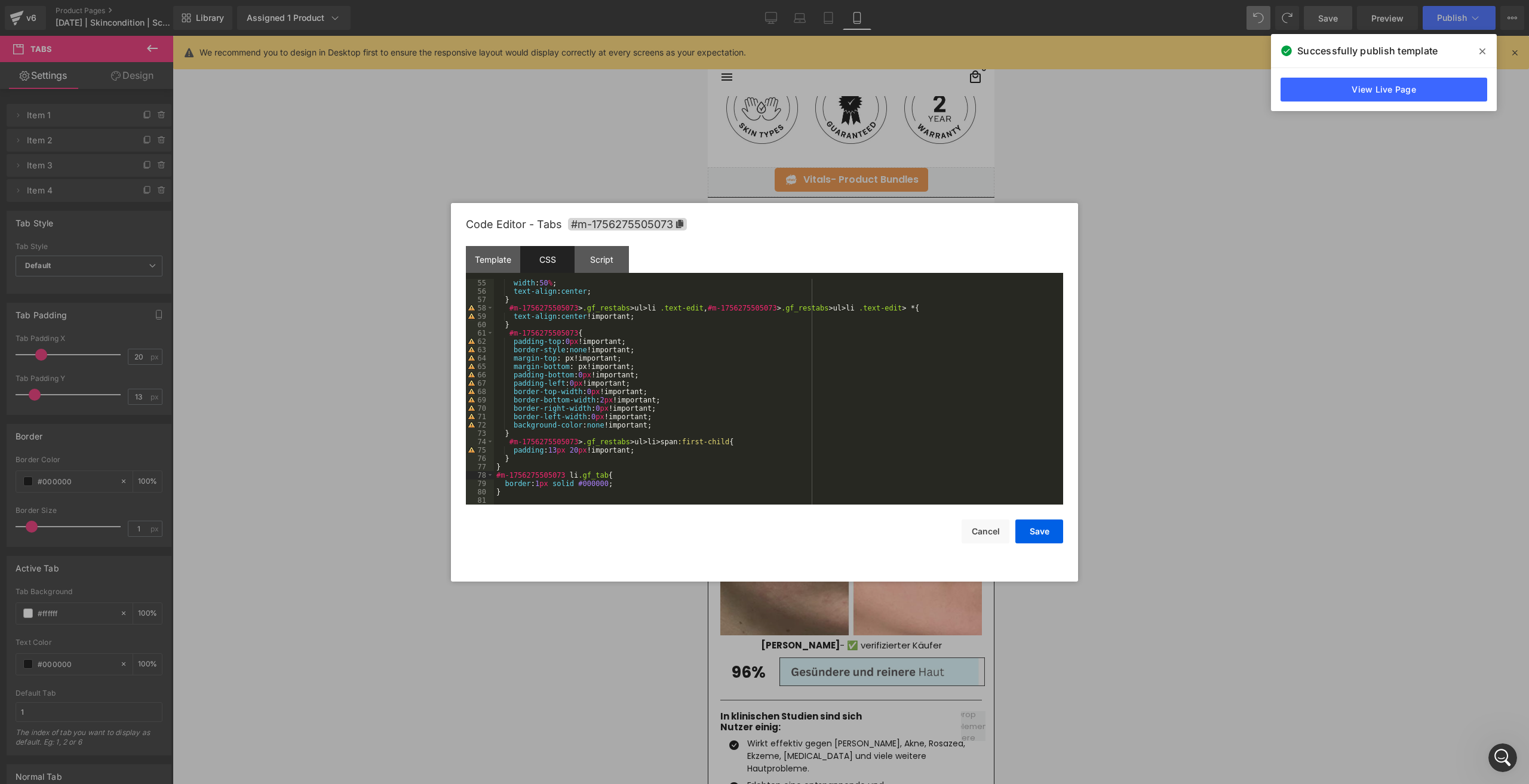
click at [552, 478] on div "width : 50 % ; text-align : center ; } #m-1756275505073 > .gf_restabs > ul > li…" at bounding box center [776, 399] width 564 height 242
click at [557, 476] on div "width : 50 % ; text-align : center ; } #m-1756275505073 > .gf_restabs > ul > li…" at bounding box center [776, 392] width 564 height 226
drag, startPoint x: 559, startPoint y: 476, endPoint x: 495, endPoint y: 474, distance: 64.0
click at [495, 474] on div "width : 50 % ; text-align : center ; } #m-1756275505073 > .gf_restabs > ul > li…" at bounding box center [776, 399] width 564 height 242
click at [1049, 526] on button "Save" at bounding box center [1038, 531] width 48 height 24
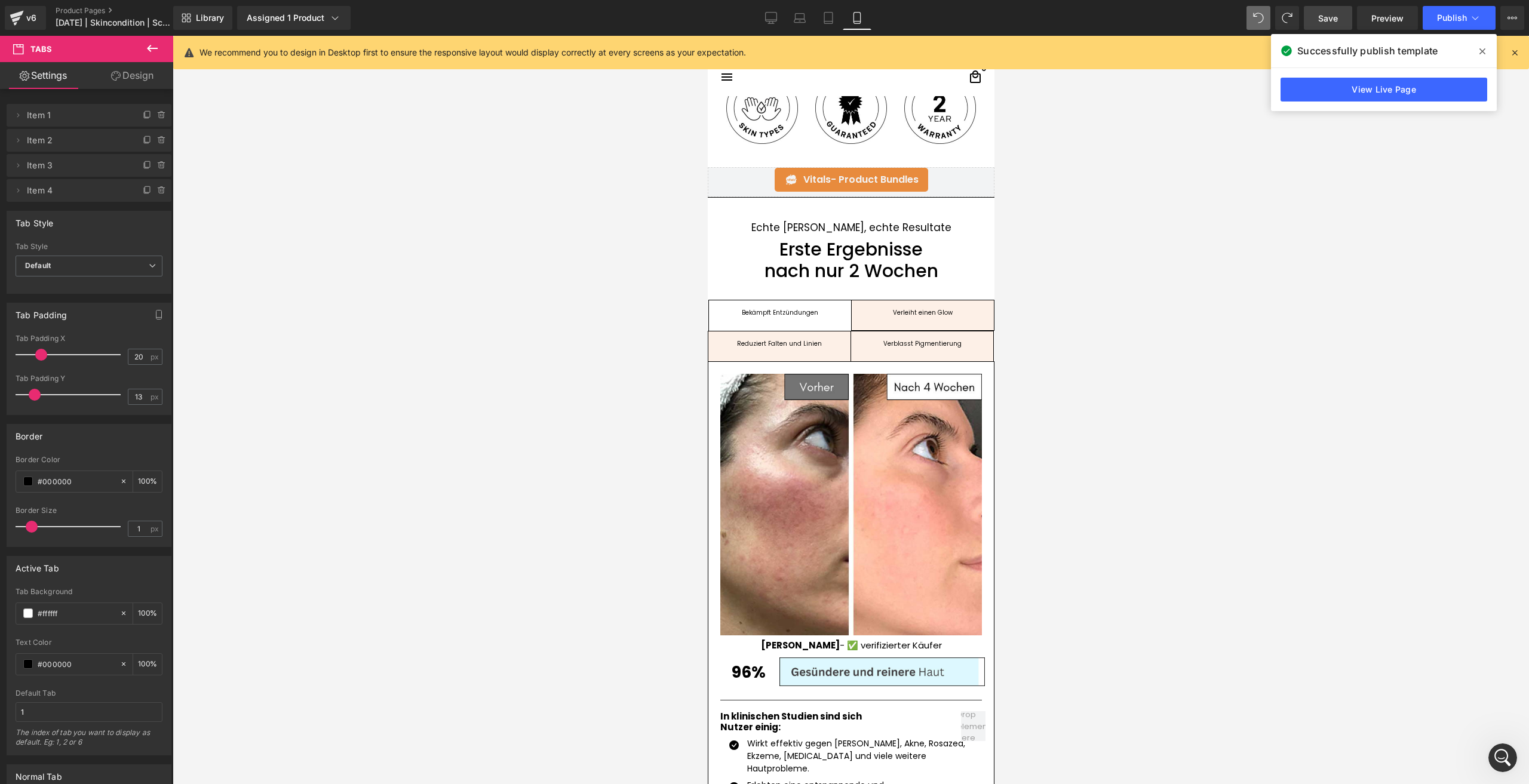
click at [1315, 22] on link "Save" at bounding box center [1328, 18] width 48 height 24
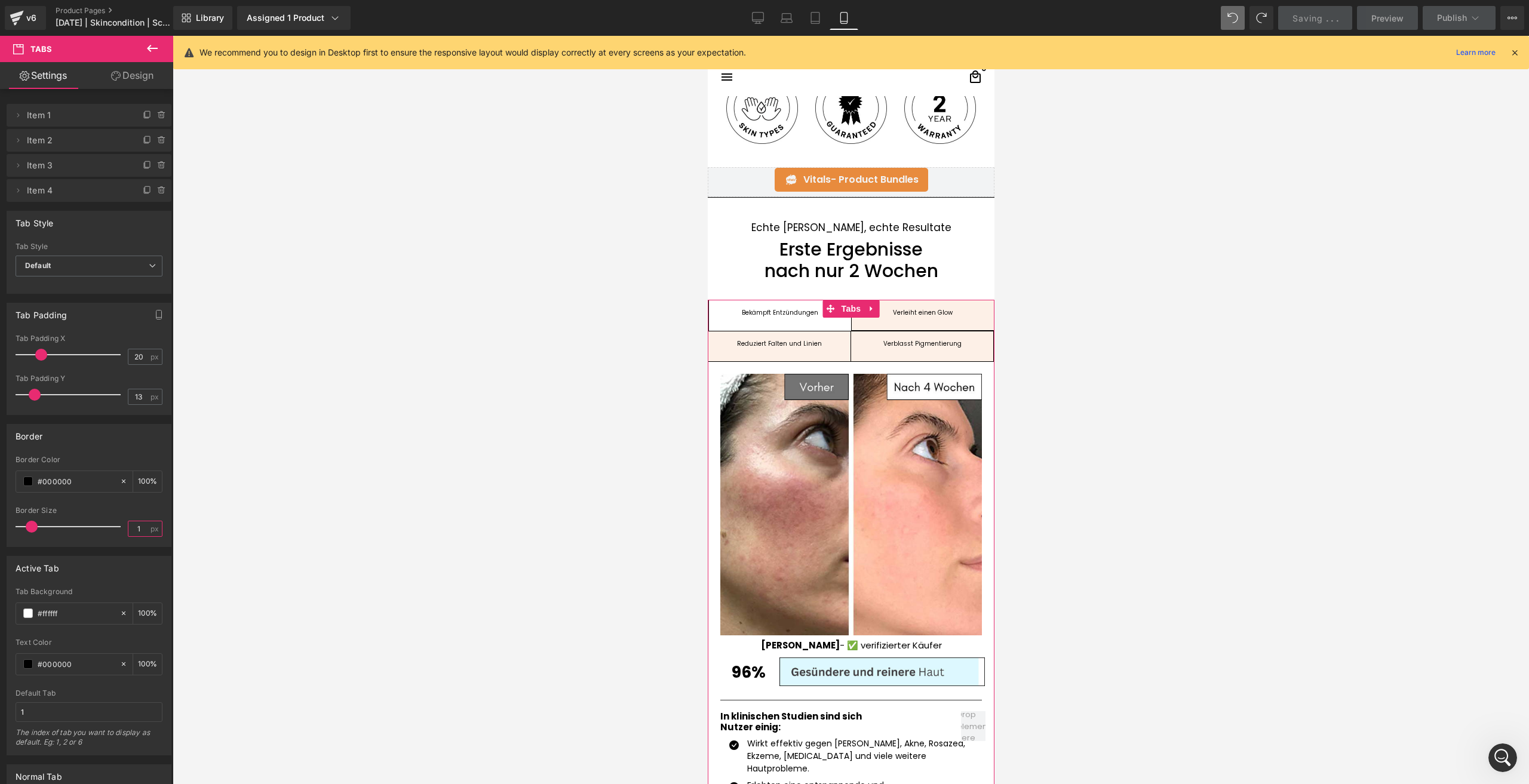
click at [132, 528] on input "1" at bounding box center [139, 528] width 21 height 15
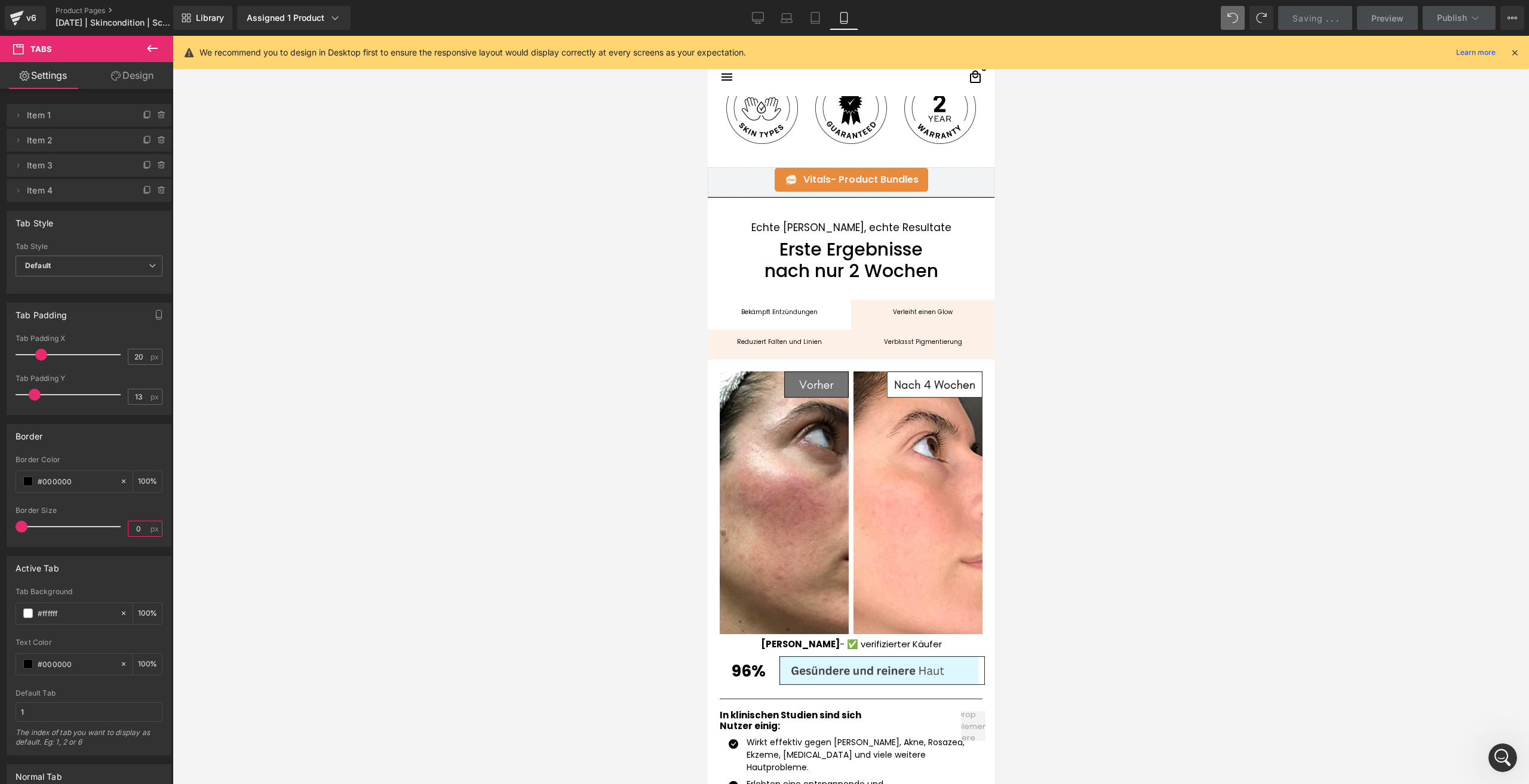
type input "0"
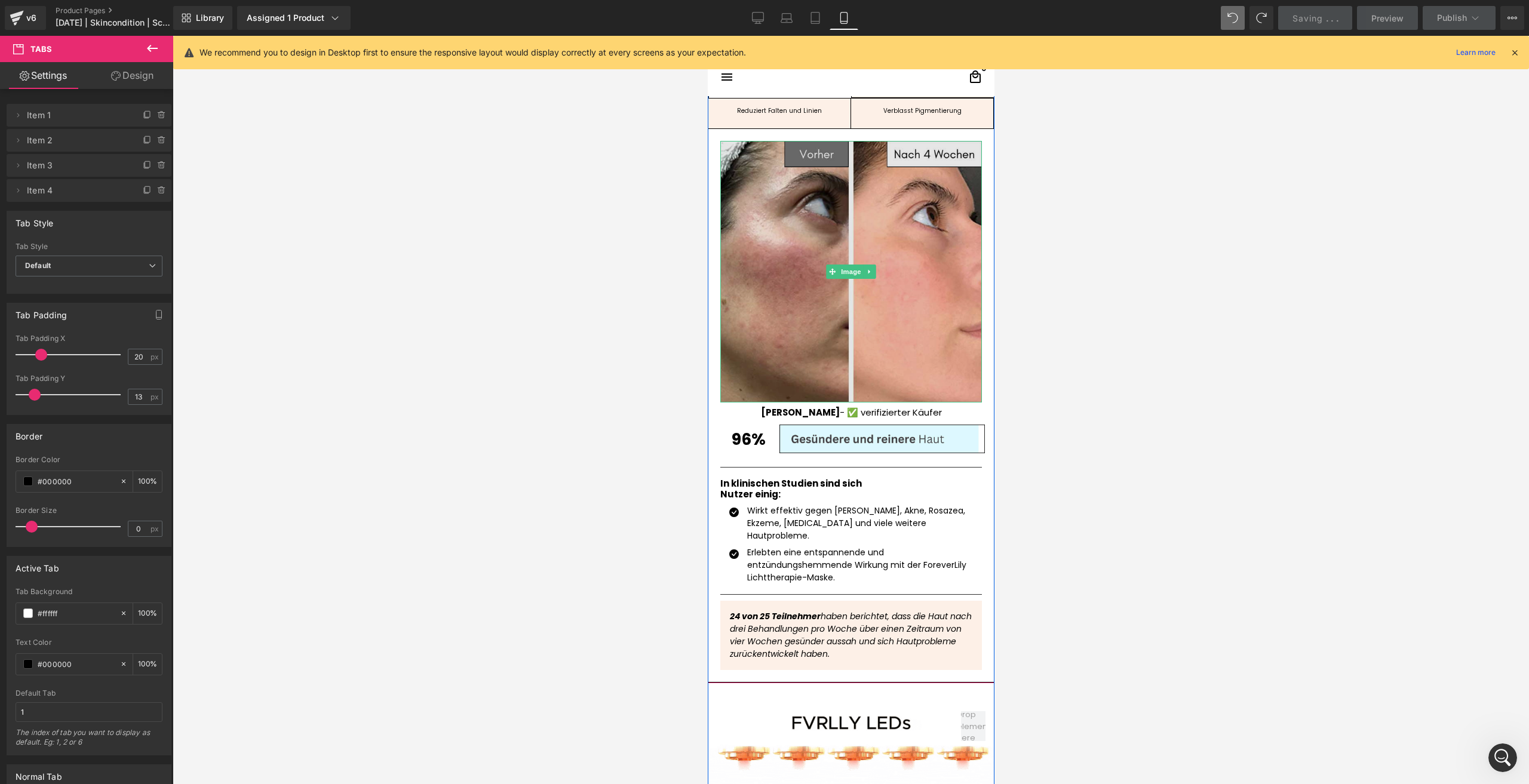
scroll to position [1373, 0]
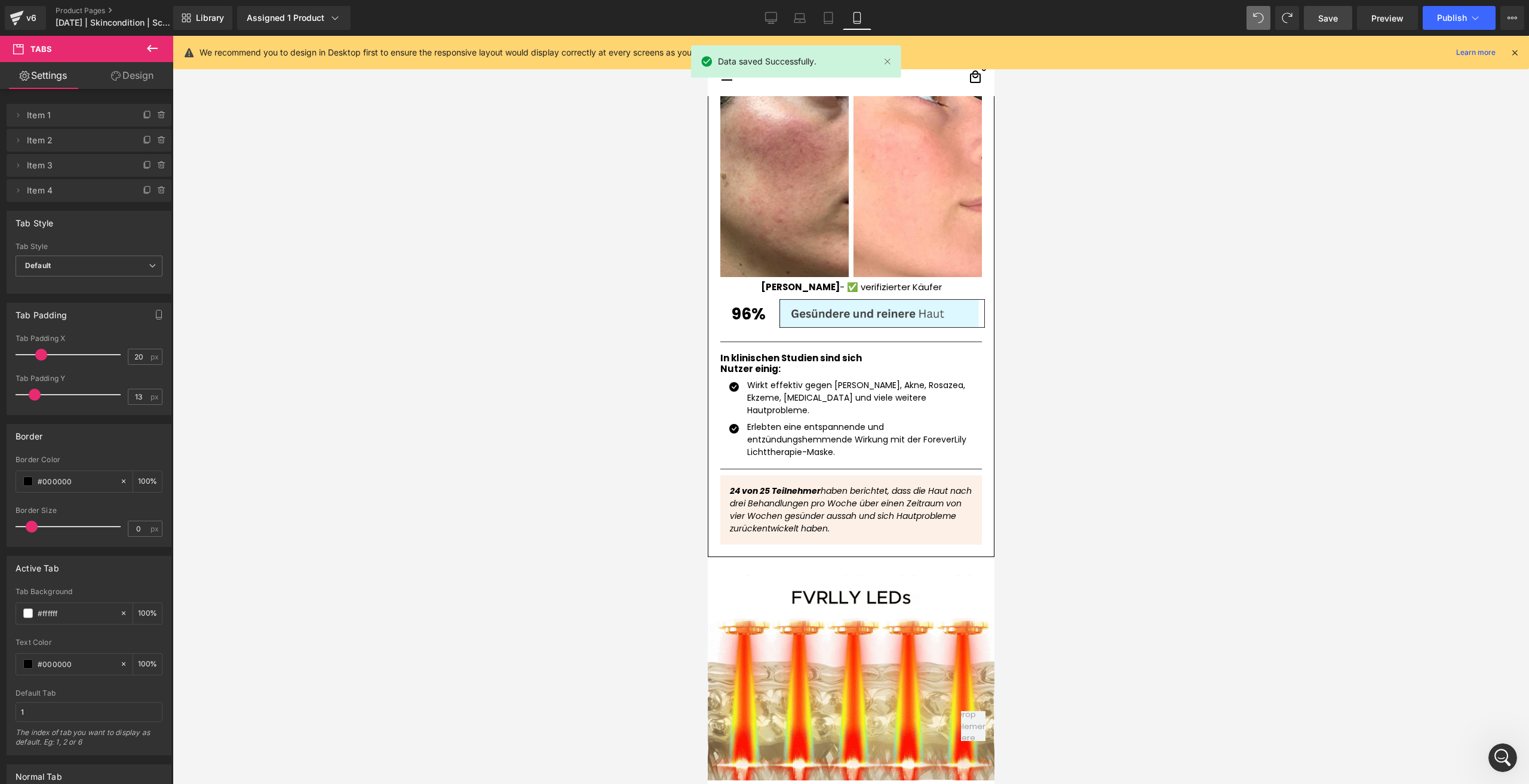
click at [1315, 22] on link "Save" at bounding box center [1328, 18] width 48 height 24
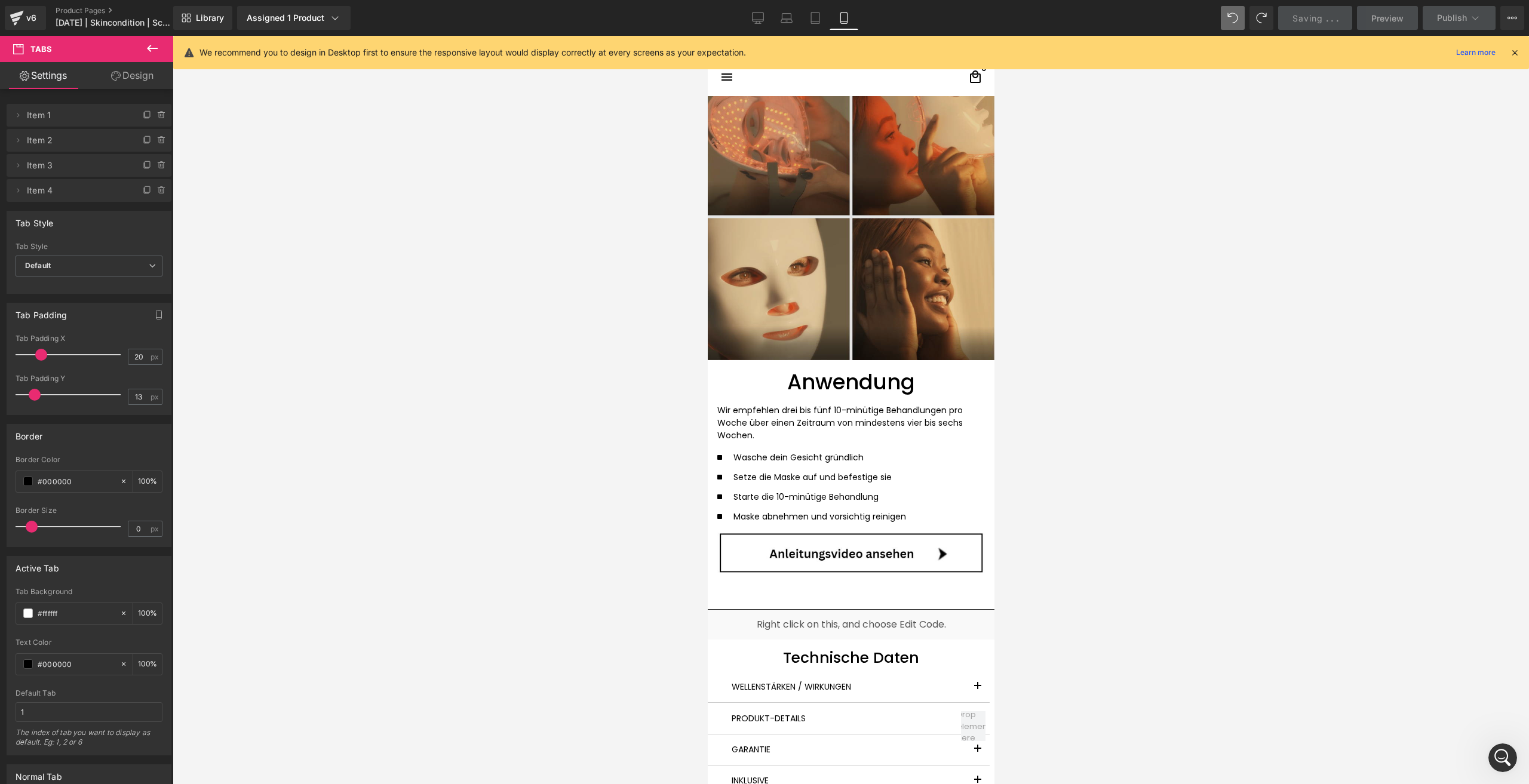
scroll to position [2686, 0]
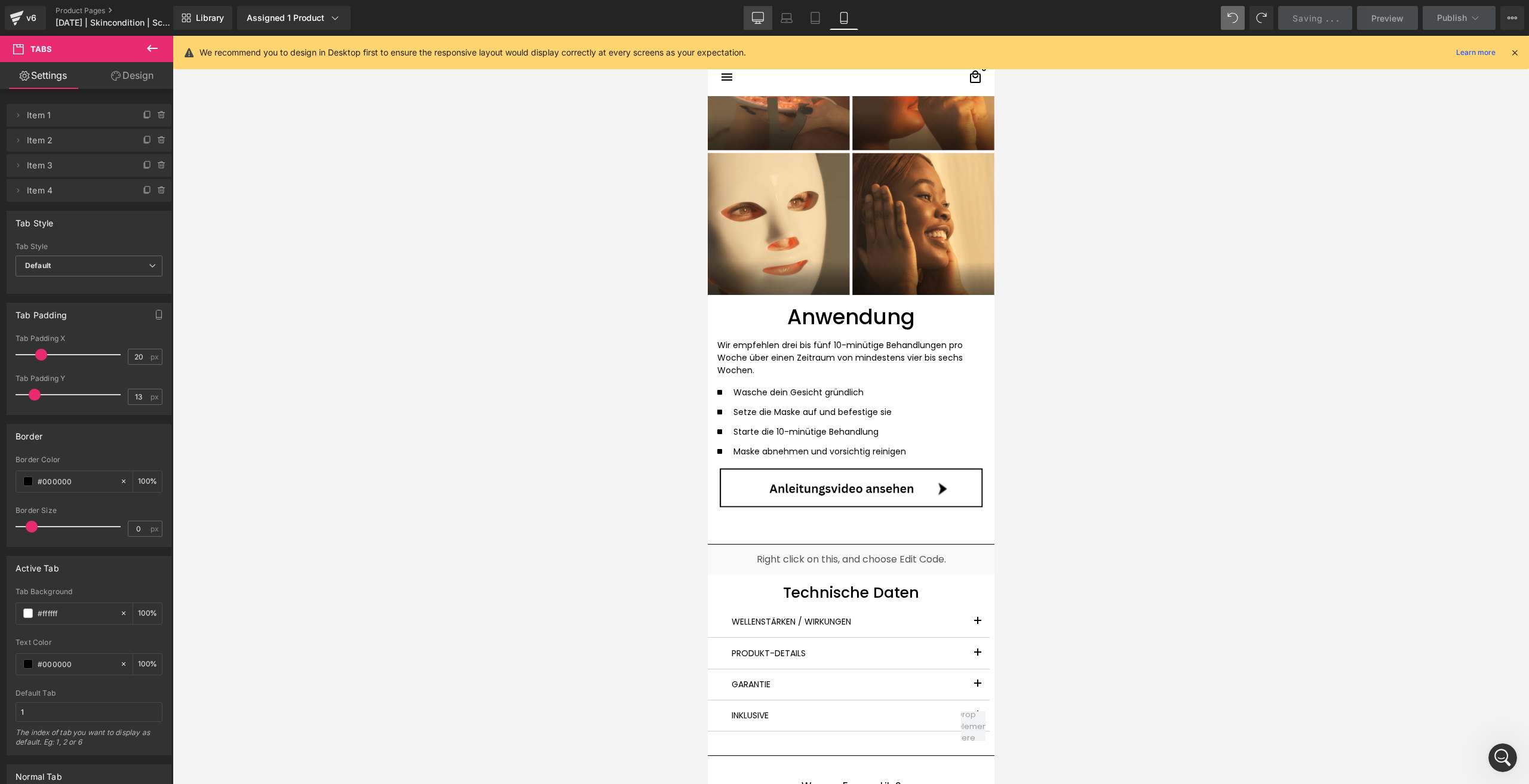
click at [756, 12] on icon at bounding box center [758, 16] width 12 height 9
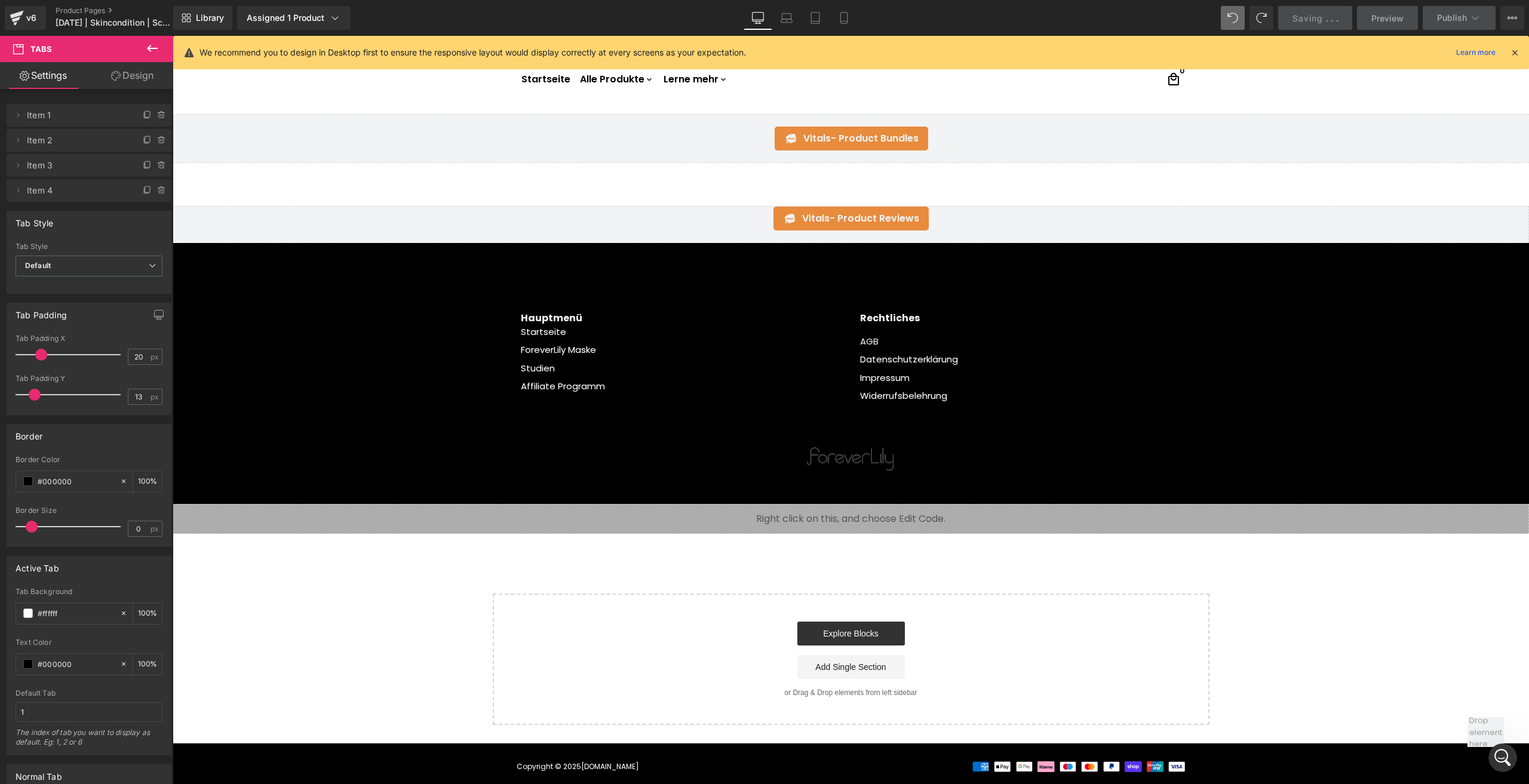
scroll to position [0, 0]
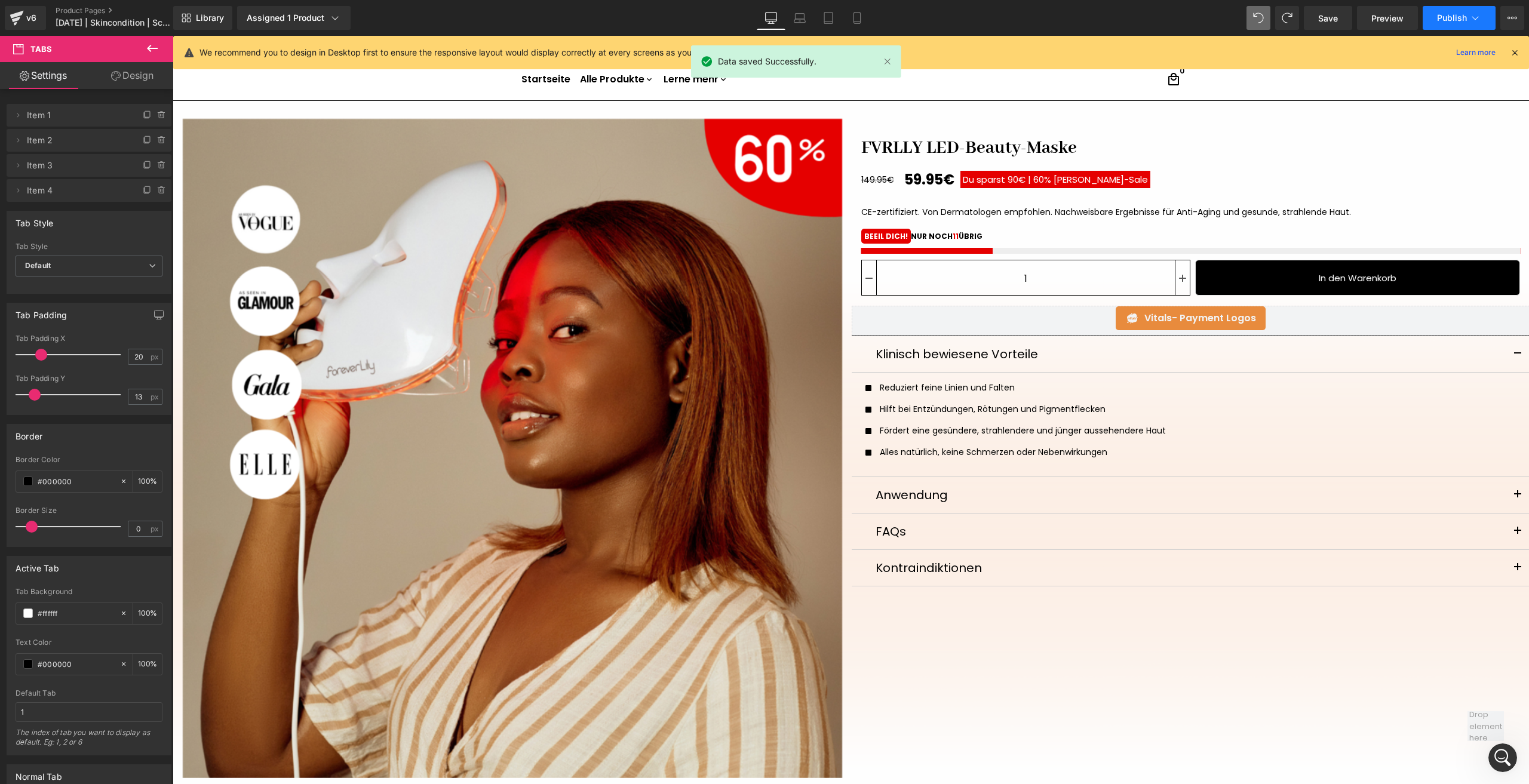
click at [1432, 18] on button "Publish" at bounding box center [1459, 18] width 73 height 24
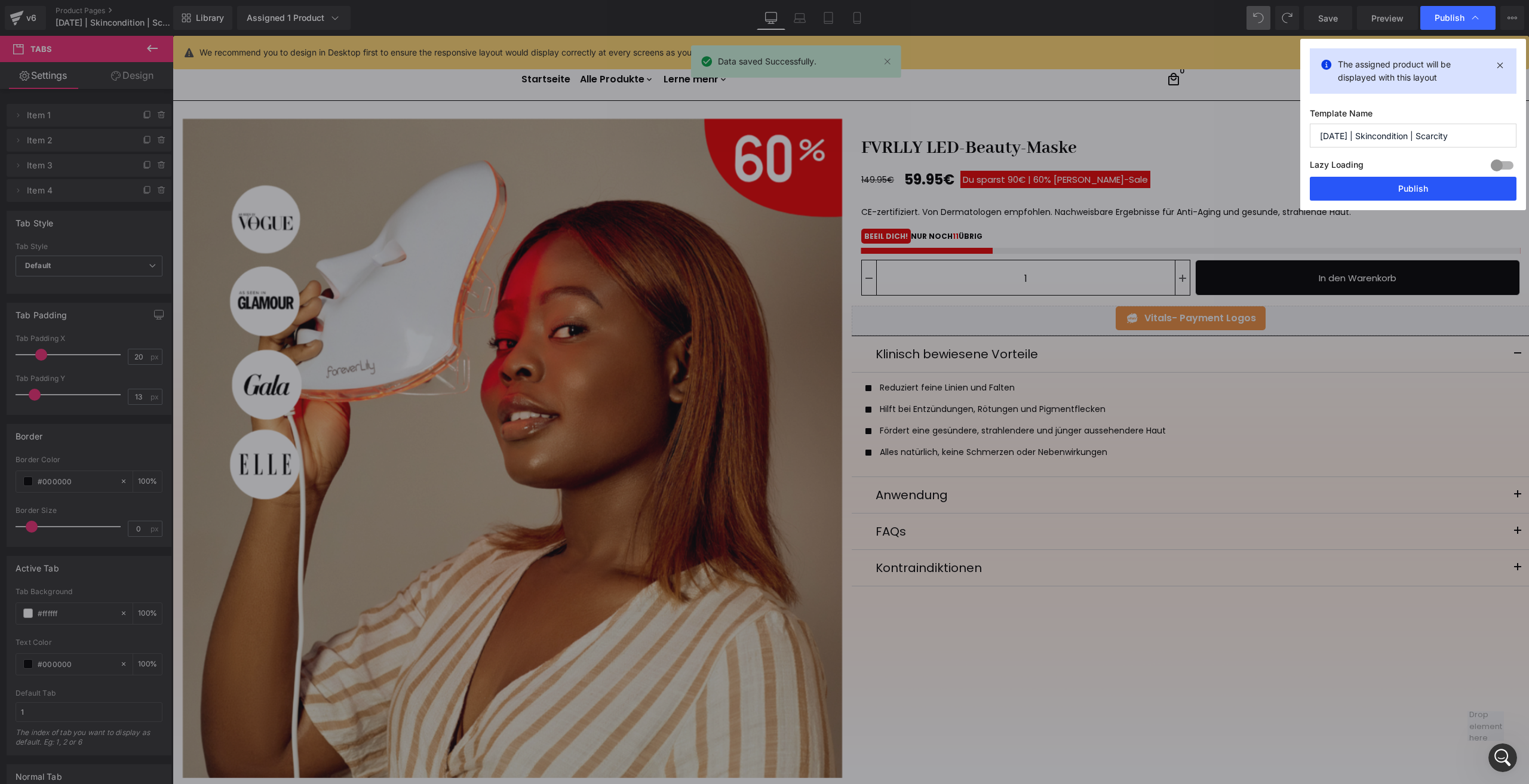
click at [1357, 195] on button "Publish" at bounding box center [1412, 188] width 206 height 24
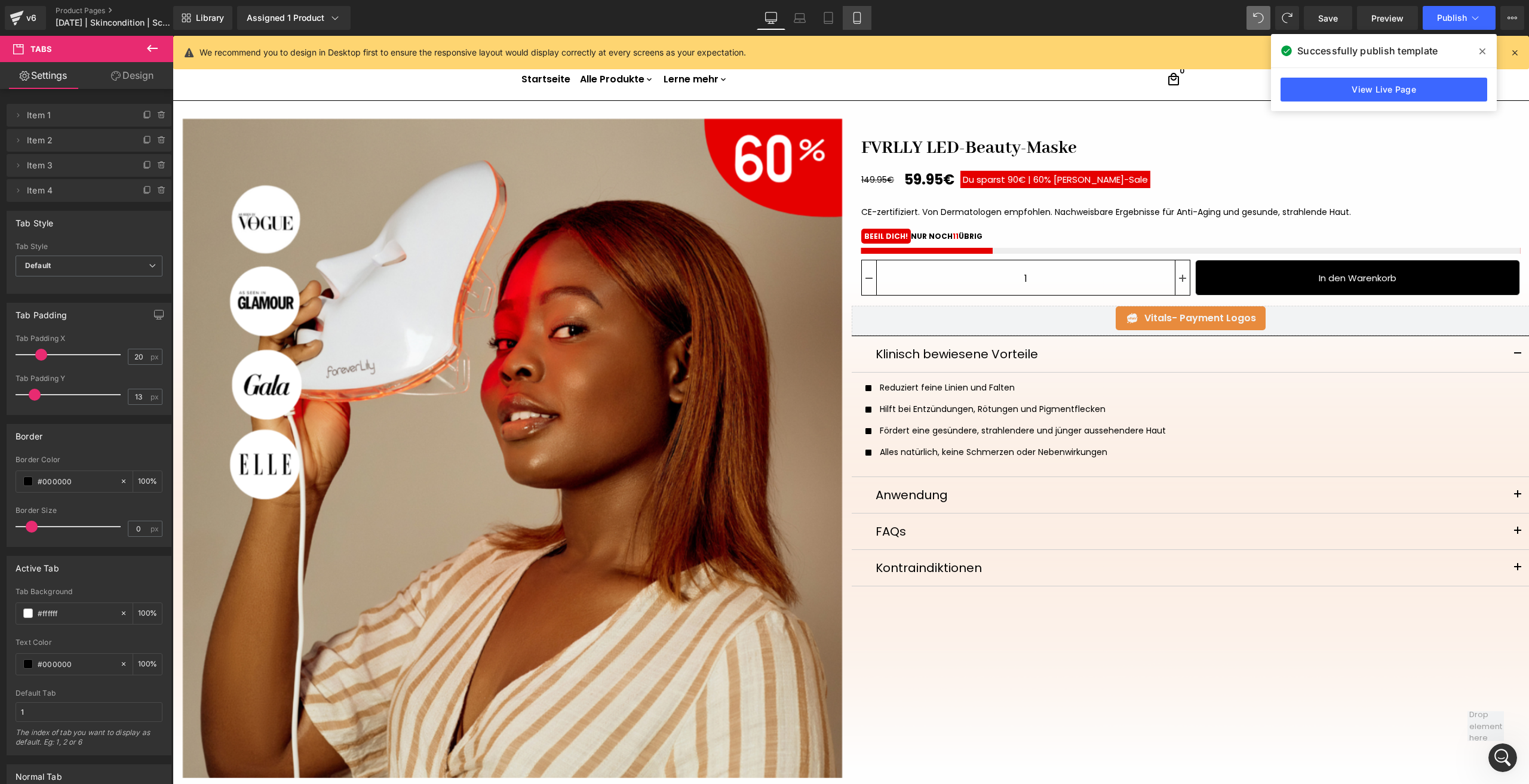
click at [857, 9] on link "Mobile" at bounding box center [857, 18] width 29 height 24
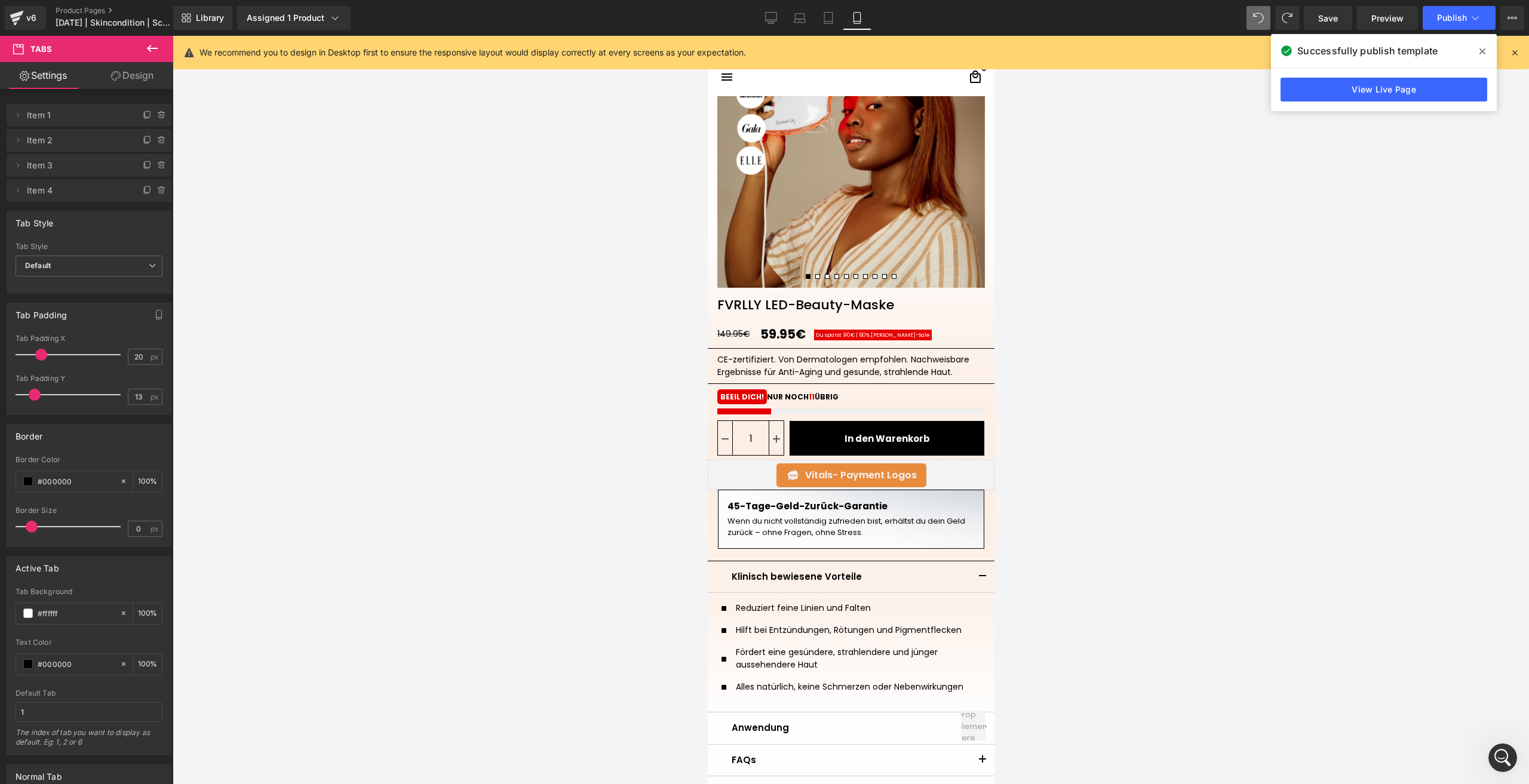
scroll to position [145, 0]
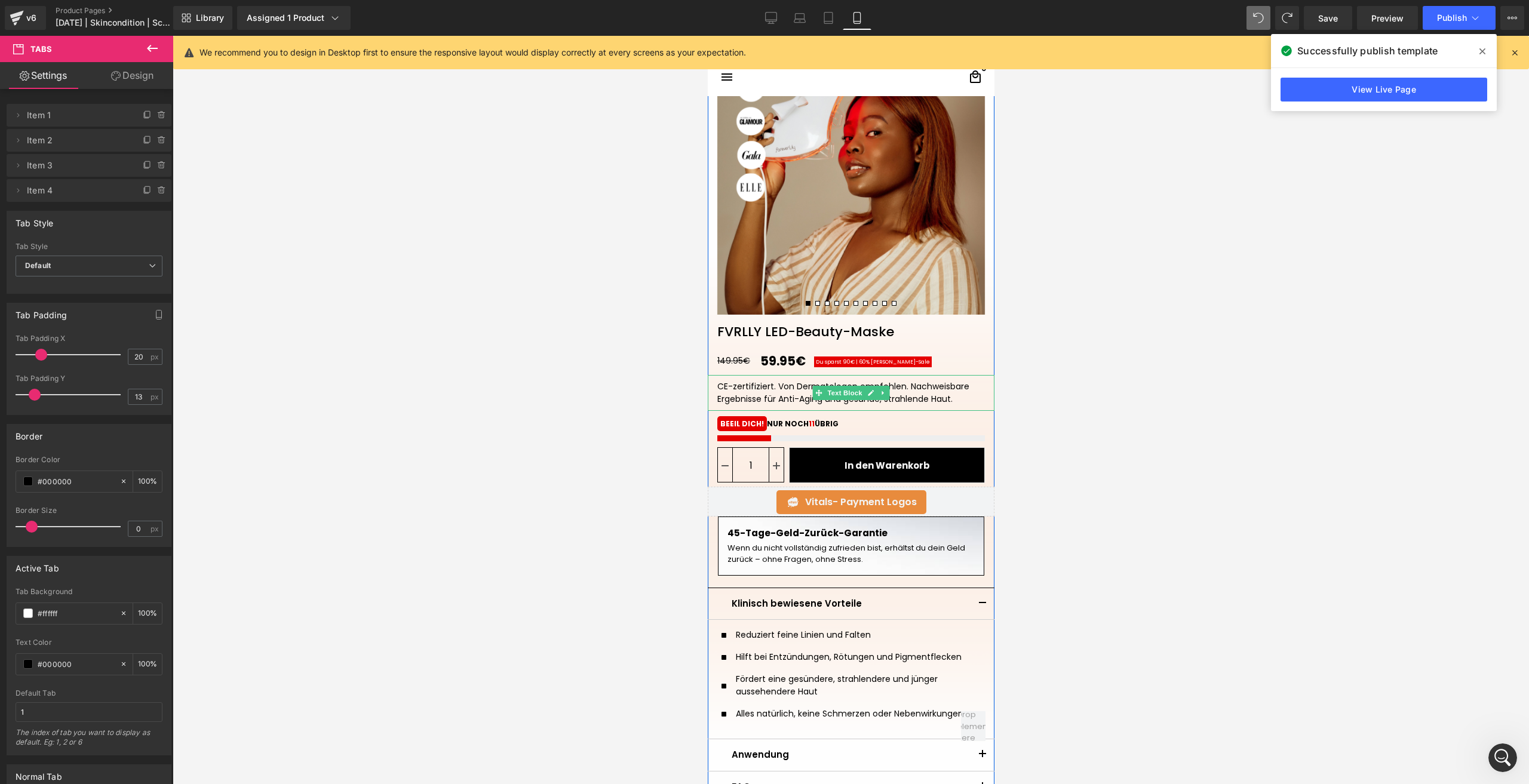
click at [940, 391] on div "CE-zertifiziert. Von Dermatologen empfohlen. Nachweisbare Ergebnisse für Anti-A…" at bounding box center [850, 392] width 267 height 25
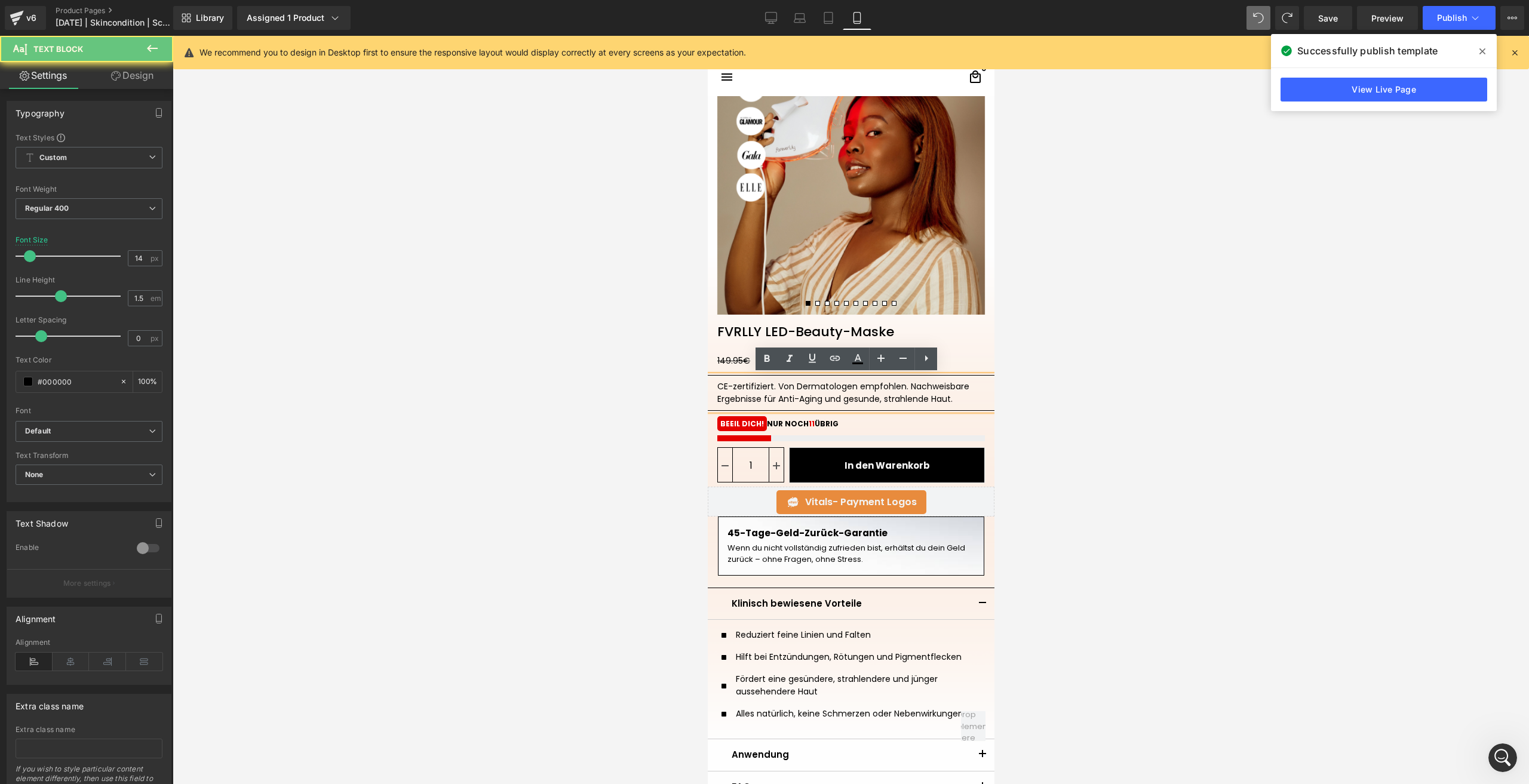
click at [962, 390] on div "CE-zertifiziert. Von Dermatologen empfohlen. Nachweisbare Ergebnisse für Anti-A…" at bounding box center [850, 392] width 267 height 25
drag, startPoint x: 756, startPoint y: 400, endPoint x: 942, endPoint y: 387, distance: 186.5
click at [942, 387] on div "CE-zertifiziert. Von Dermatologen empfohlen. Nachweisbare Ergebnisse für Anti-A…" at bounding box center [850, 392] width 267 height 25
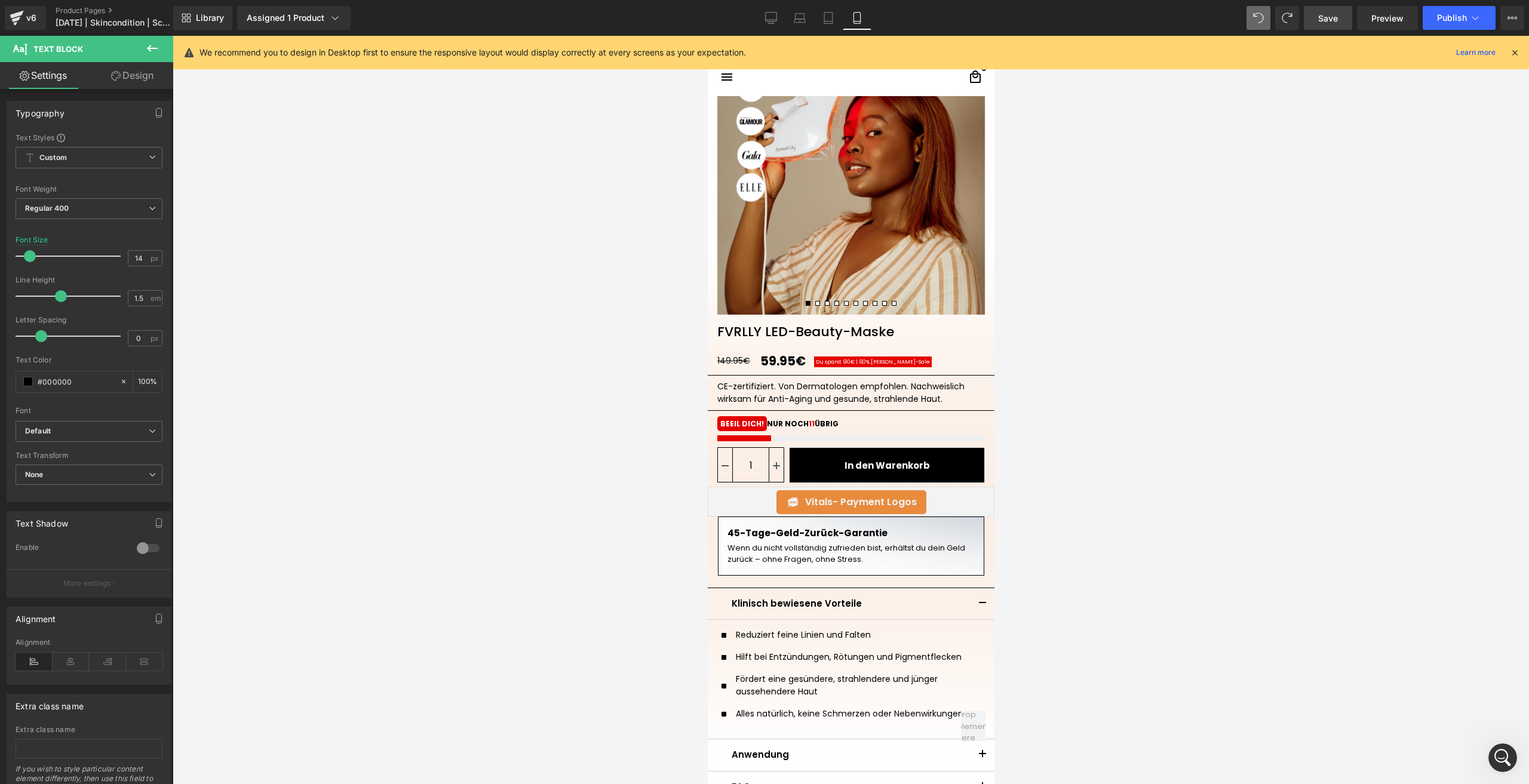
click at [1319, 22] on span "Save" at bounding box center [1327, 18] width 19 height 12
click at [1434, 26] on button "Publish" at bounding box center [1459, 18] width 73 height 24
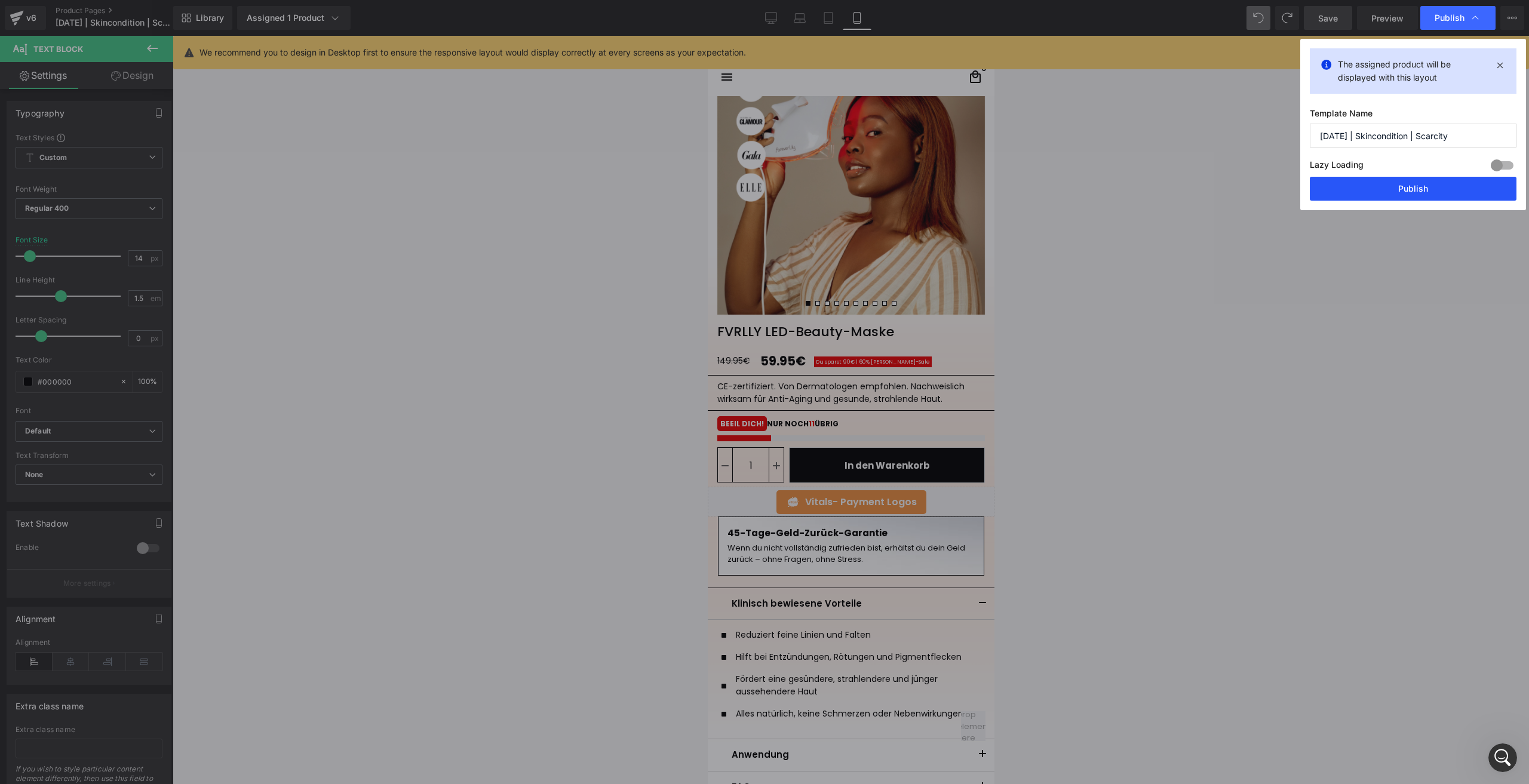
click at [1391, 189] on button "Publish" at bounding box center [1412, 188] width 206 height 24
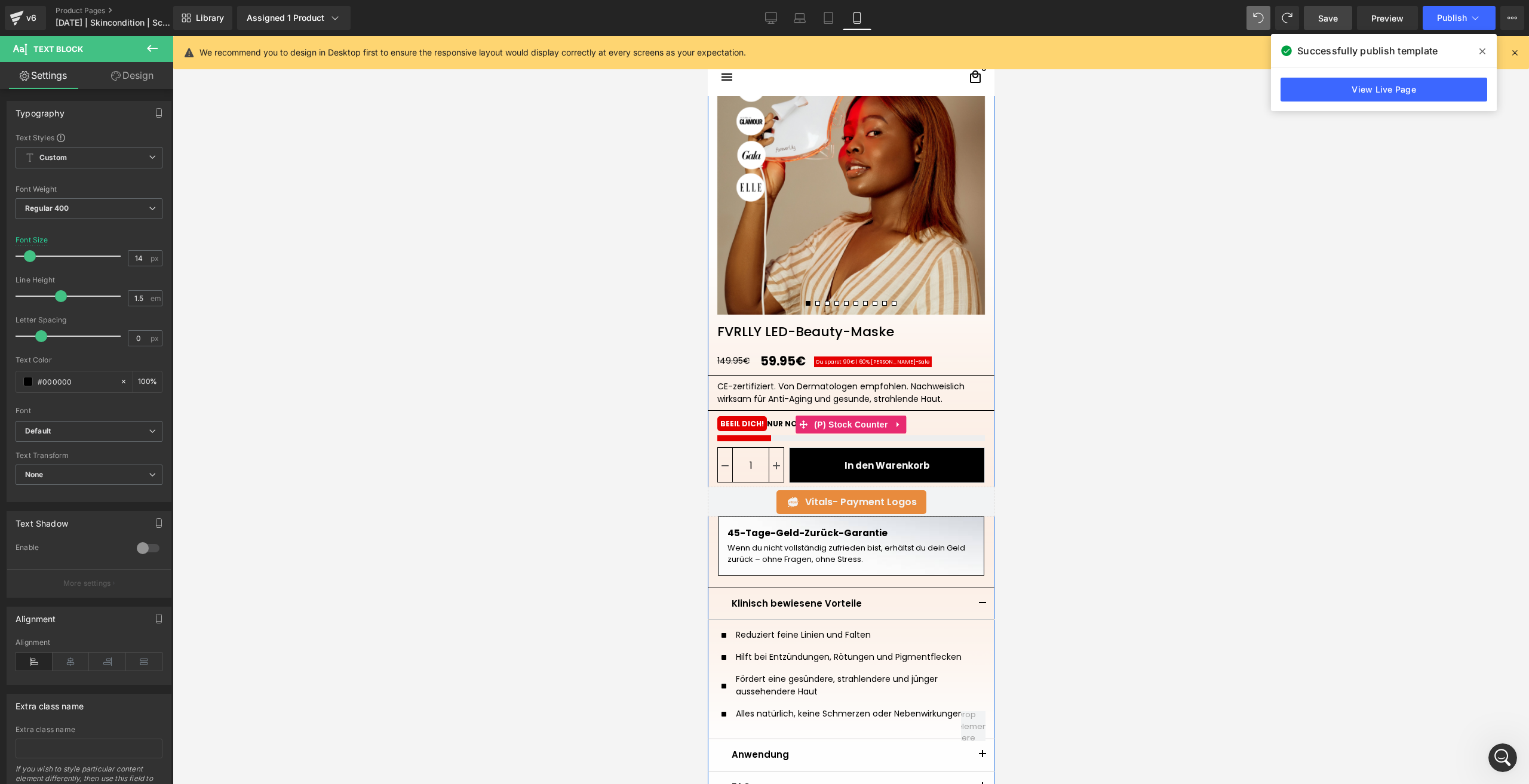
click at [741, 421] on mark "BEEIL DICH!" at bounding box center [742, 423] width 50 height 15
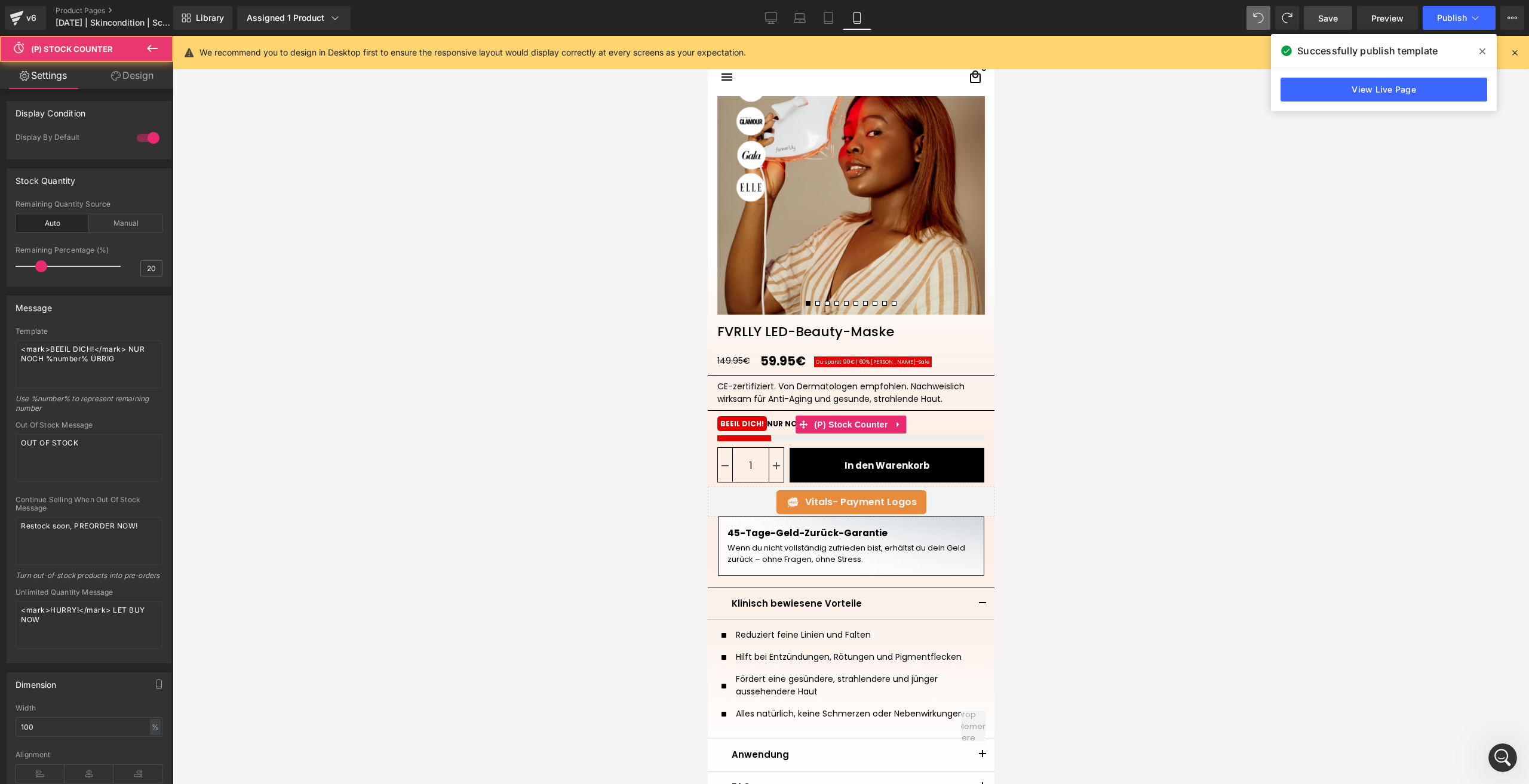
click at [102, 63] on link "Design" at bounding box center [132, 76] width 86 height 26
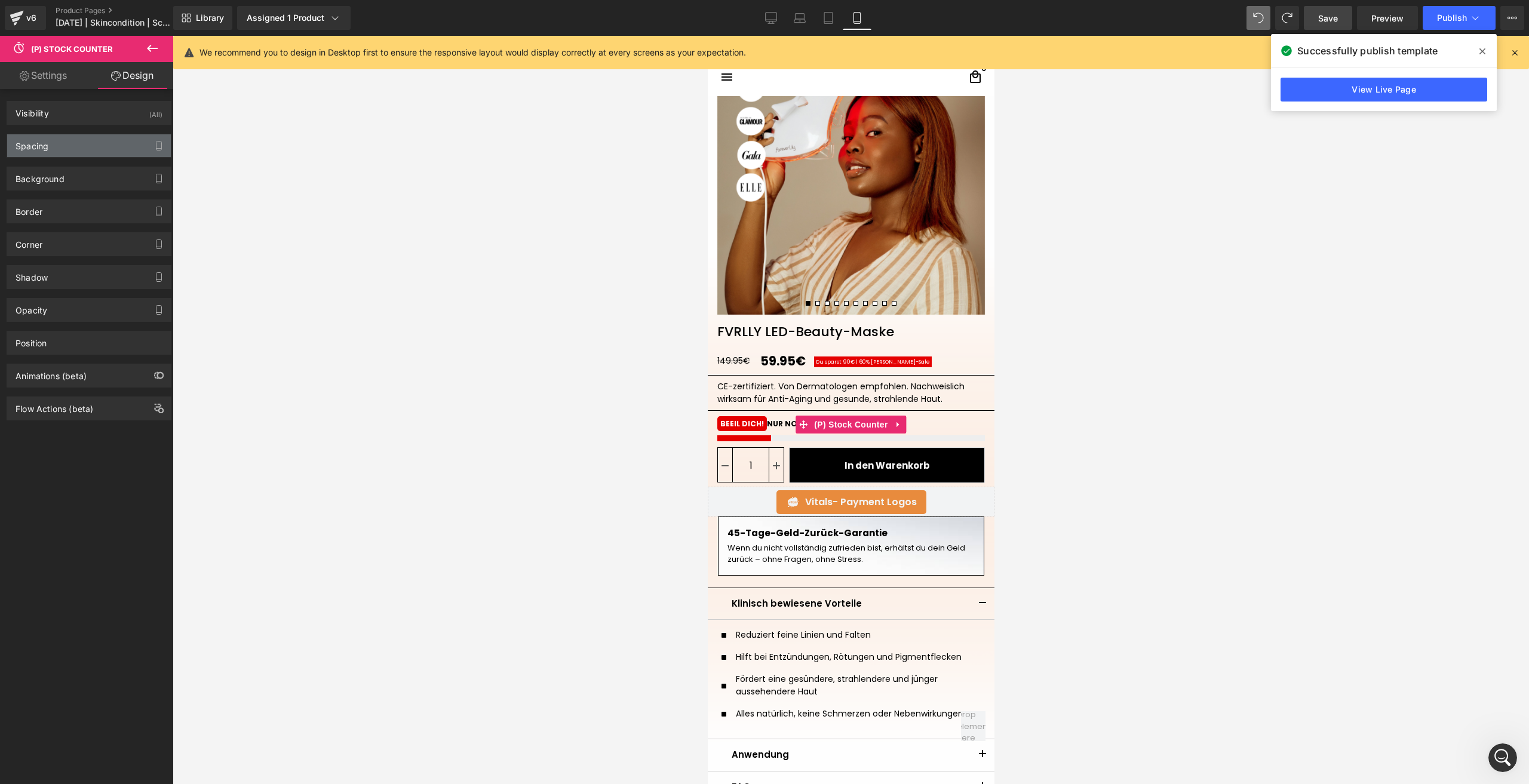
click at [87, 142] on div "Spacing" at bounding box center [89, 145] width 164 height 23
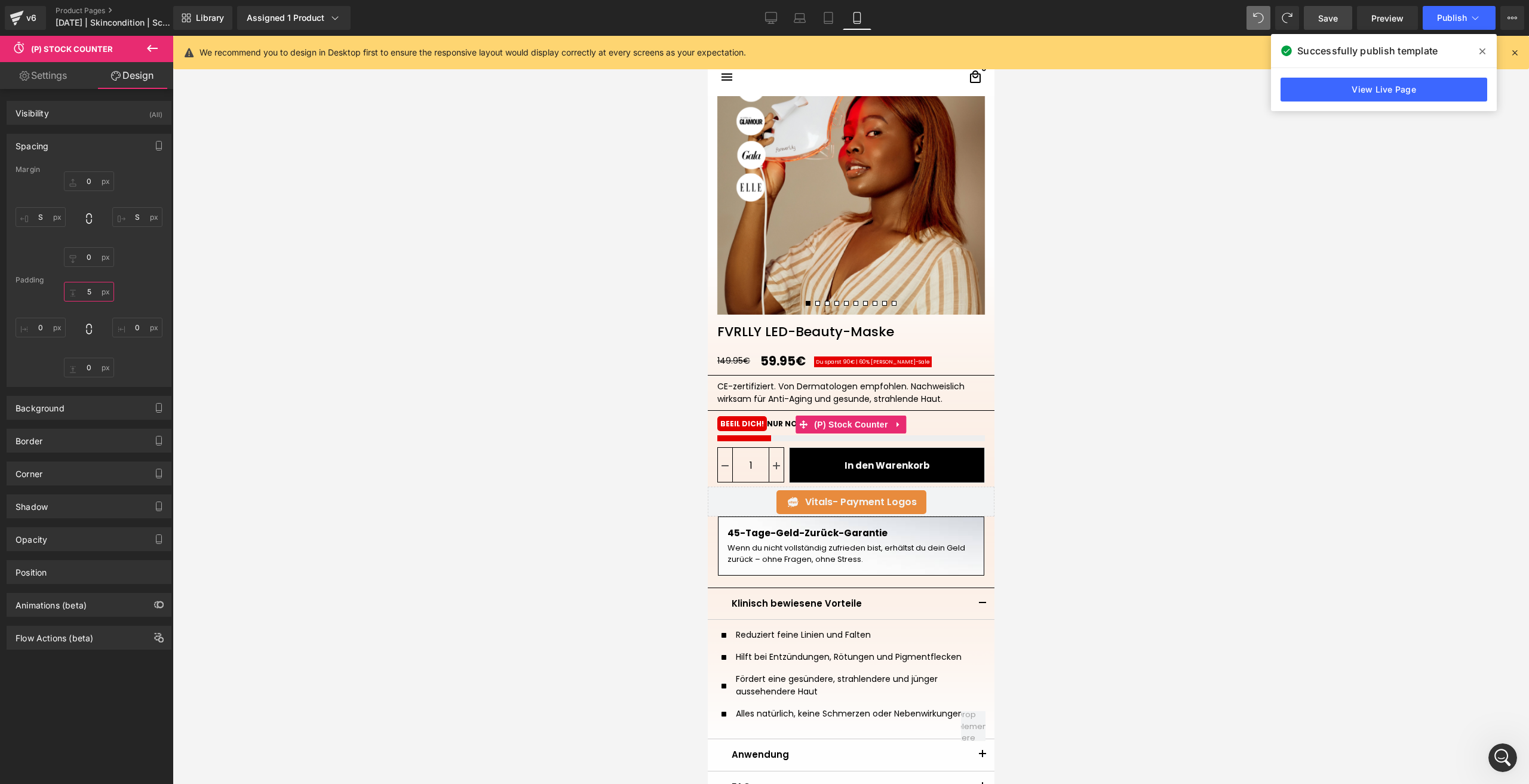
click at [80, 296] on input "text" at bounding box center [89, 291] width 50 height 19
click at [1322, 23] on span "Save" at bounding box center [1327, 18] width 19 height 12
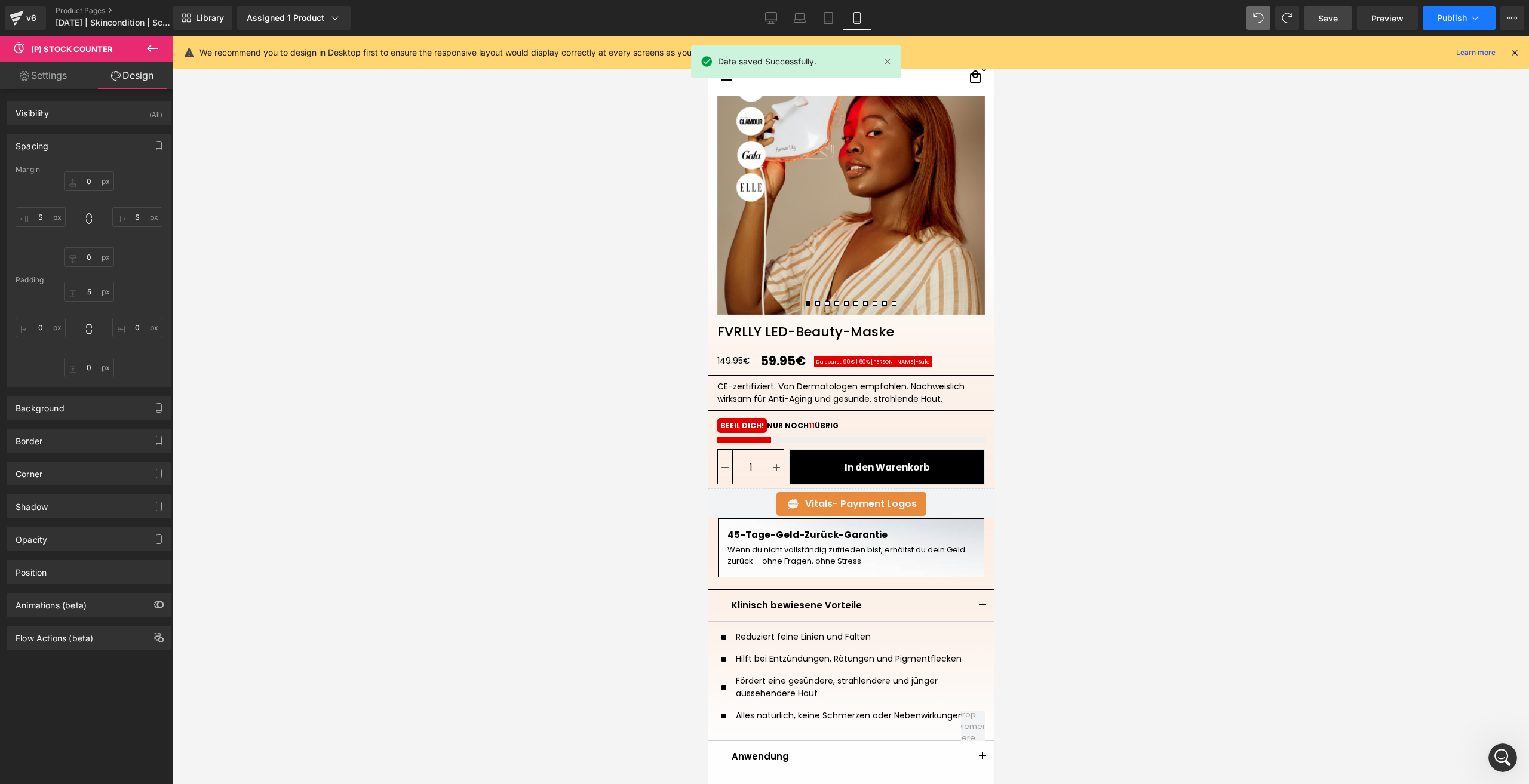
click at [1460, 19] on span "Publish" at bounding box center [1452, 18] width 30 height 9
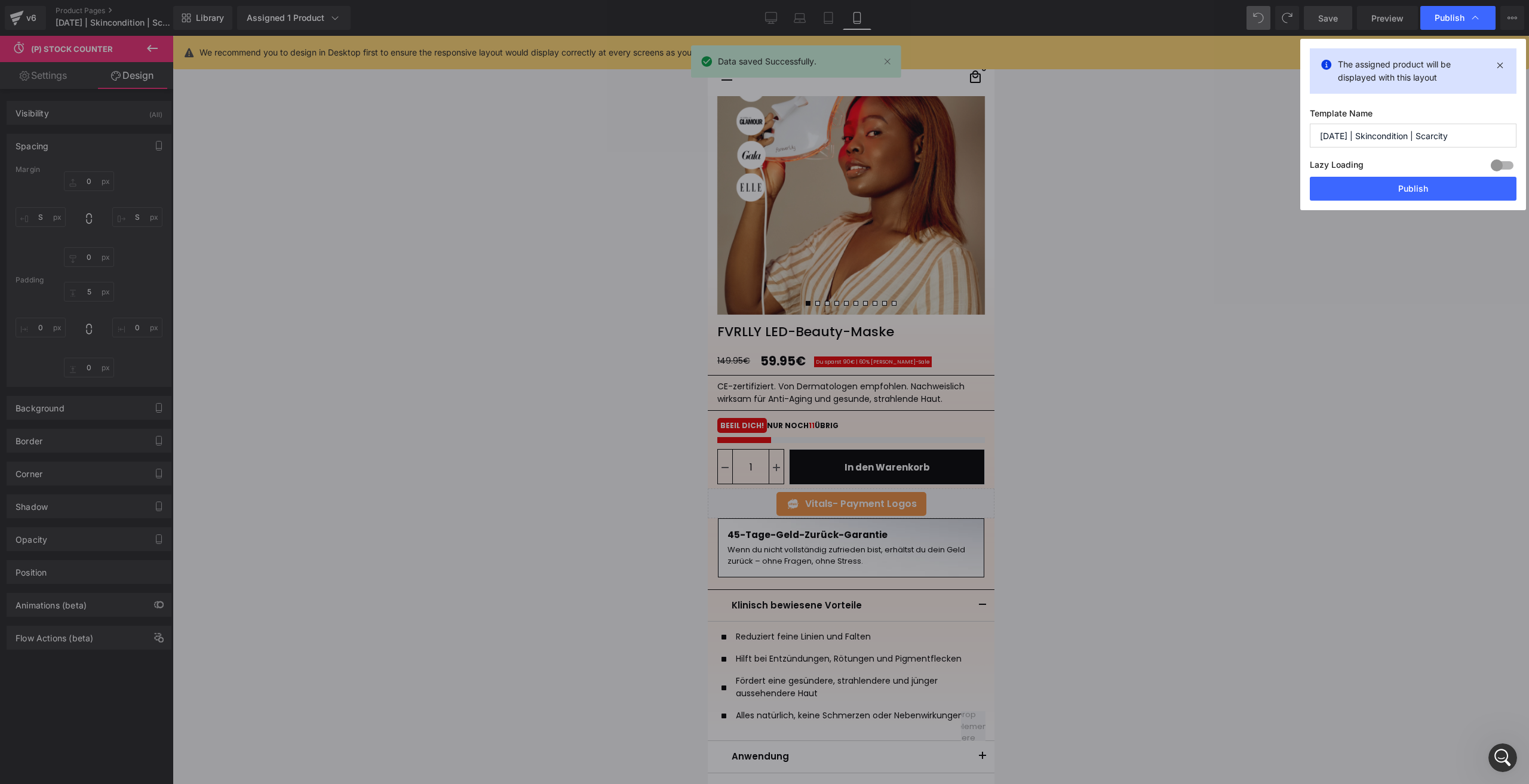
click at [1341, 206] on div "The assigned product will be displayed with this layout Template Name 23.08.202…" at bounding box center [1413, 125] width 226 height 171
click at [1334, 199] on button "Publish" at bounding box center [1412, 188] width 206 height 24
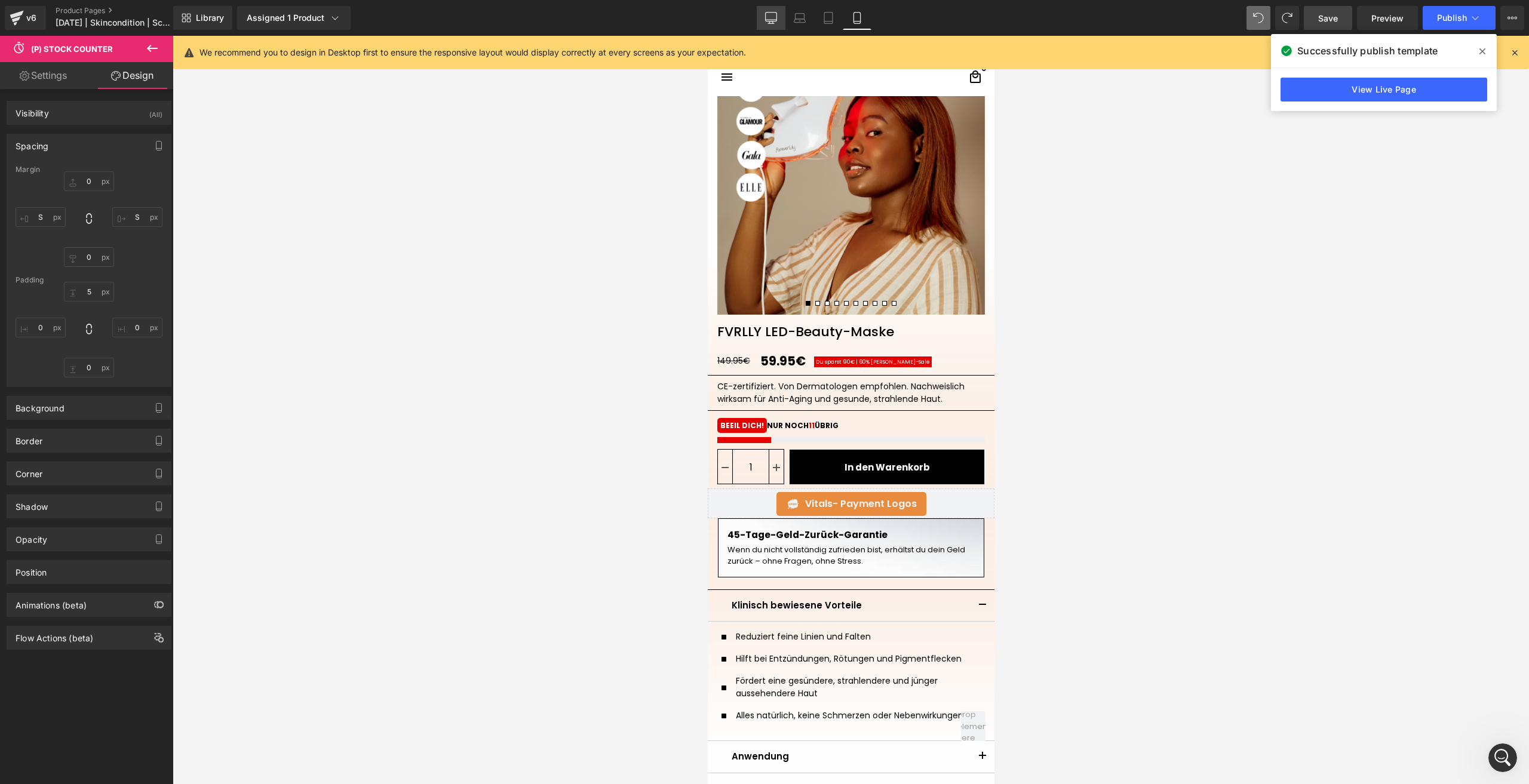
click at [779, 20] on link "Desktop" at bounding box center [770, 18] width 29 height 24
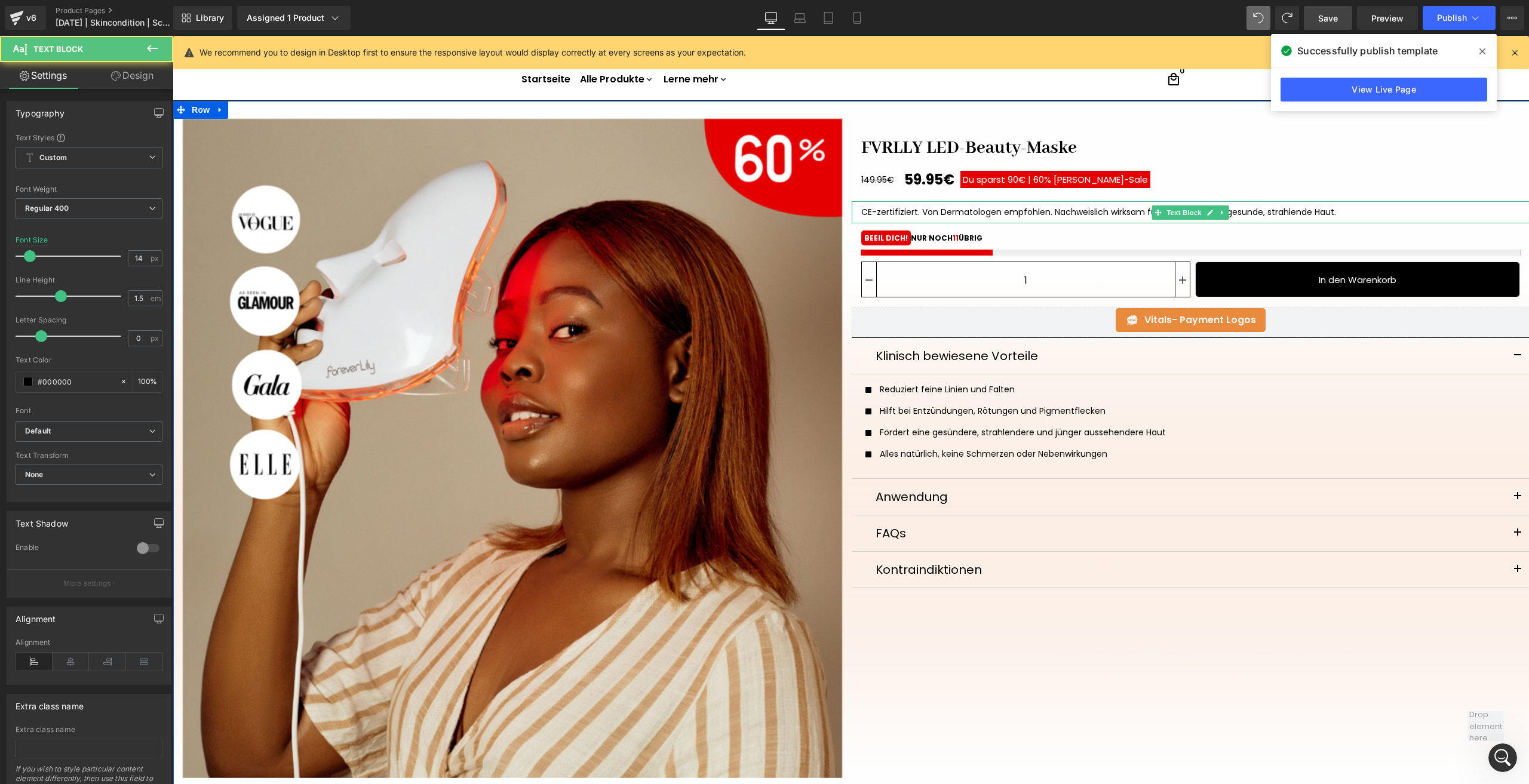
click at [907, 206] on div "CE-zertifiziert. Von Dermatologen empfohlen. Nachweislich wirksam für Anti-Agin…" at bounding box center [1190, 212] width 678 height 22
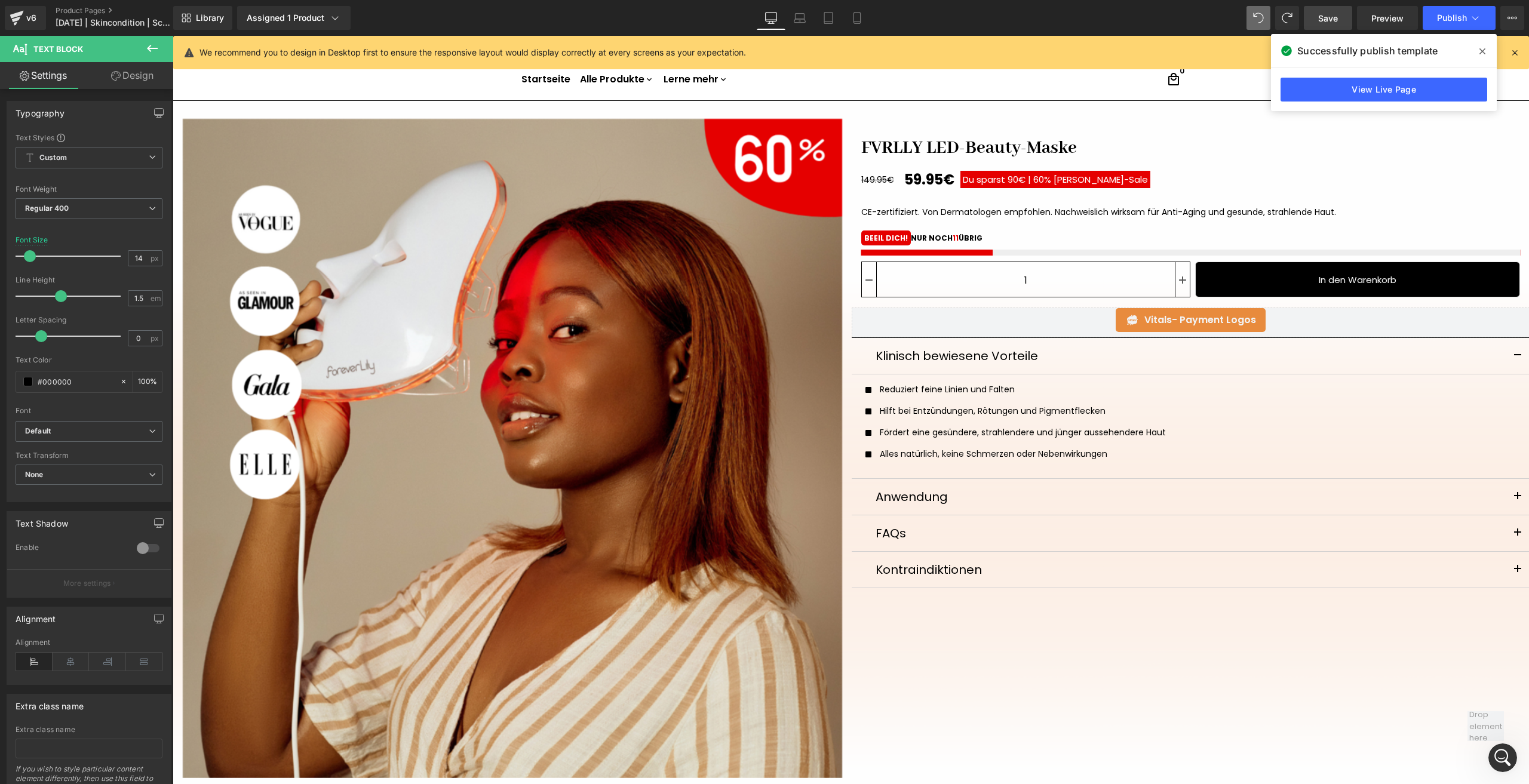
click at [118, 81] on link "Design" at bounding box center [132, 76] width 86 height 26
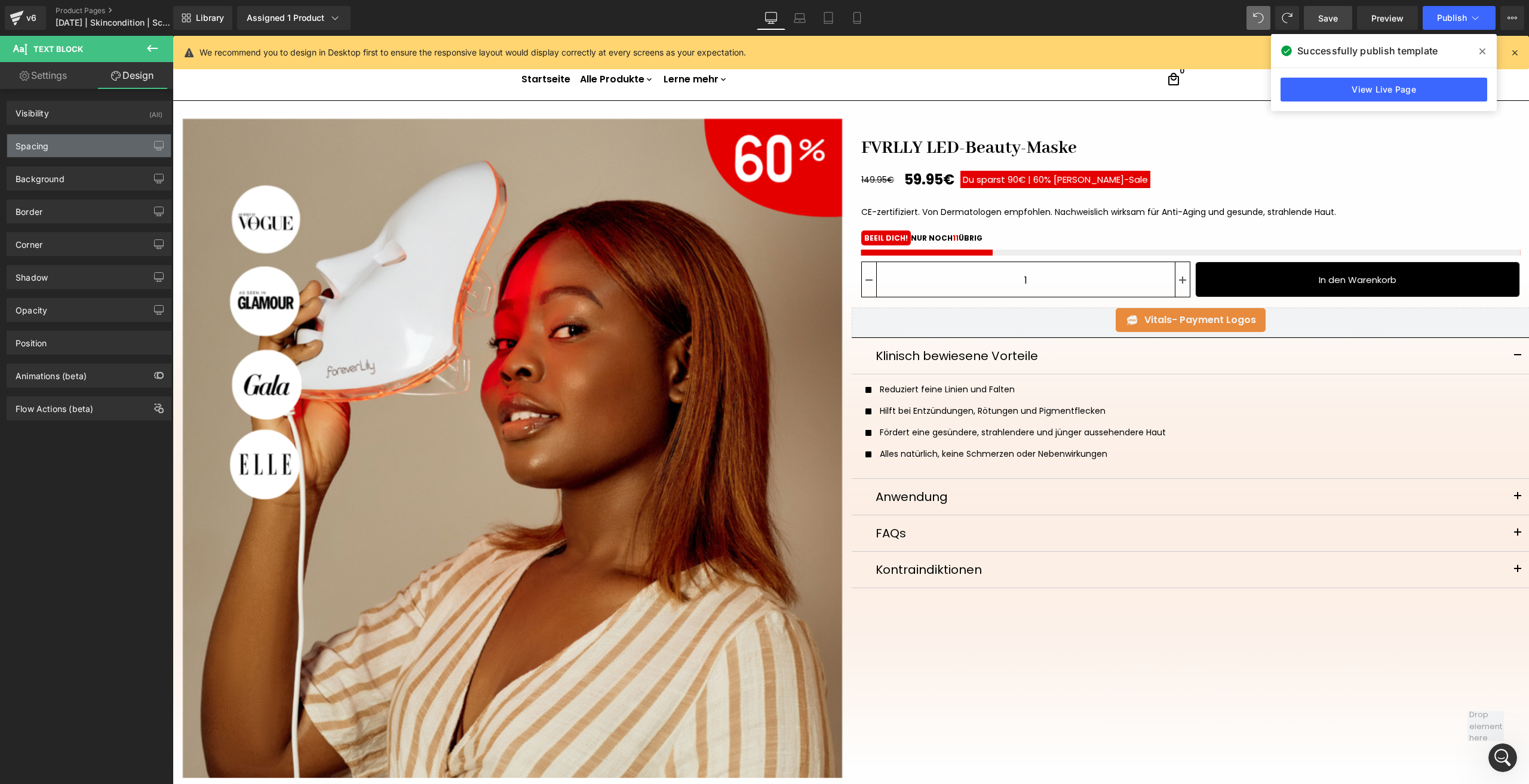
click at [48, 152] on div "Spacing" at bounding box center [89, 145] width 164 height 23
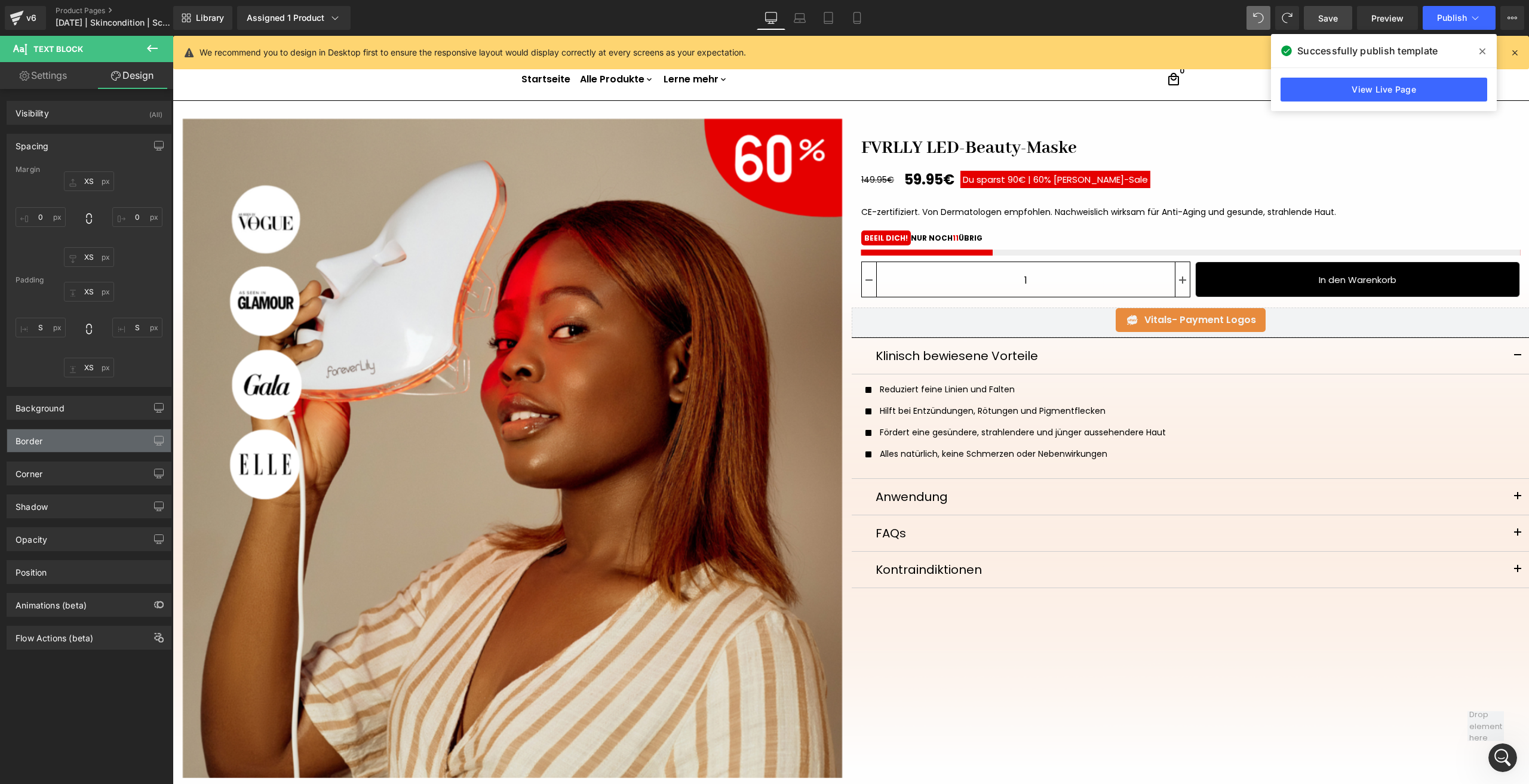
click at [71, 446] on div "Border" at bounding box center [89, 440] width 164 height 23
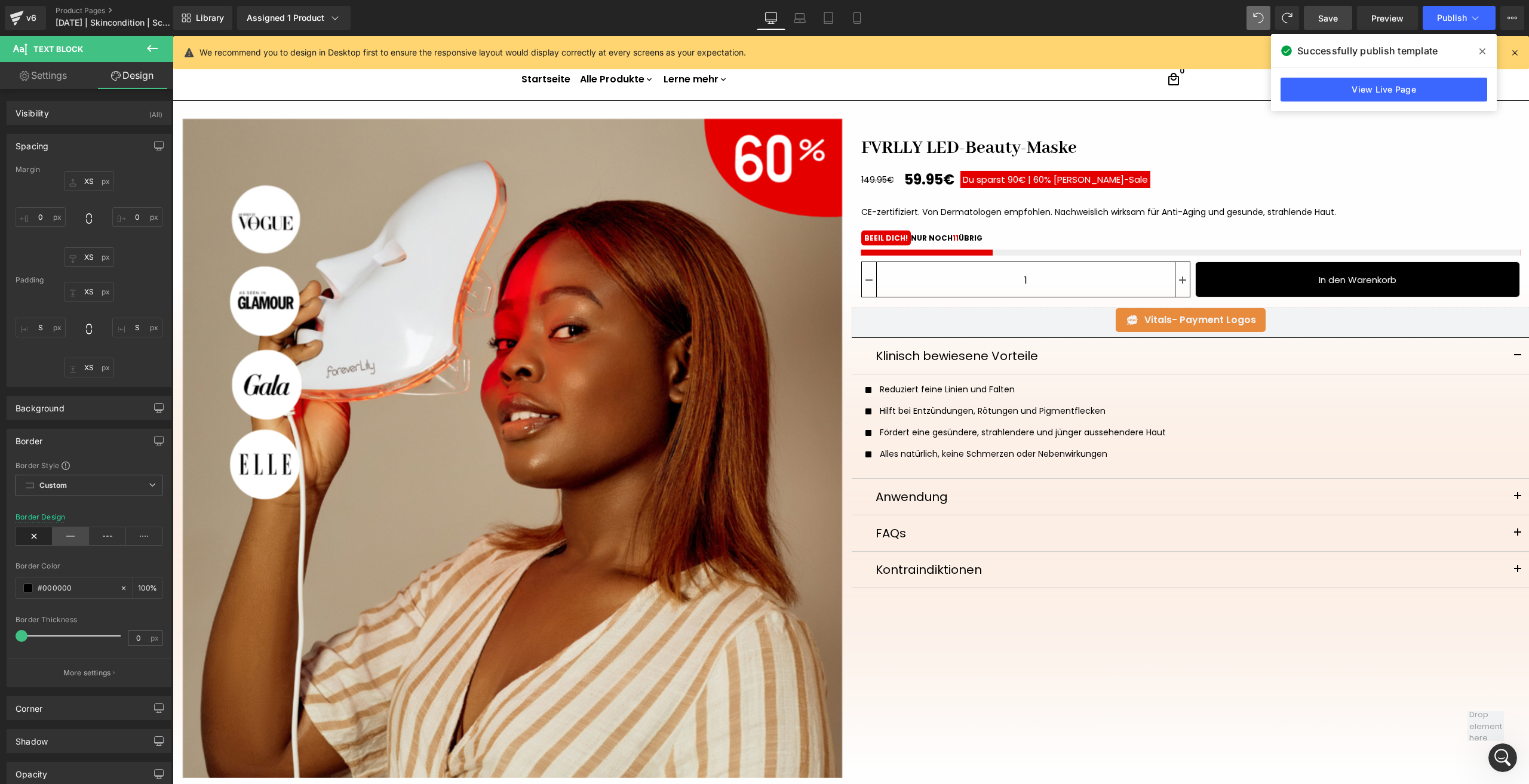
click at [65, 533] on icon at bounding box center [71, 536] width 37 height 18
click at [143, 641] on input "0" at bounding box center [139, 638] width 21 height 15
click at [150, 441] on button "button" at bounding box center [159, 440] width 19 height 23
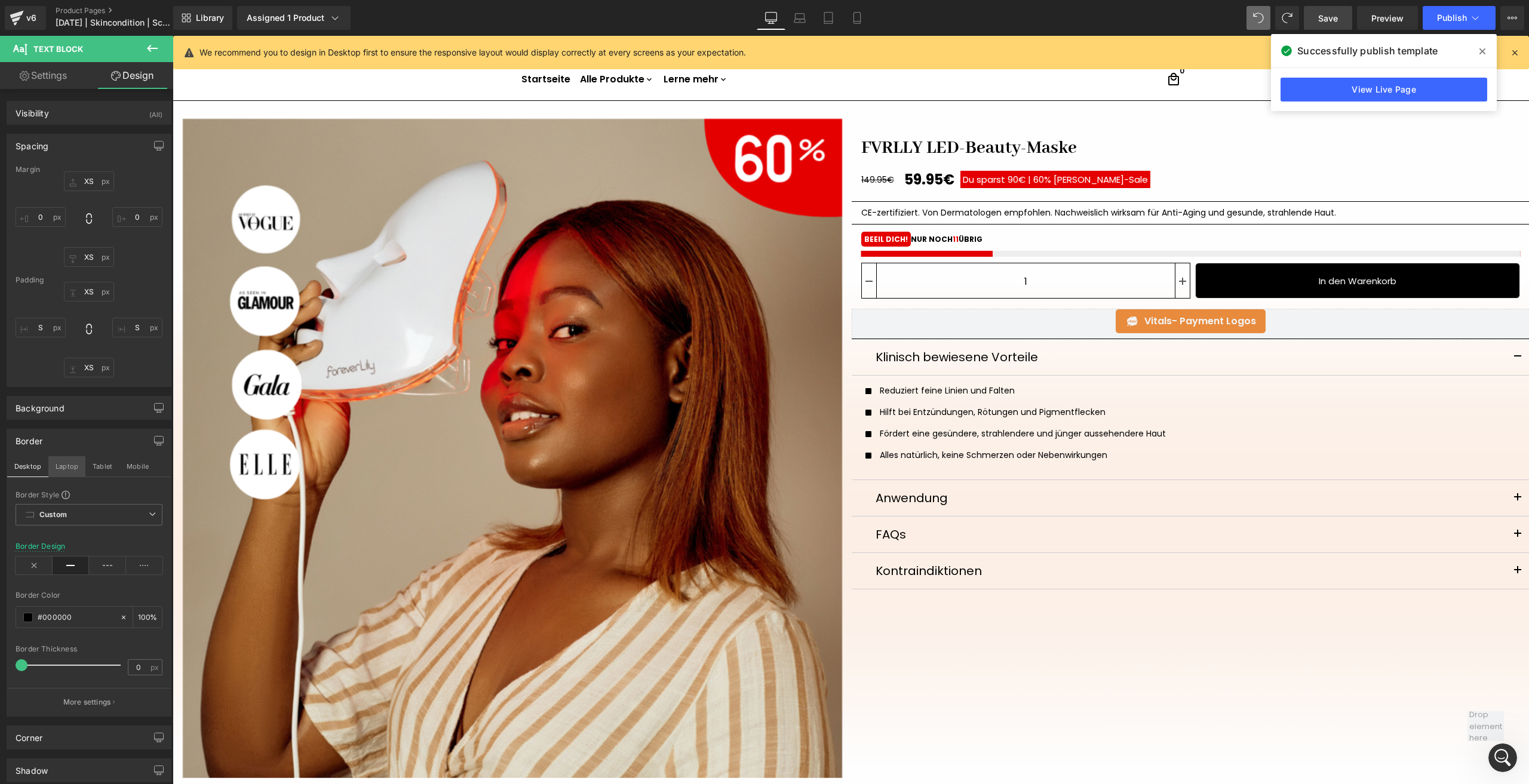
click at [78, 469] on button "Laptop" at bounding box center [67, 466] width 37 height 20
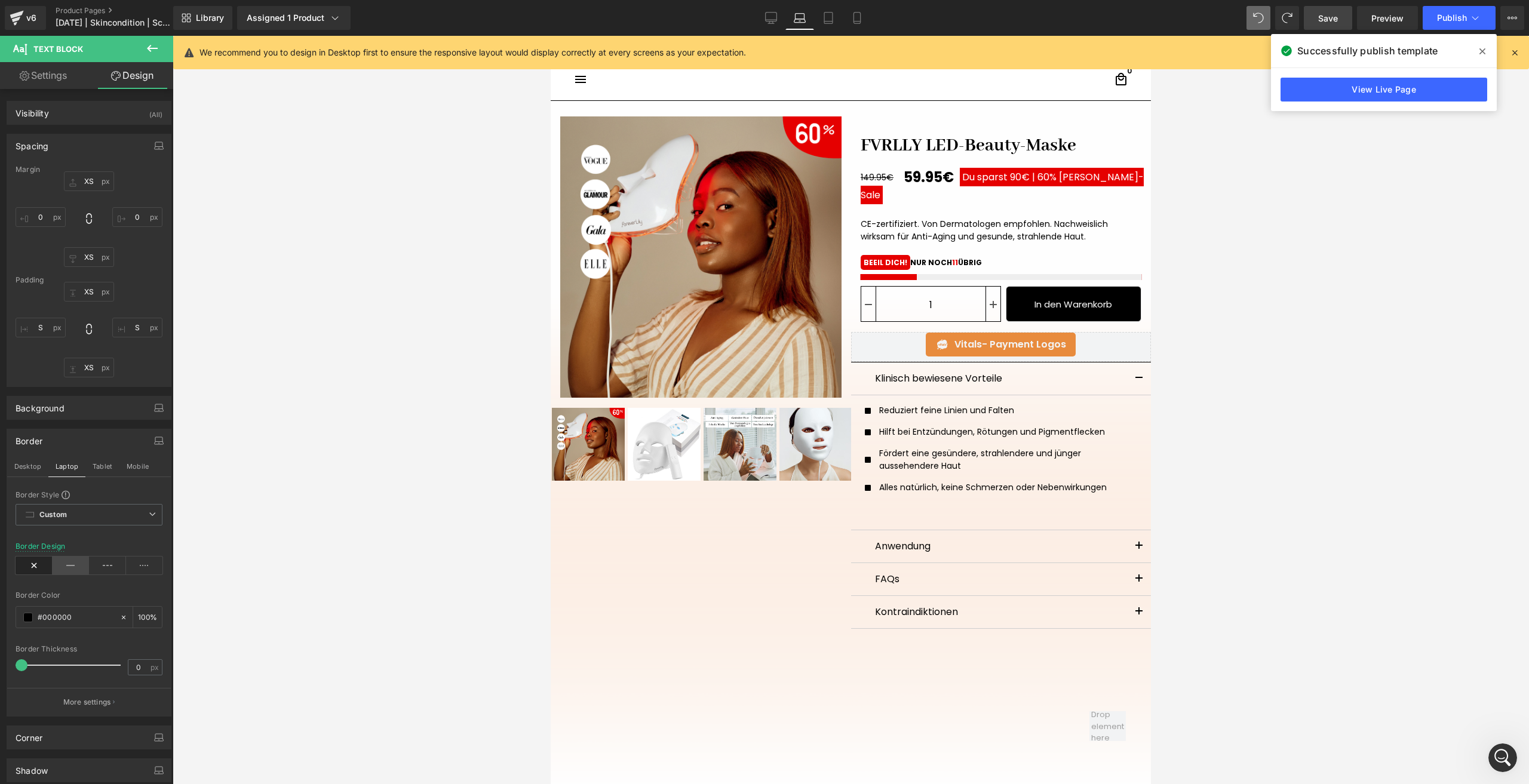
click at [74, 569] on icon at bounding box center [71, 565] width 37 height 18
click at [99, 473] on button "Tablet" at bounding box center [103, 466] width 34 height 20
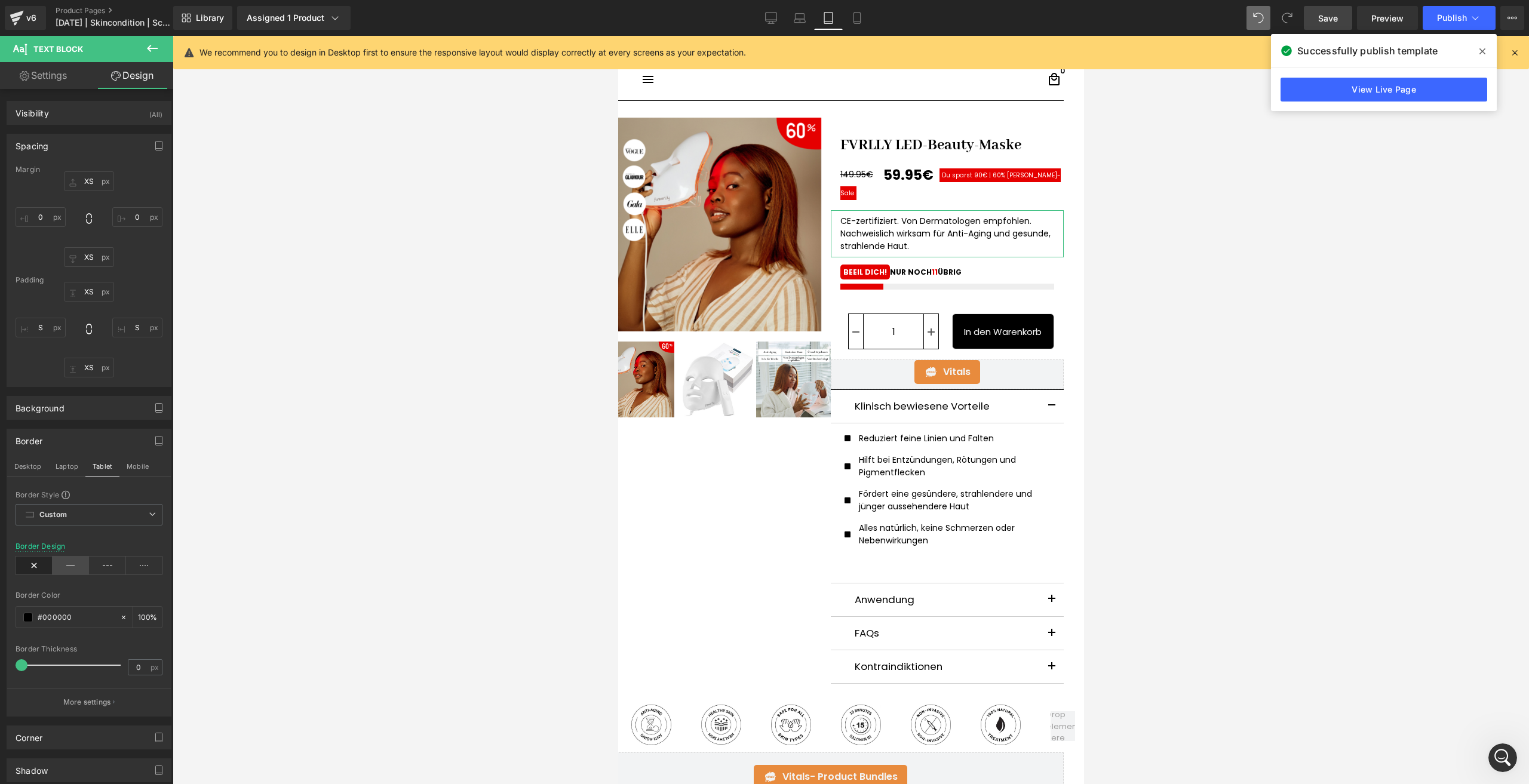
click at [76, 564] on icon at bounding box center [71, 565] width 37 height 18
click at [998, 176] on span "[PERSON_NAME]-Sale" at bounding box center [949, 184] width 220 height 26
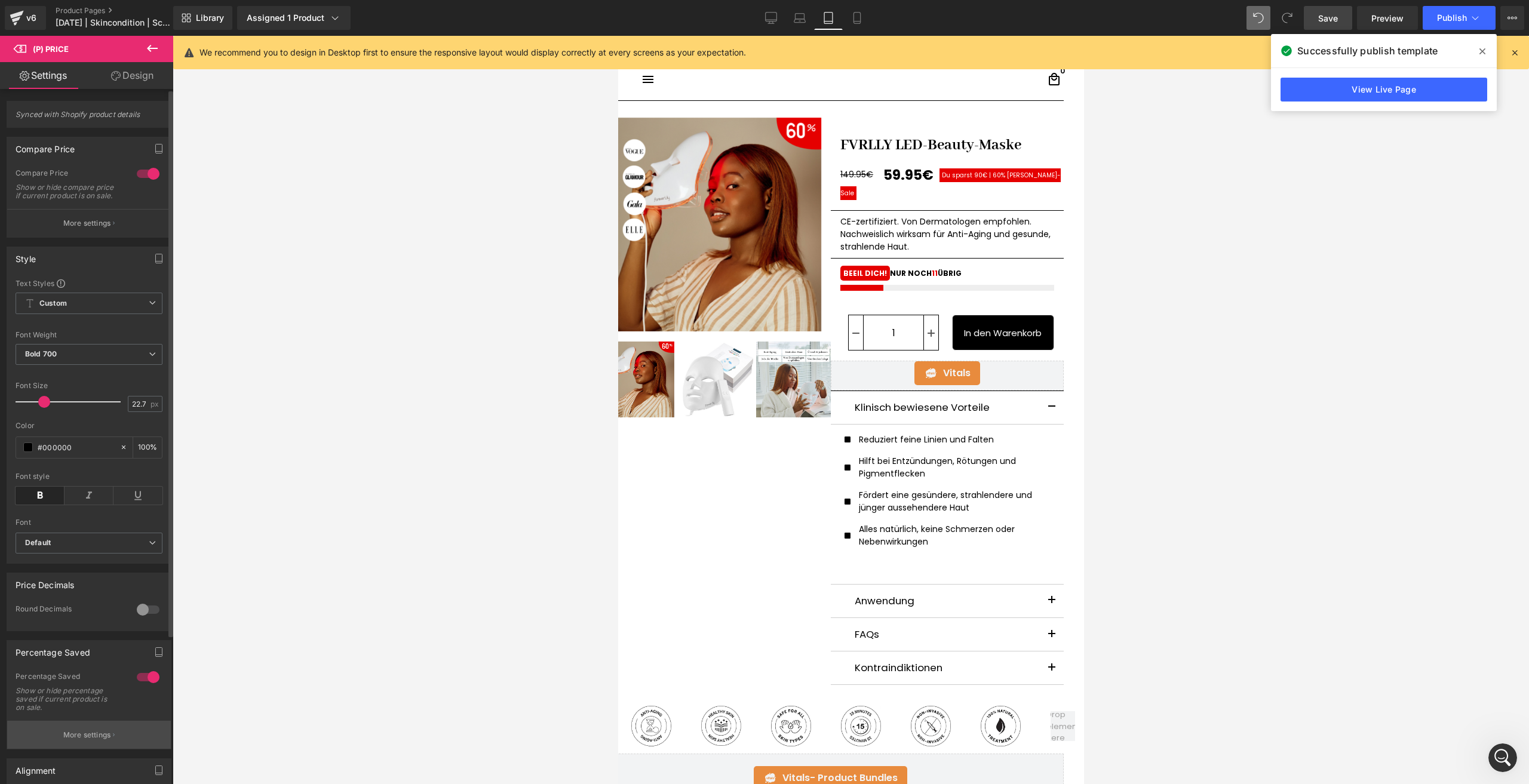
click at [121, 743] on button "More settings" at bounding box center [89, 734] width 164 height 28
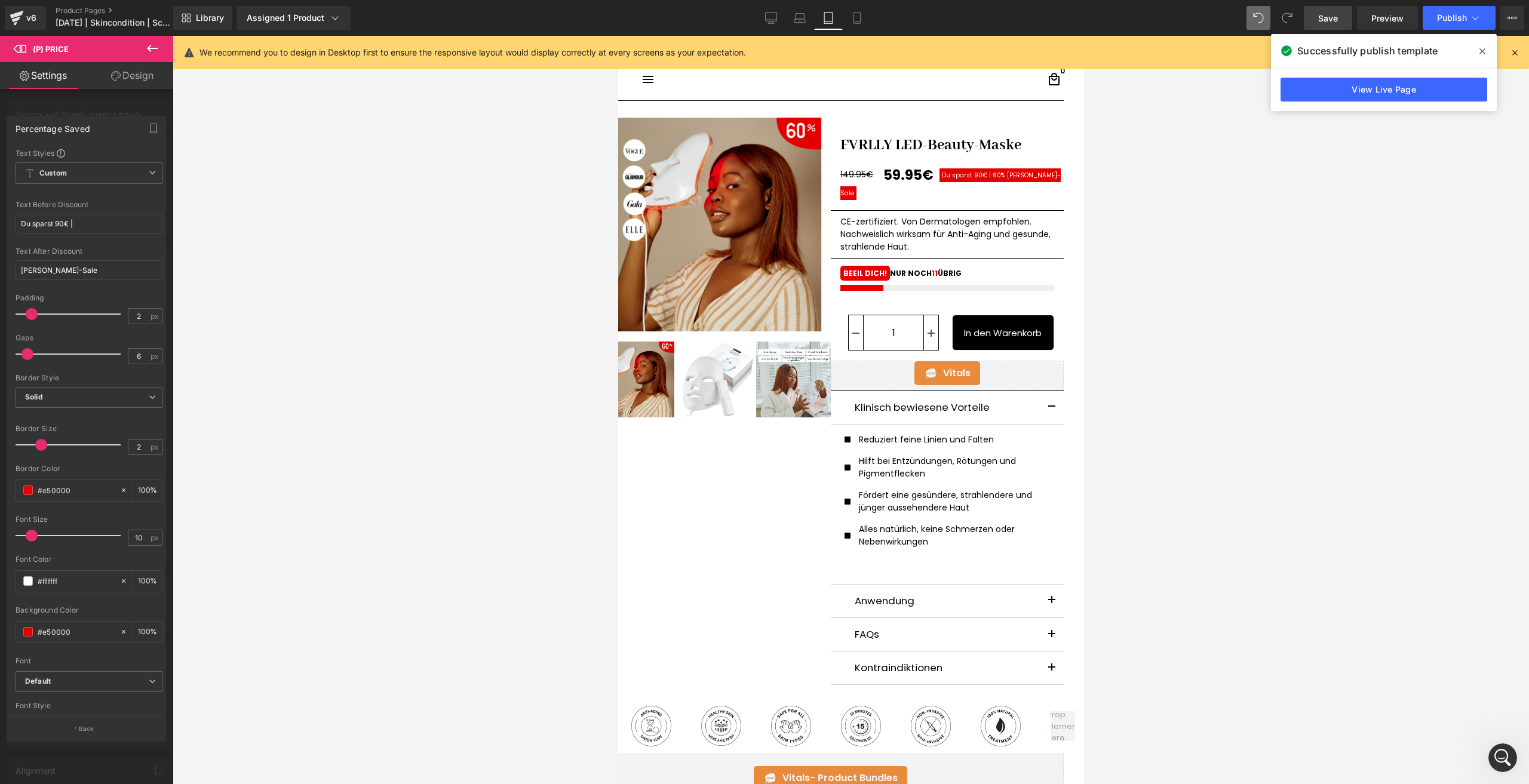
click at [115, 741] on div at bounding box center [86, 413] width 173 height 754
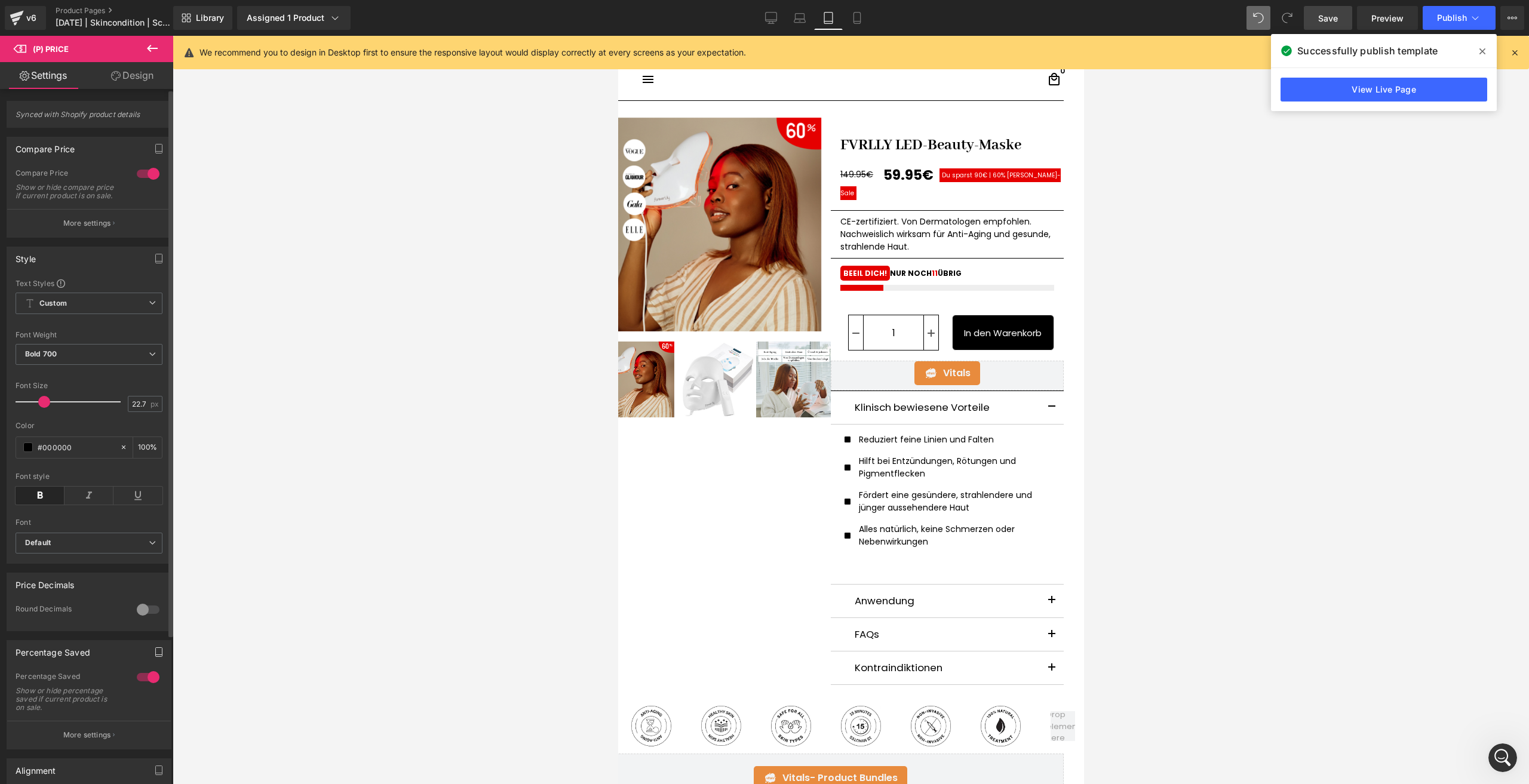
click at [150, 661] on button "button" at bounding box center [159, 652] width 19 height 23
click at [37, 681] on button "Desktop" at bounding box center [27, 677] width 41 height 20
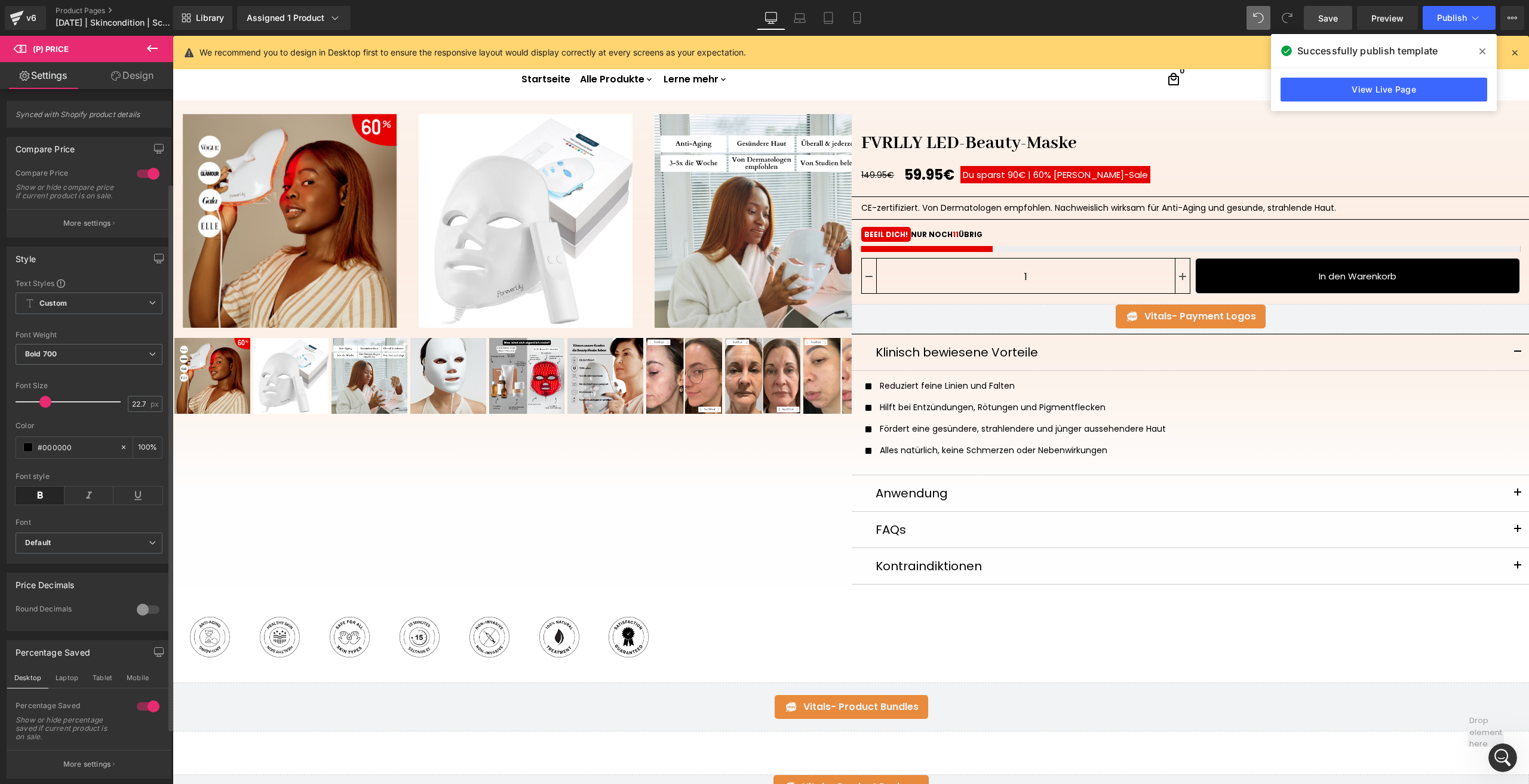
scroll to position [119, 0]
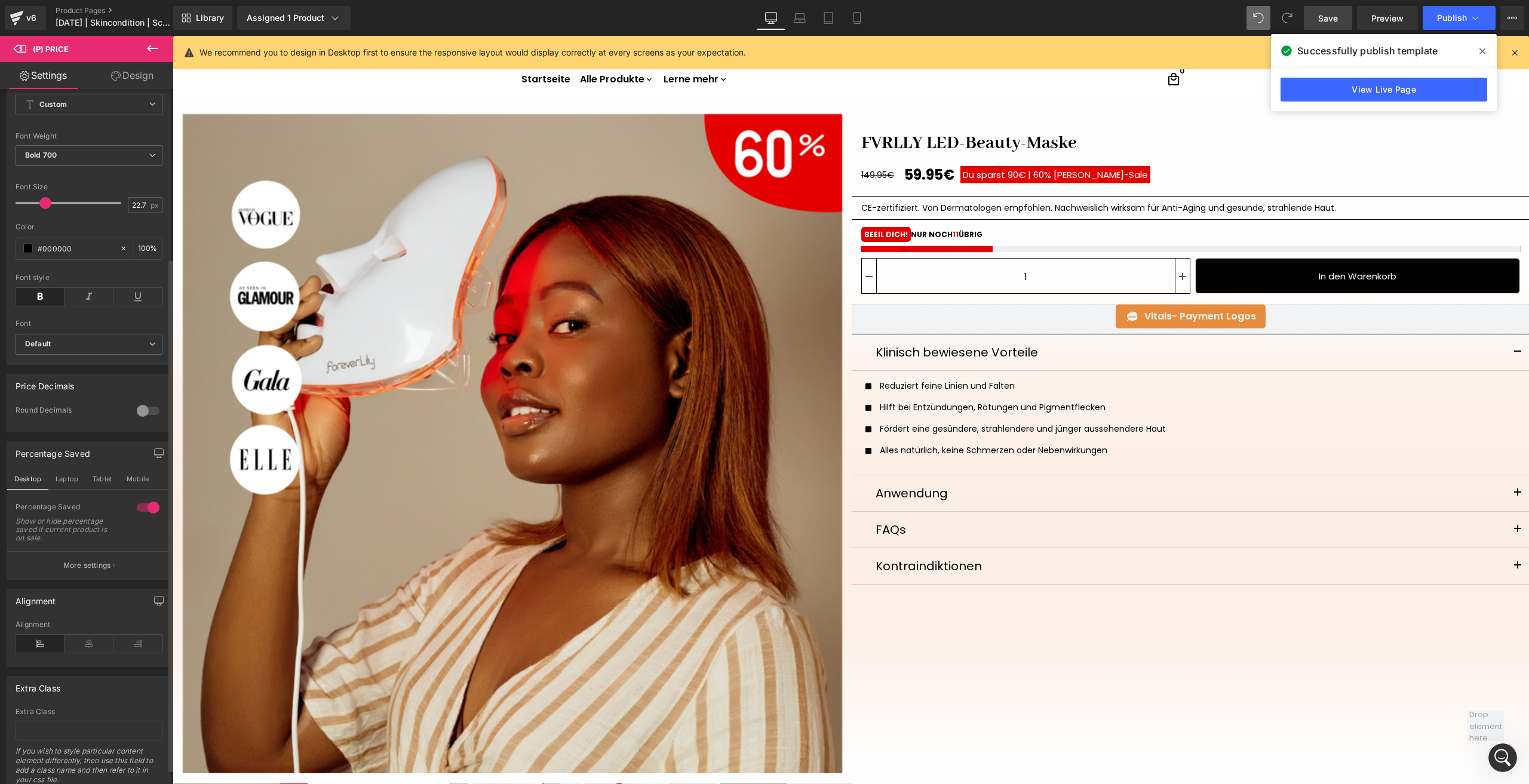
scroll to position [239, 0]
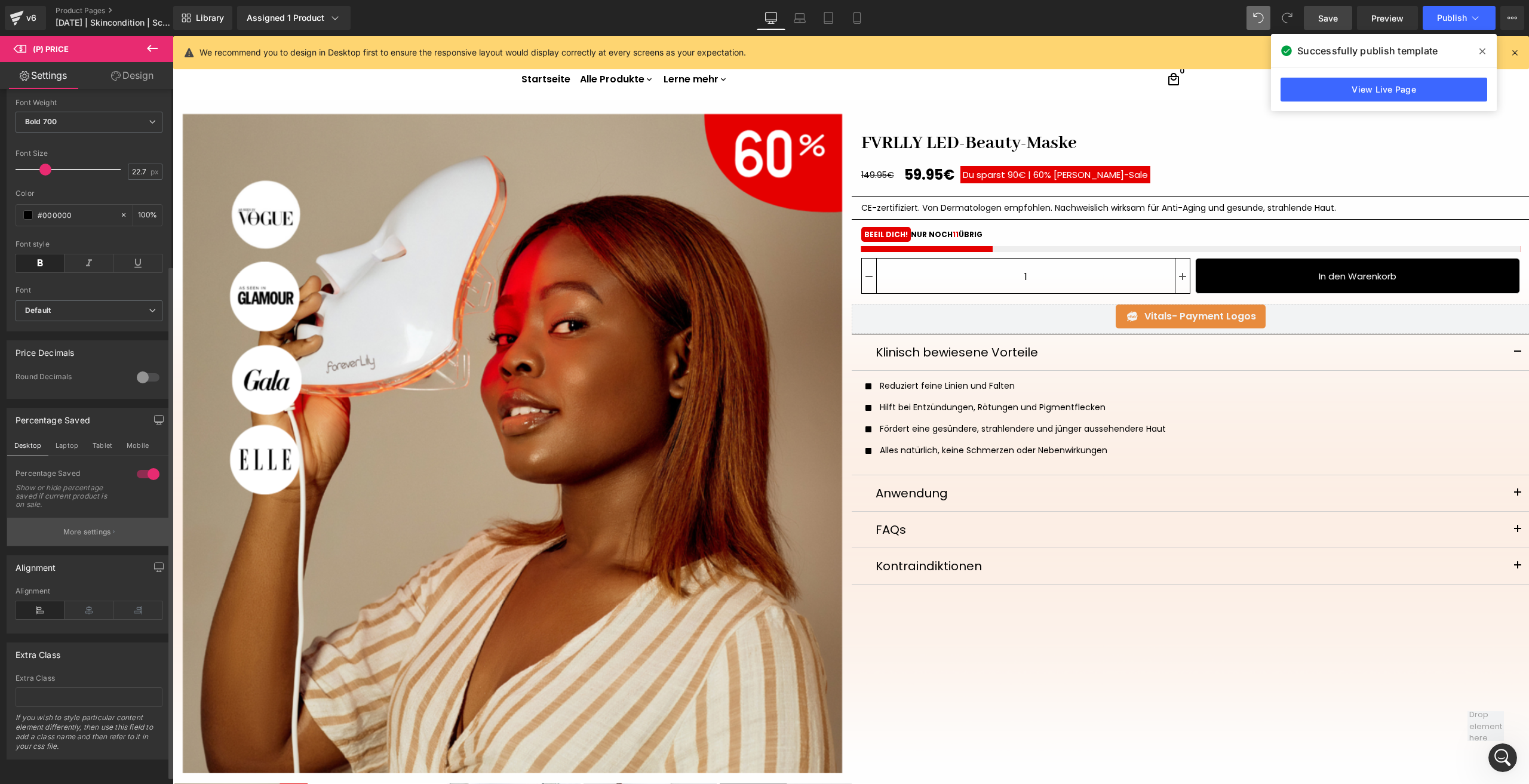
click at [93, 535] on p "More settings" at bounding box center [86, 532] width 48 height 11
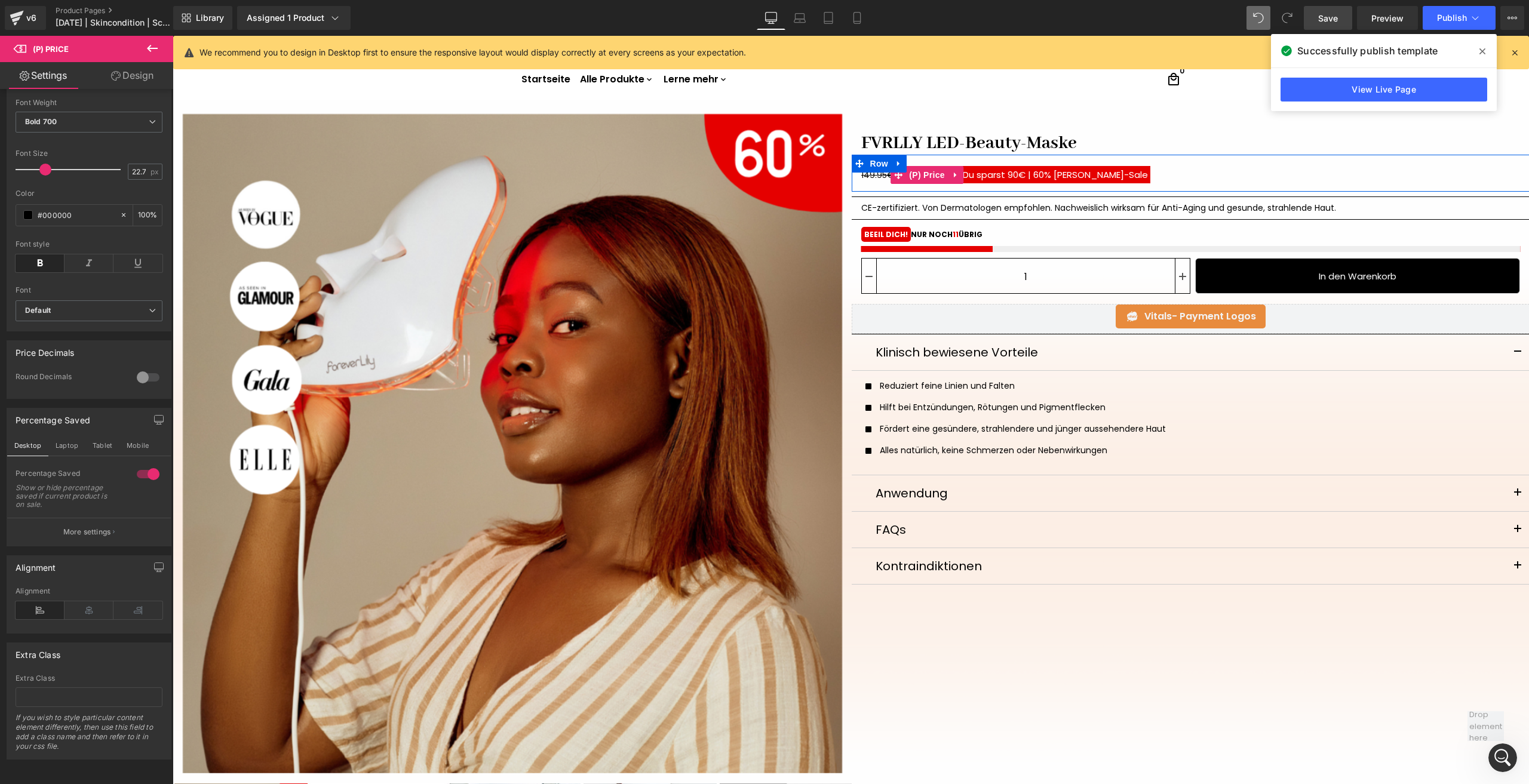
click at [1011, 169] on span "Du sparst 90€ |" at bounding box center [996, 174] width 68 height 12
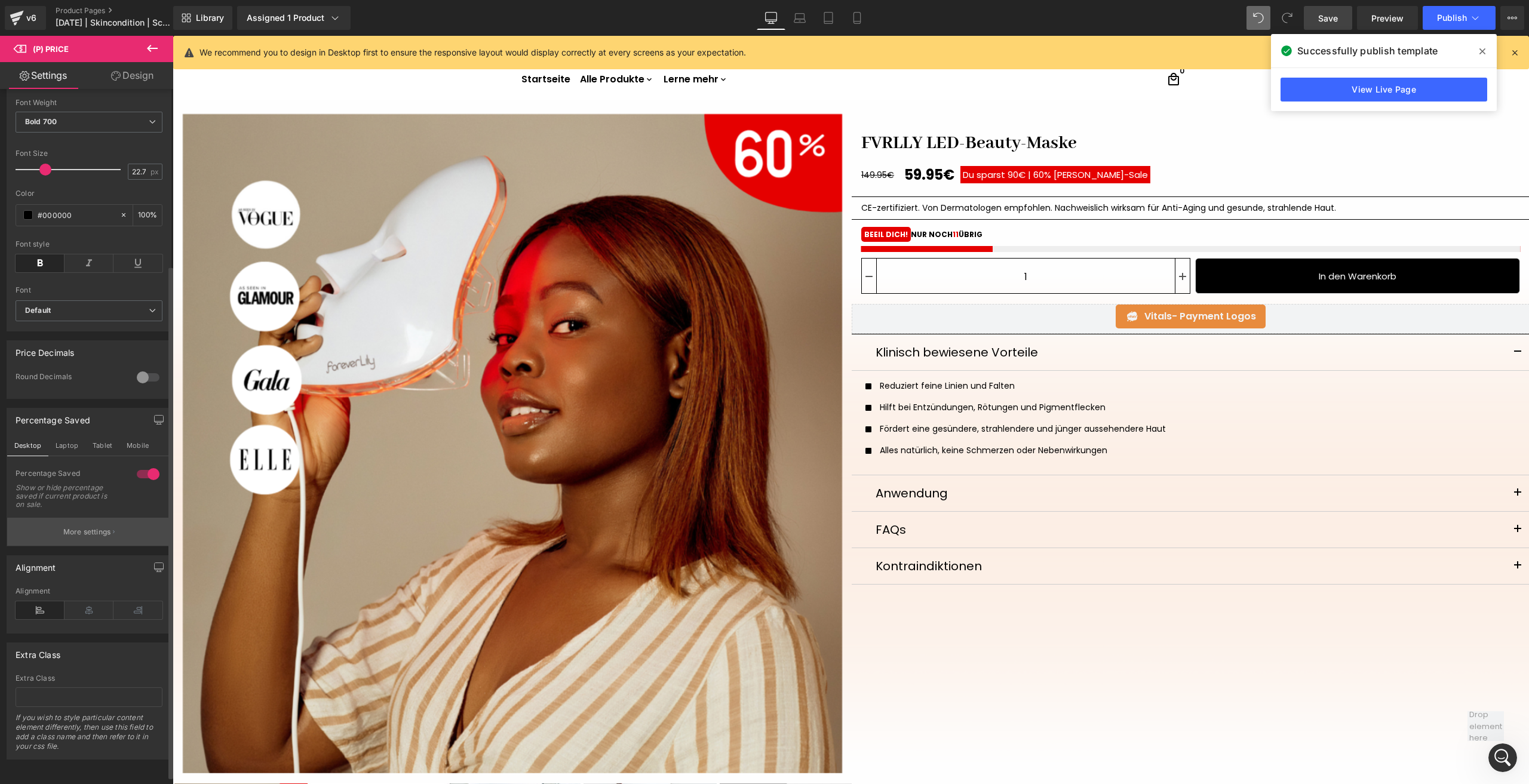
click at [79, 520] on button "More settings" at bounding box center [89, 532] width 164 height 28
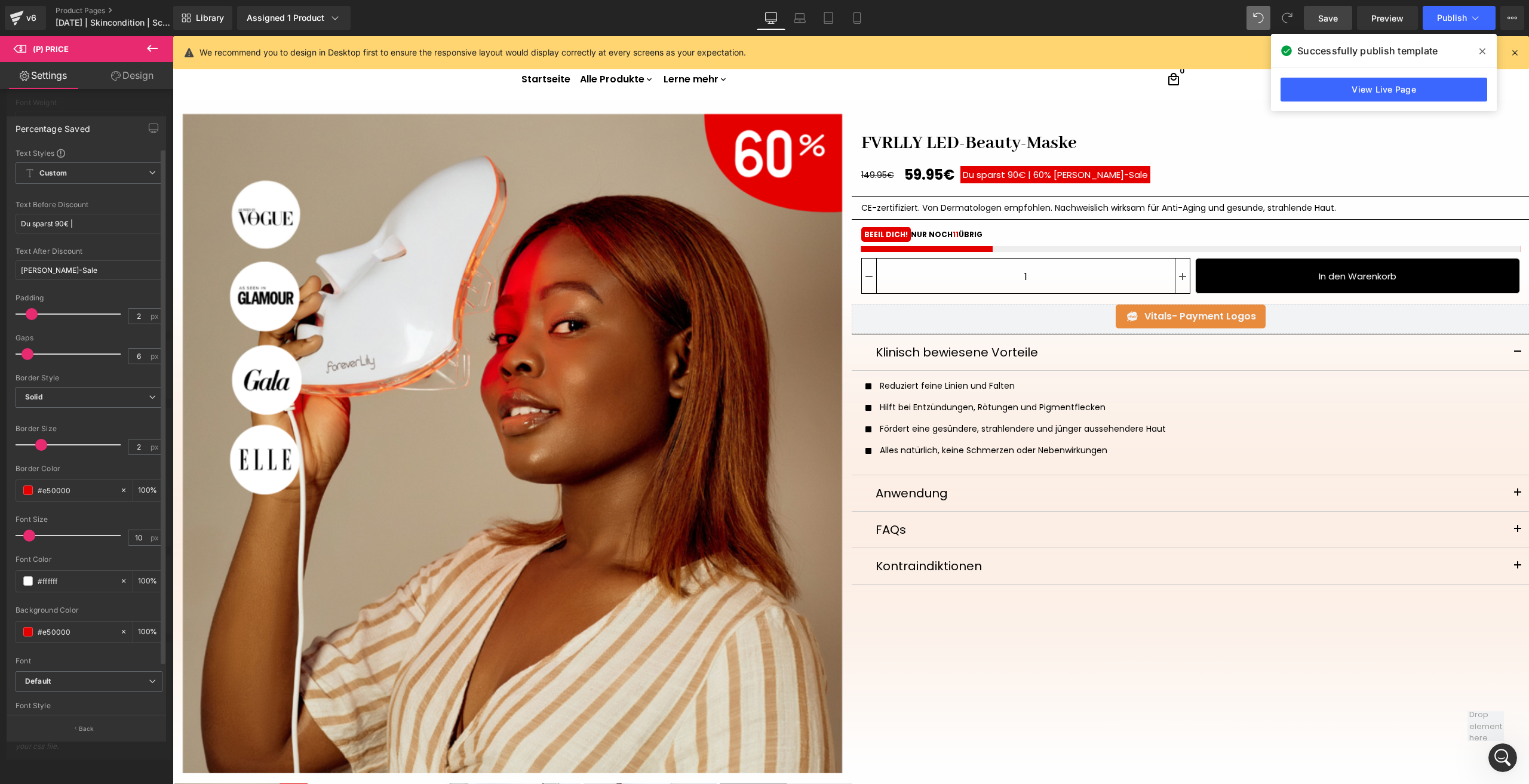
click at [30, 537] on div at bounding box center [71, 535] width 99 height 24
click at [32, 537] on span at bounding box center [32, 535] width 12 height 12
click at [797, 15] on icon at bounding box center [799, 17] width 12 height 12
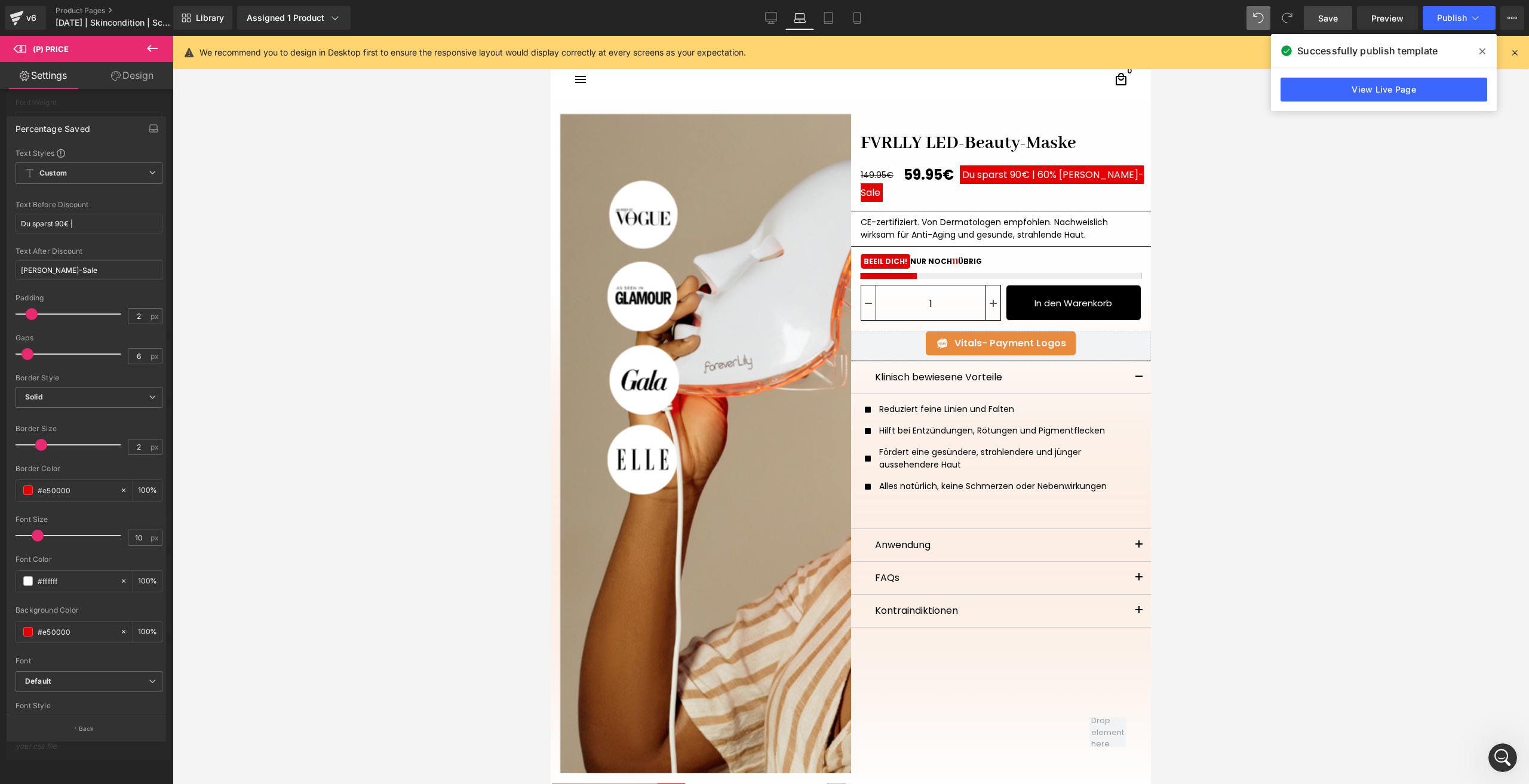
scroll to position [163, 0]
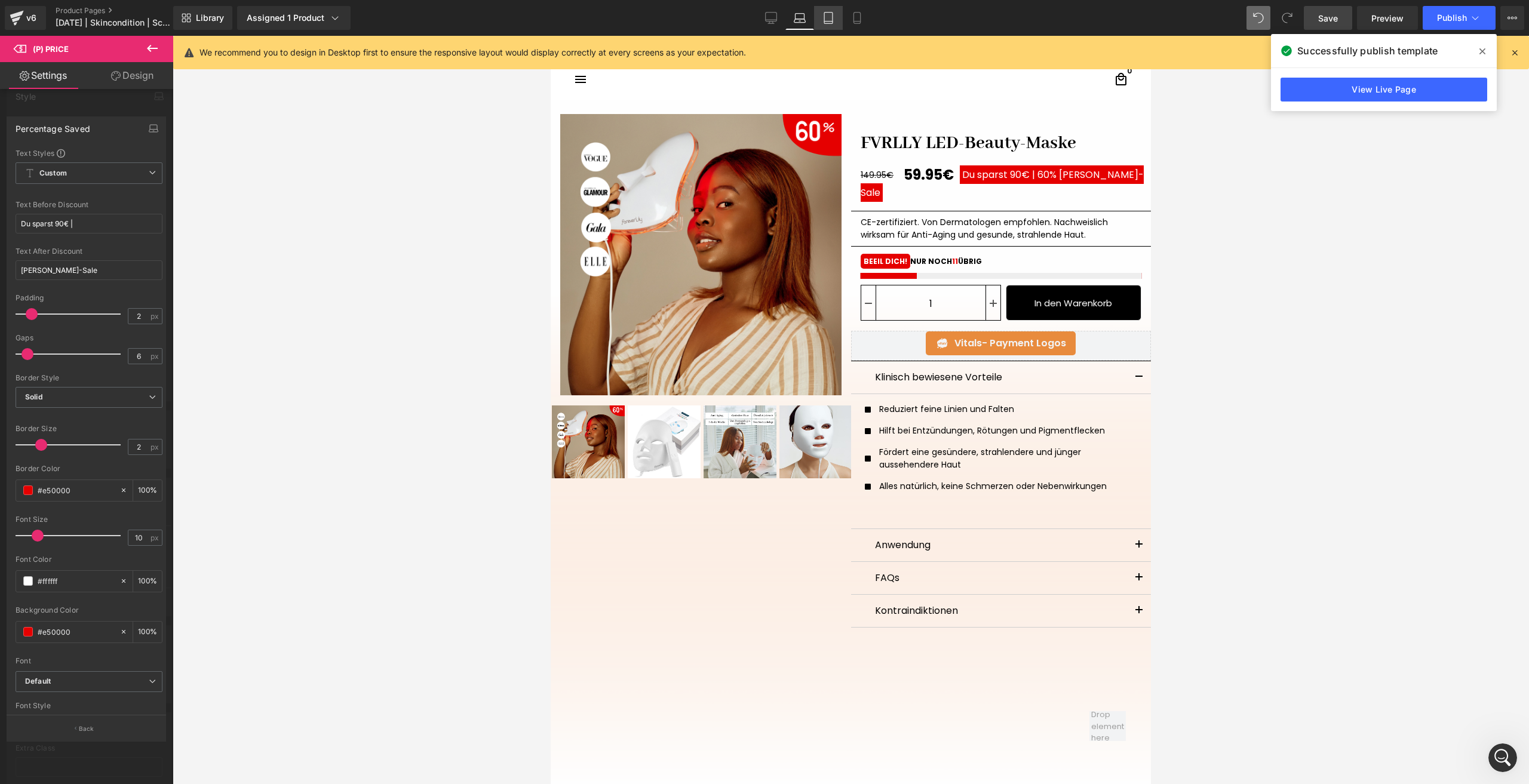
click at [828, 17] on icon at bounding box center [828, 17] width 12 height 12
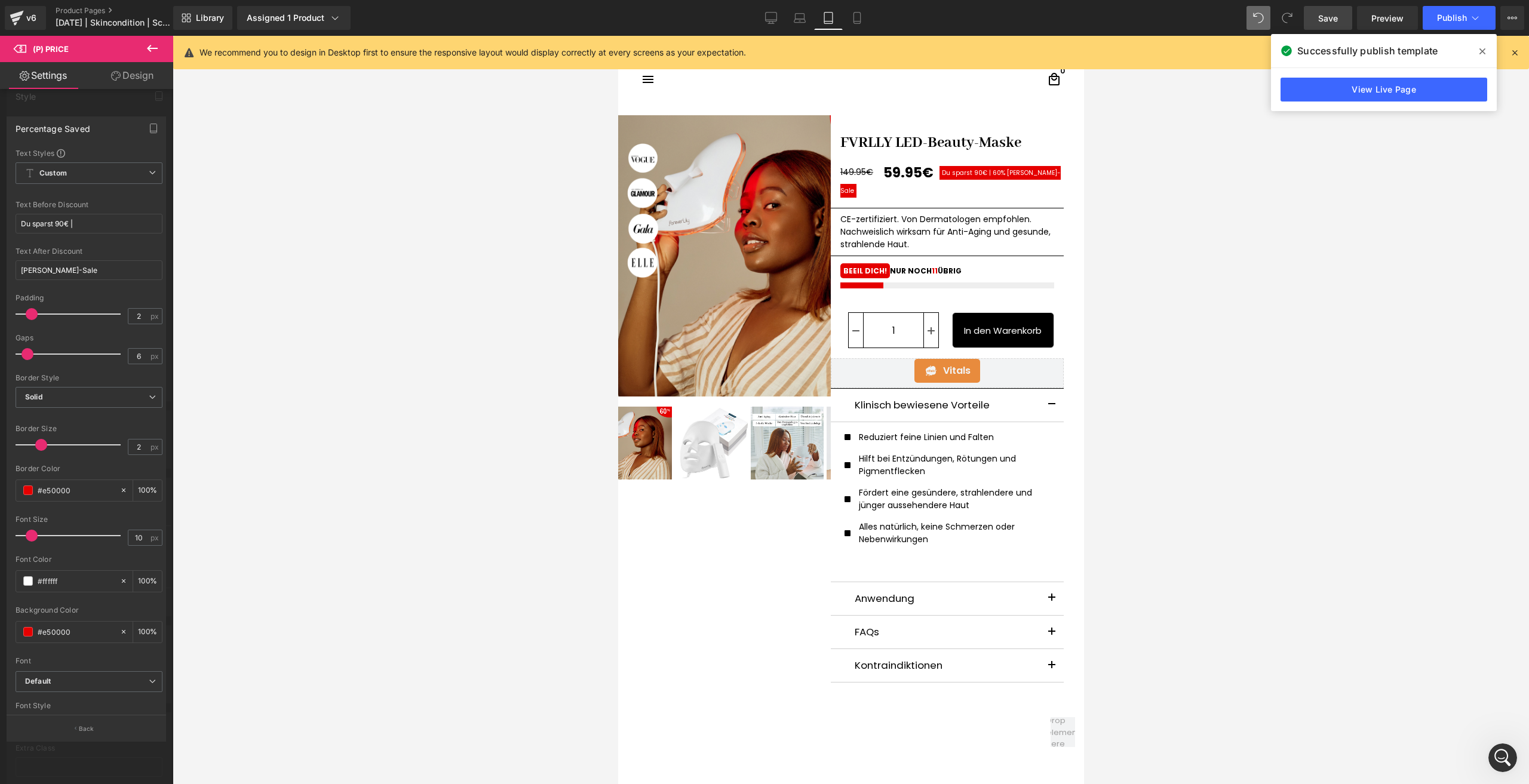
scroll to position [1, 0]
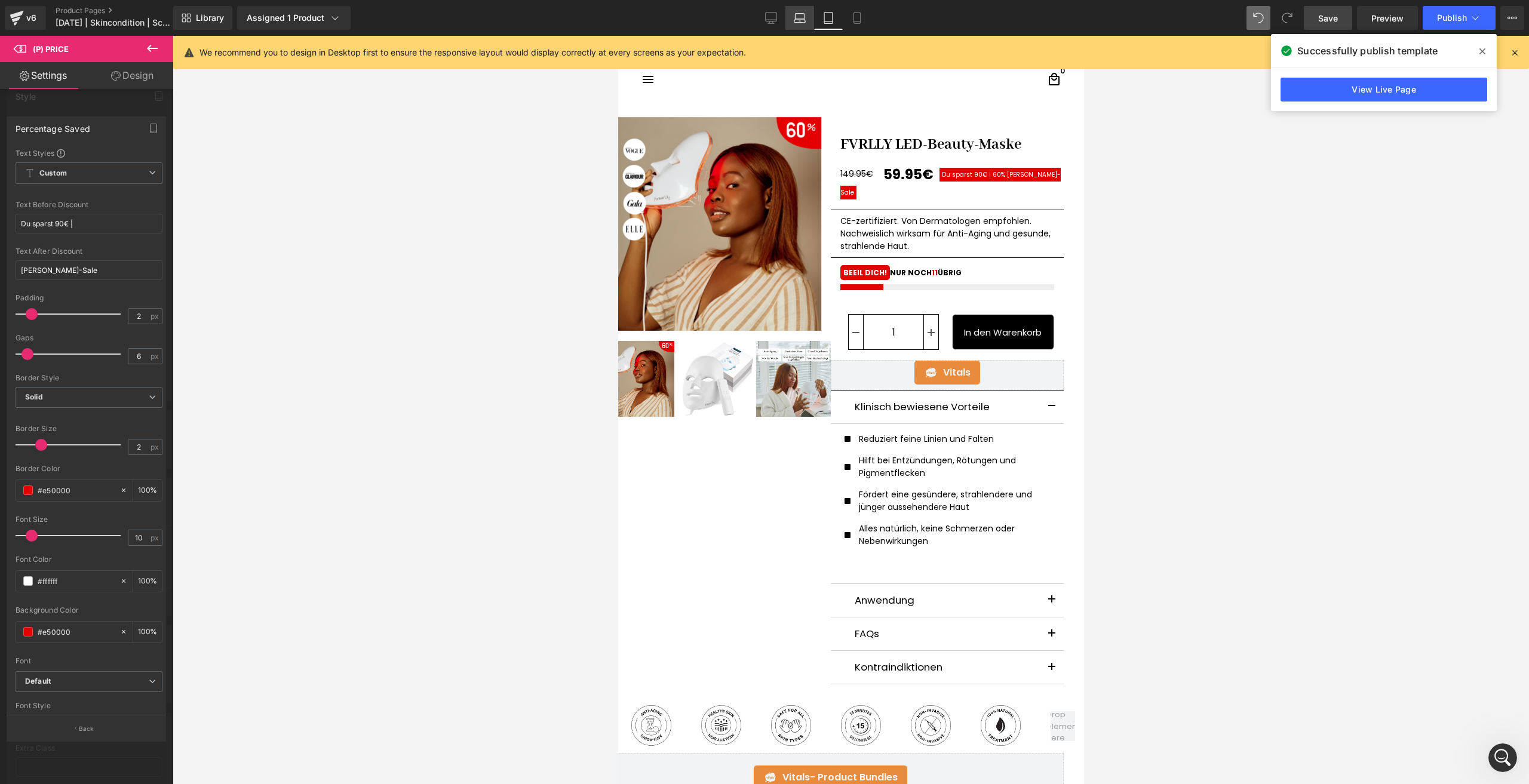
drag, startPoint x: 803, startPoint y: 15, endPoint x: 410, endPoint y: 142, distance: 413.0
click at [803, 15] on icon at bounding box center [799, 17] width 12 height 12
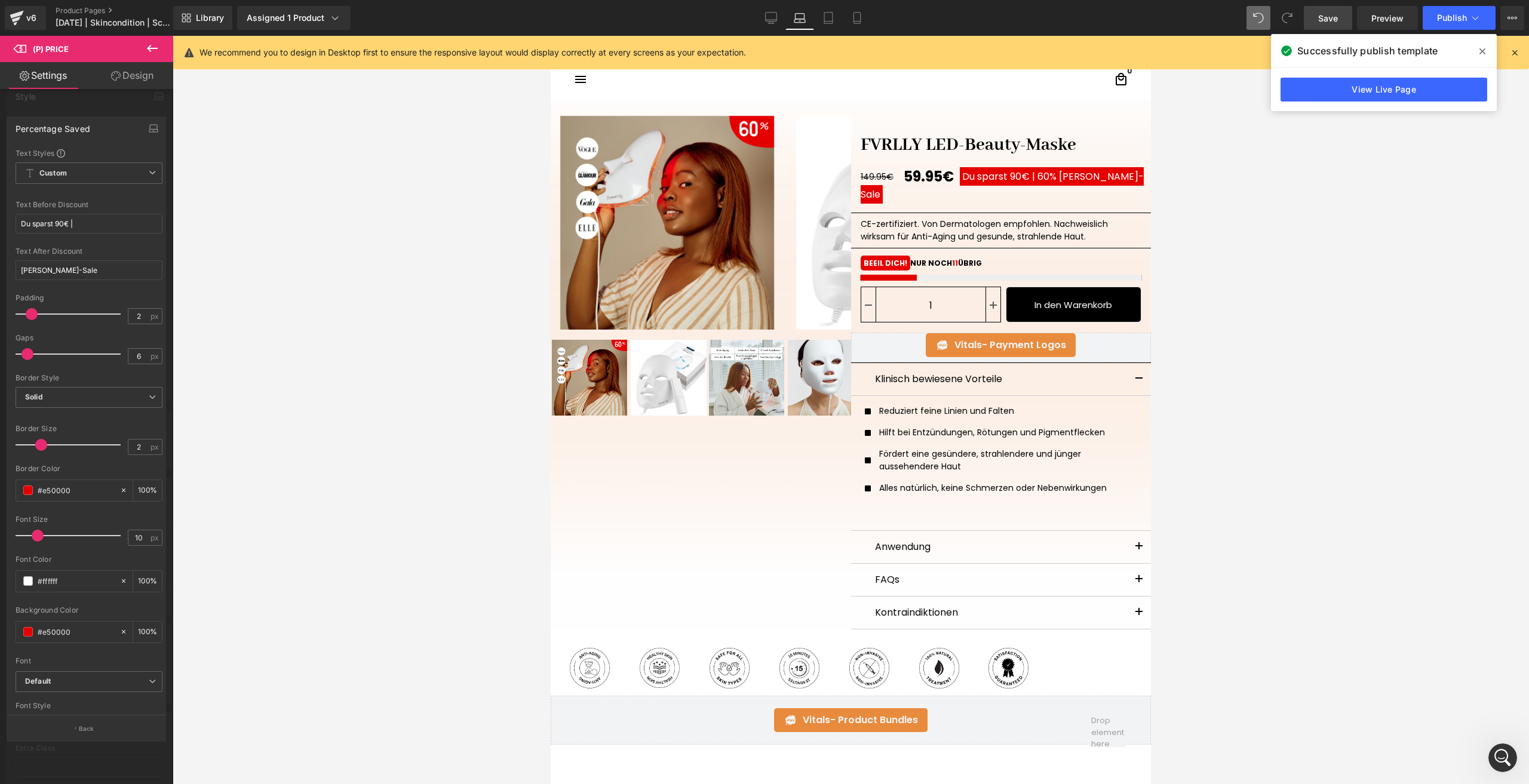
scroll to position [3, 0]
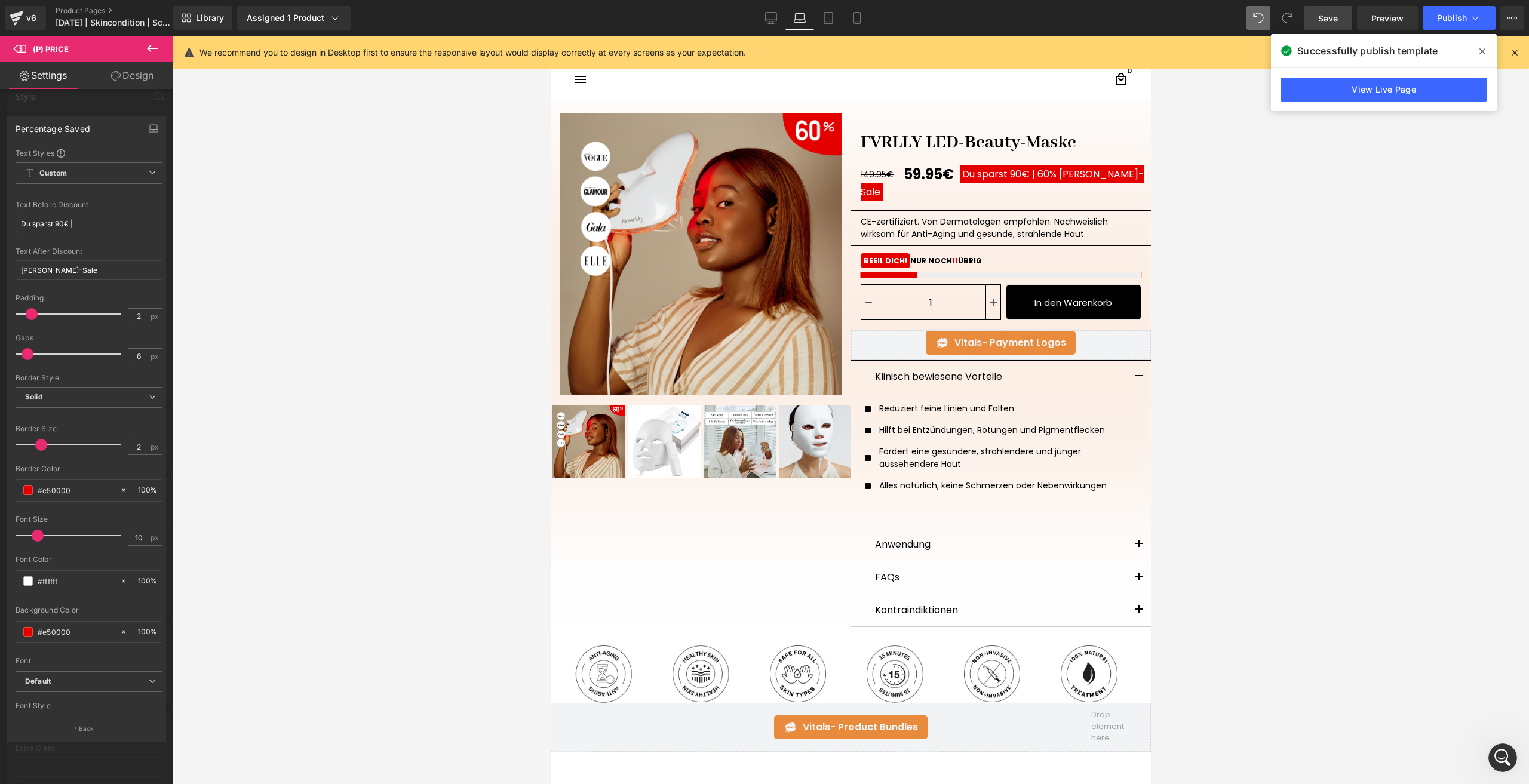
click at [983, 178] on body "□ search close menu Menu close Startseite Alle Produkte add remove add" at bounding box center [851, 655] width 600 height 1244
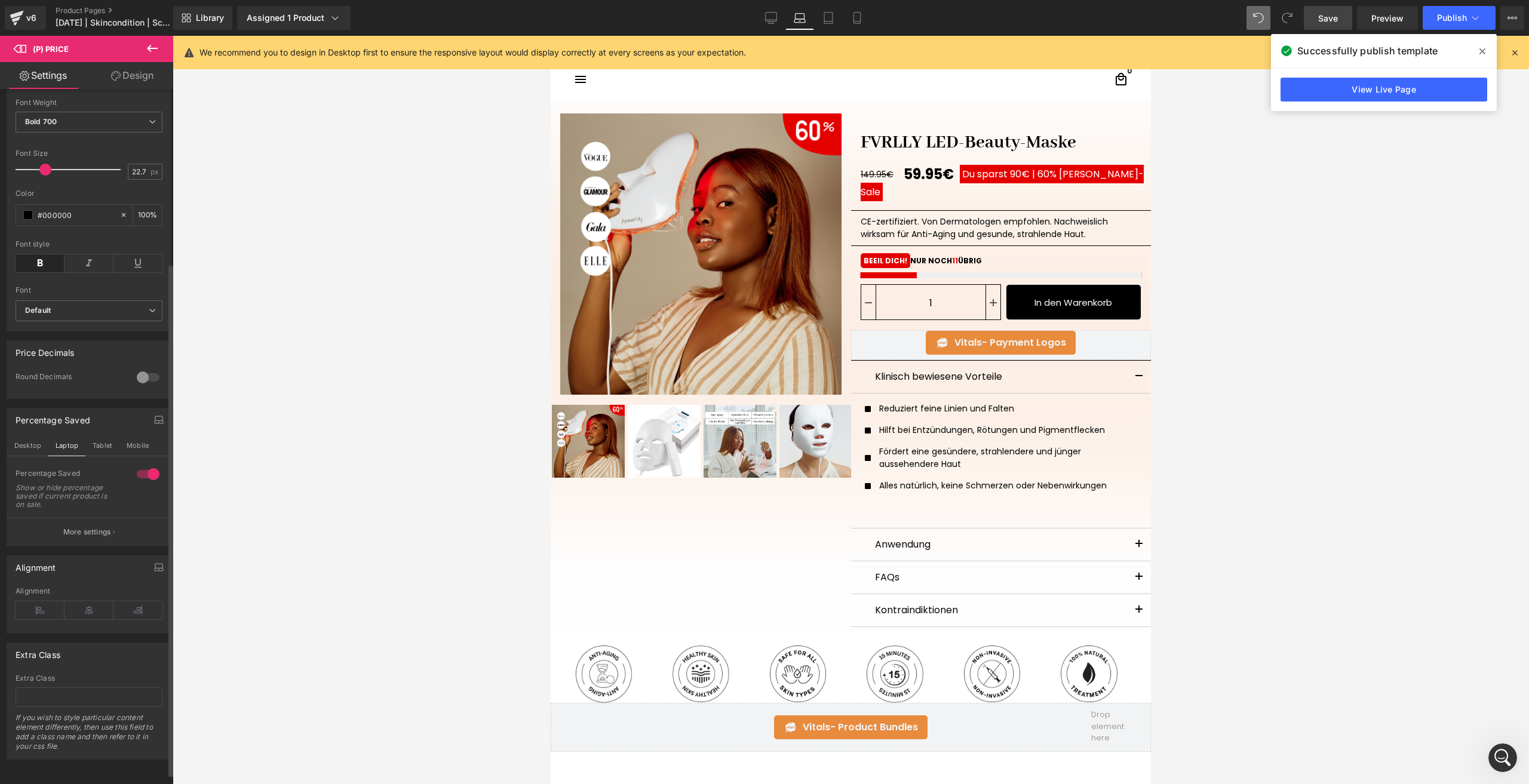
scroll to position [249, 0]
click at [87, 529] on button "More settings" at bounding box center [89, 532] width 164 height 28
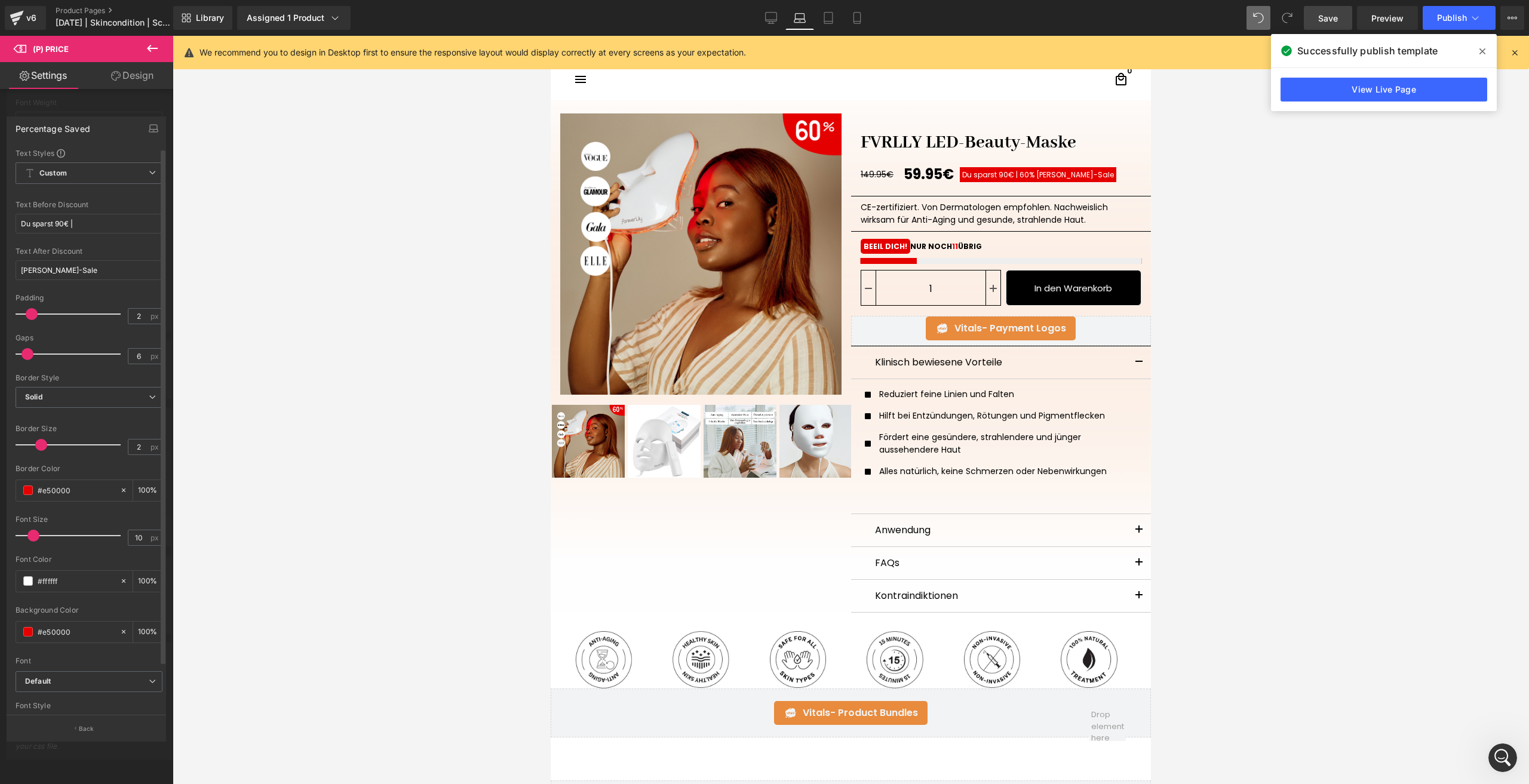
click at [34, 531] on span at bounding box center [33, 535] width 12 height 12
click at [1319, 15] on span "Save" at bounding box center [1327, 18] width 19 height 12
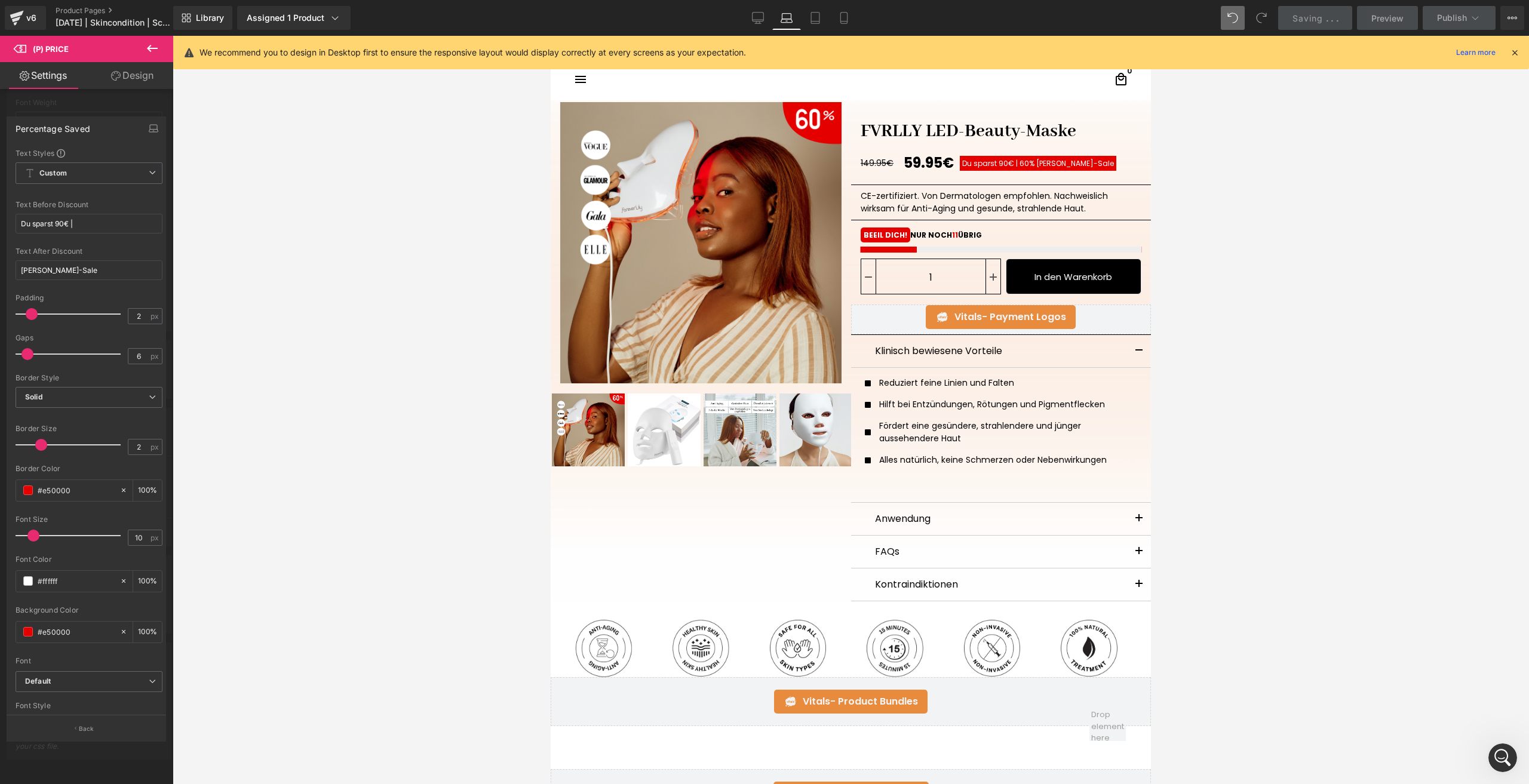
scroll to position [0, 0]
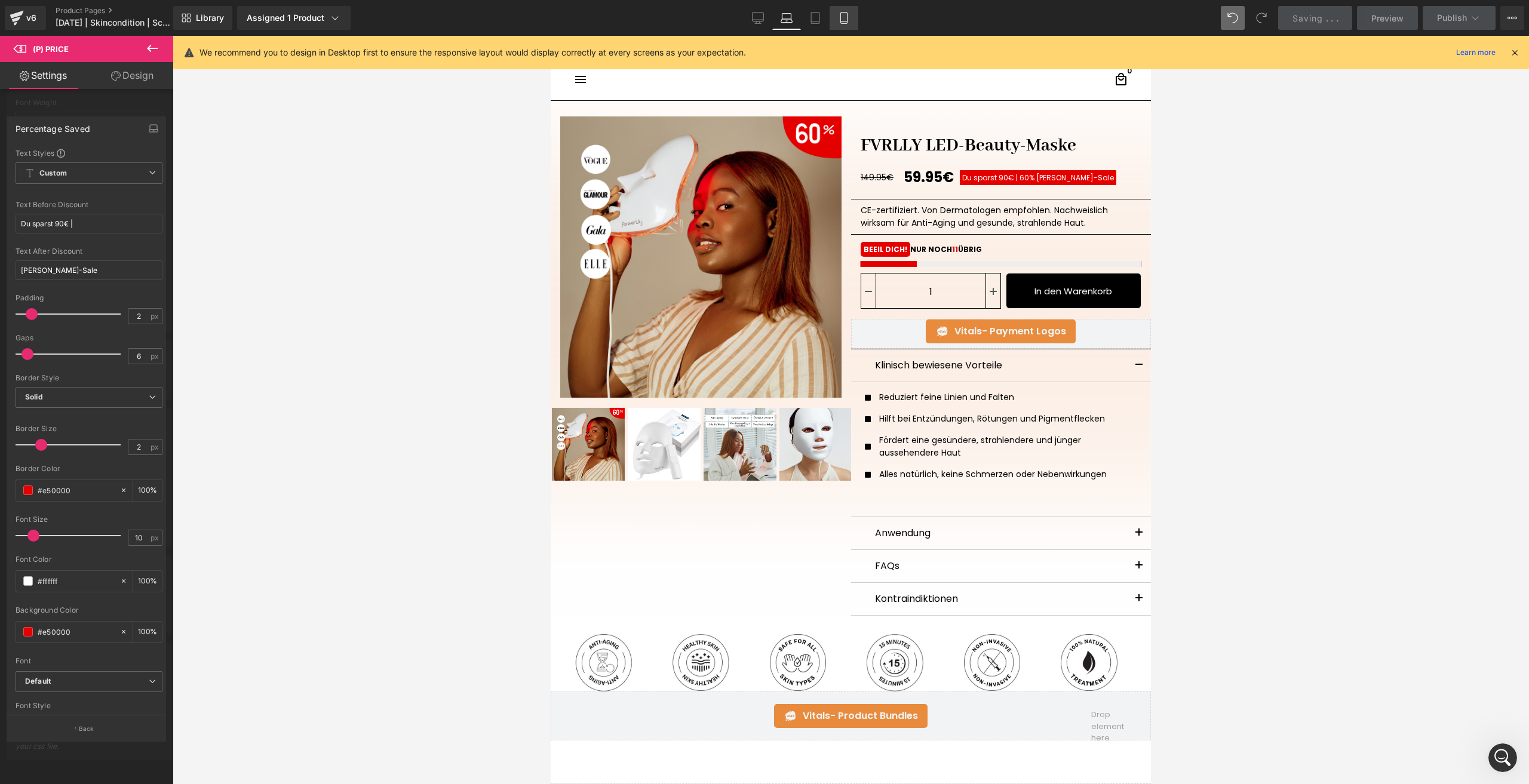
click at [854, 9] on link "Mobile" at bounding box center [844, 18] width 29 height 24
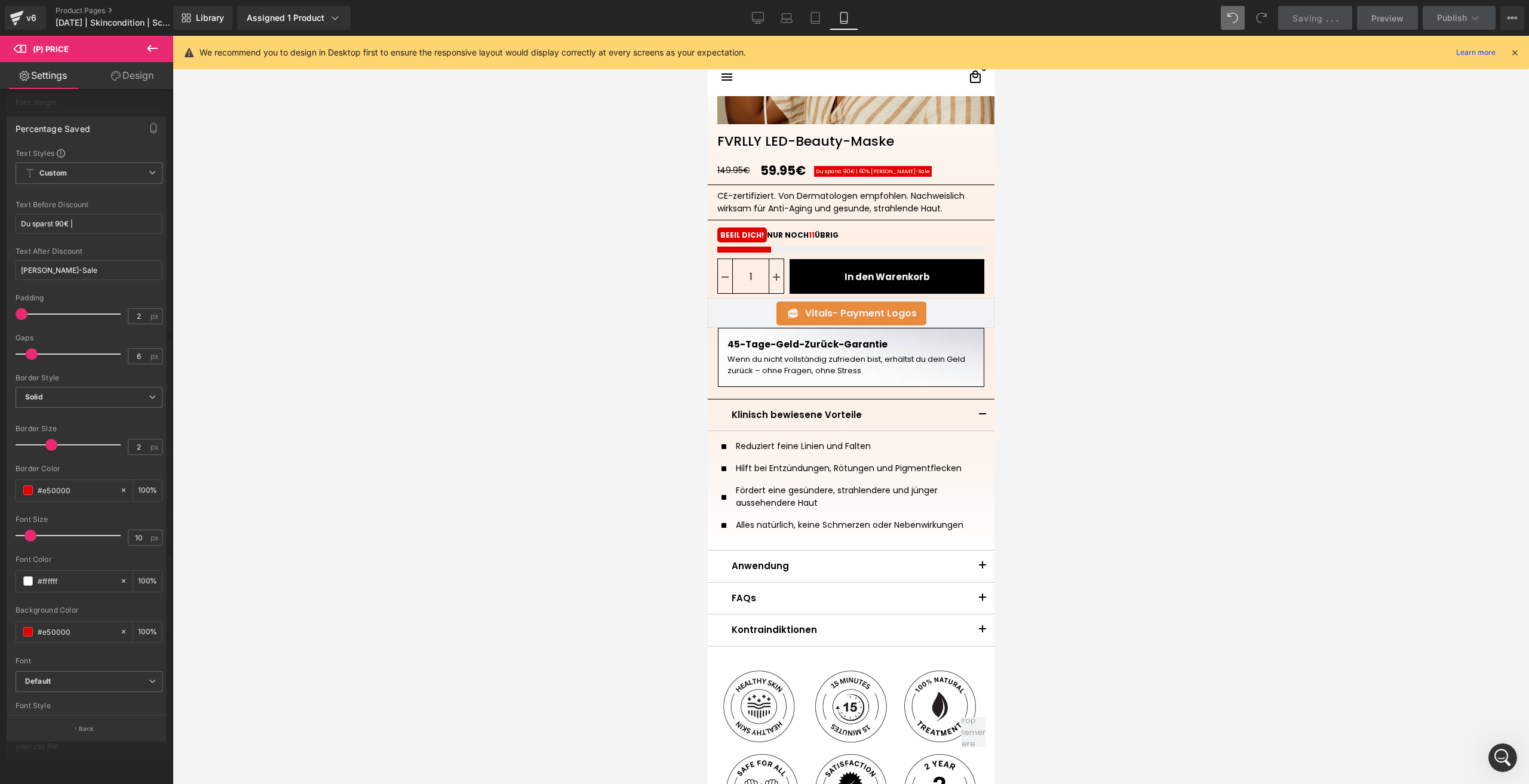
scroll to position [163, 0]
click at [848, 11] on link "Mobile" at bounding box center [844, 18] width 29 height 24
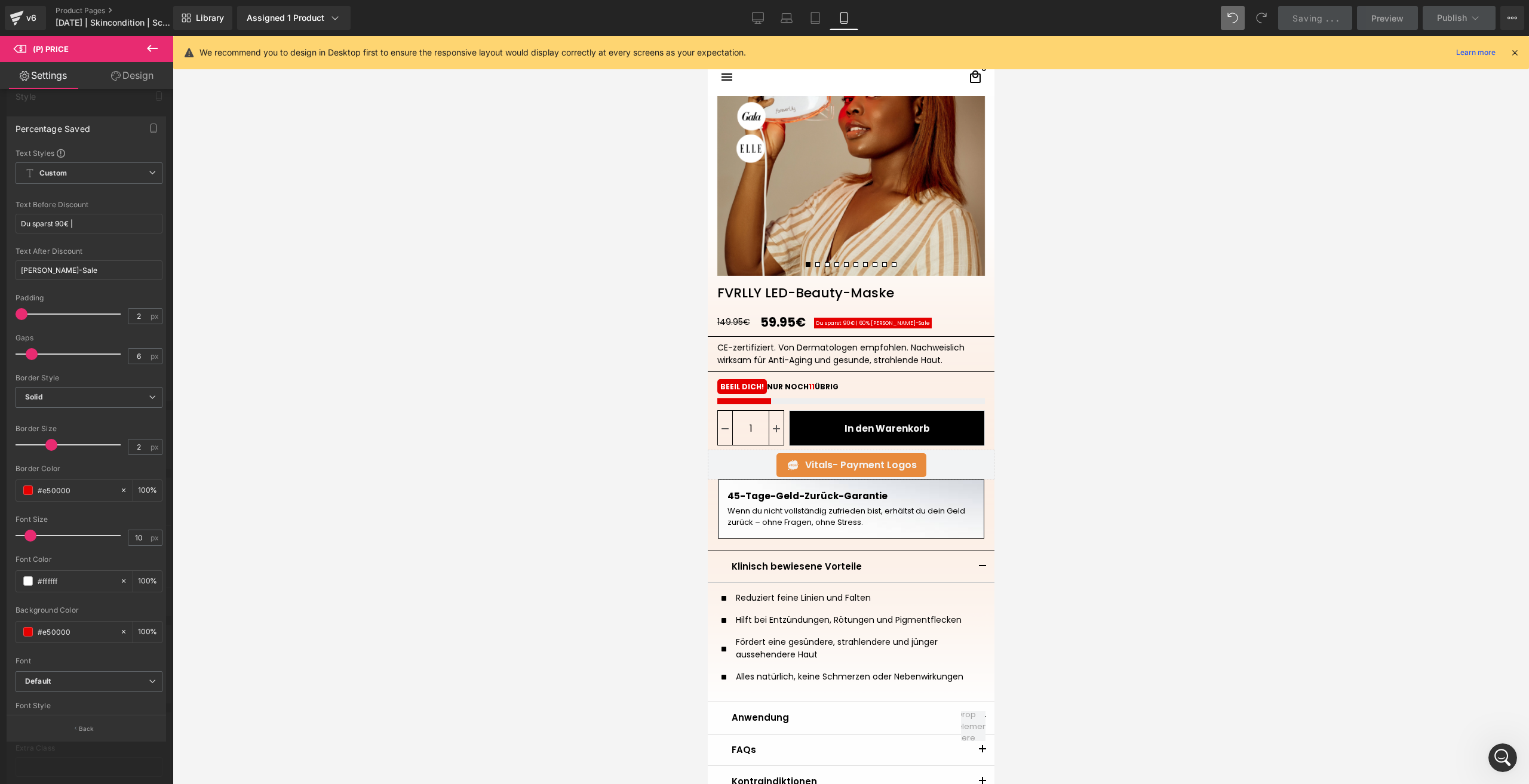
scroll to position [170, 0]
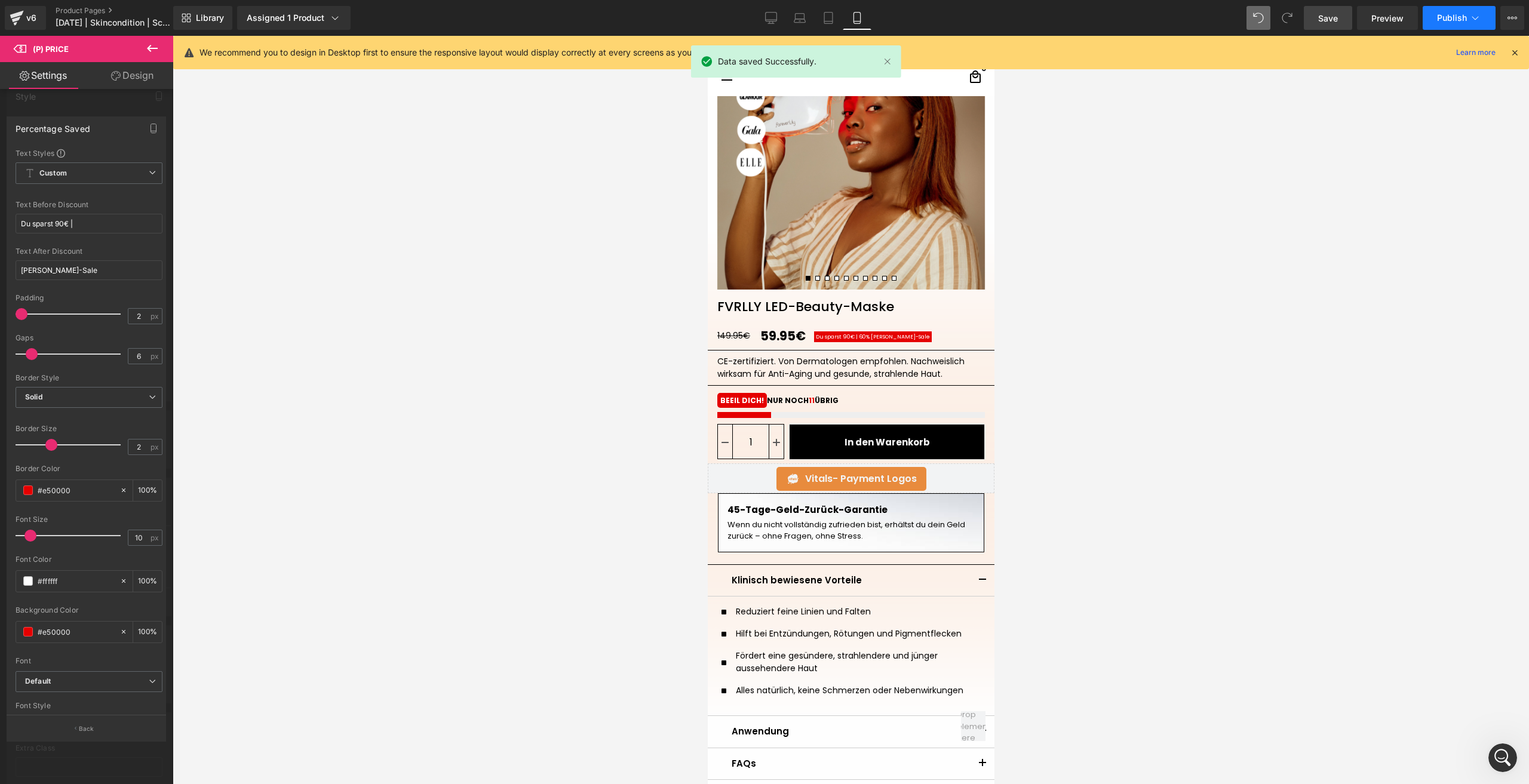
click at [1443, 23] on button "Publish" at bounding box center [1459, 18] width 73 height 24
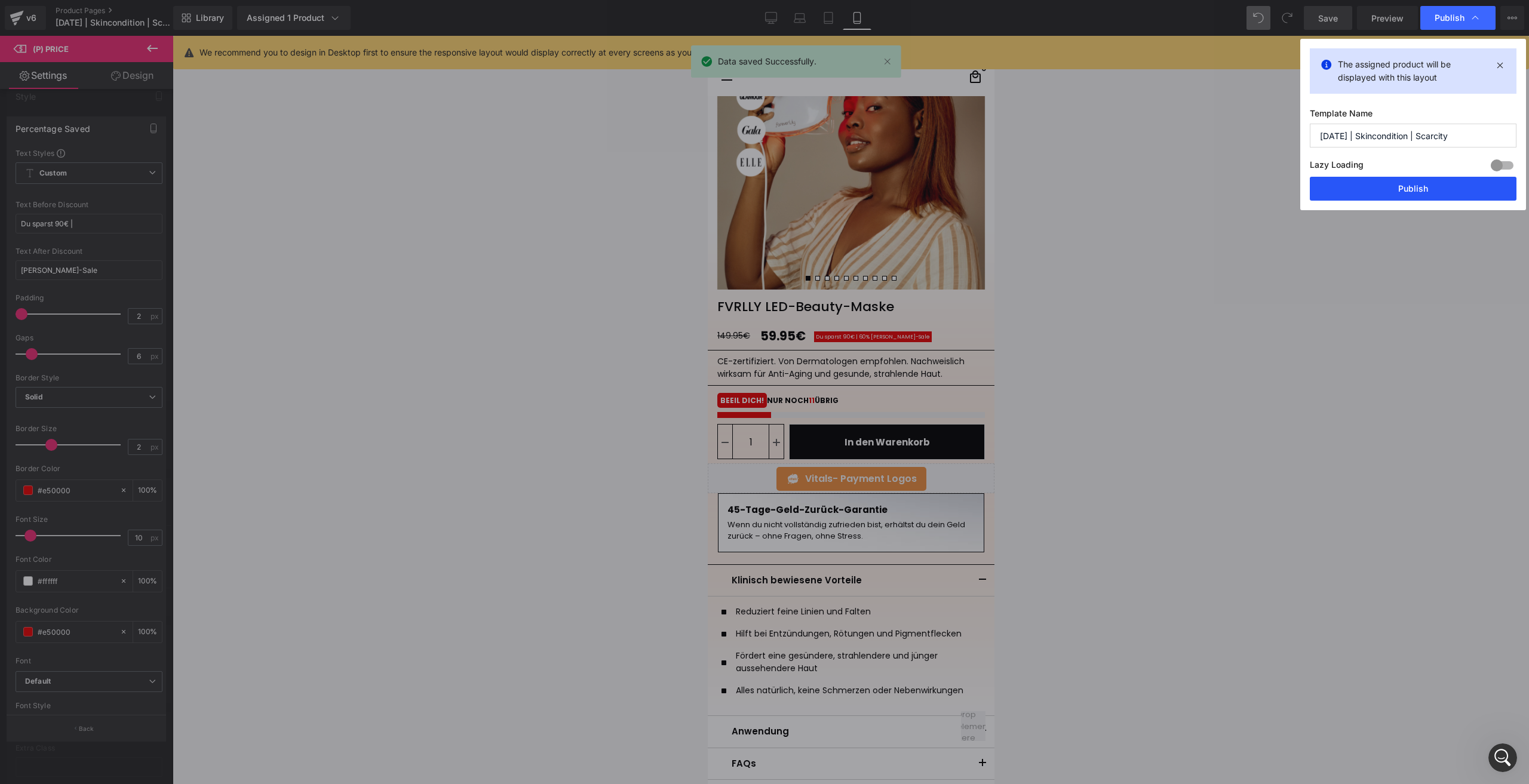
click at [1332, 191] on button "Publish" at bounding box center [1412, 188] width 206 height 24
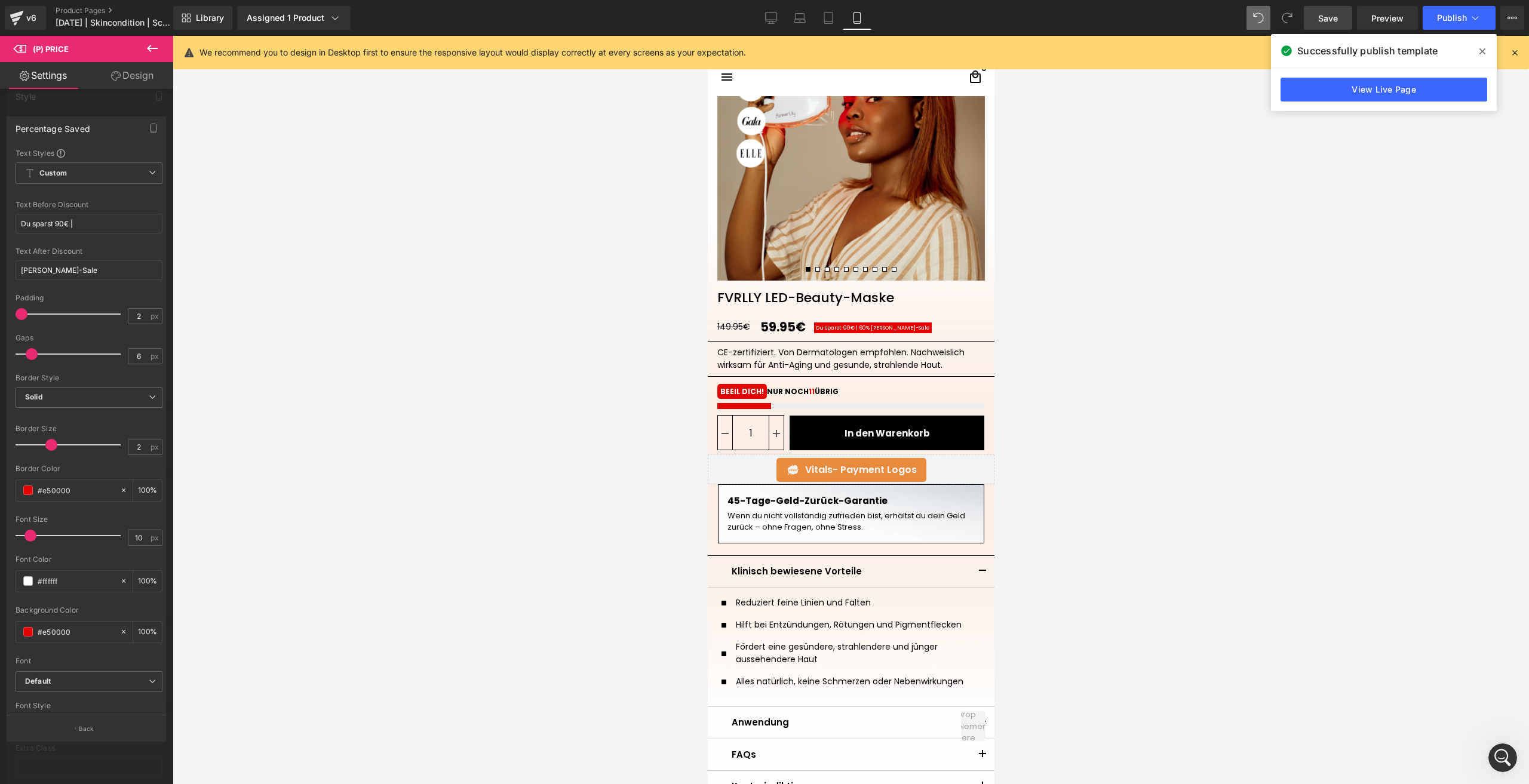
scroll to position [179, 0]
click at [748, 362] on div "CE-zertifiziert. Von Dermatologen empfohlen. Nachweislich wirksam für Anti-Agin…" at bounding box center [850, 358] width 267 height 25
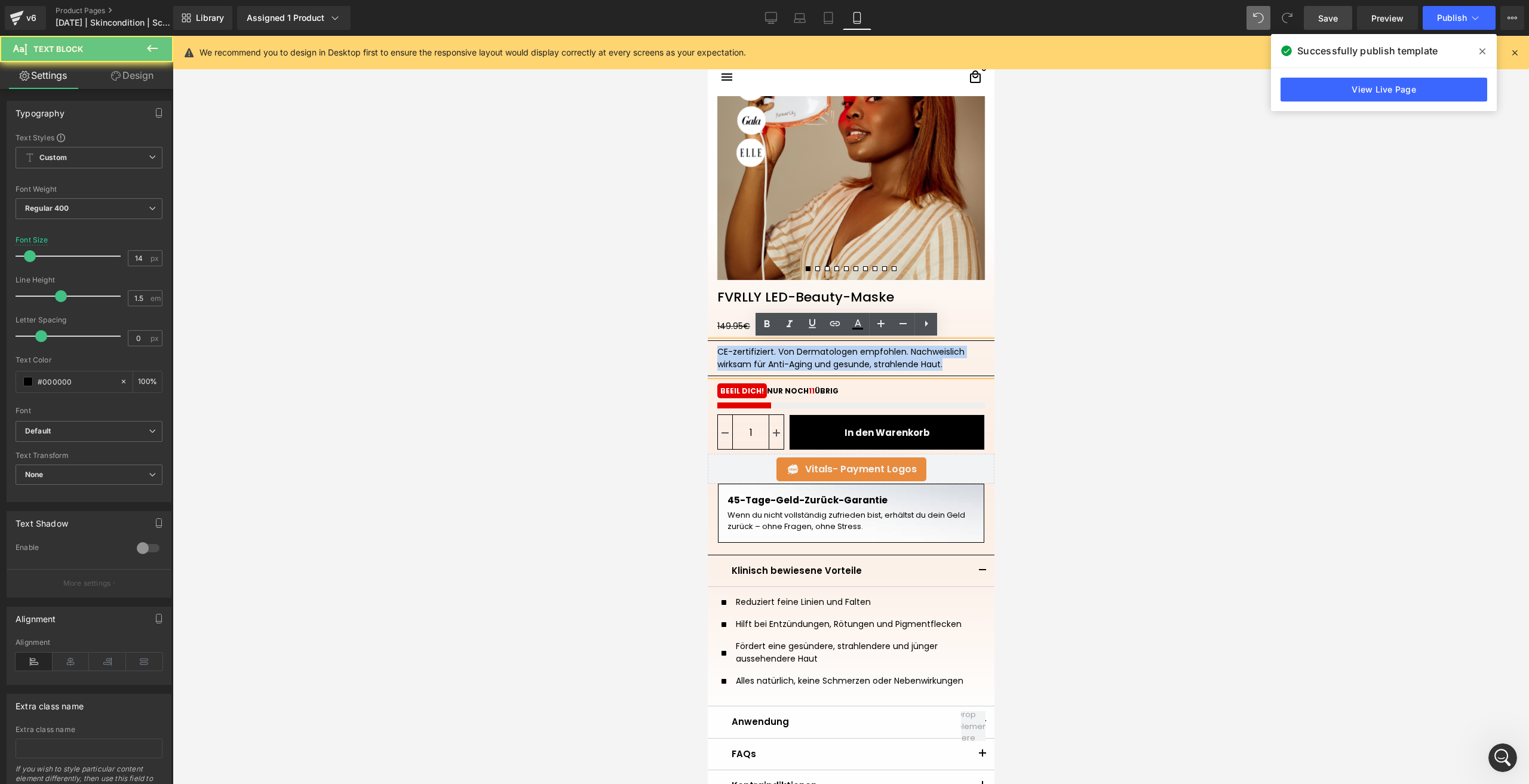
click at [748, 362] on div "CE-zertifiziert. Von Dermatologen empfohlen. Nachweislich wirksam für Anti-Agin…" at bounding box center [850, 358] width 267 height 25
copy div "CE-zertifiziert. Von Dermatologen empfohlen. Nachweislich wirksam für Anti-Agin…"
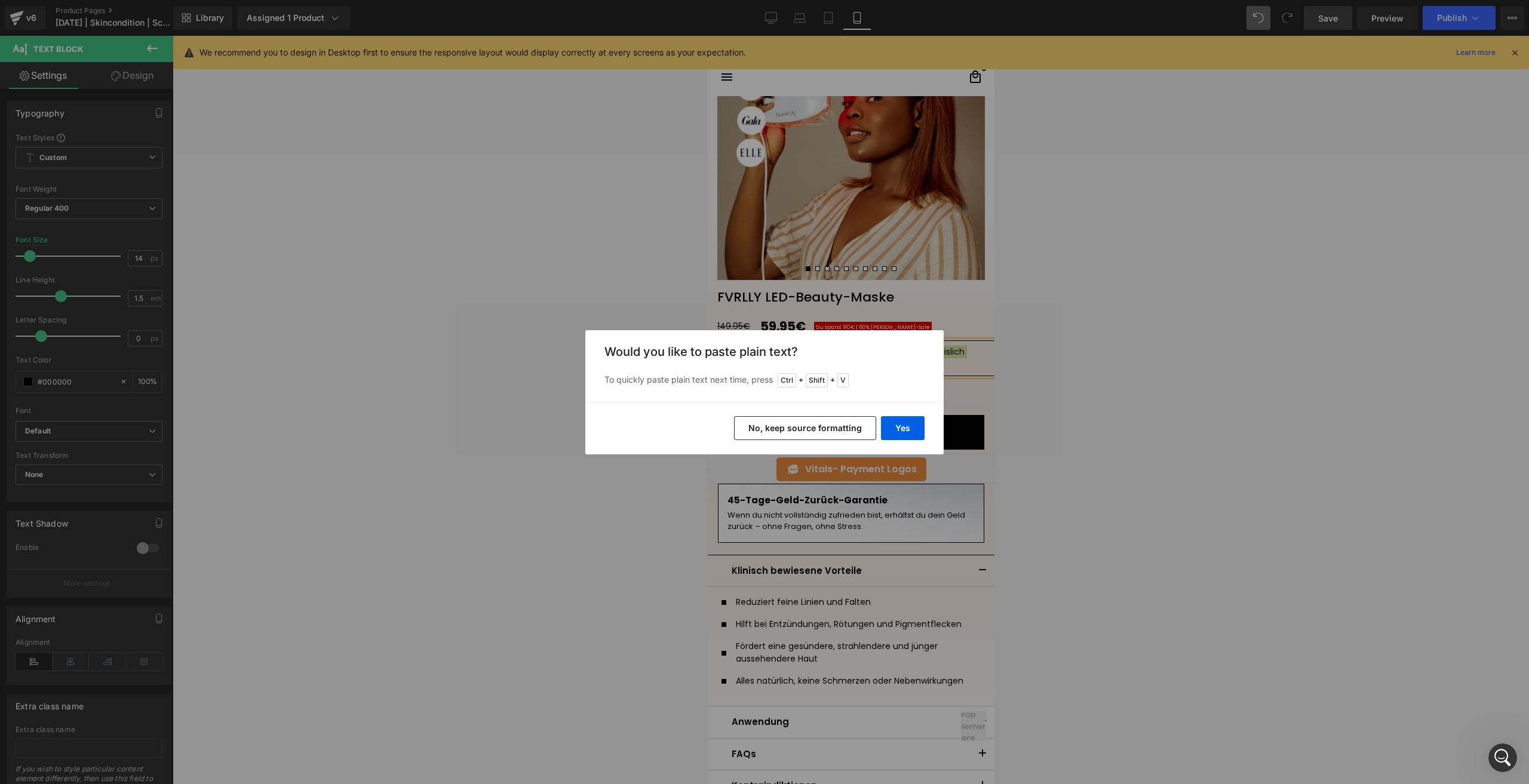
click at [790, 424] on button "No, keep source formatting" at bounding box center [805, 427] width 142 height 24
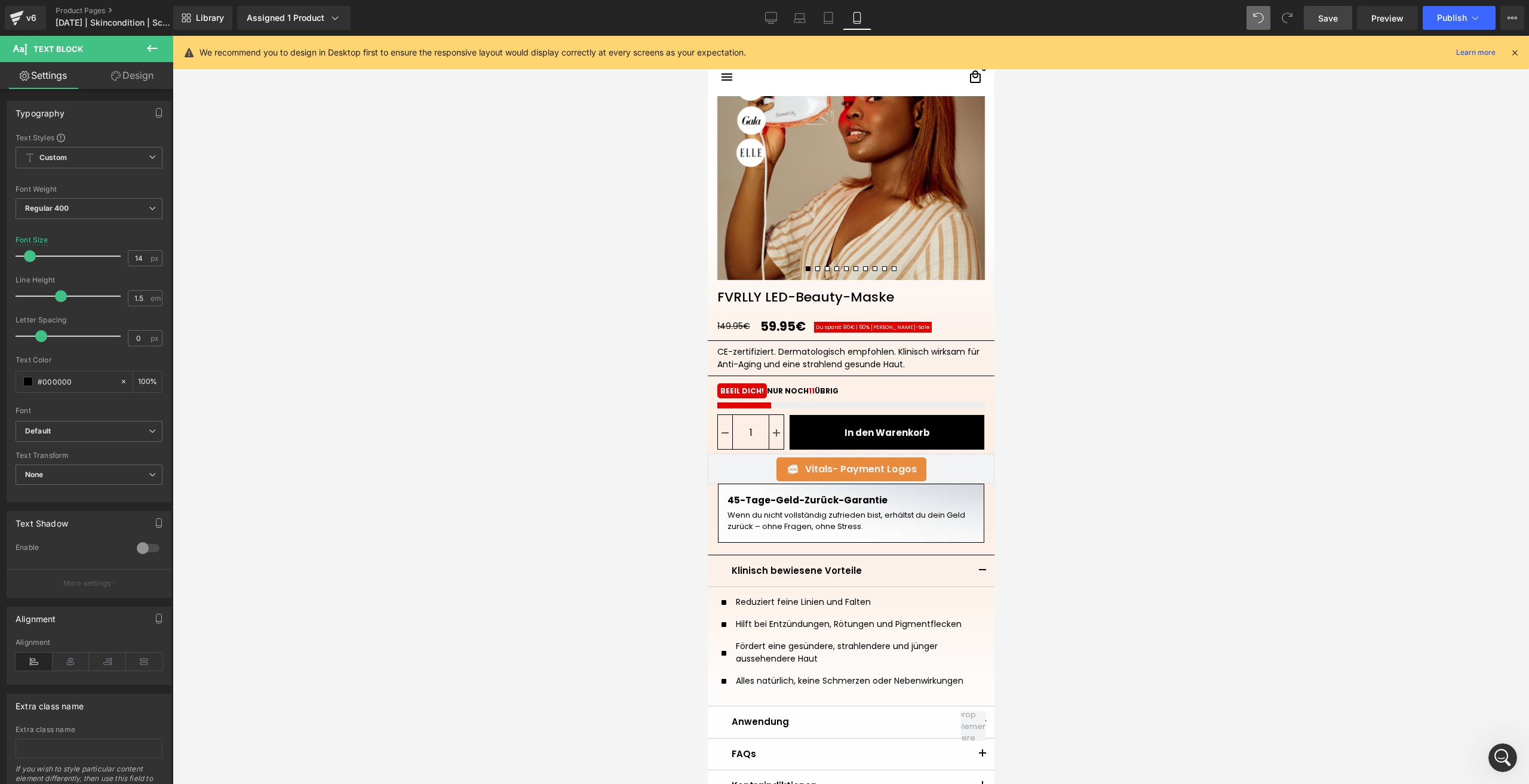
click at [1327, 15] on span "Save" at bounding box center [1327, 18] width 19 height 12
click at [1446, 29] on button "Publish" at bounding box center [1459, 18] width 73 height 24
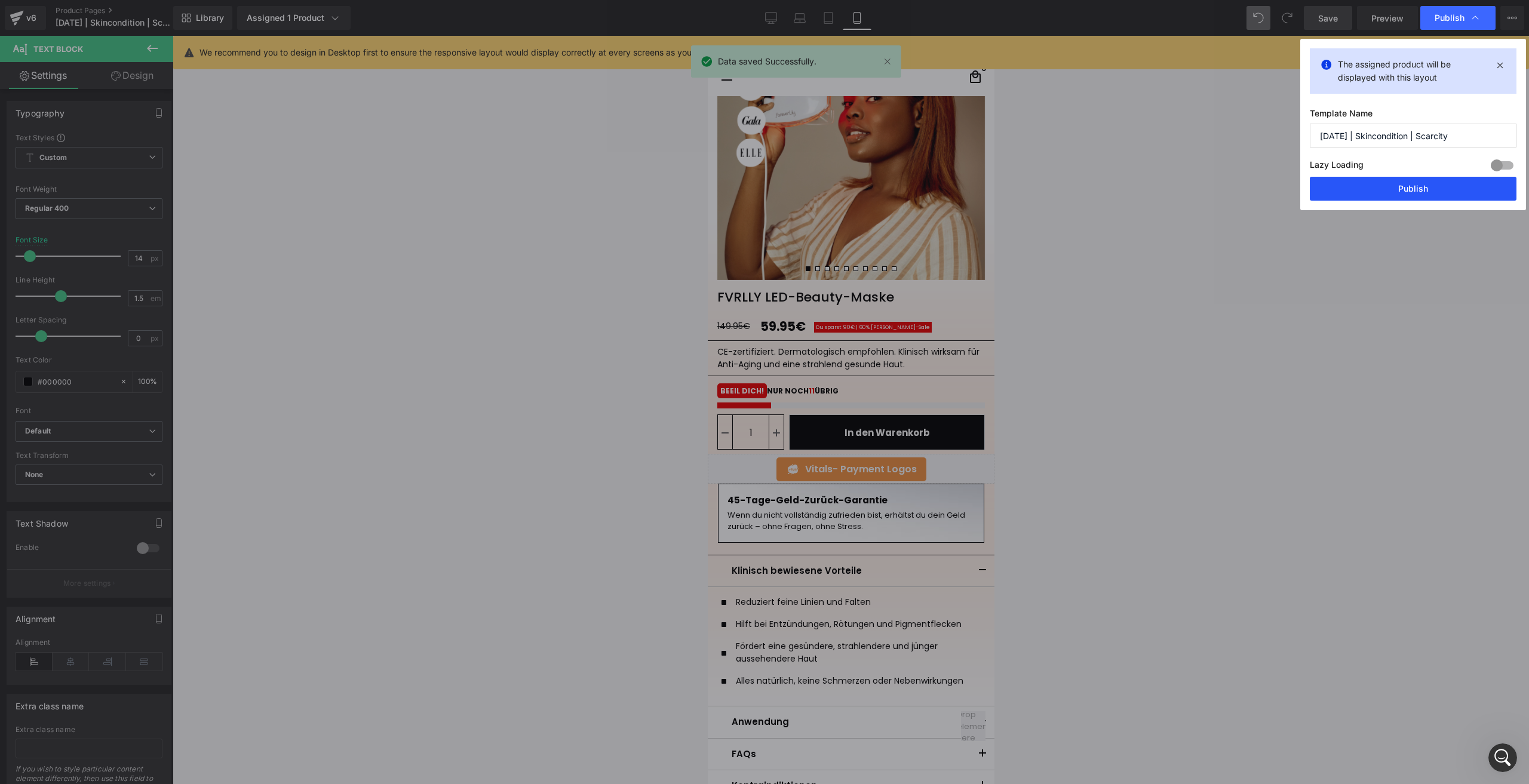
click at [1372, 186] on button "Publish" at bounding box center [1412, 188] width 206 height 24
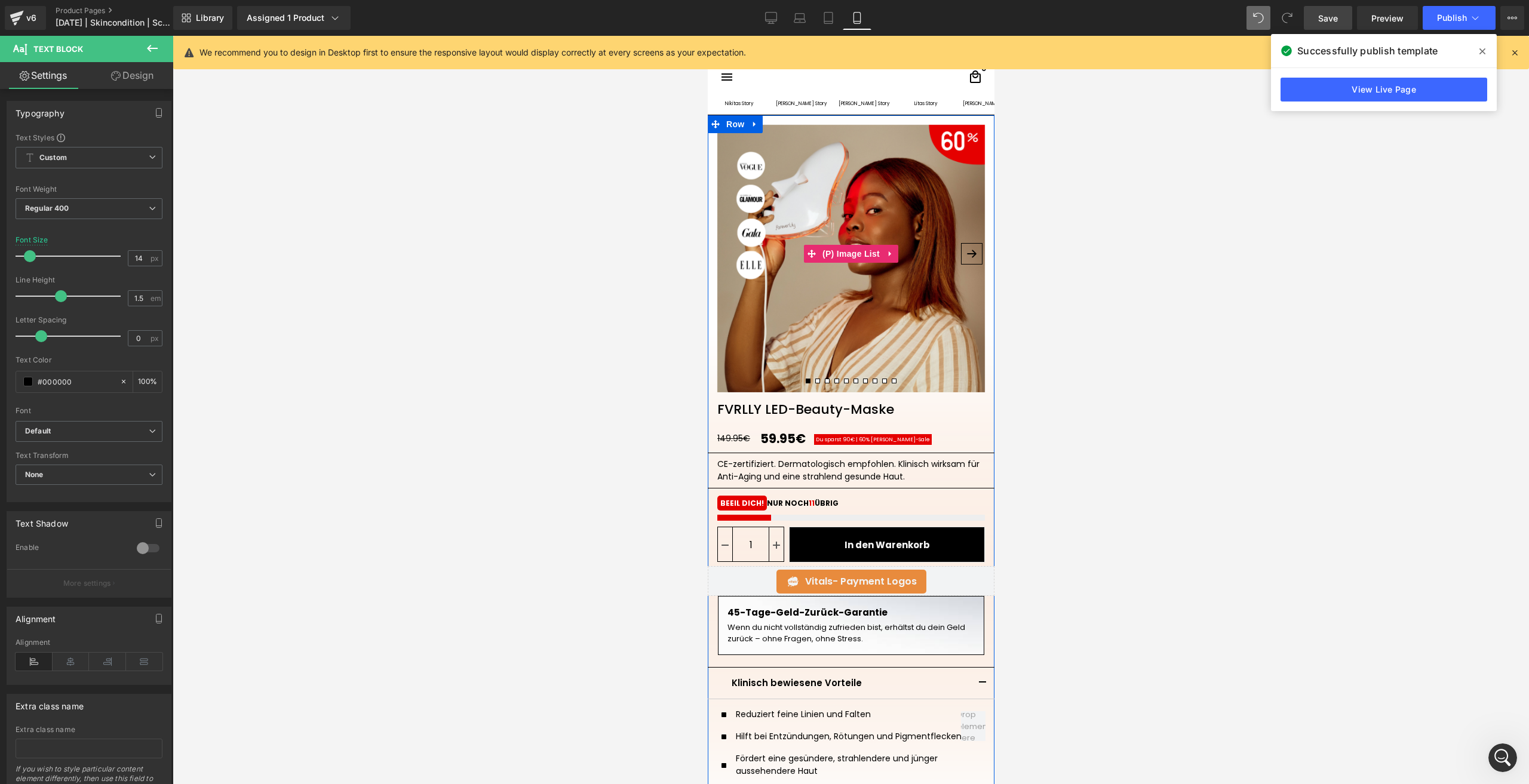
scroll to position [60, 0]
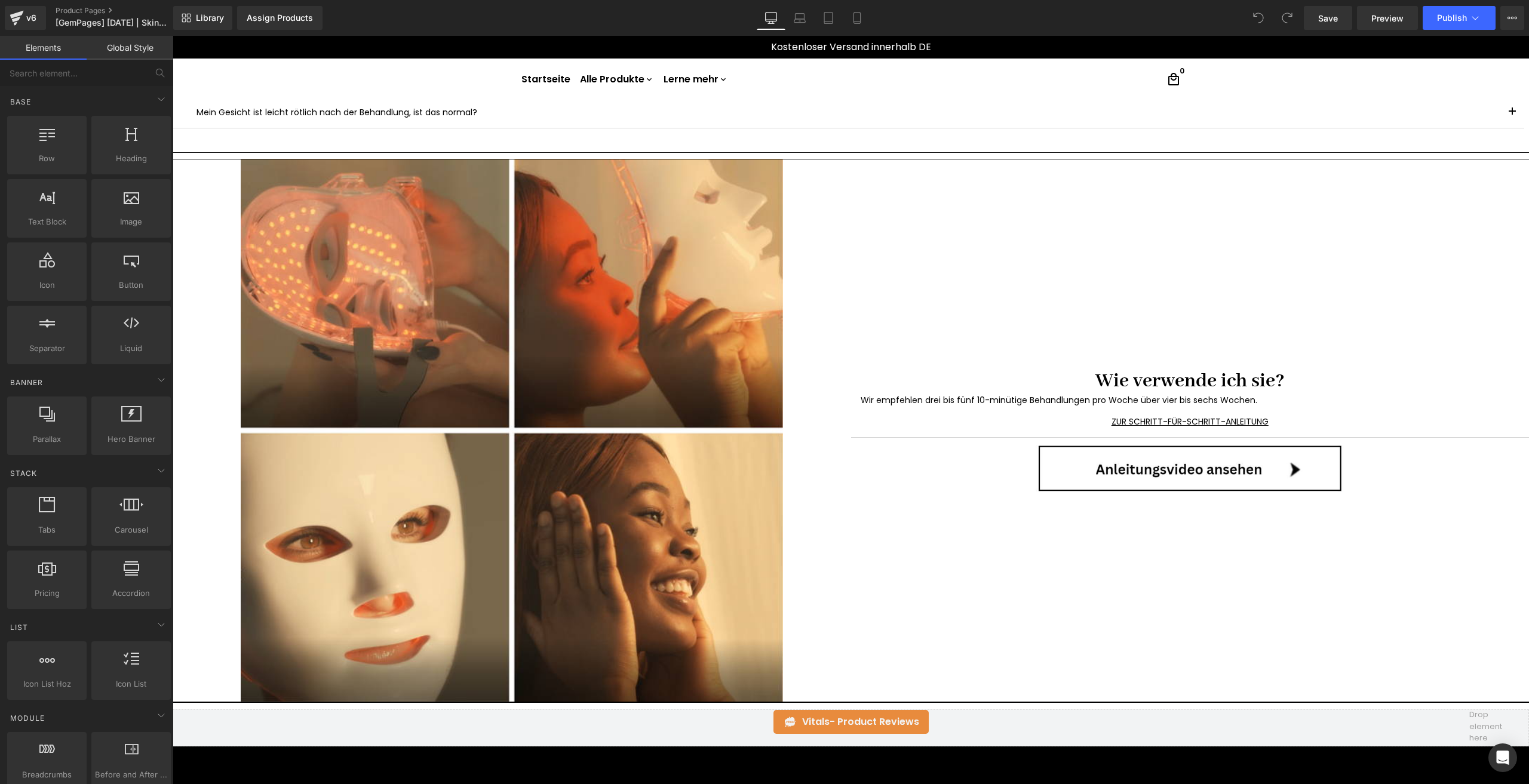
scroll to position [2089, 0]
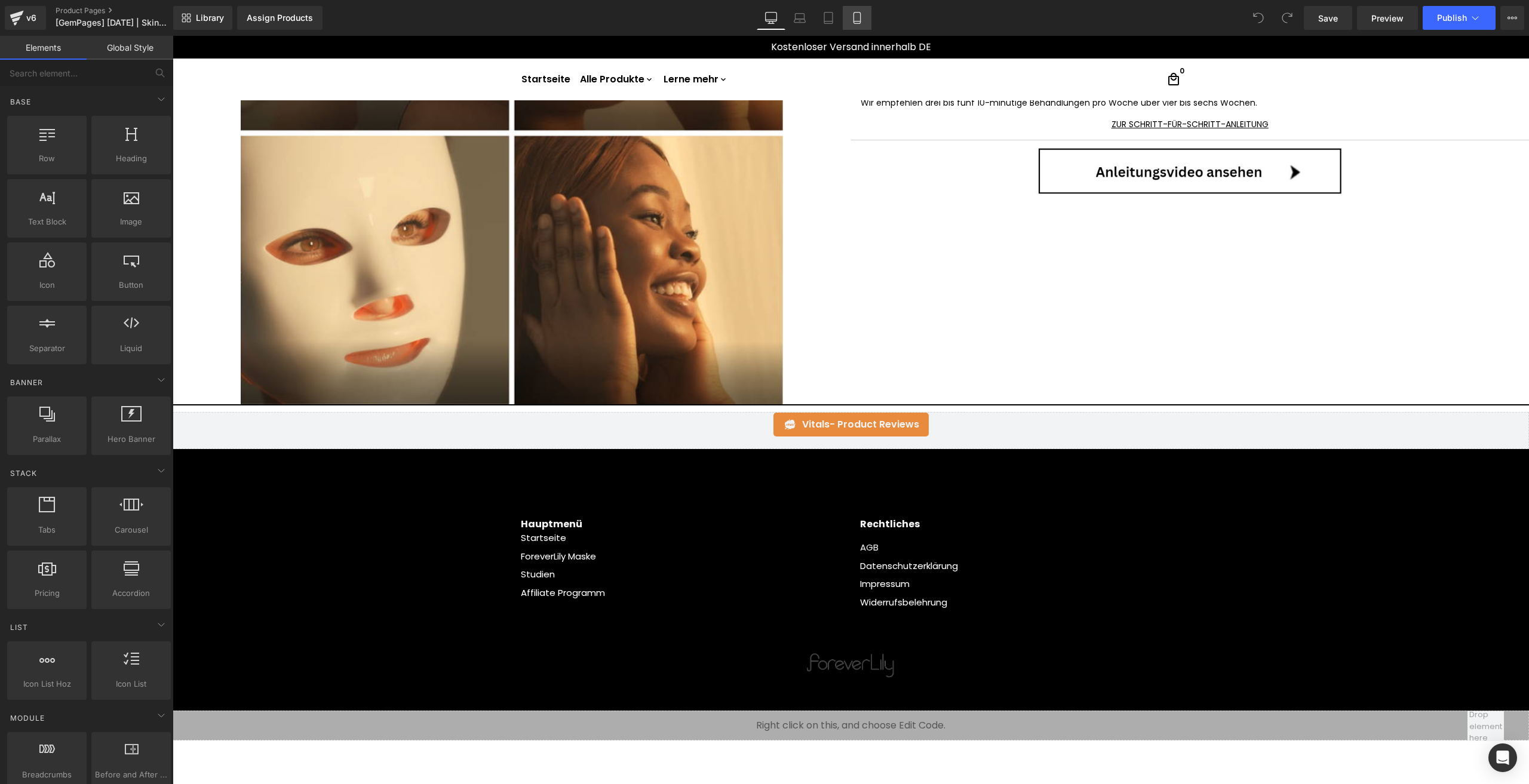
click at [854, 12] on icon at bounding box center [856, 17] width 12 height 12
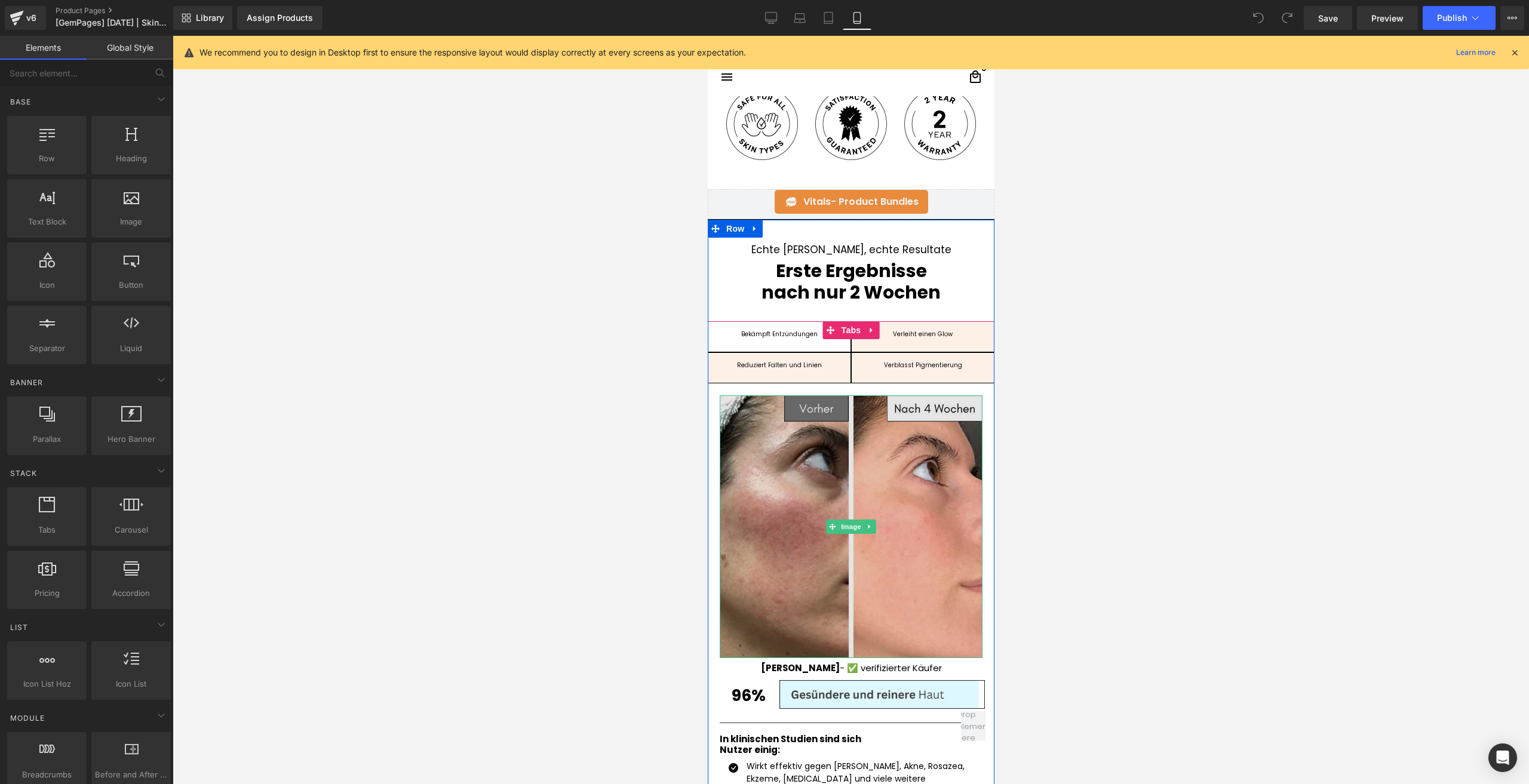
scroll to position [969, 0]
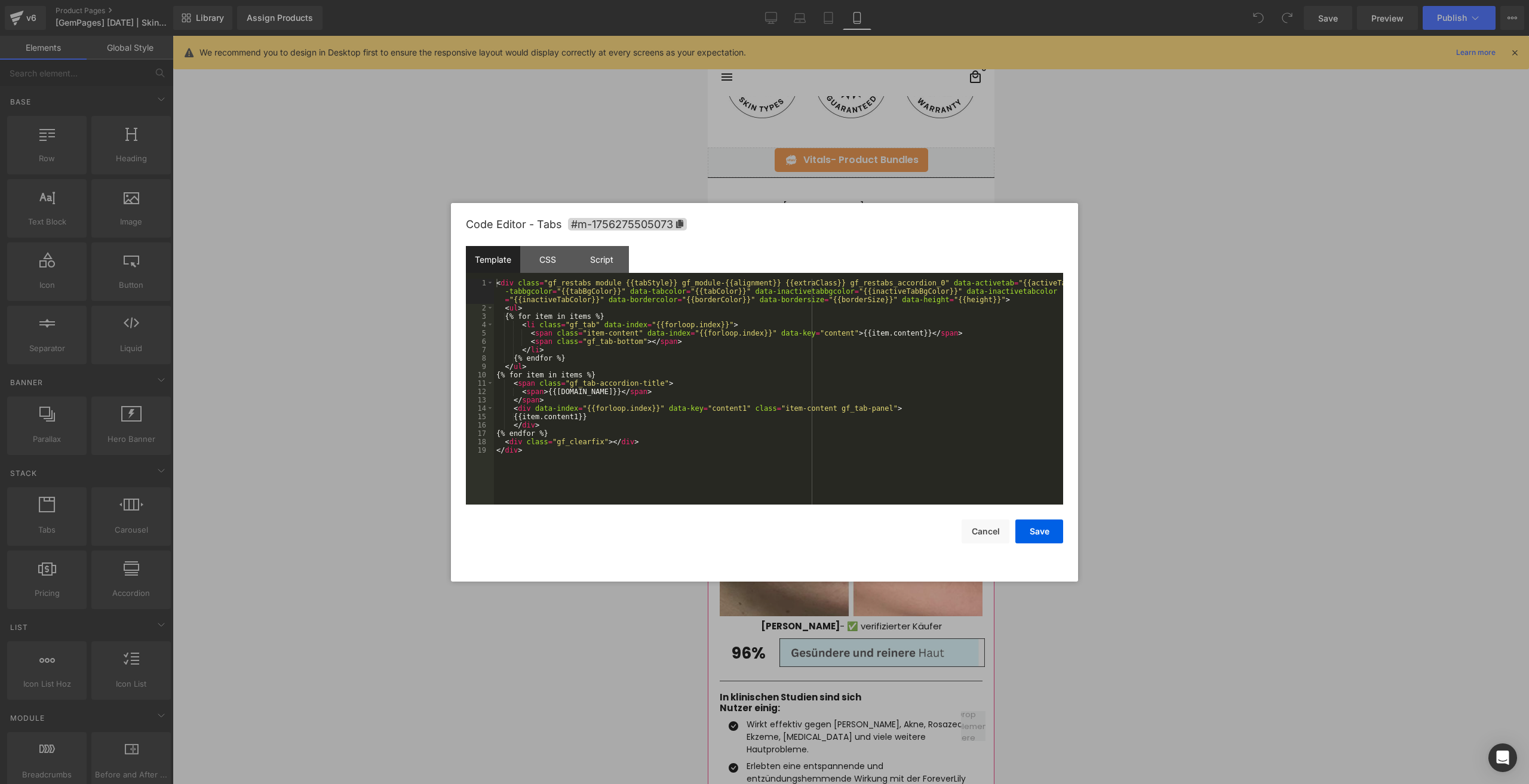
click at [823, 0] on div "You are previewing how the will restyle your page. You can not edit Elements in…" at bounding box center [764, 0] width 1529 height 0
click at [0, 0] on div "CSS" at bounding box center [0, 0] width 0 height 0
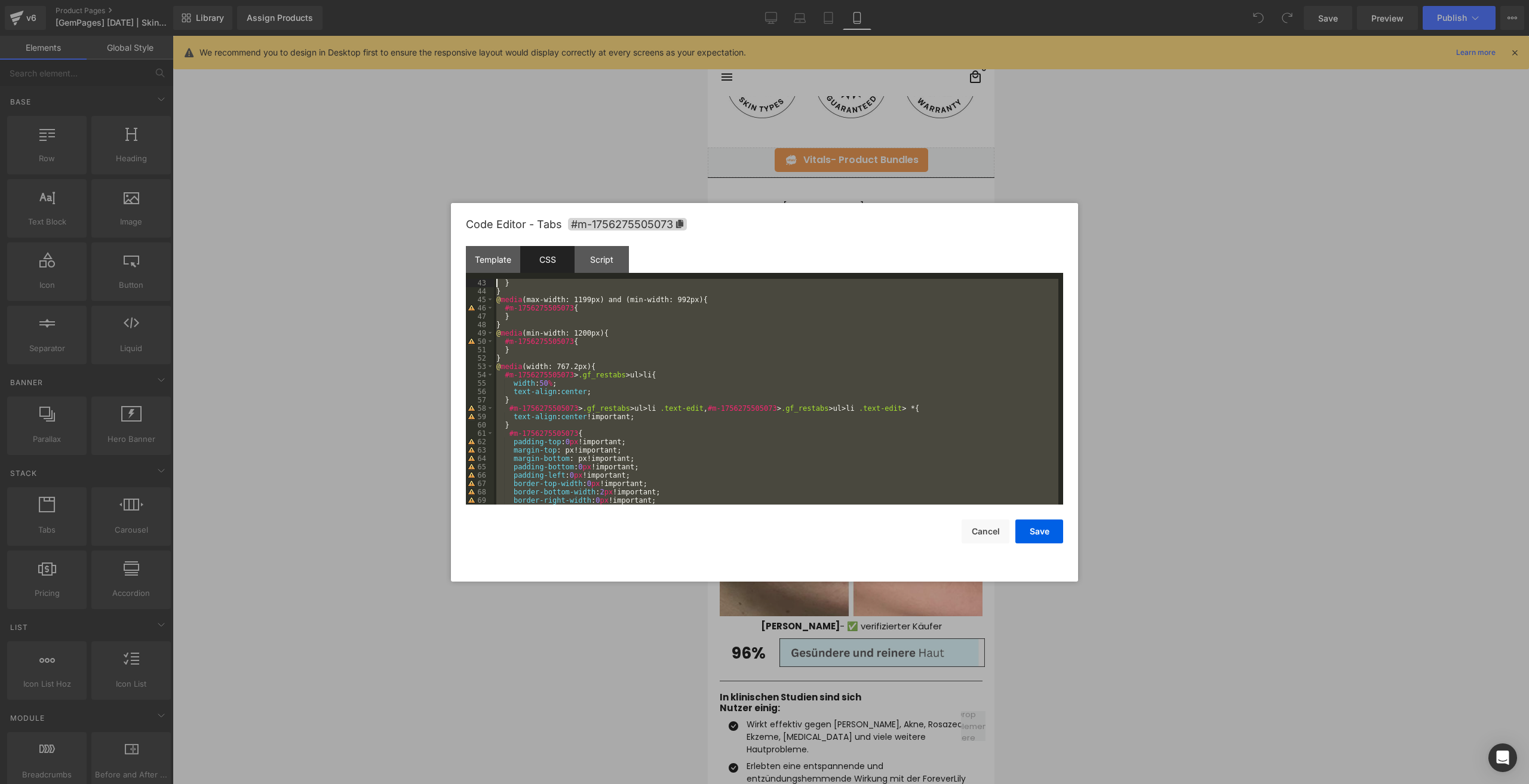
scroll to position [0, 0]
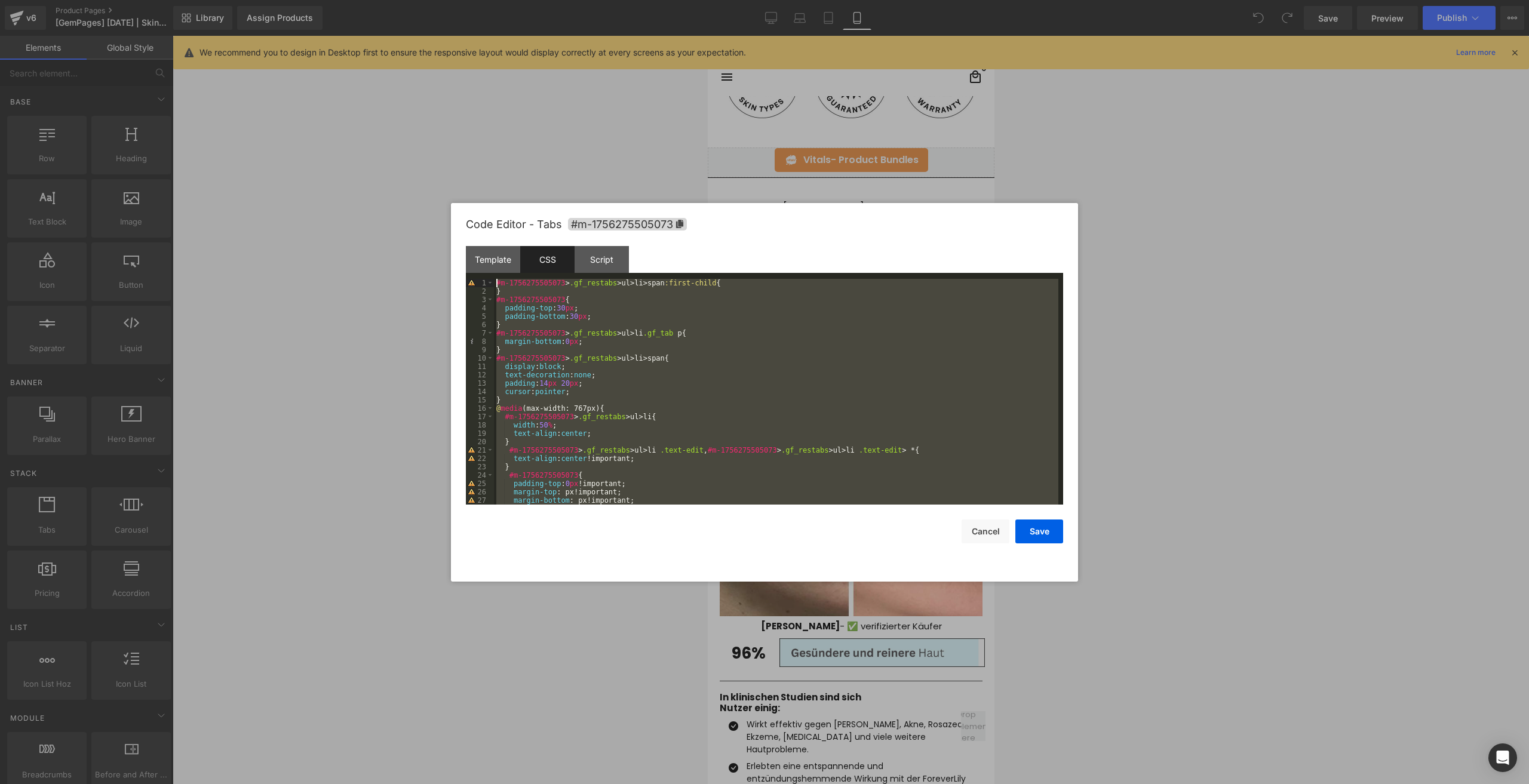
drag, startPoint x: 518, startPoint y: 497, endPoint x: 418, endPoint y: 5, distance: 502.1
click at [418, 5] on body "You are previewing how the will restyle your page. You can not edit Elements in…" at bounding box center [764, 392] width 1529 height 784
click at [0, 0] on button "Cancel" at bounding box center [0, 0] width 0 height 0
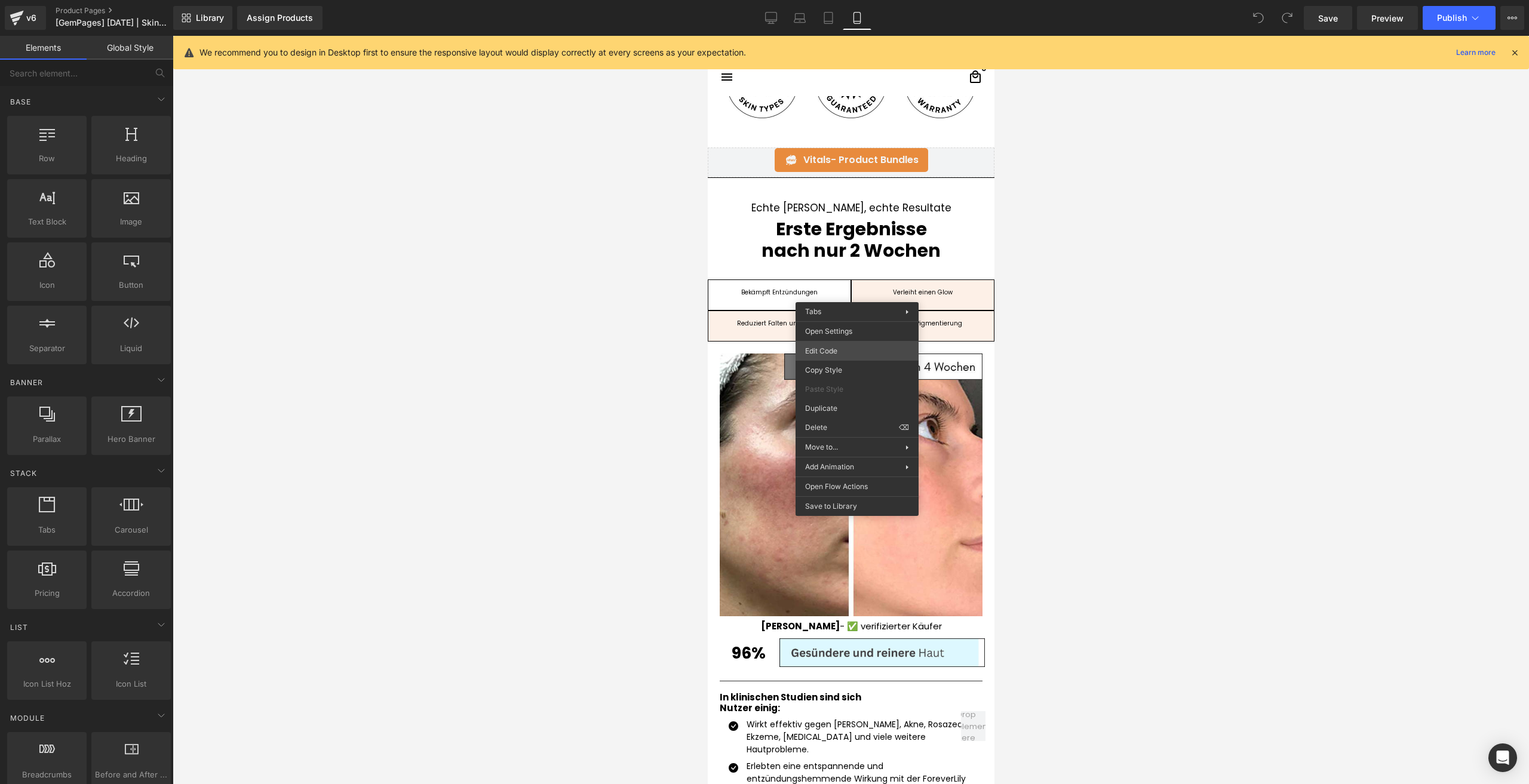
click at [845, 0] on div "You are previewing how the will restyle your page. You can not edit Elements in…" at bounding box center [764, 0] width 1529 height 0
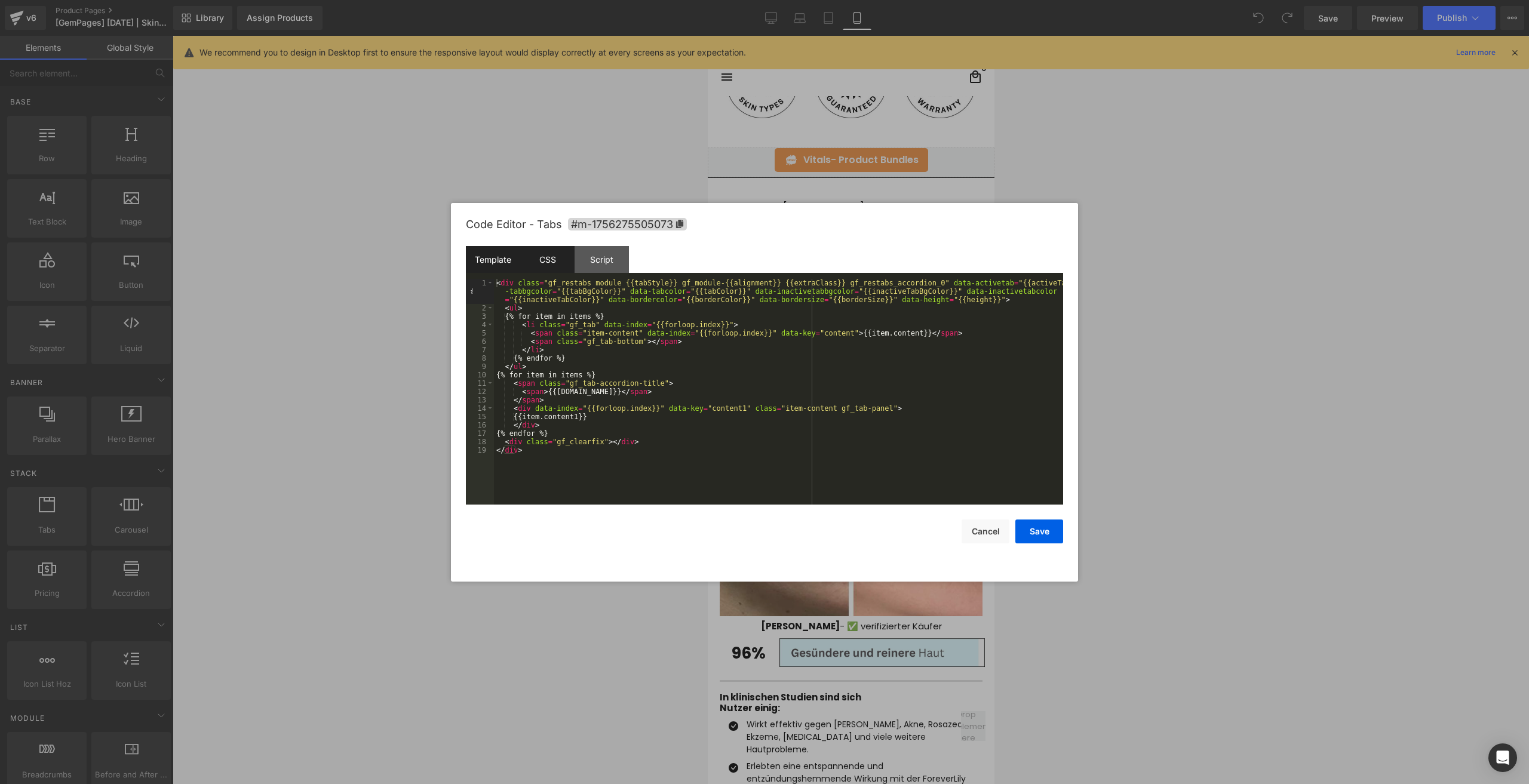
click at [0, 0] on div "CSS" at bounding box center [0, 0] width 0 height 0
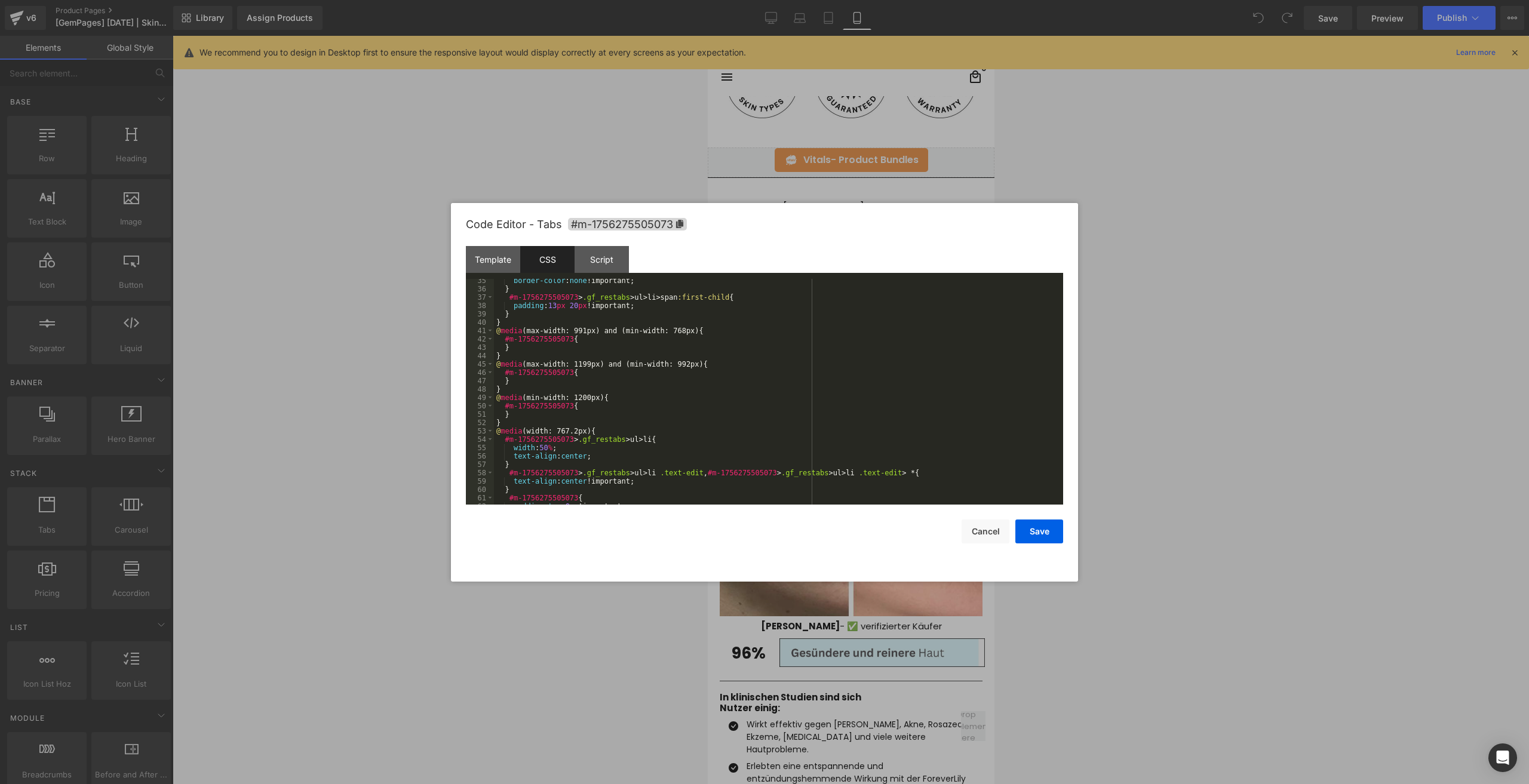
scroll to position [452, 0]
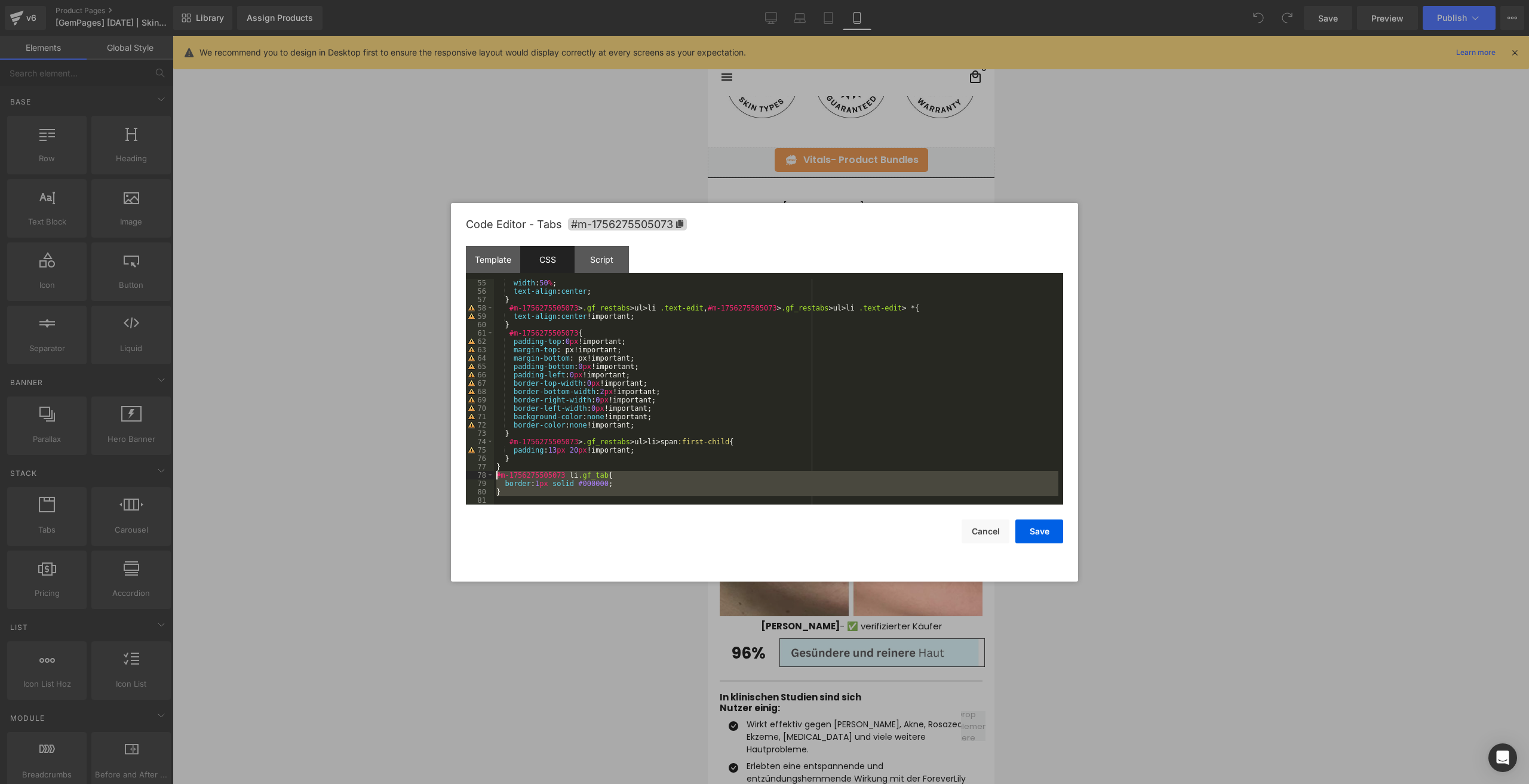
drag, startPoint x: 504, startPoint y: 501, endPoint x: 482, endPoint y: 477, distance: 32.6
click at [0, 0] on pre "55 56 57 58 59 60 61 62 63 64 65 66 67 68 69 70 71 72 73 74 75 76 77 78 79 80 8…" at bounding box center [0, 0] width 0 height 0
